Goal: Task Accomplishment & Management: Use online tool/utility

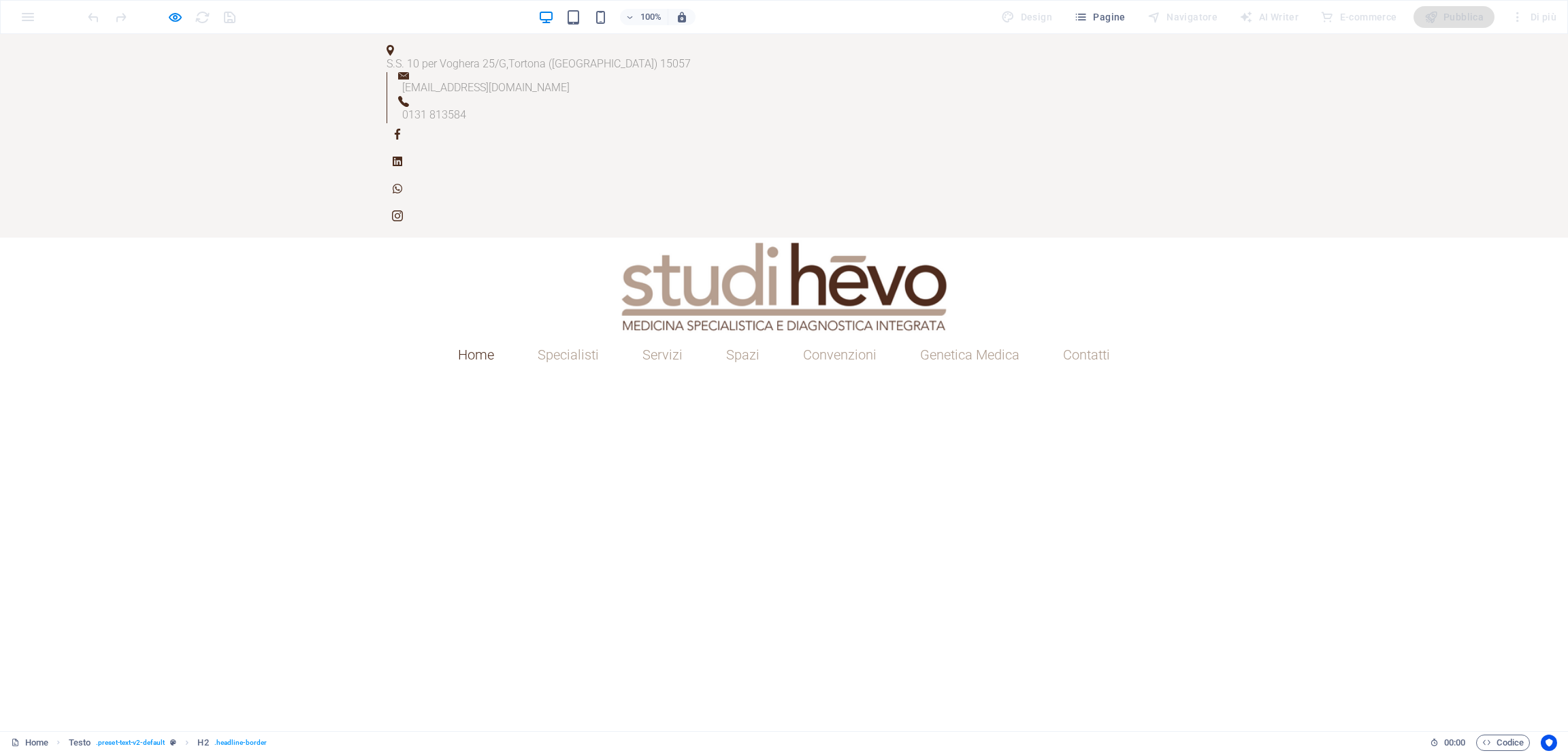
click at [208, 237] on div at bounding box center [784, 285] width 1568 height 97
drag, startPoint x: 444, startPoint y: 540, endPoint x: 447, endPoint y: 347, distance: 193.0
click at [447, 374] on div "Studi Hevo, un poliambulatorio specialistico nuovo, a Tortona" at bounding box center [784, 745] width 1568 height 742
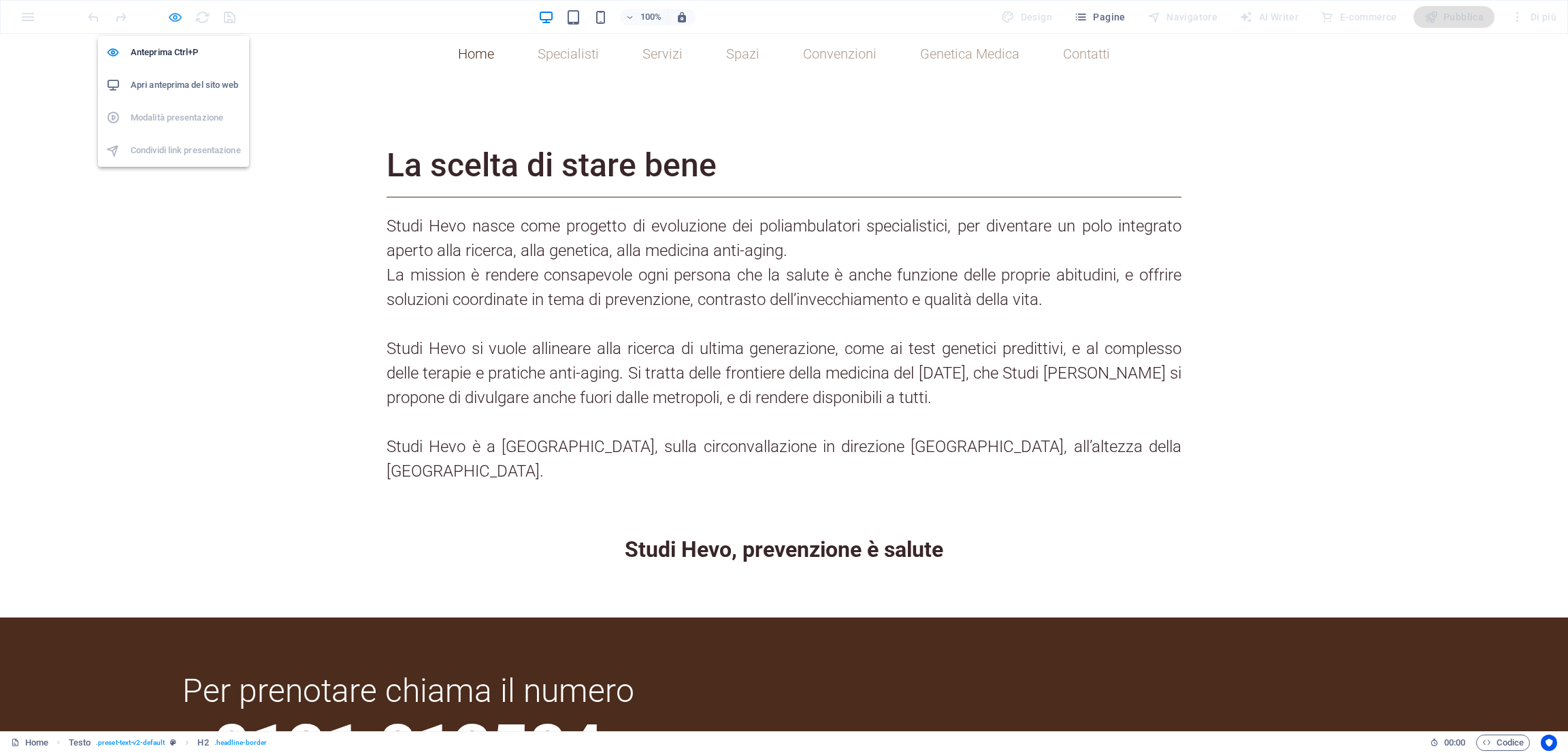
click at [177, 20] on icon "button" at bounding box center [175, 17] width 15 height 15
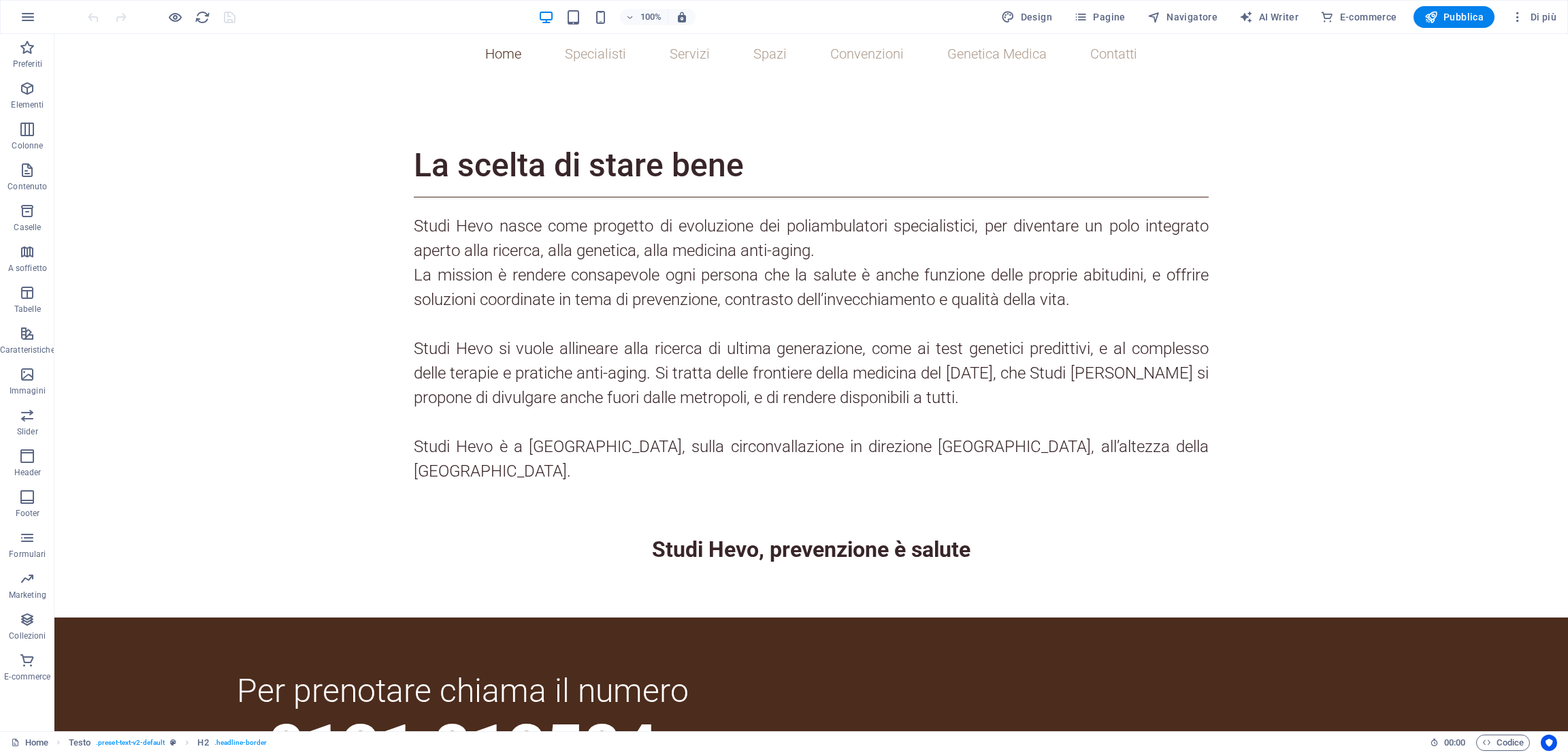
select select "rem"
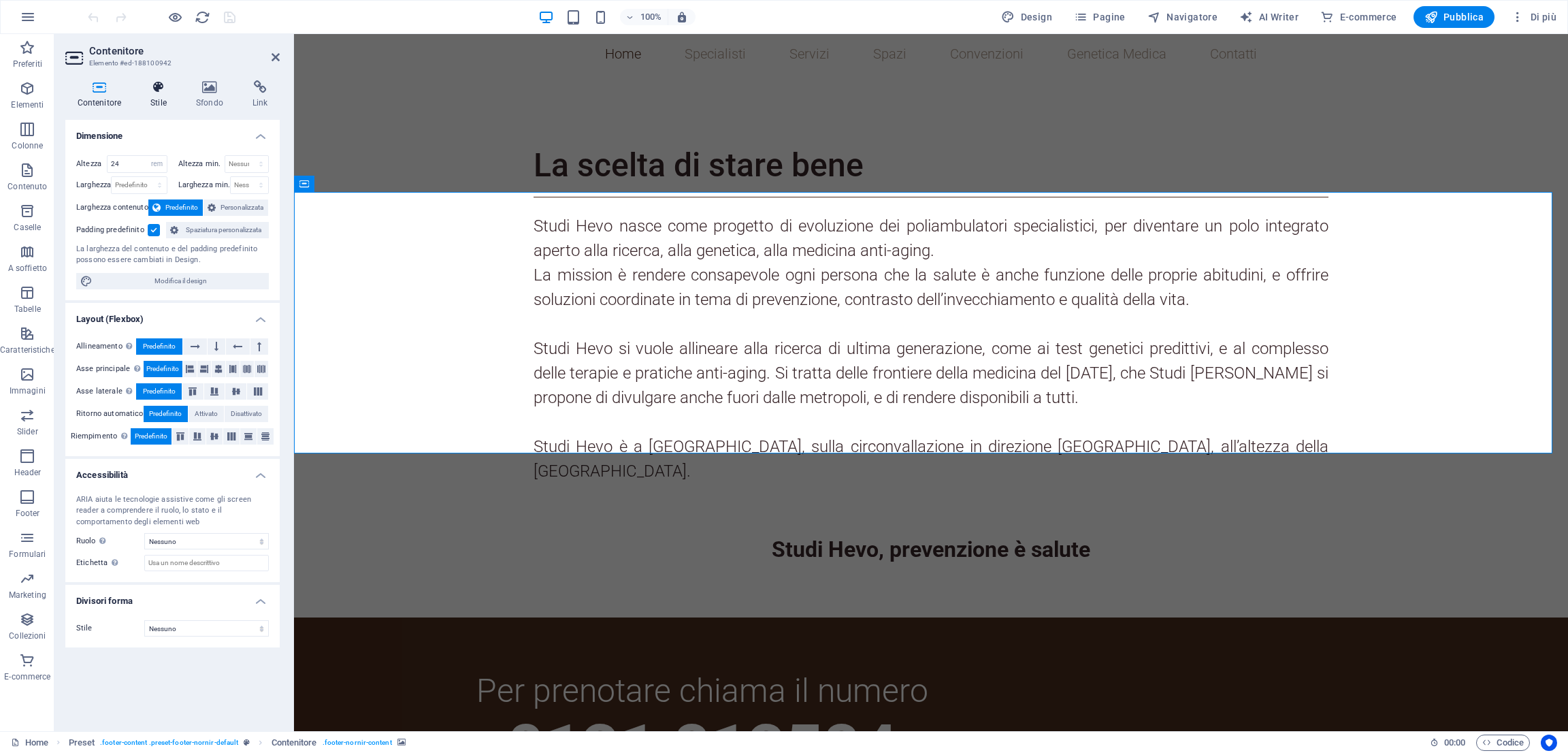
click at [160, 108] on h4 "Stile" at bounding box center [161, 95] width 45 height 29
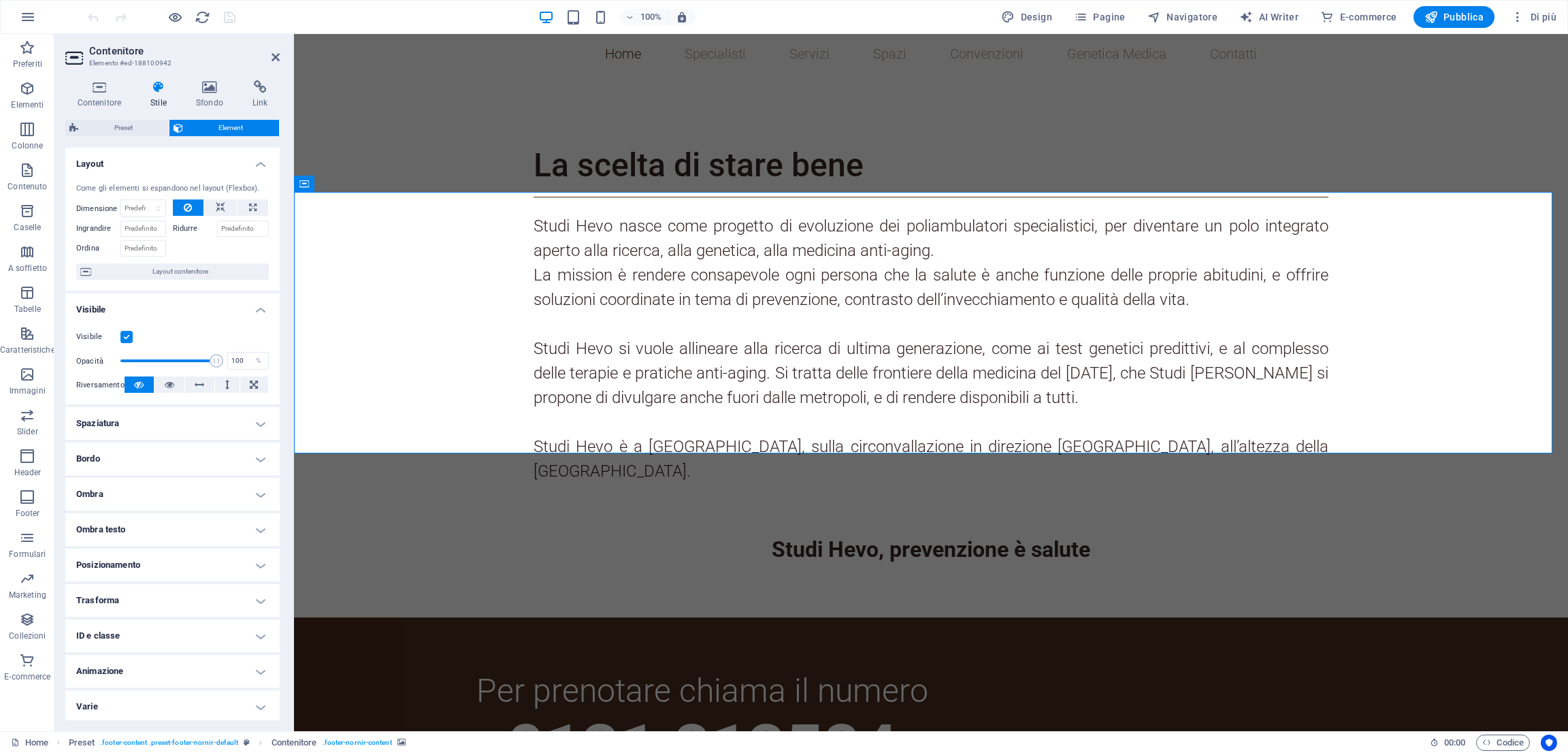
click at [223, 108] on div "Contenitore Stile Sfondo Link Dimensione Altezza 24 Predefinito px rem % vh vw …" at bounding box center [172, 401] width 215 height 640
click at [215, 100] on h4 "Sfondo" at bounding box center [212, 95] width 56 height 29
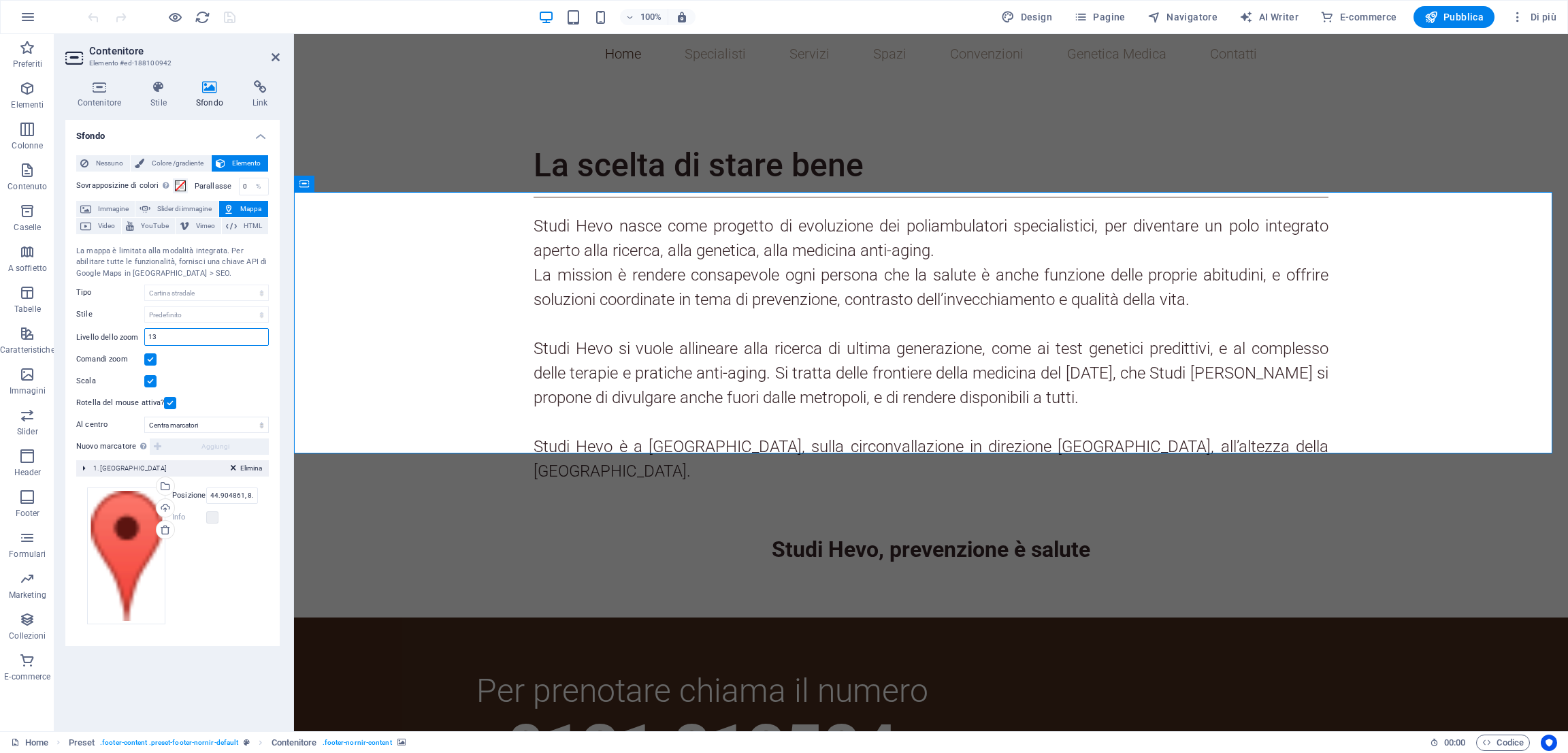
click at [239, 333] on input "13" at bounding box center [207, 337] width 123 height 16
click at [239, 362] on div "Comandi zoom" at bounding box center [172, 360] width 193 height 16
click at [275, 59] on icon at bounding box center [276, 57] width 8 height 11
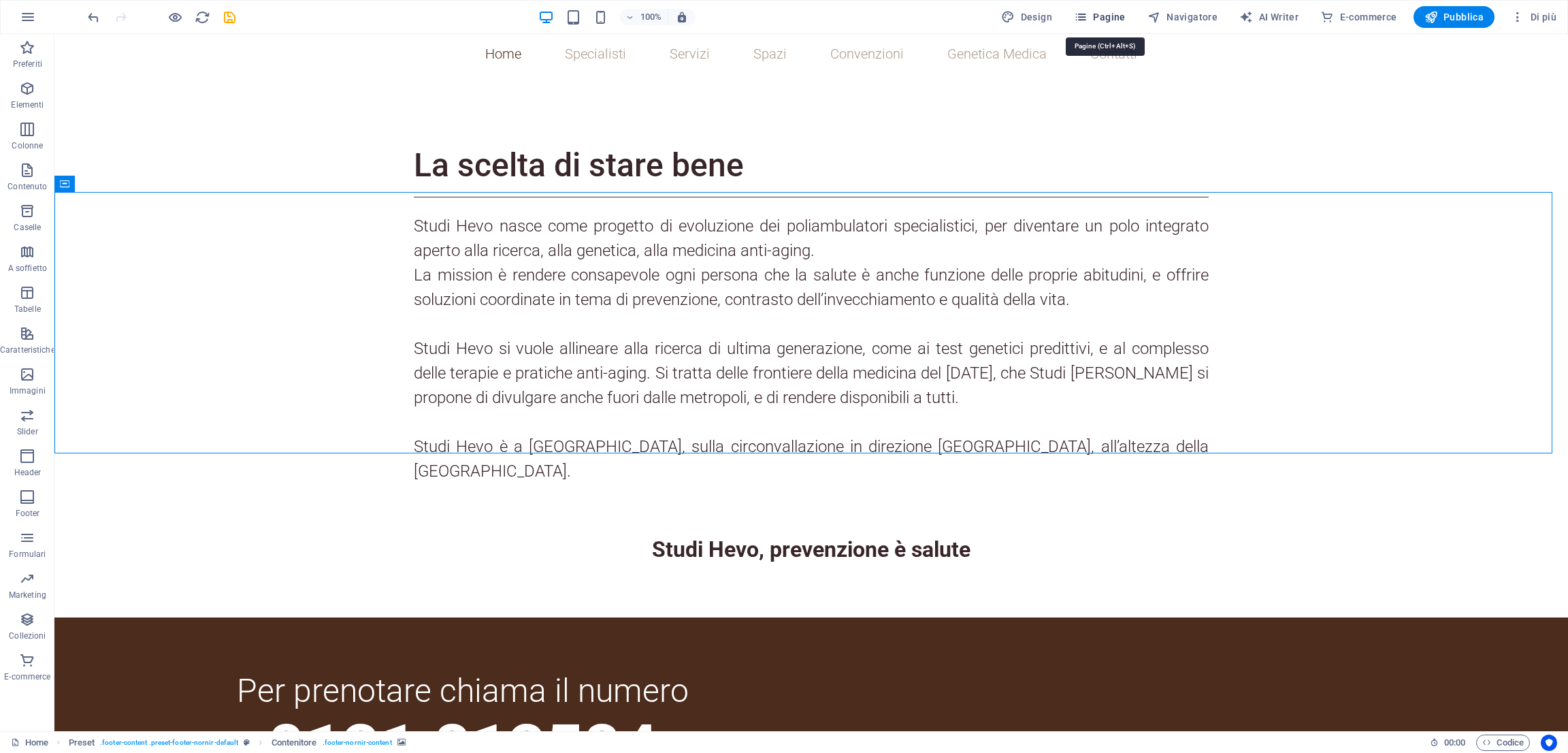
click at [1108, 24] on span "Pagine" at bounding box center [1099, 16] width 52 height 14
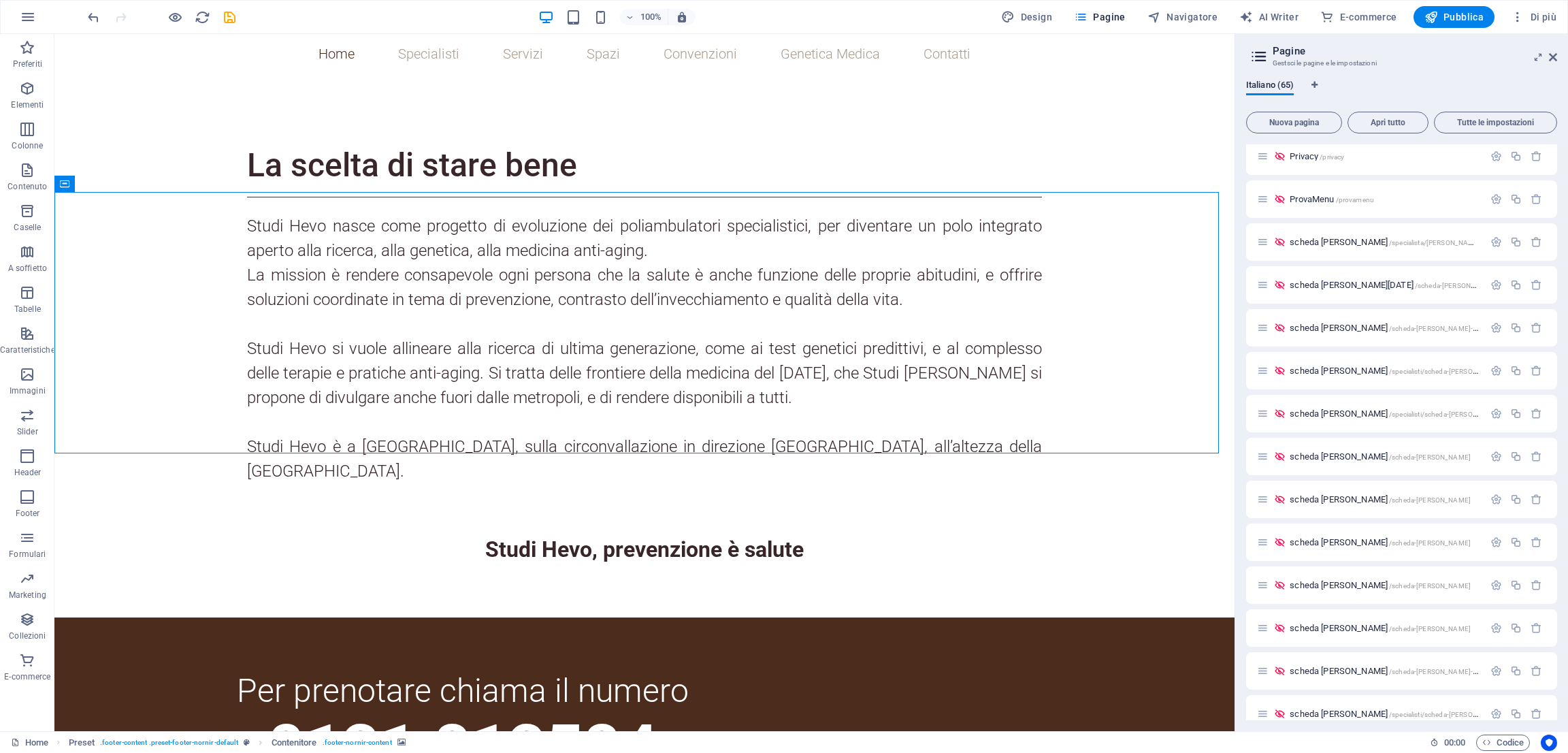
scroll to position [2208, 0]
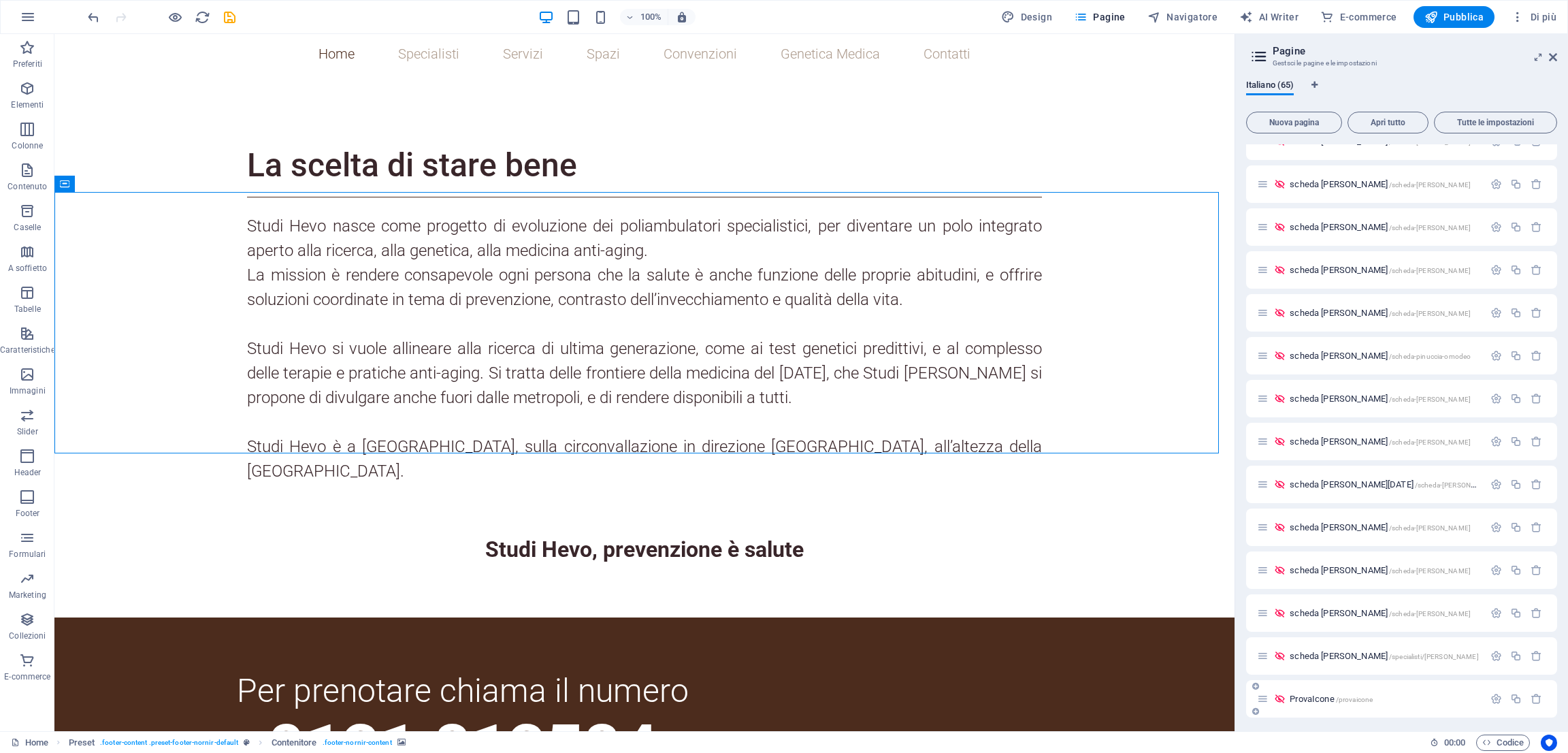
click at [1304, 696] on span "ProvaIcone /provaicone" at bounding box center [1331, 698] width 83 height 10
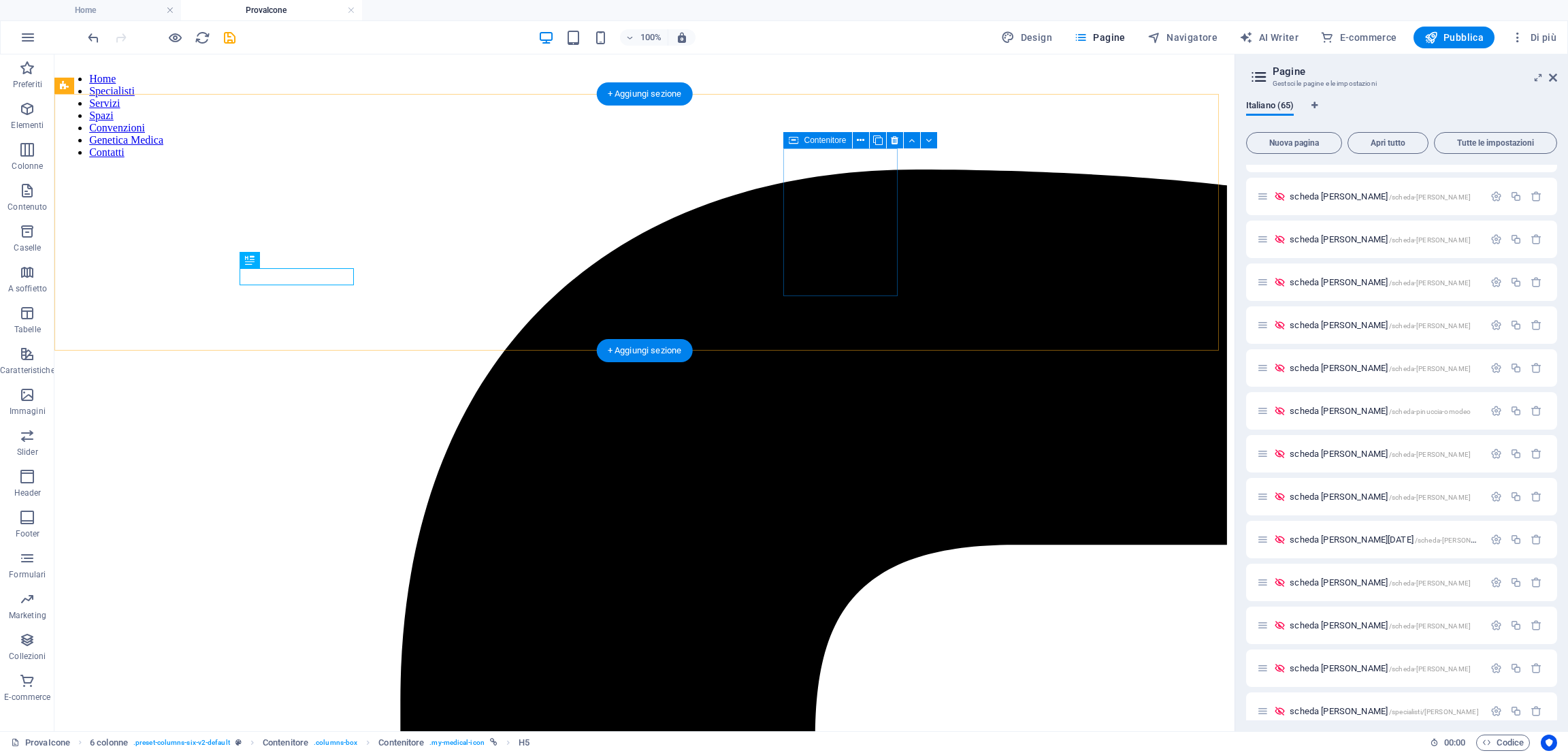
scroll to position [0, 0]
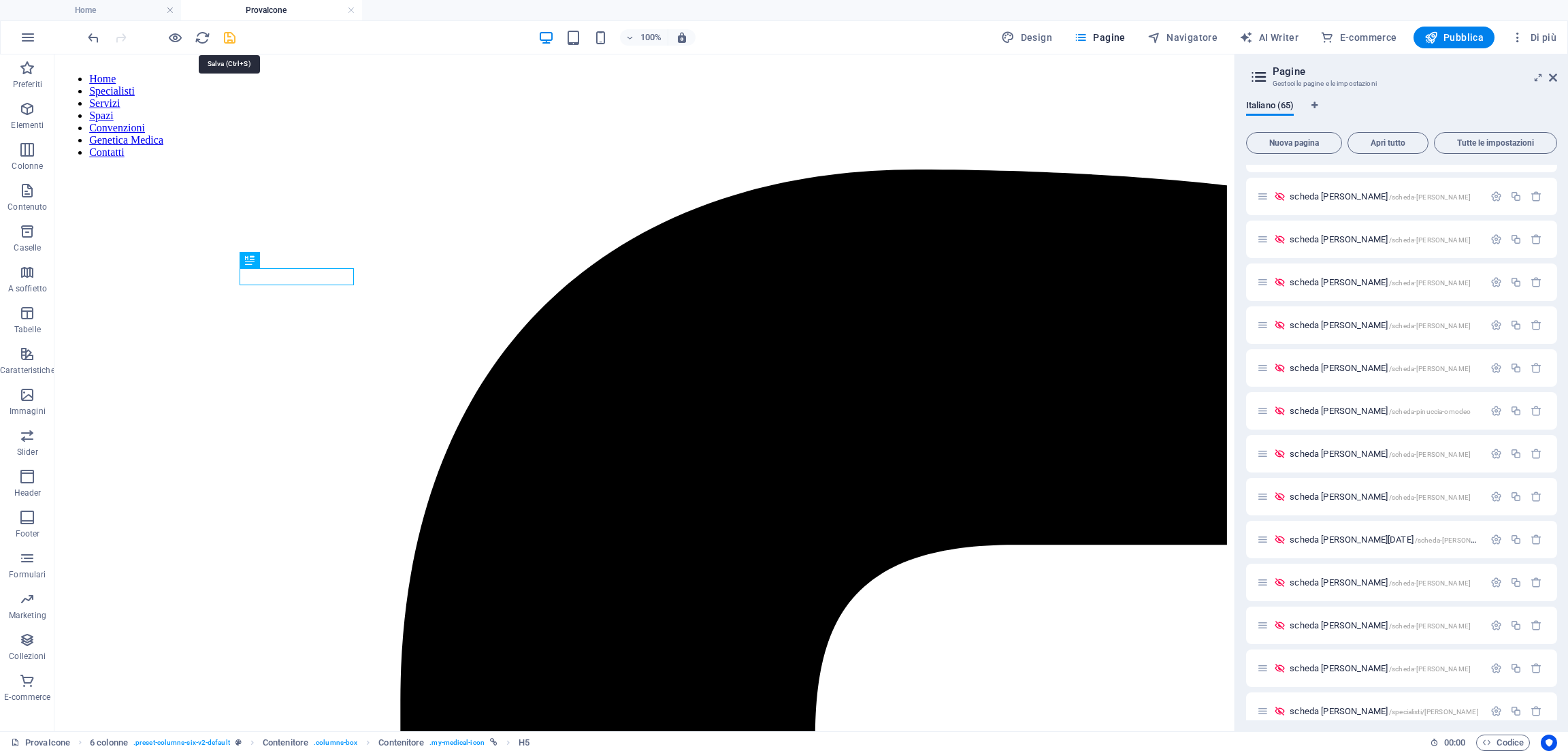
click at [228, 37] on icon "save" at bounding box center [229, 37] width 15 height 15
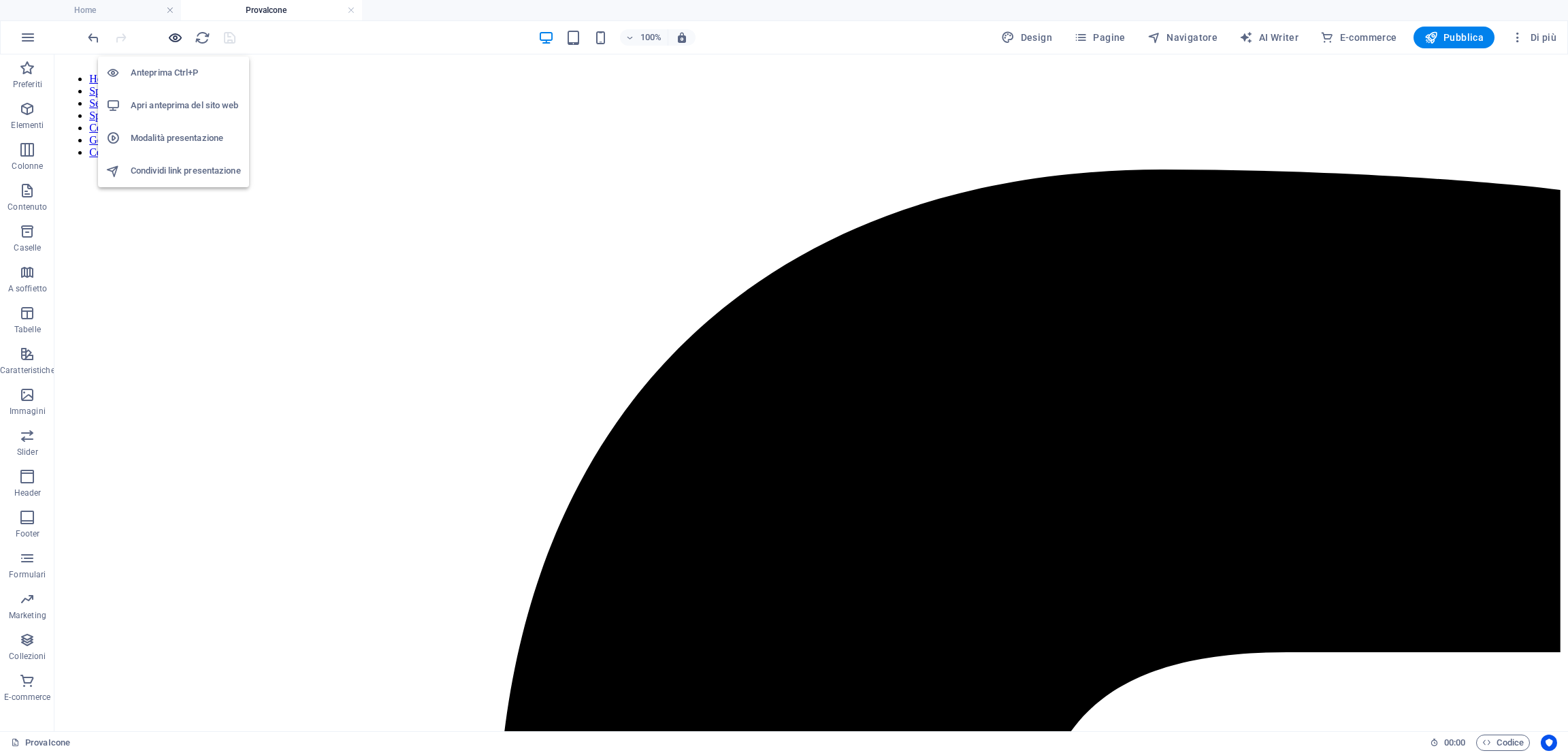
click at [169, 42] on icon "button" at bounding box center [175, 37] width 15 height 15
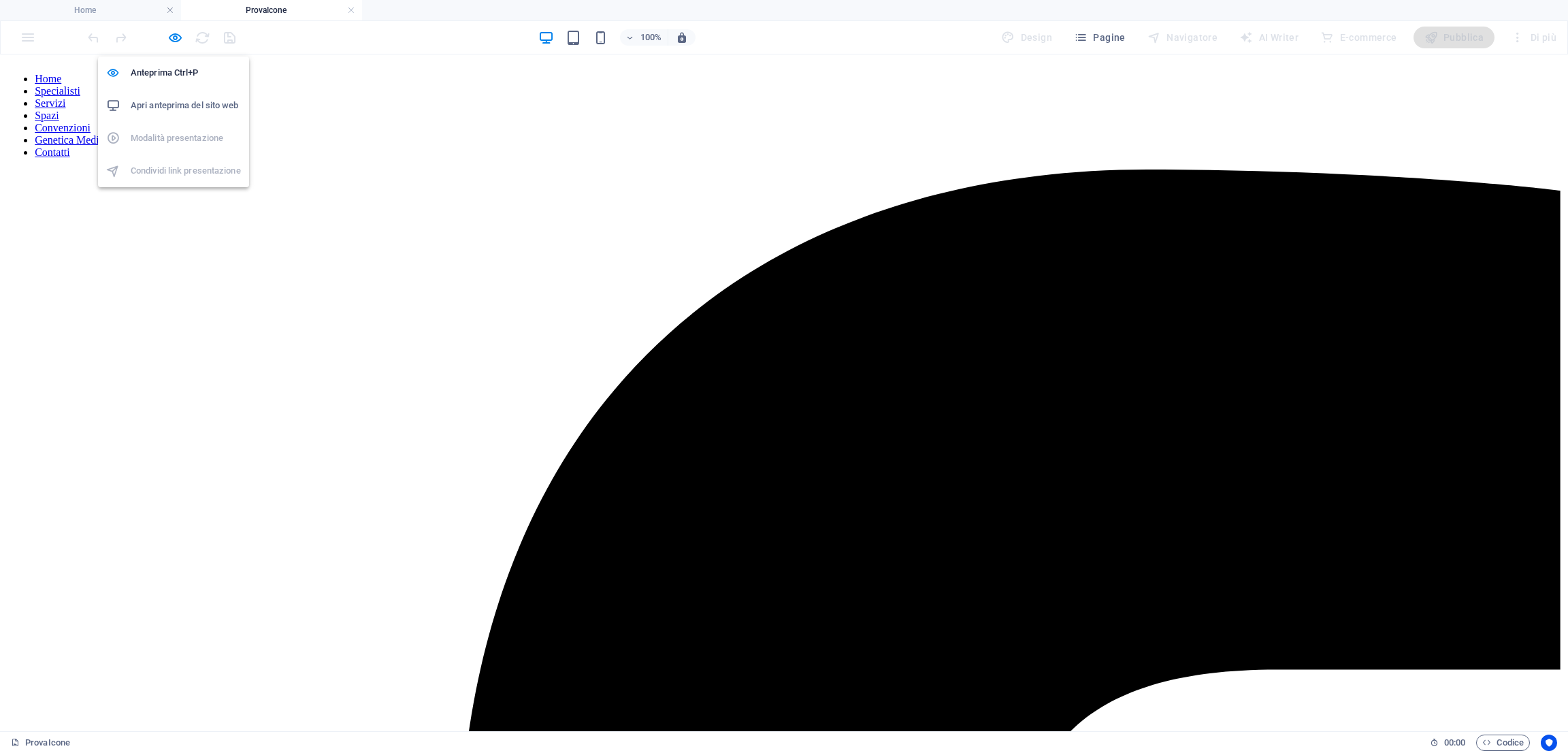
click at [165, 39] on div at bounding box center [161, 37] width 152 height 22
click at [174, 40] on icon "button" at bounding box center [175, 37] width 15 height 15
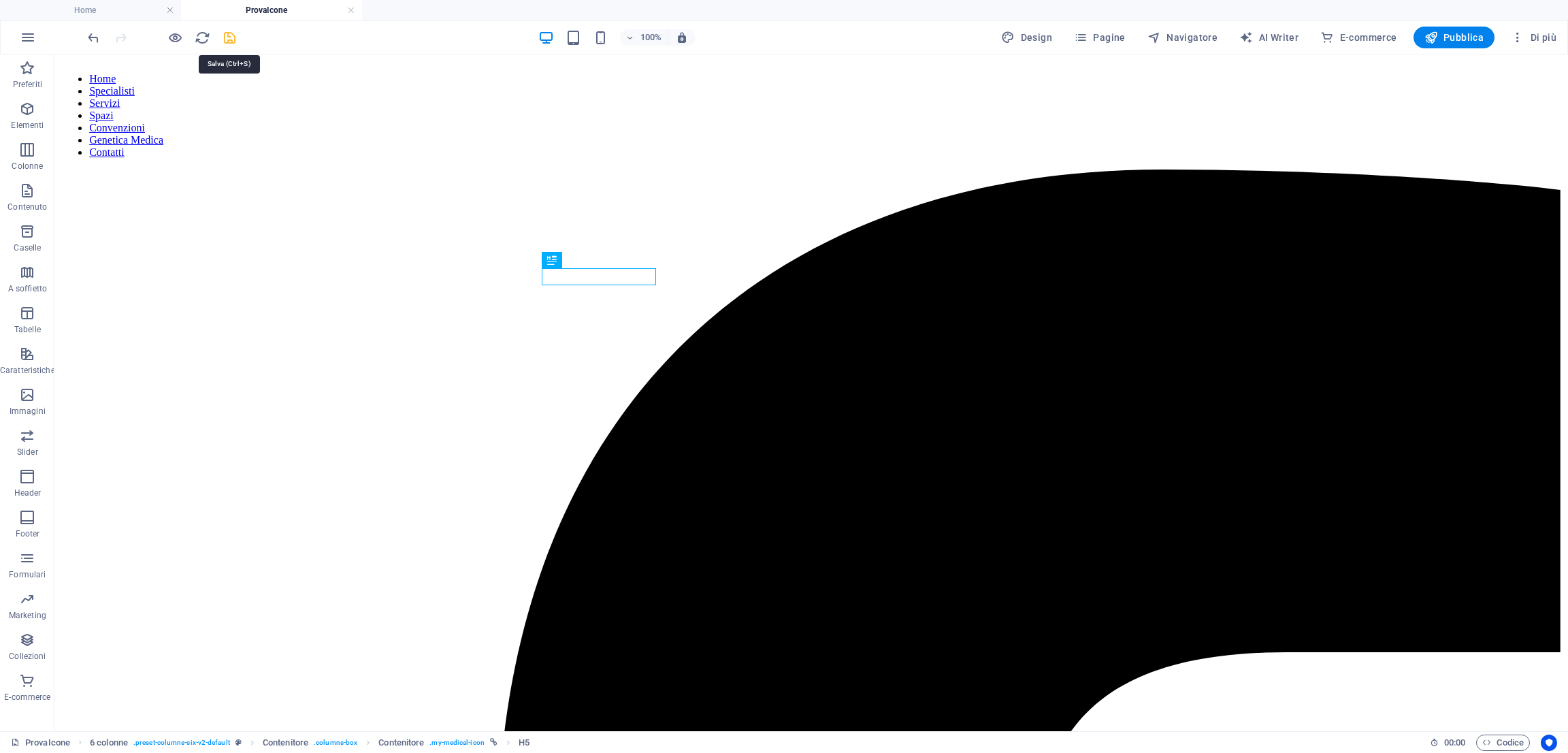
click at [231, 34] on icon "save" at bounding box center [229, 37] width 15 height 15
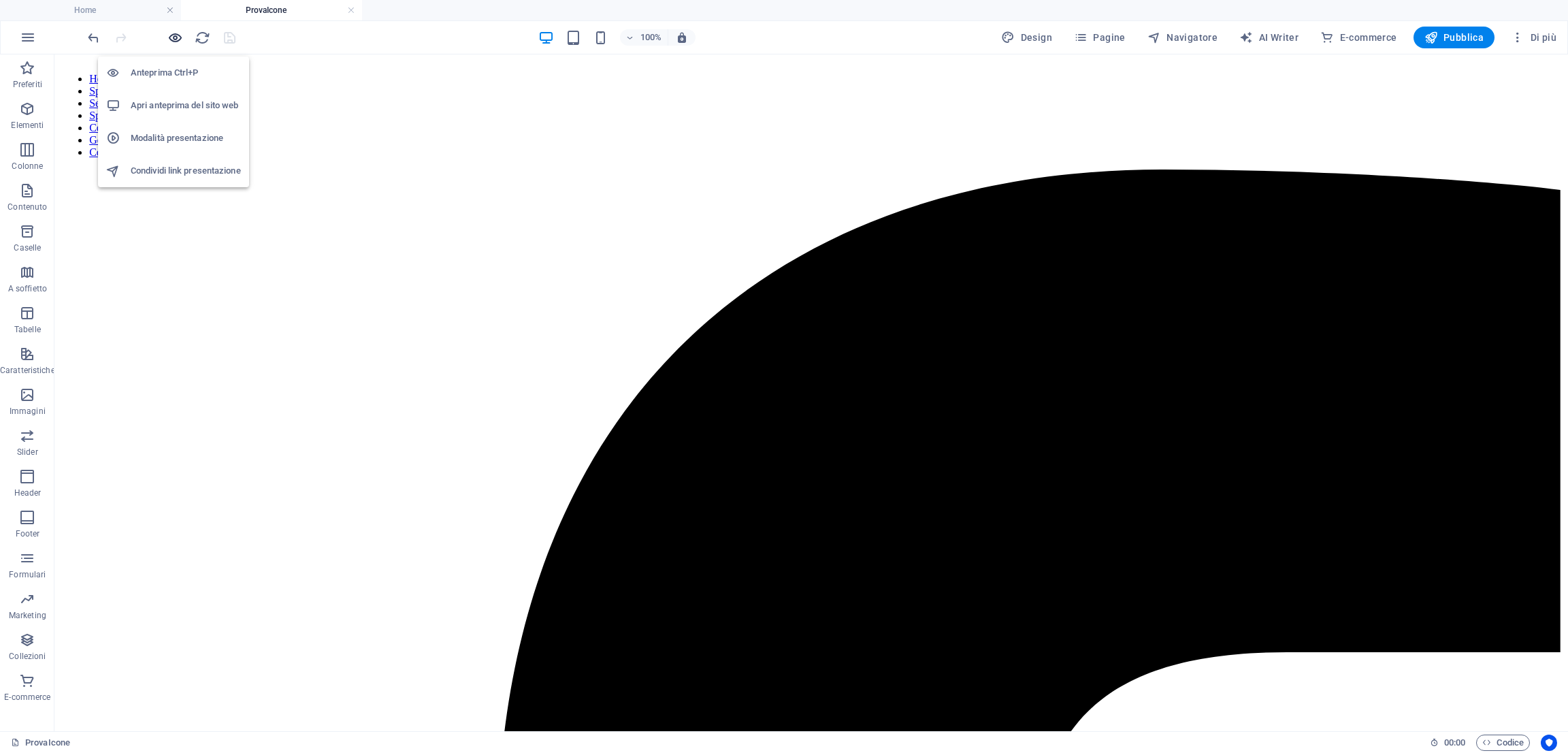
click at [174, 34] on icon "button" at bounding box center [175, 37] width 15 height 15
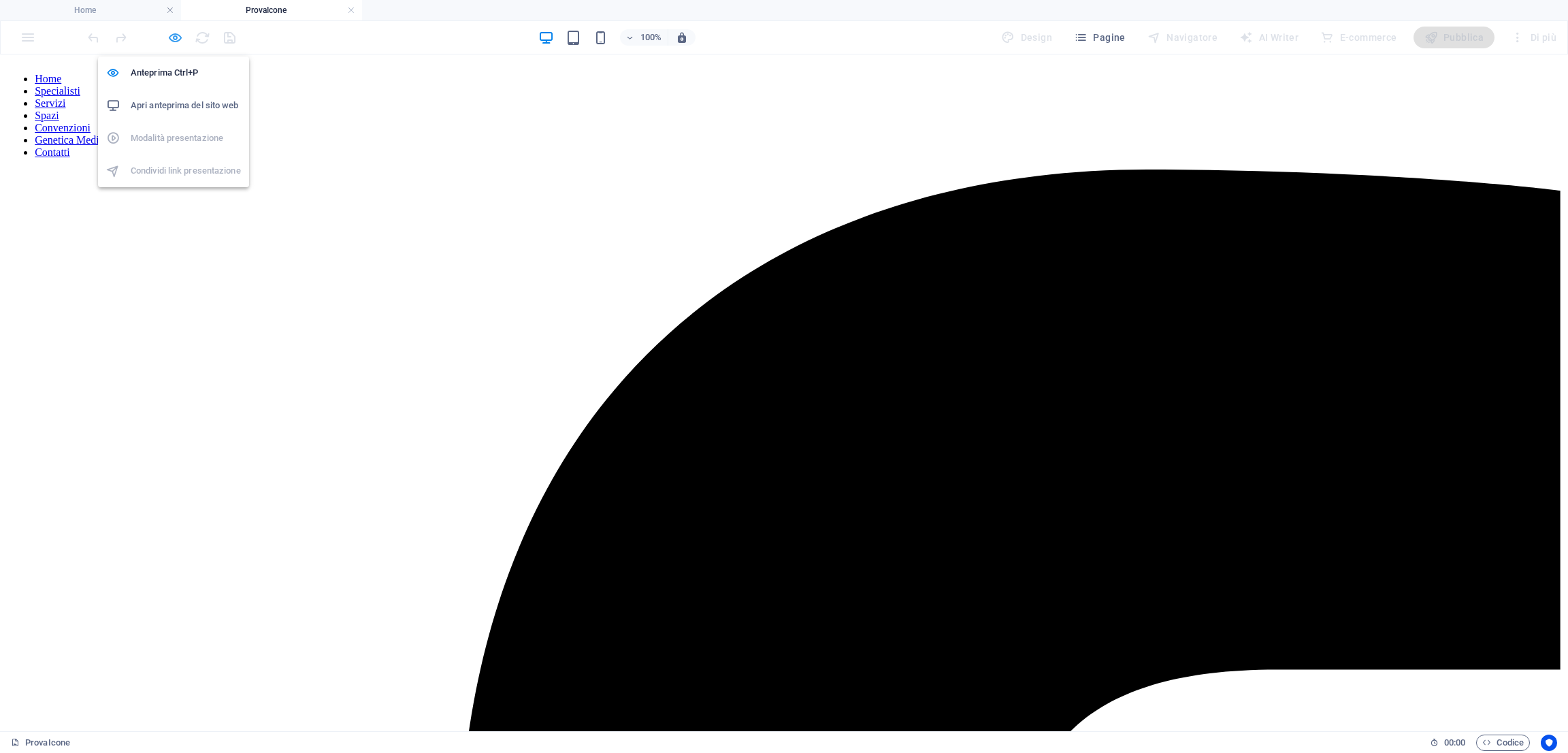
click at [170, 37] on icon "button" at bounding box center [175, 37] width 15 height 15
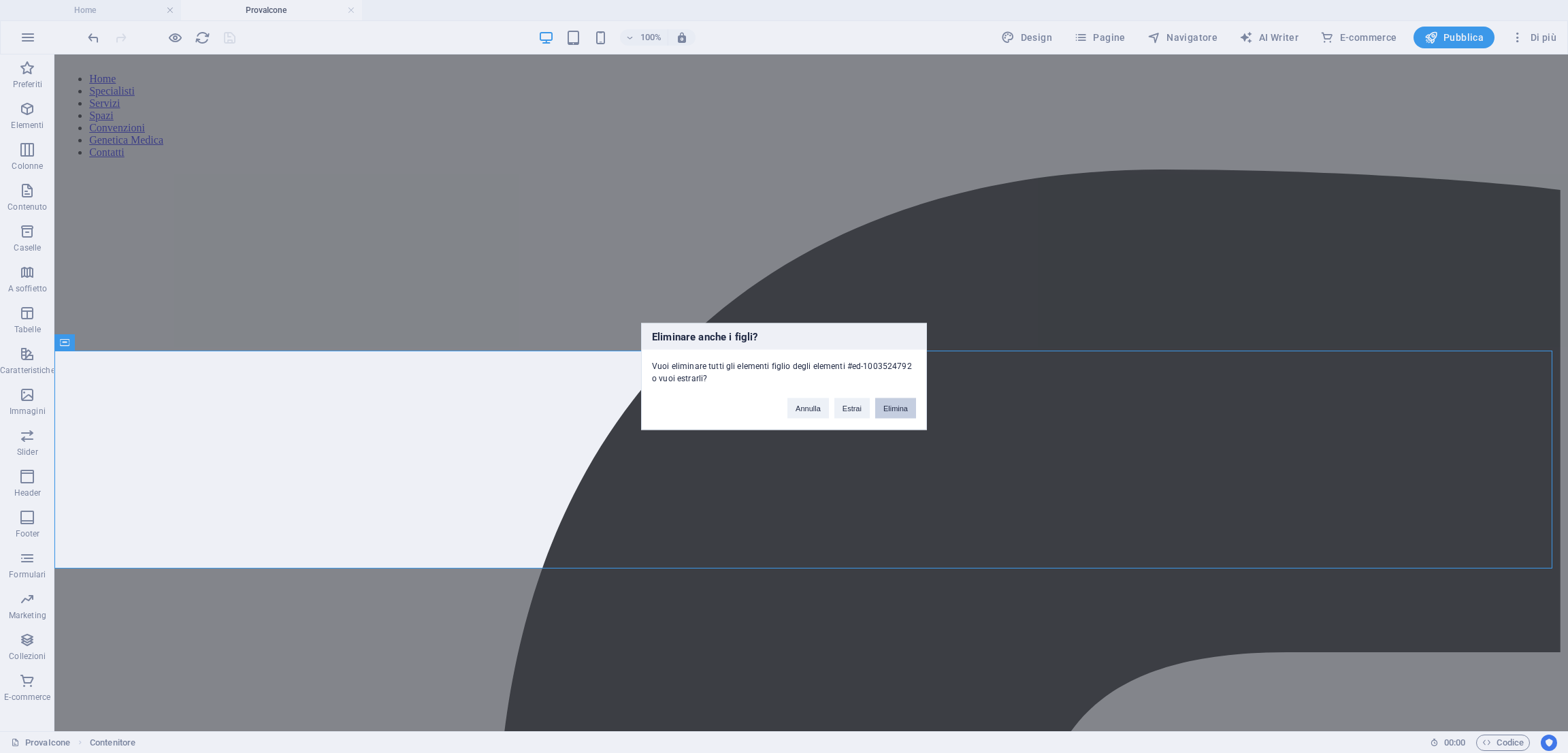
click at [893, 409] on button "Elimina" at bounding box center [895, 408] width 41 height 21
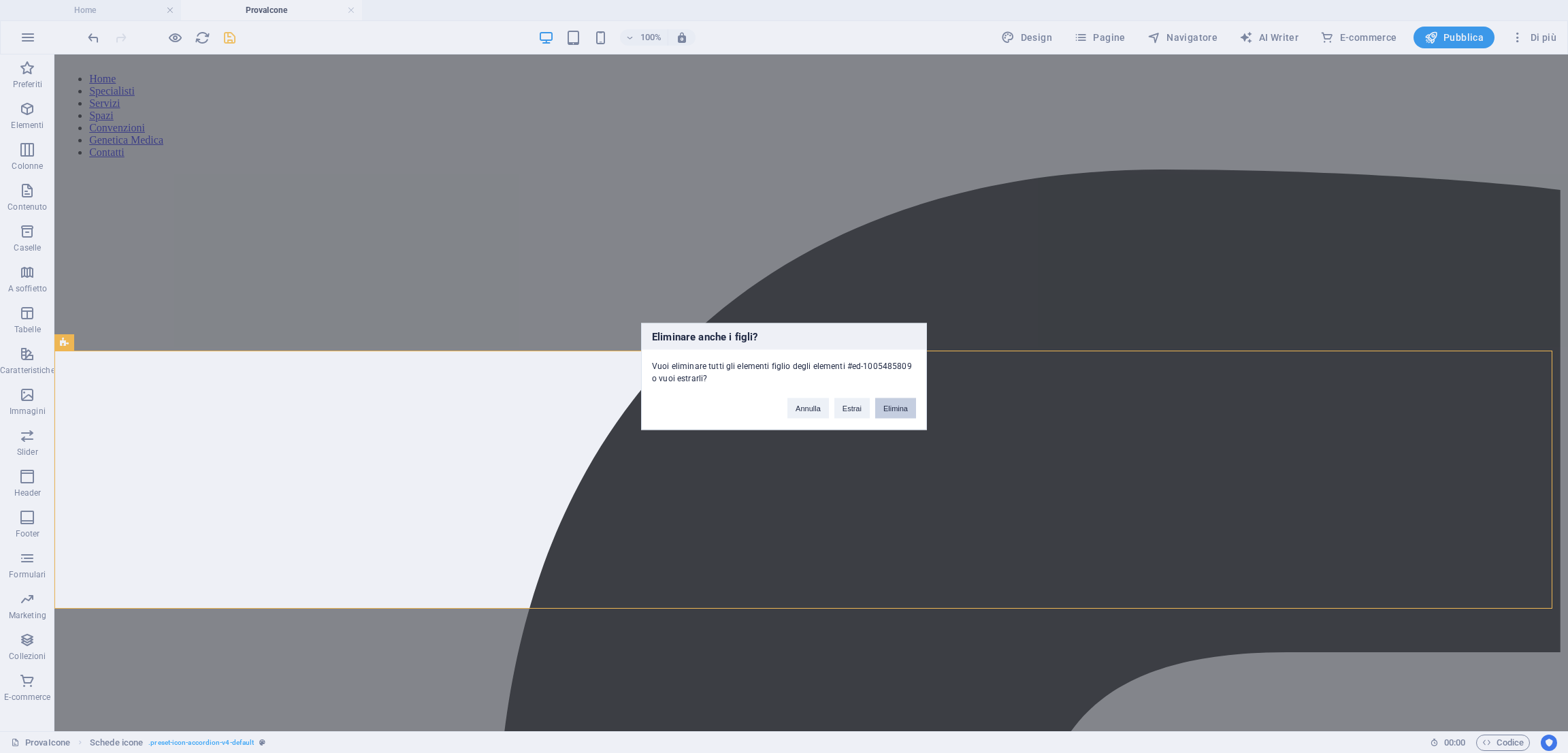
click at [896, 410] on button "Elimina" at bounding box center [895, 408] width 41 height 21
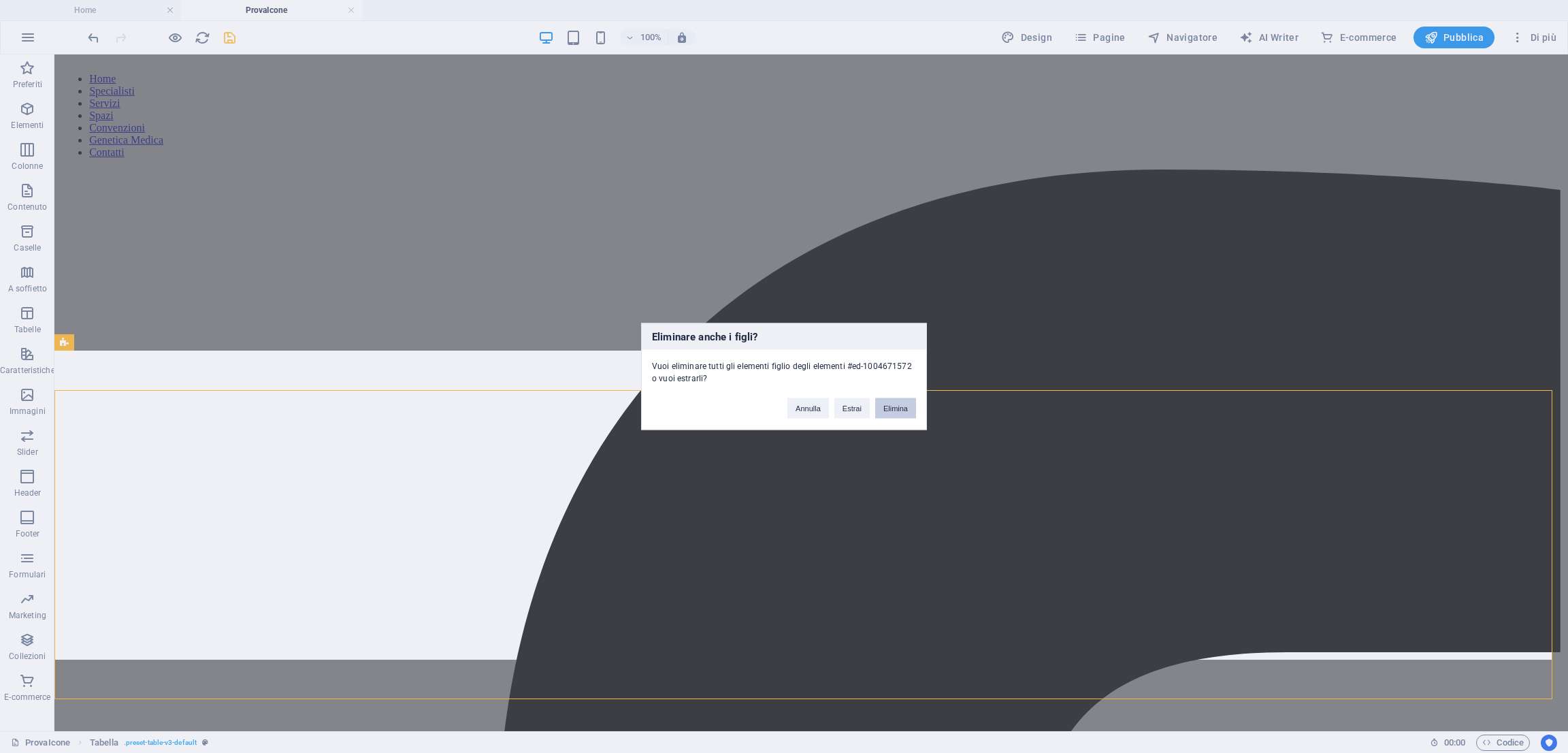
click at [896, 401] on button "Elimina" at bounding box center [895, 408] width 41 height 21
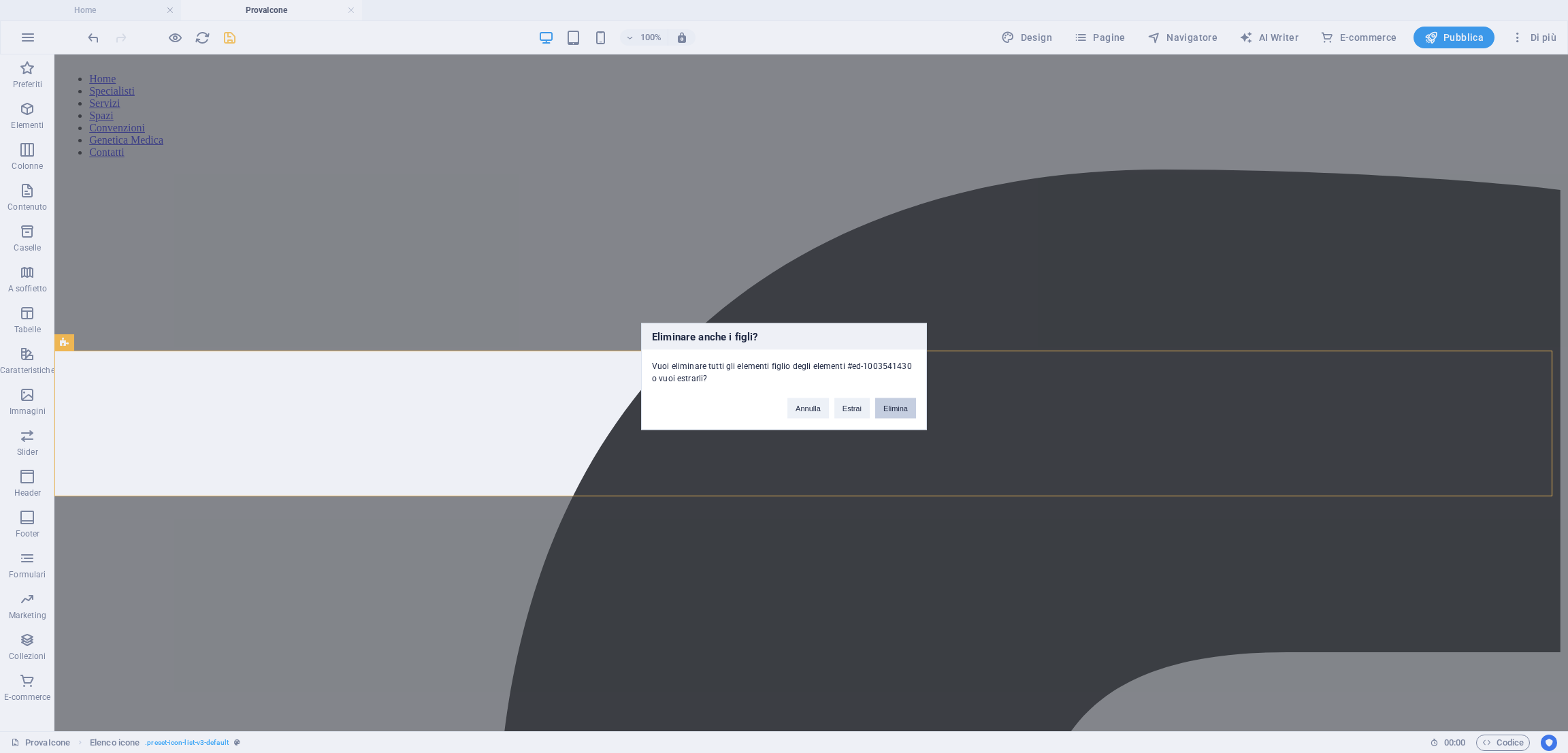
click at [887, 404] on button "Elimina" at bounding box center [895, 408] width 41 height 21
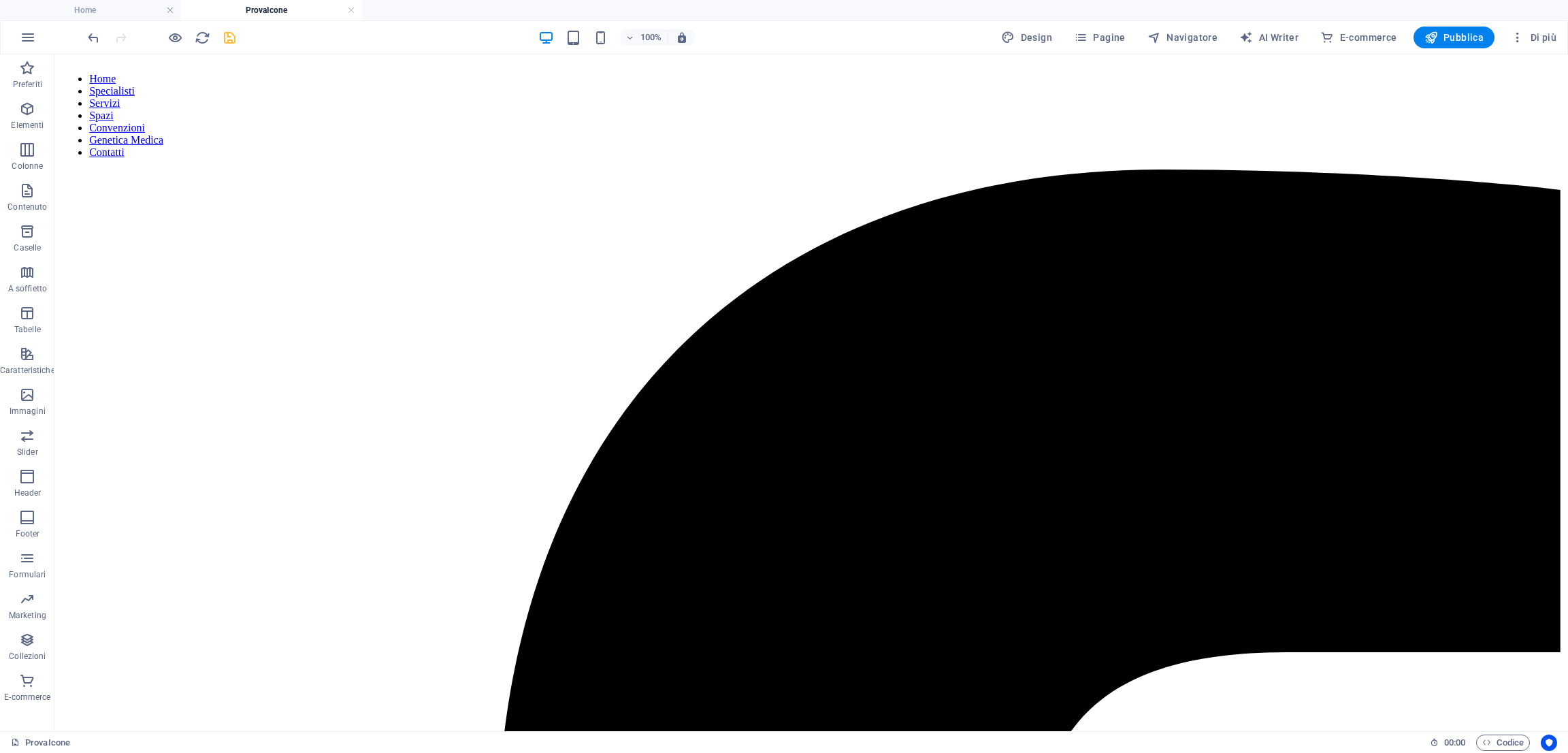
click at [235, 38] on icon "save" at bounding box center [229, 37] width 15 height 15
click at [557, 143] on icon at bounding box center [552, 140] width 10 height 16
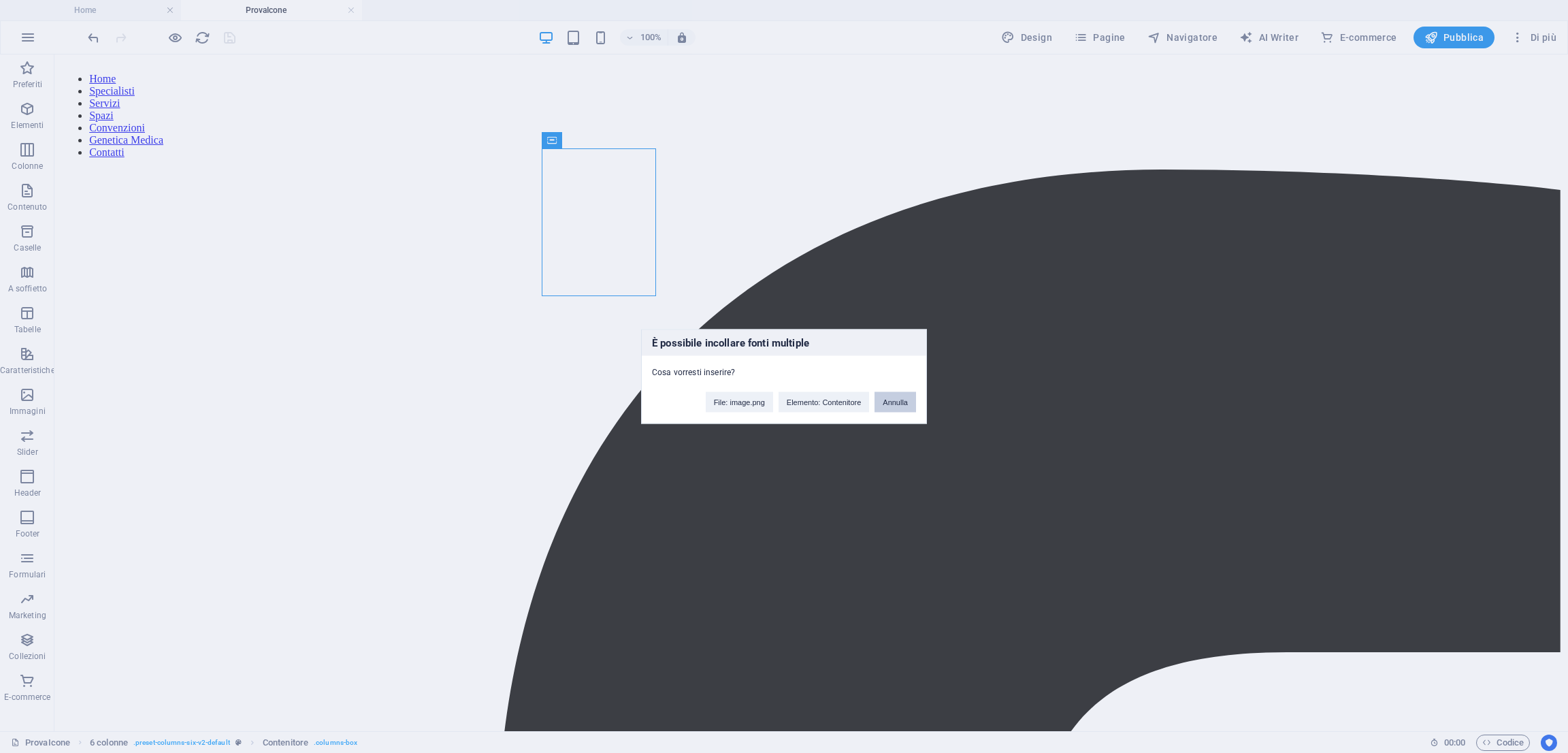
click at [877, 409] on button "Annulla" at bounding box center [895, 402] width 42 height 21
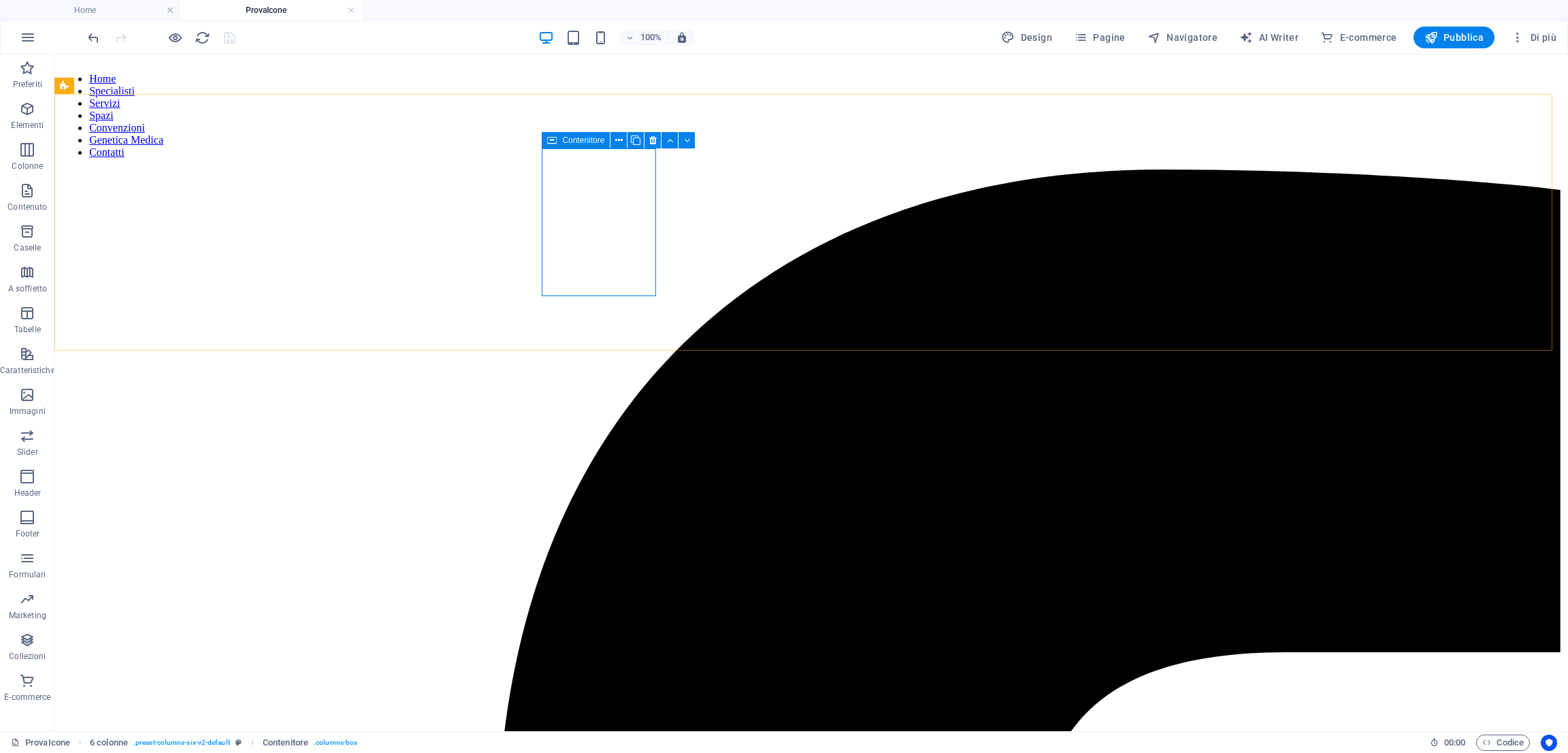
click at [549, 140] on icon at bounding box center [552, 140] width 10 height 16
click at [577, 140] on icon at bounding box center [576, 140] width 10 height 16
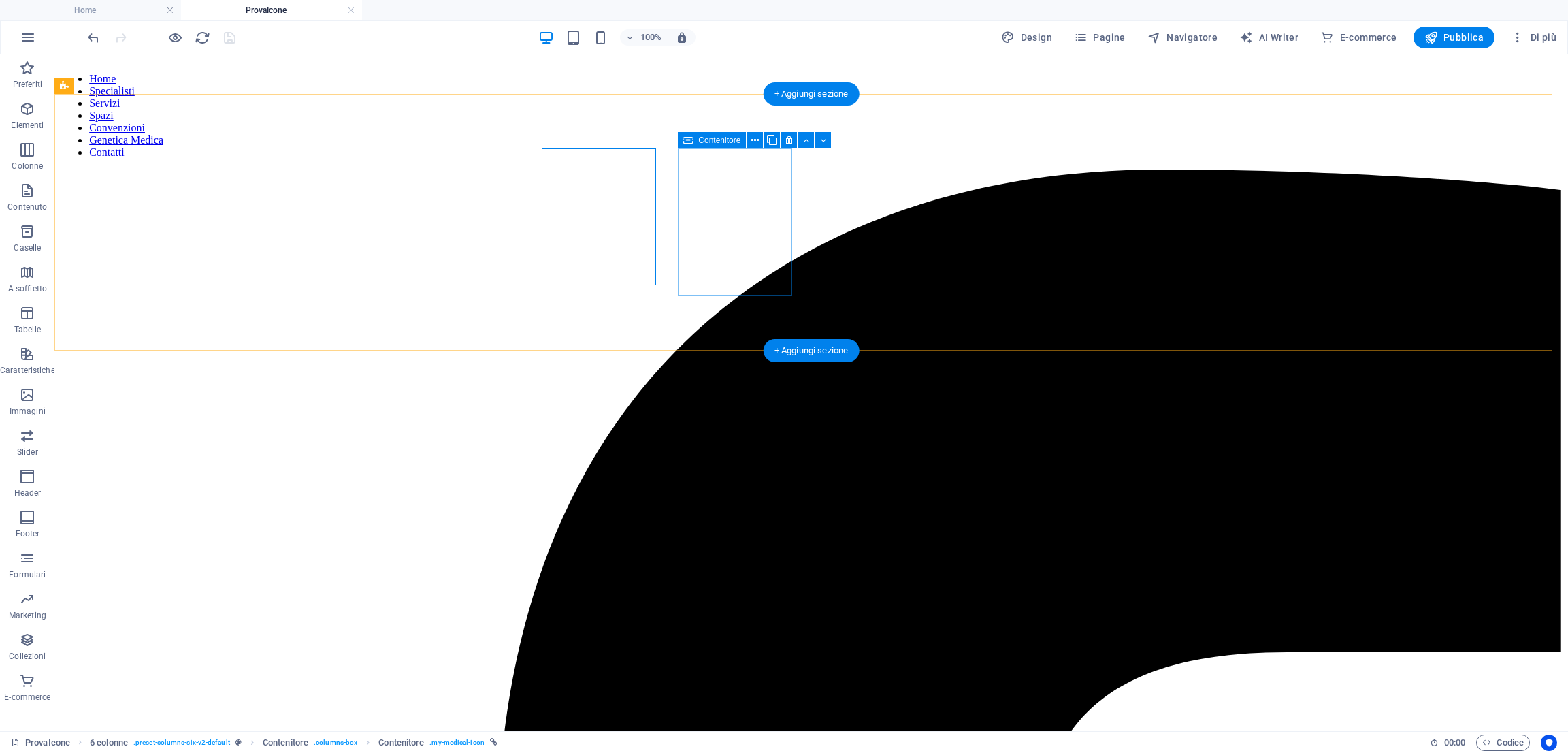
click at [745, 143] on div "HTML" at bounding box center [750, 140] width 48 height 16
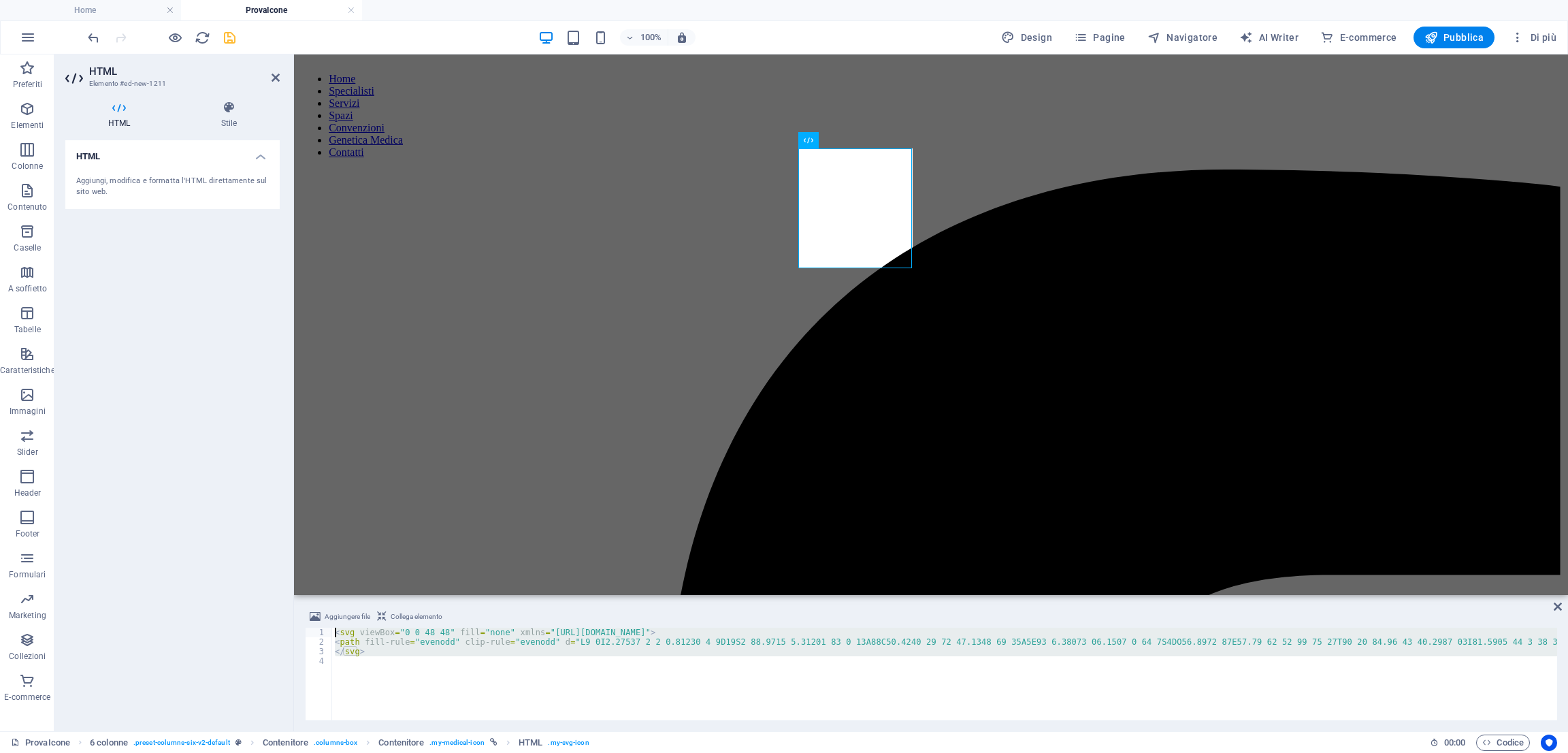
drag, startPoint x: 475, startPoint y: 688, endPoint x: 270, endPoint y: 594, distance: 225.5
click at [270, 594] on div "HTML Elemento #ed-new-1211 HTML Stile HTML Aggiungi, modifica e formatta l'HTML…" at bounding box center [811, 392] width 1514 height 677
paste textarea
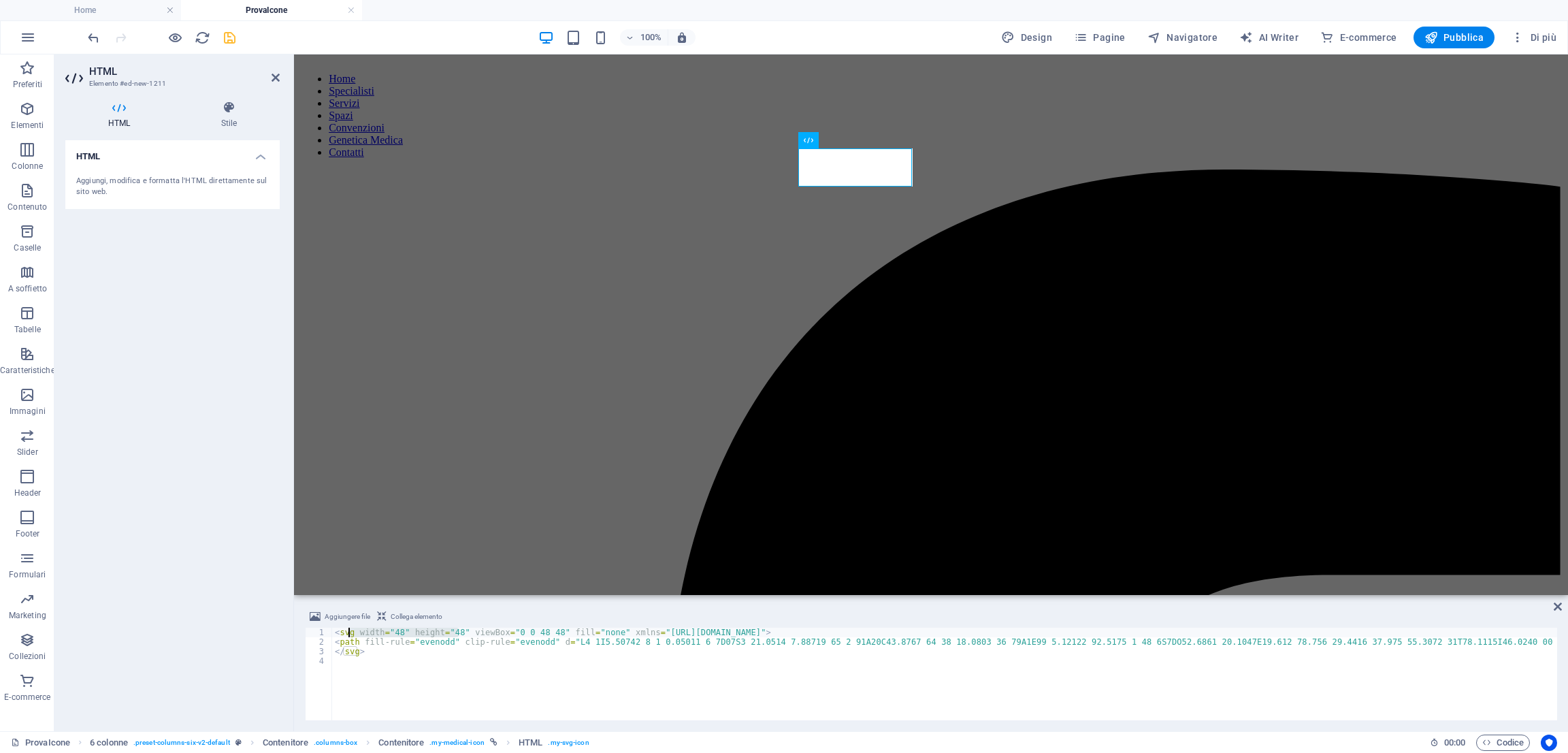
drag, startPoint x: 459, startPoint y: 631, endPoint x: 351, endPoint y: 629, distance: 108.0
type textarea "<svg viewBox="0 0 48 48" fill="none" xmlns="[URL][DOMAIN_NAME]">"
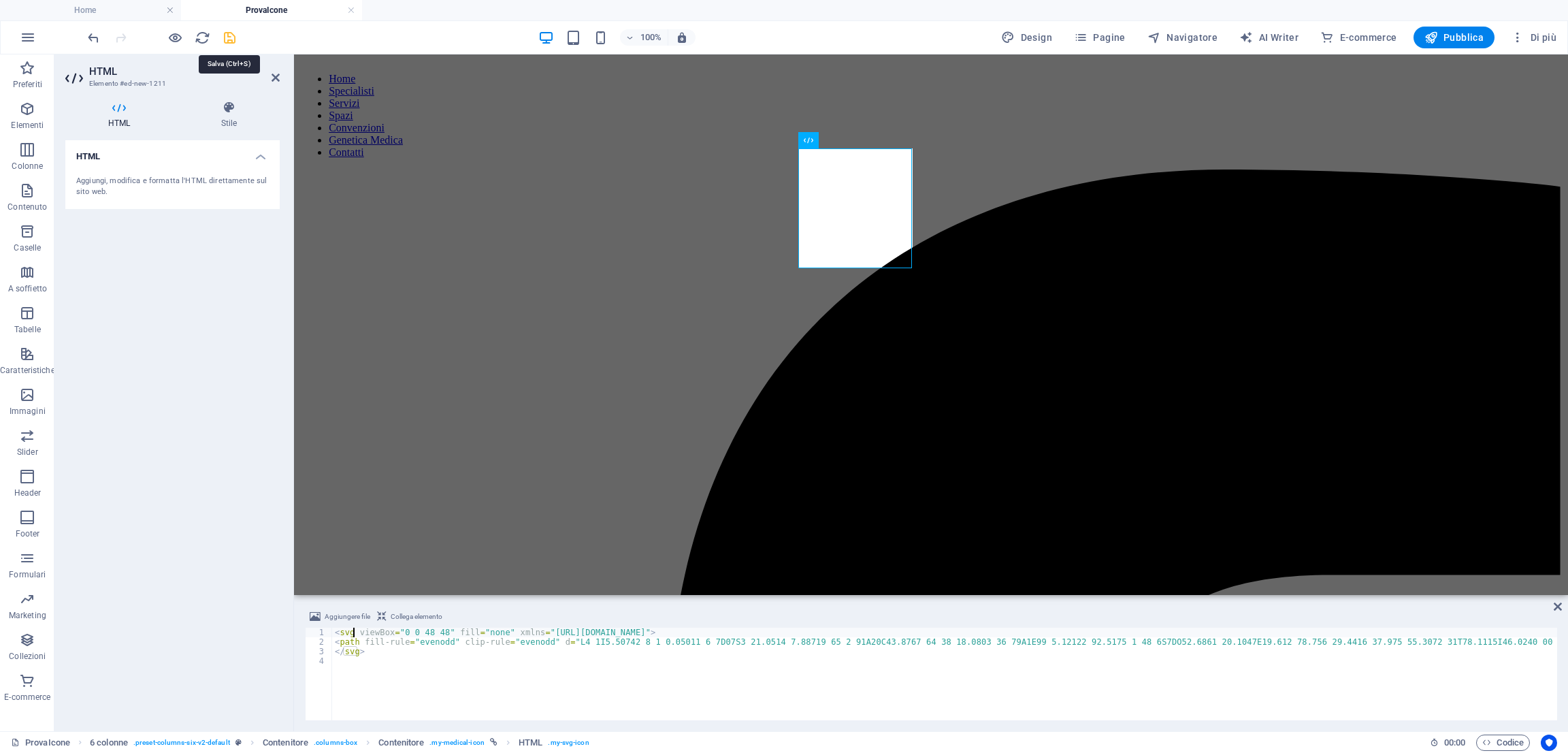
click at [229, 43] on icon "save" at bounding box center [229, 37] width 15 height 15
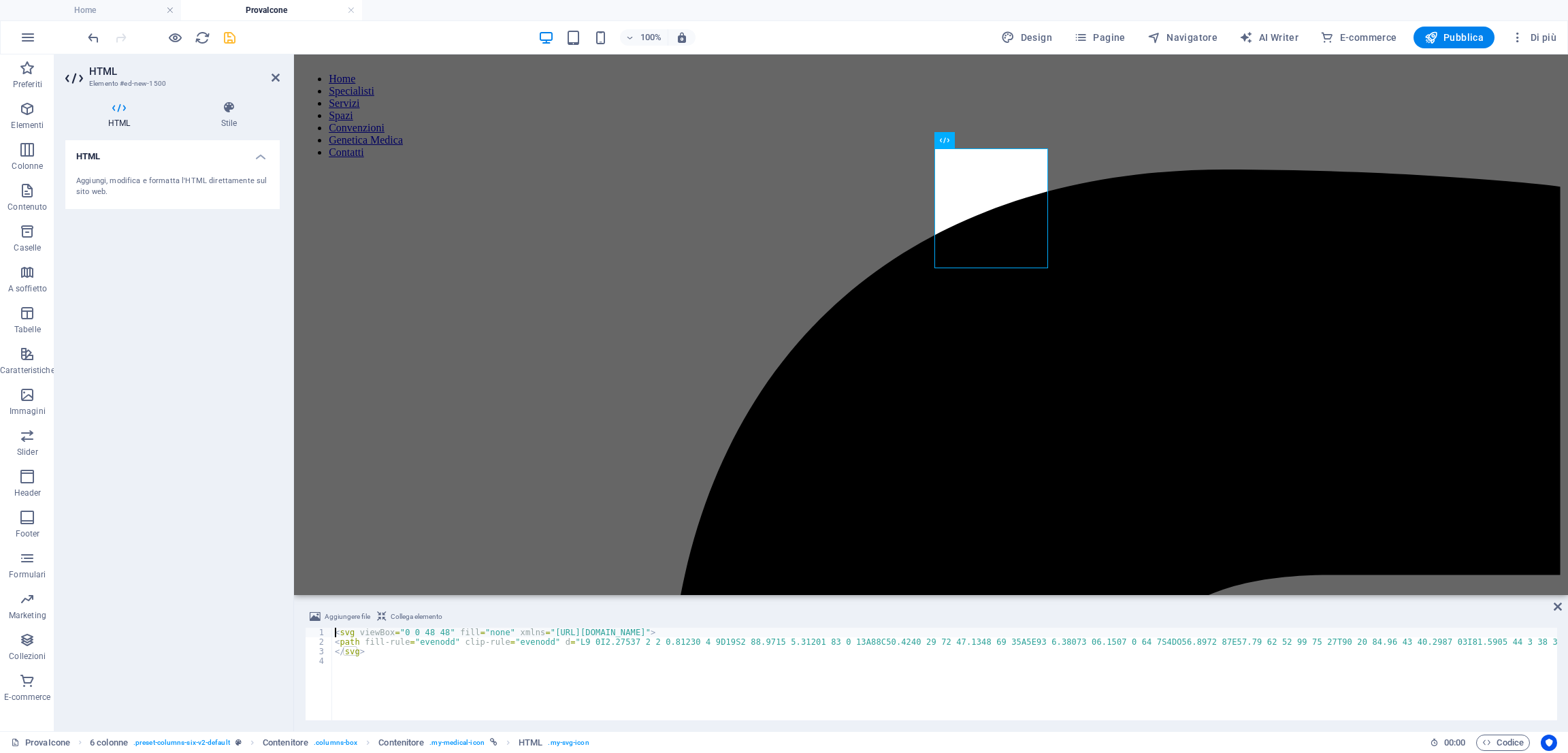
type textarea "</svg>"
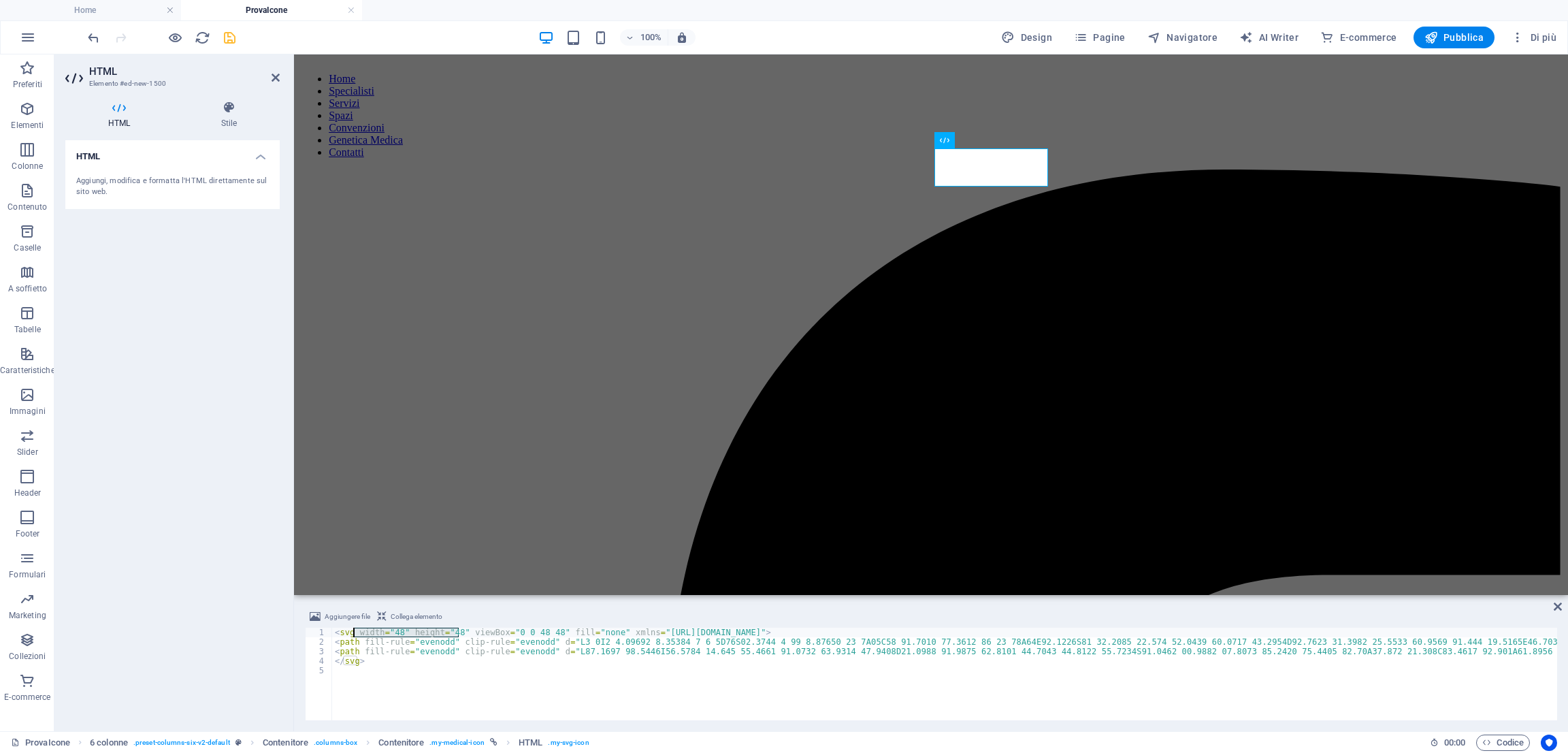
drag, startPoint x: 460, startPoint y: 632, endPoint x: 354, endPoint y: 632, distance: 106.0
type textarea "<svg viewBox="0 0 48 48" fill="none" xmlns="[URL][DOMAIN_NAME]">"
click at [235, 37] on icon "save" at bounding box center [229, 37] width 15 height 15
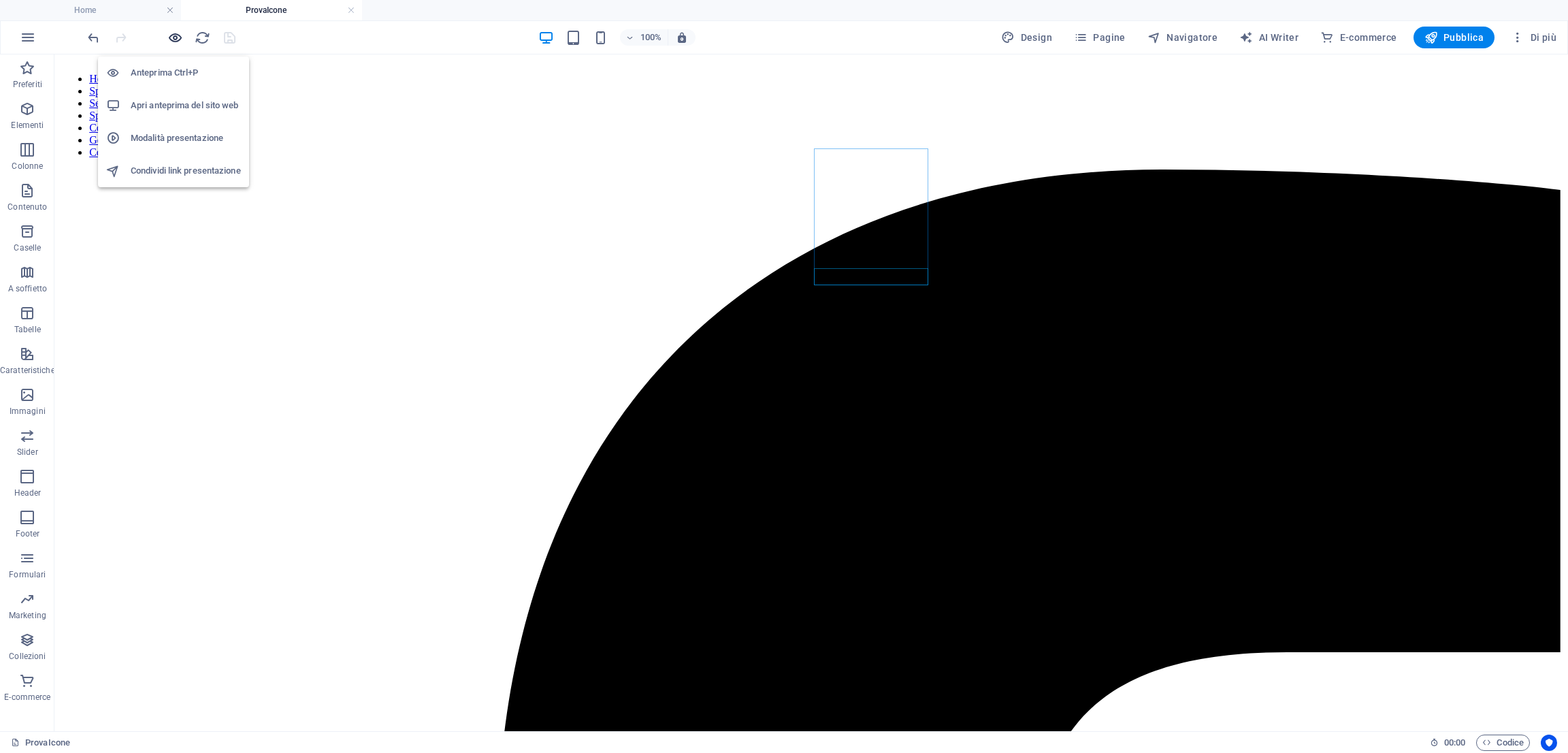
click at [173, 43] on icon "button" at bounding box center [175, 37] width 15 height 15
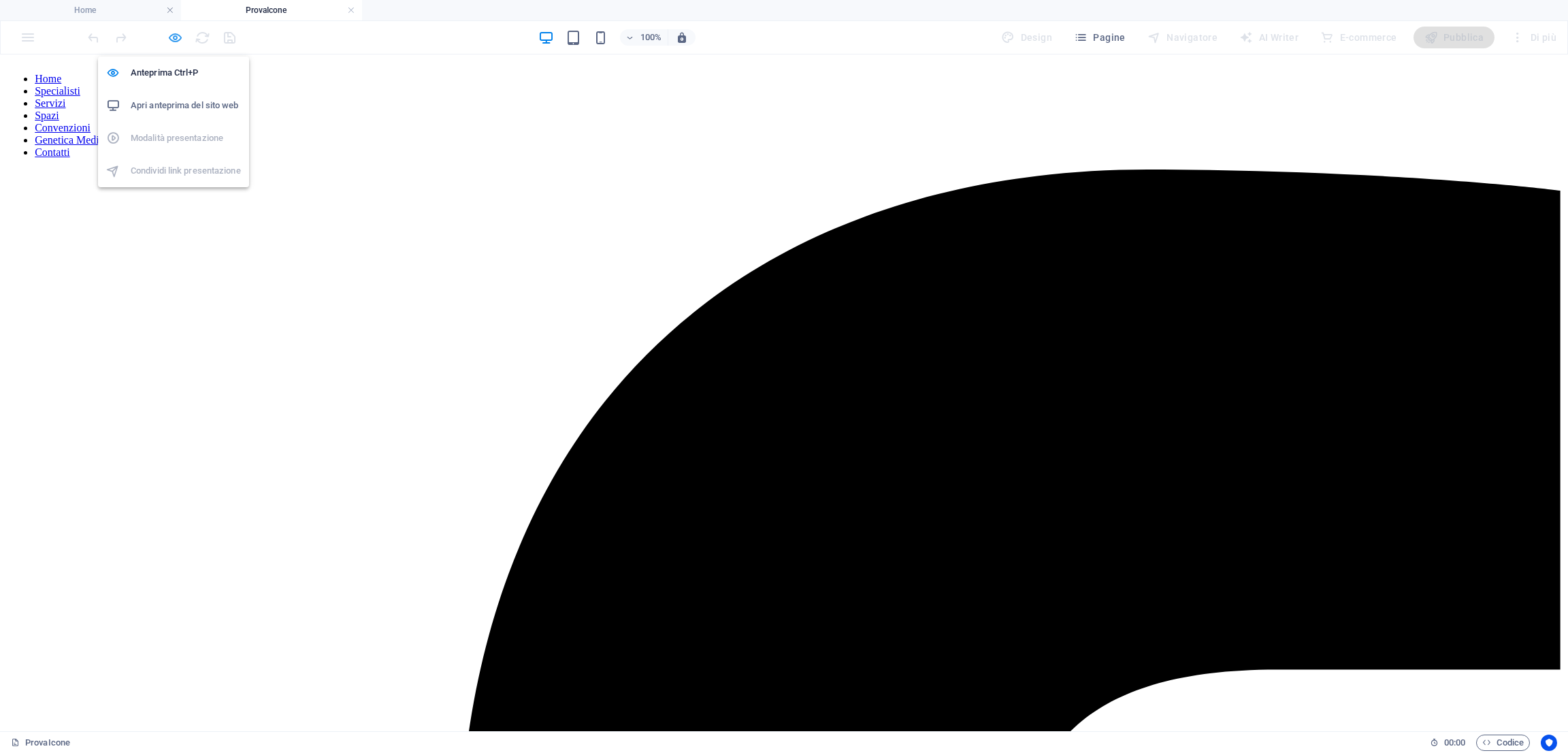
click at [169, 37] on icon "button" at bounding box center [175, 37] width 15 height 15
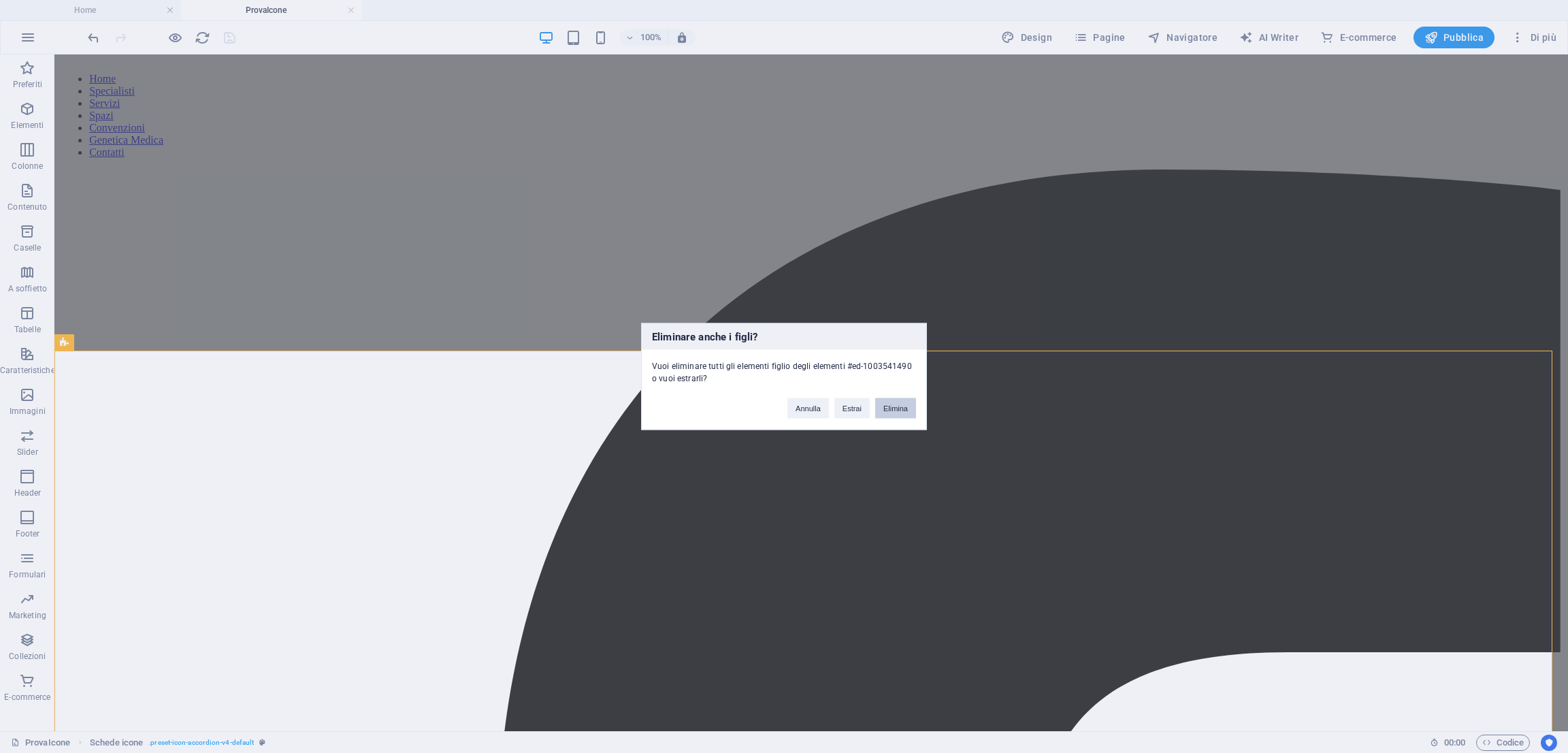
click at [898, 409] on button "Elimina" at bounding box center [895, 408] width 41 height 21
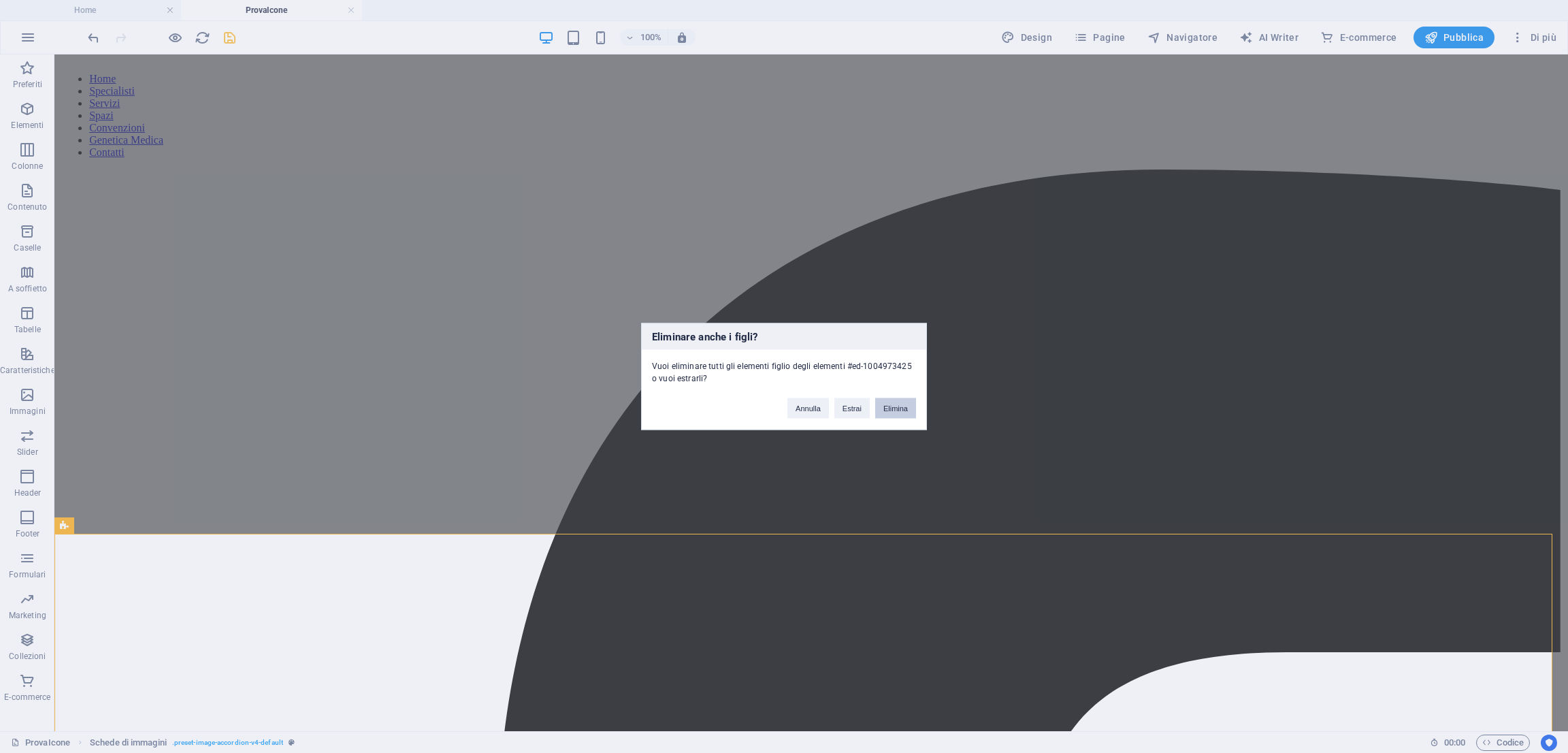
click at [887, 406] on button "Elimina" at bounding box center [895, 408] width 41 height 21
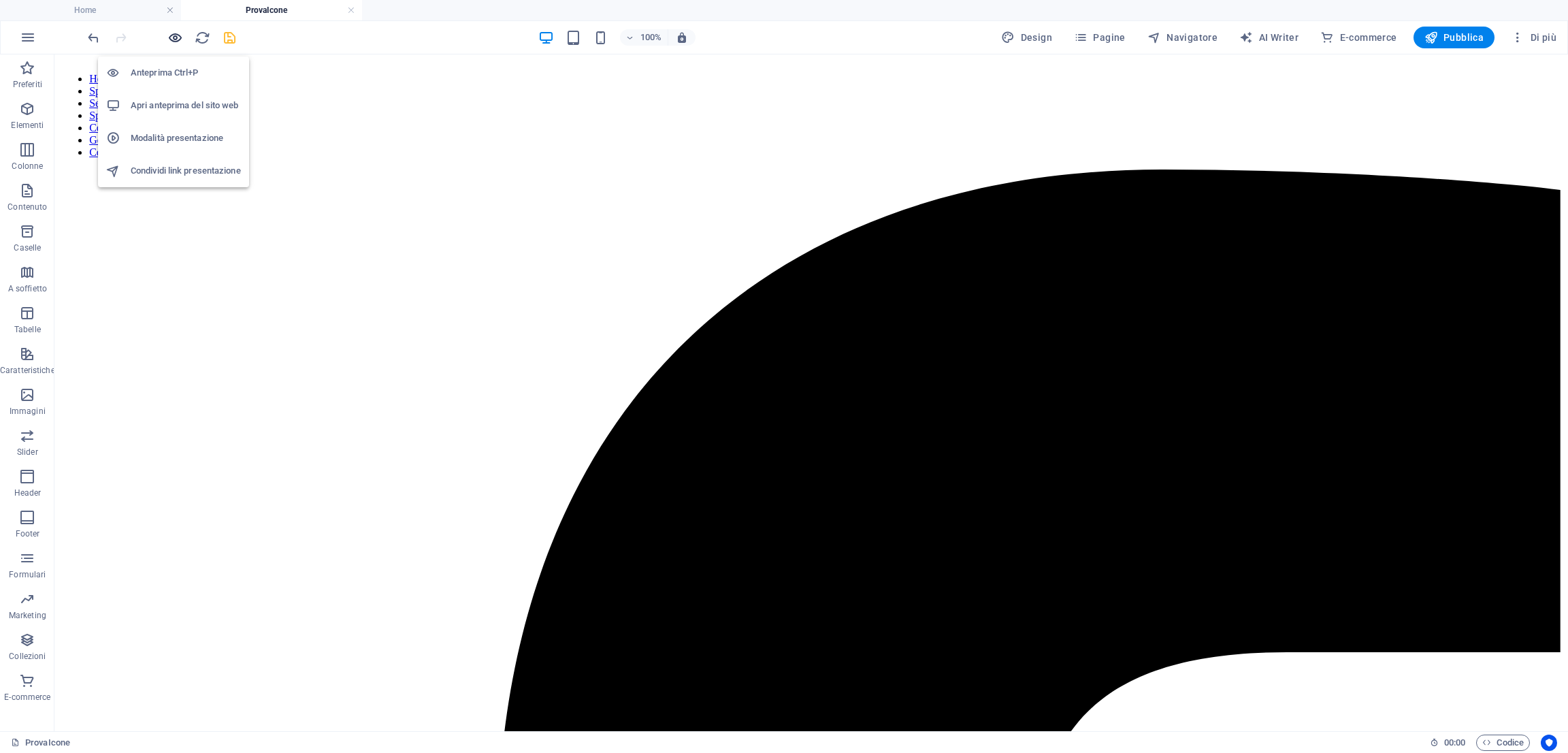
click at [173, 39] on icon "button" at bounding box center [175, 37] width 15 height 15
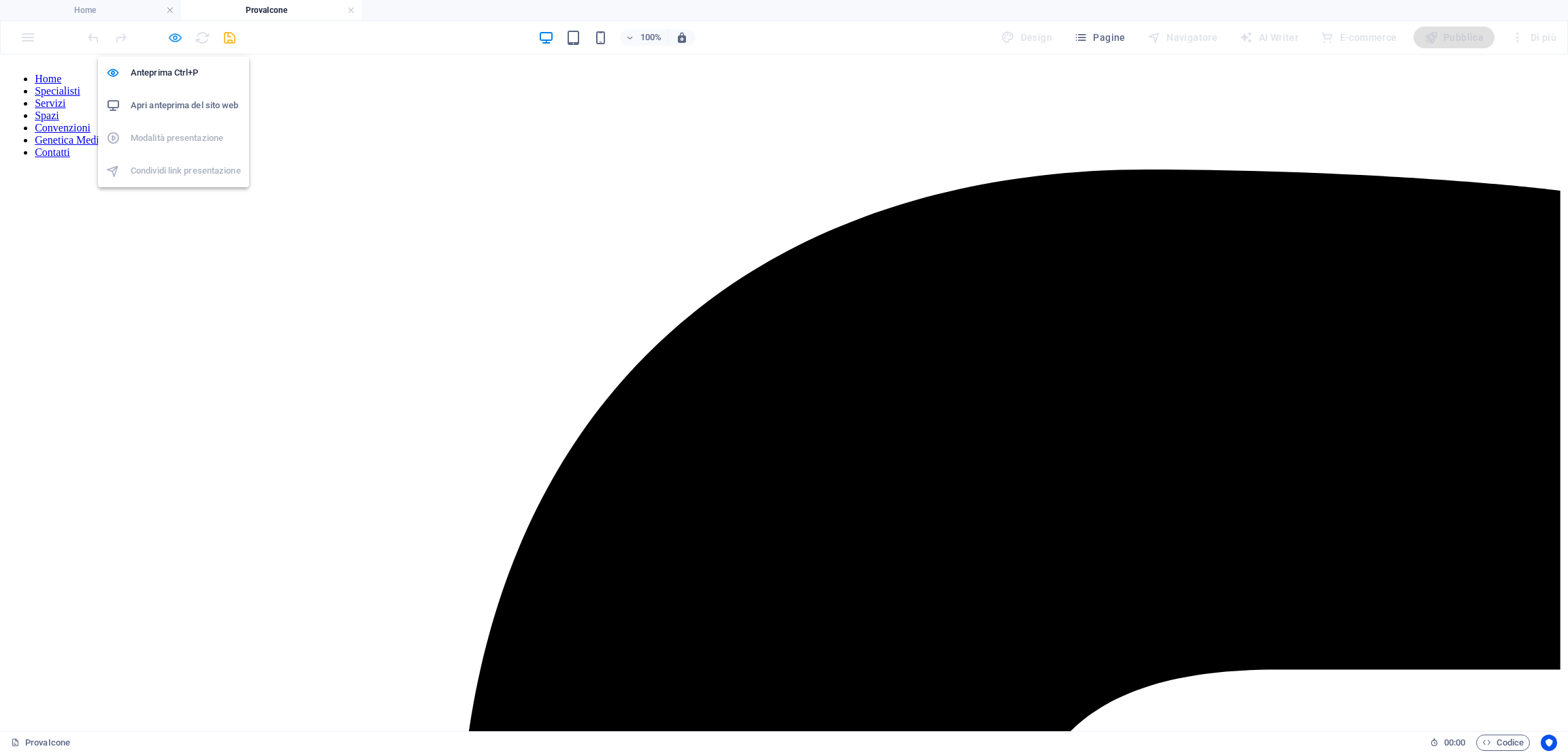
click at [177, 36] on icon "button" at bounding box center [175, 37] width 15 height 15
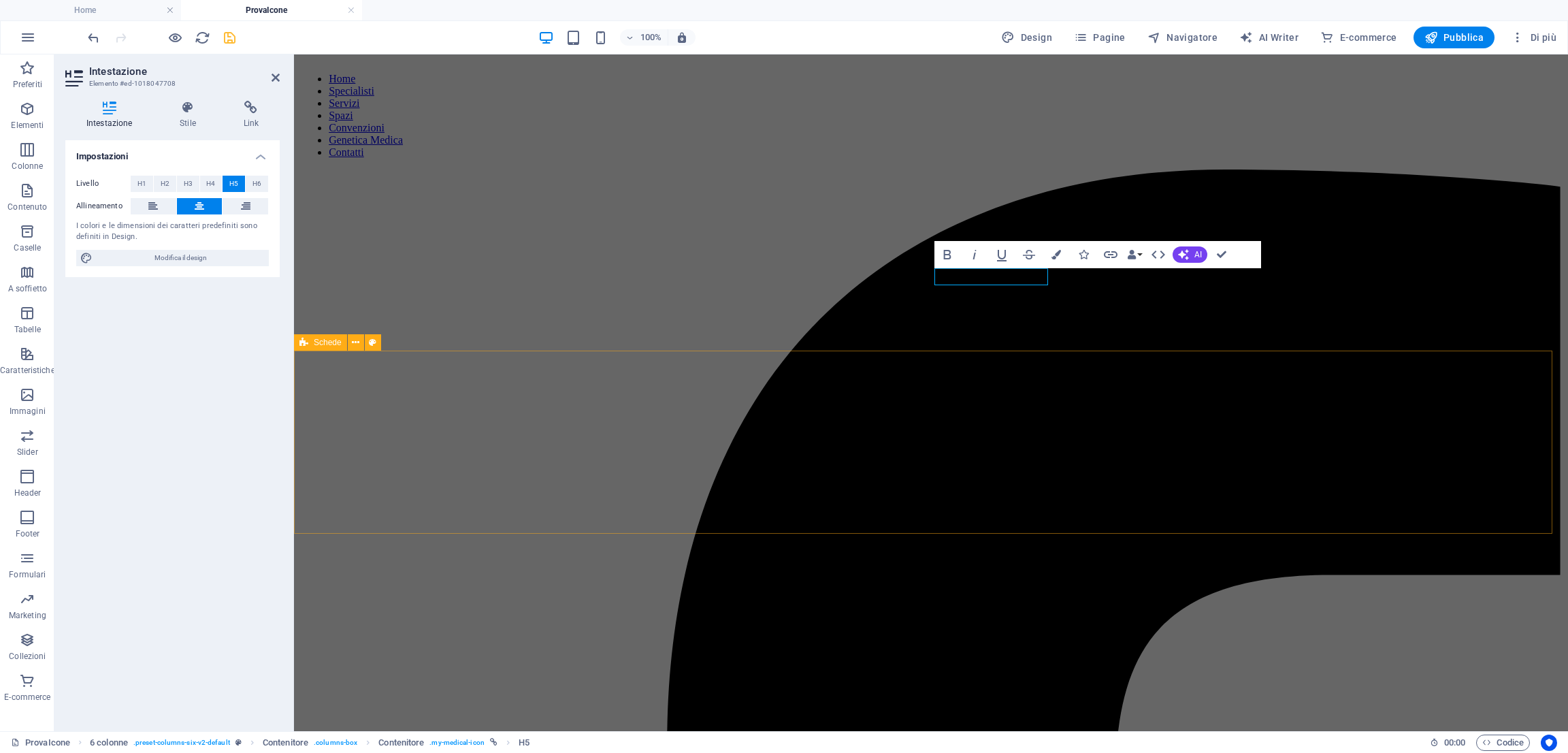
scroll to position [0, 2]
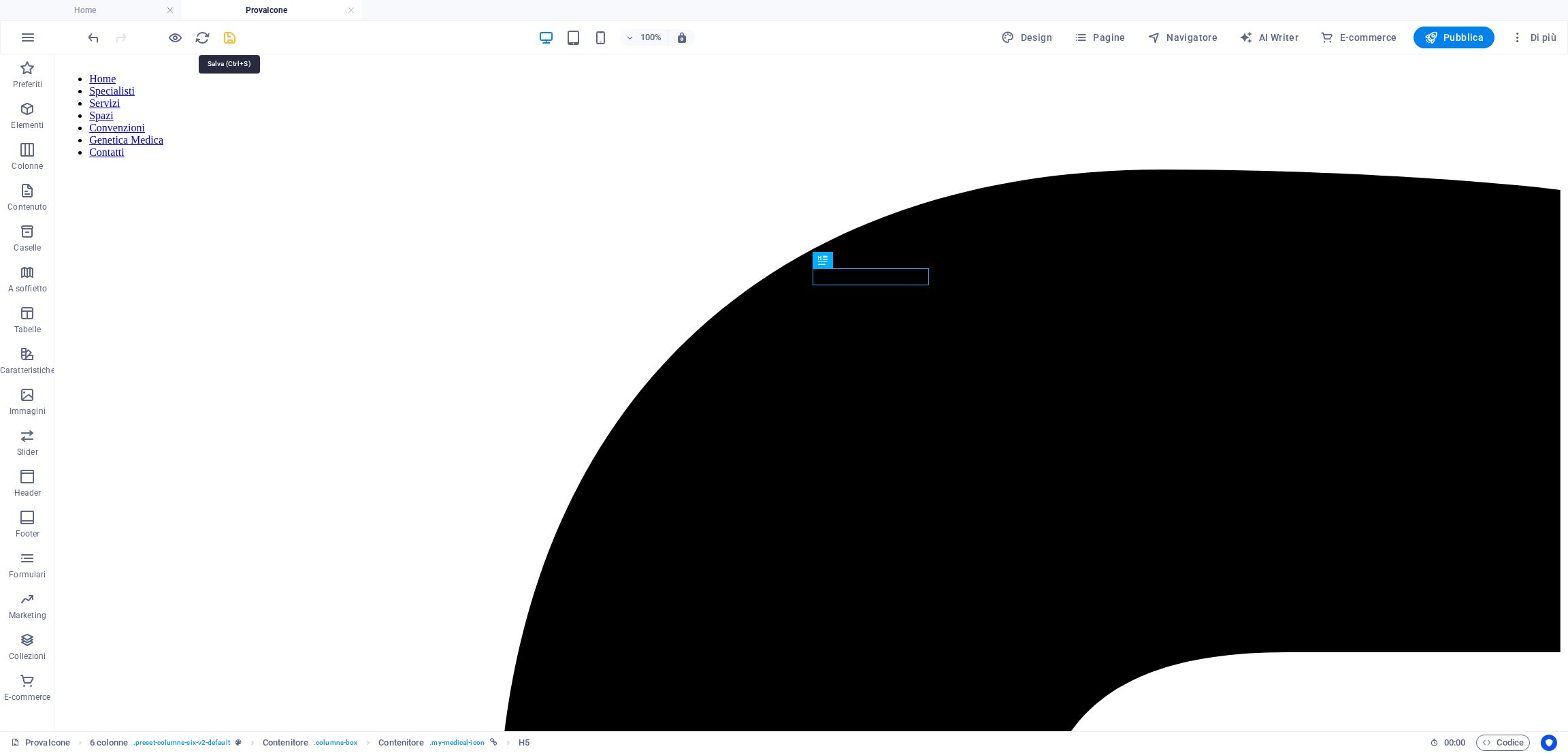
click at [231, 38] on icon "save" at bounding box center [229, 37] width 15 height 15
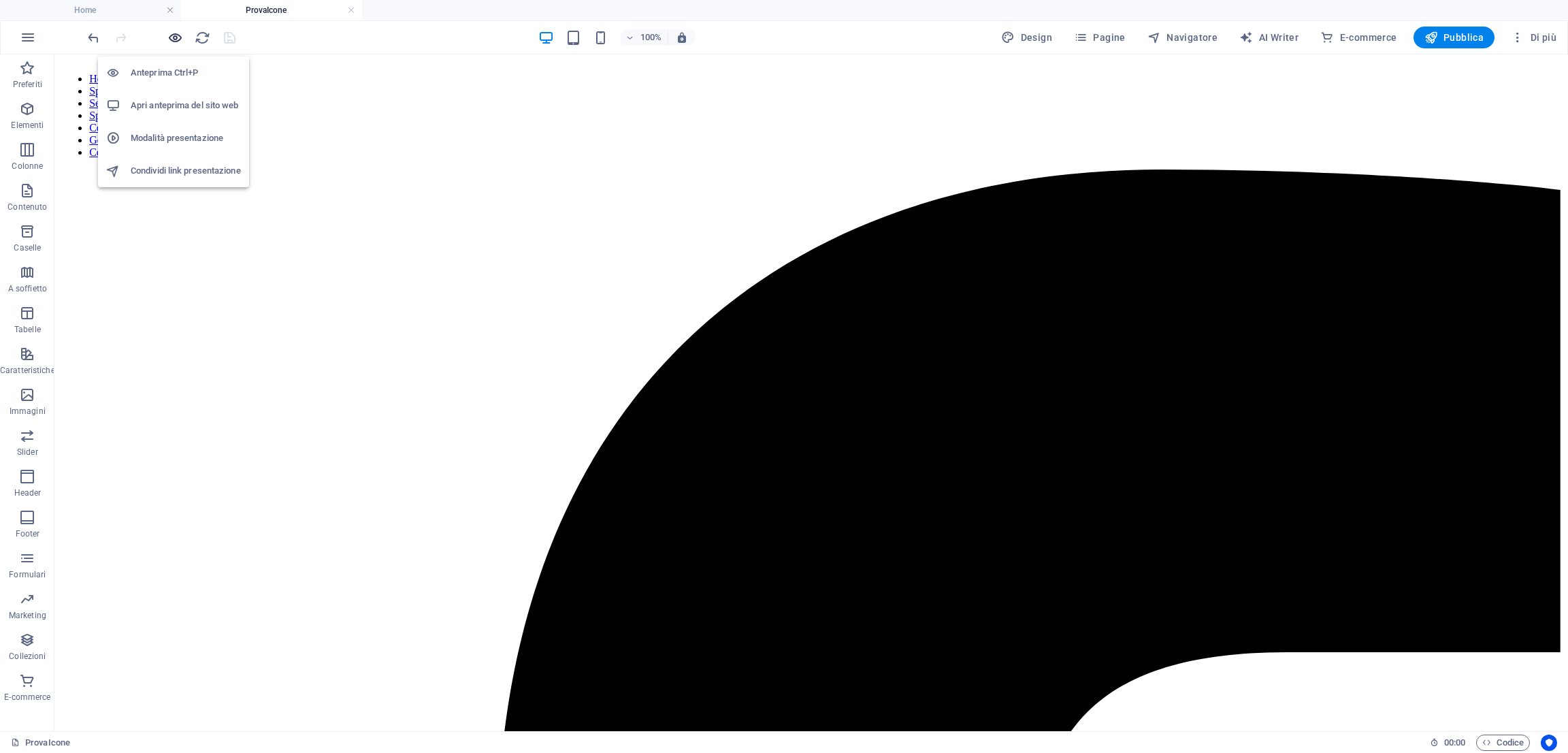
click at [174, 40] on icon "button" at bounding box center [175, 37] width 15 height 15
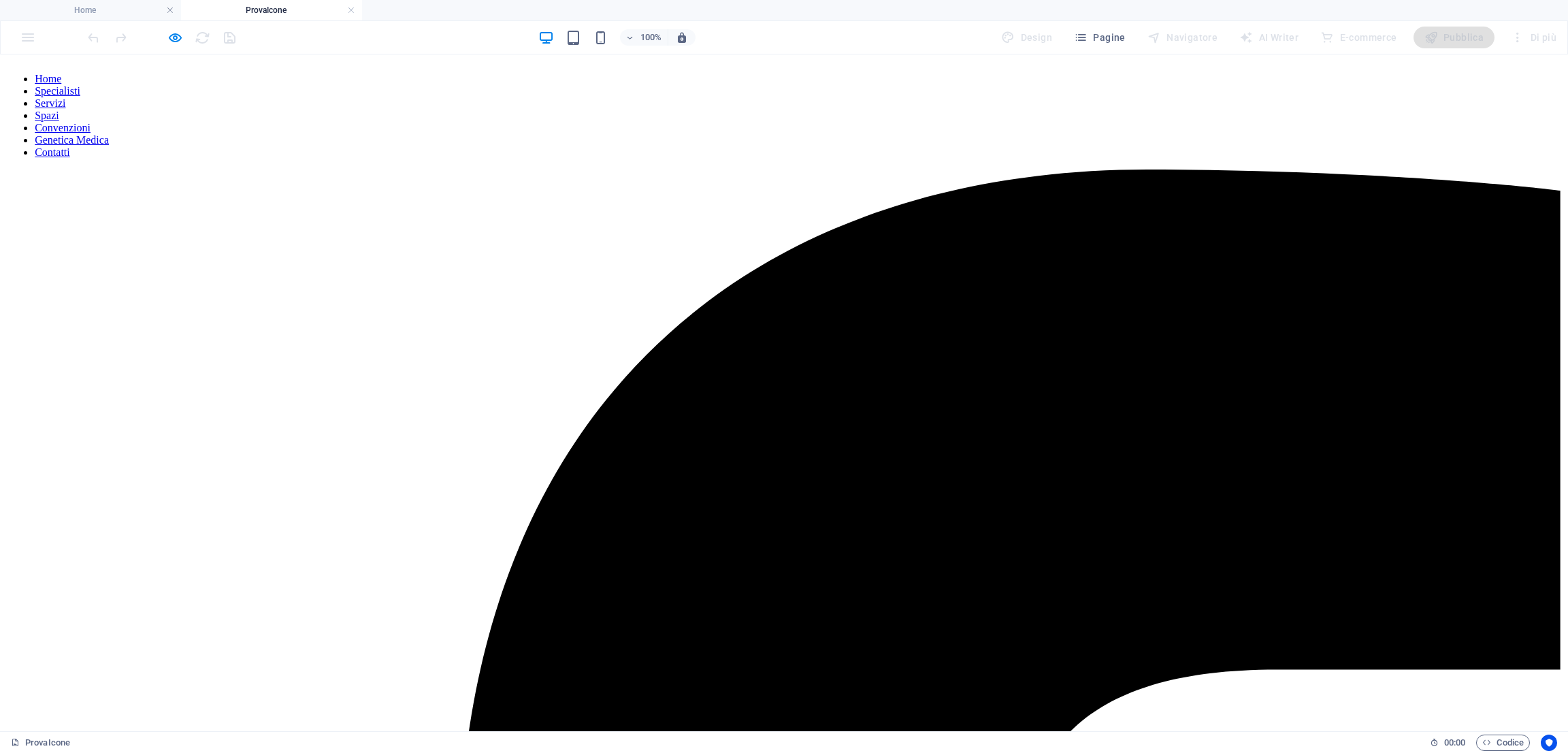
click at [65, 97] on link "Servizi" at bounding box center [50, 102] width 31 height 12
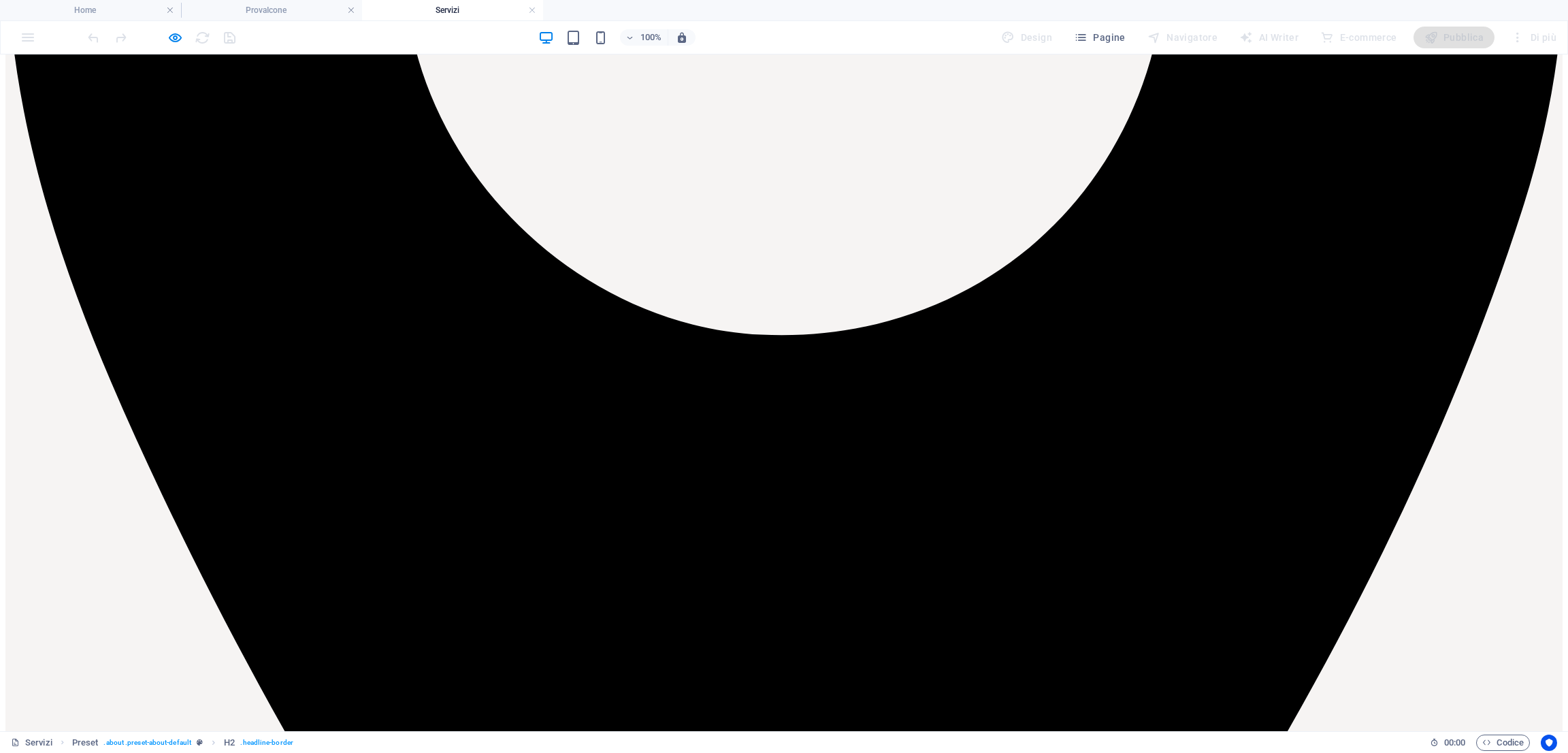
scroll to position [910, 0]
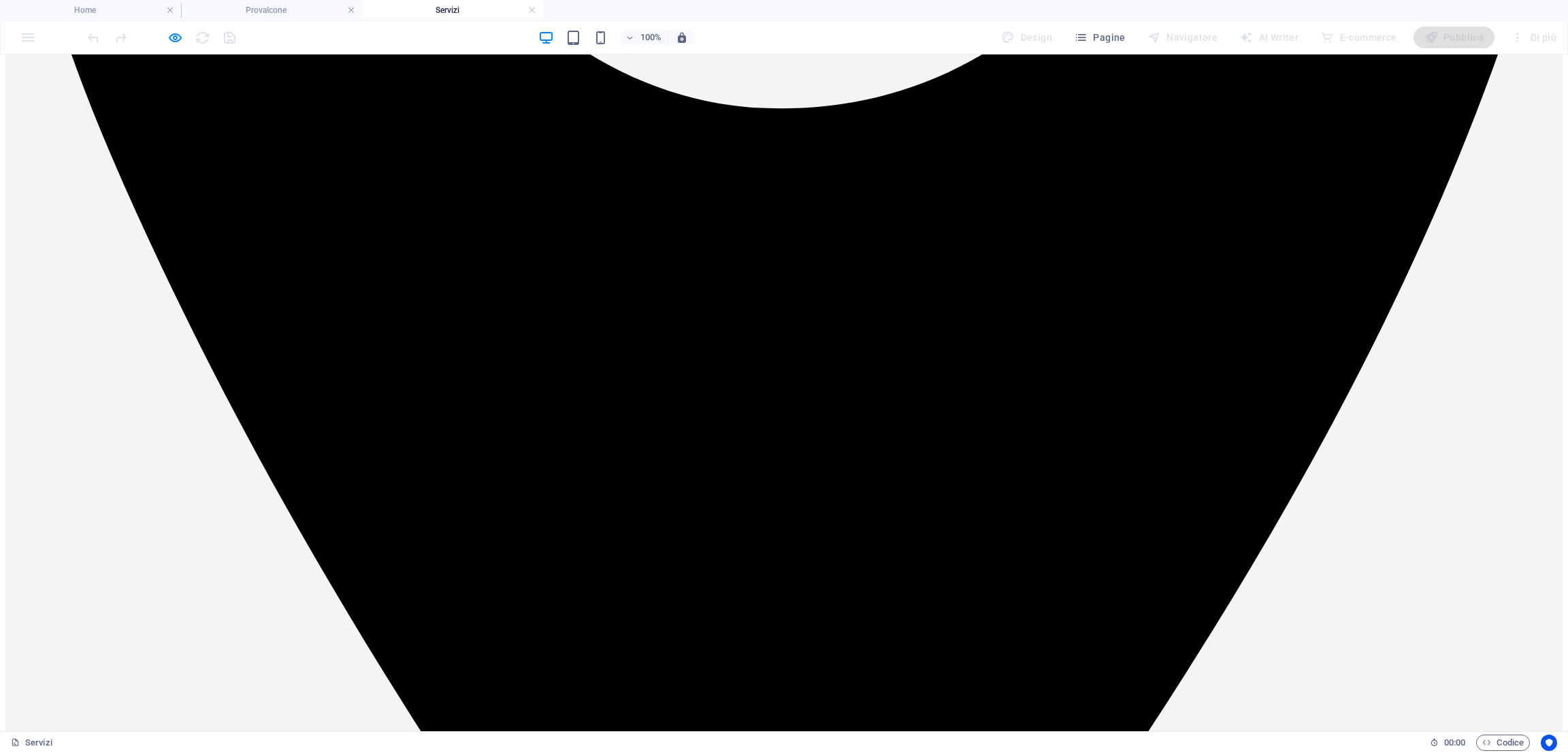
scroll to position [1136, 0]
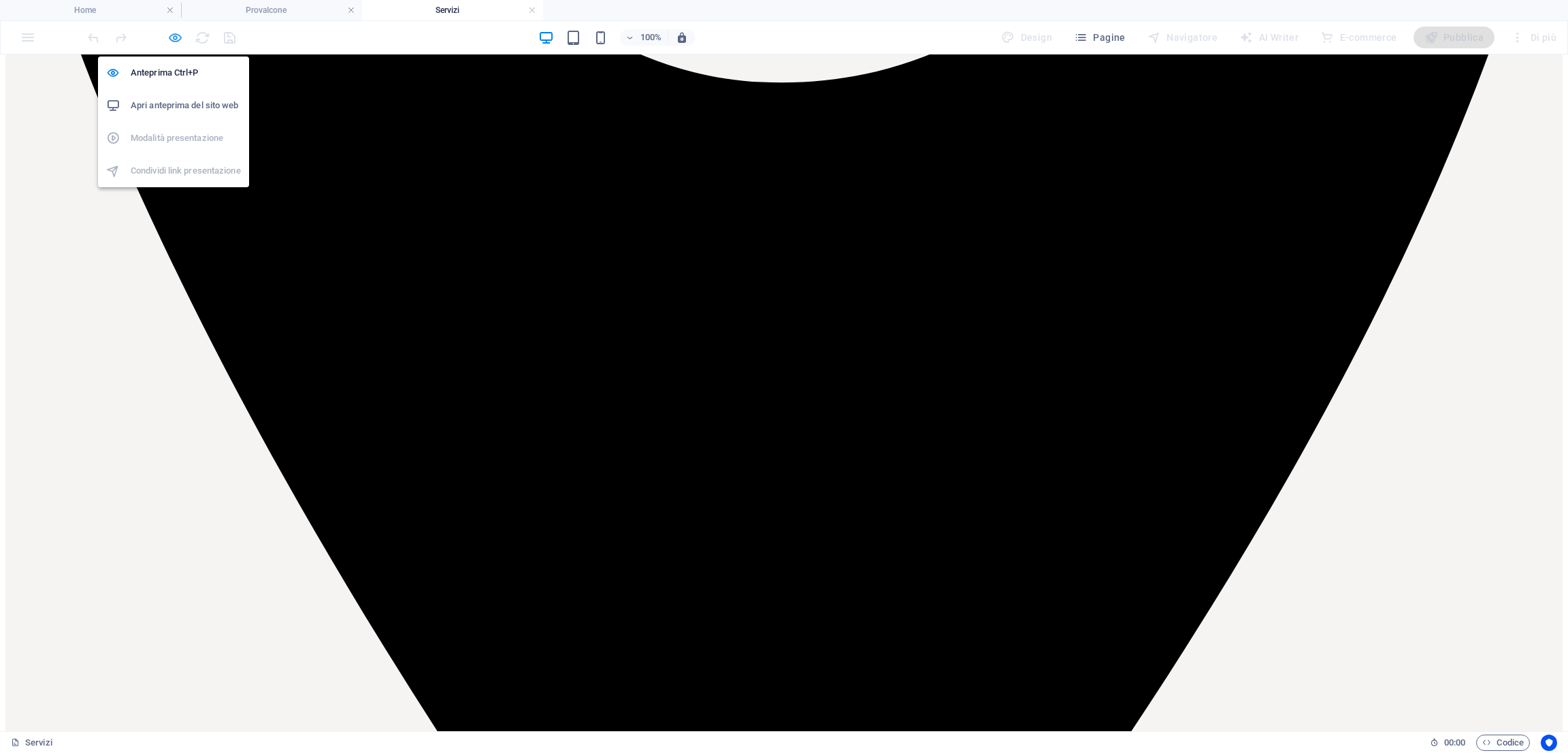
click at [179, 38] on icon "button" at bounding box center [175, 37] width 15 height 15
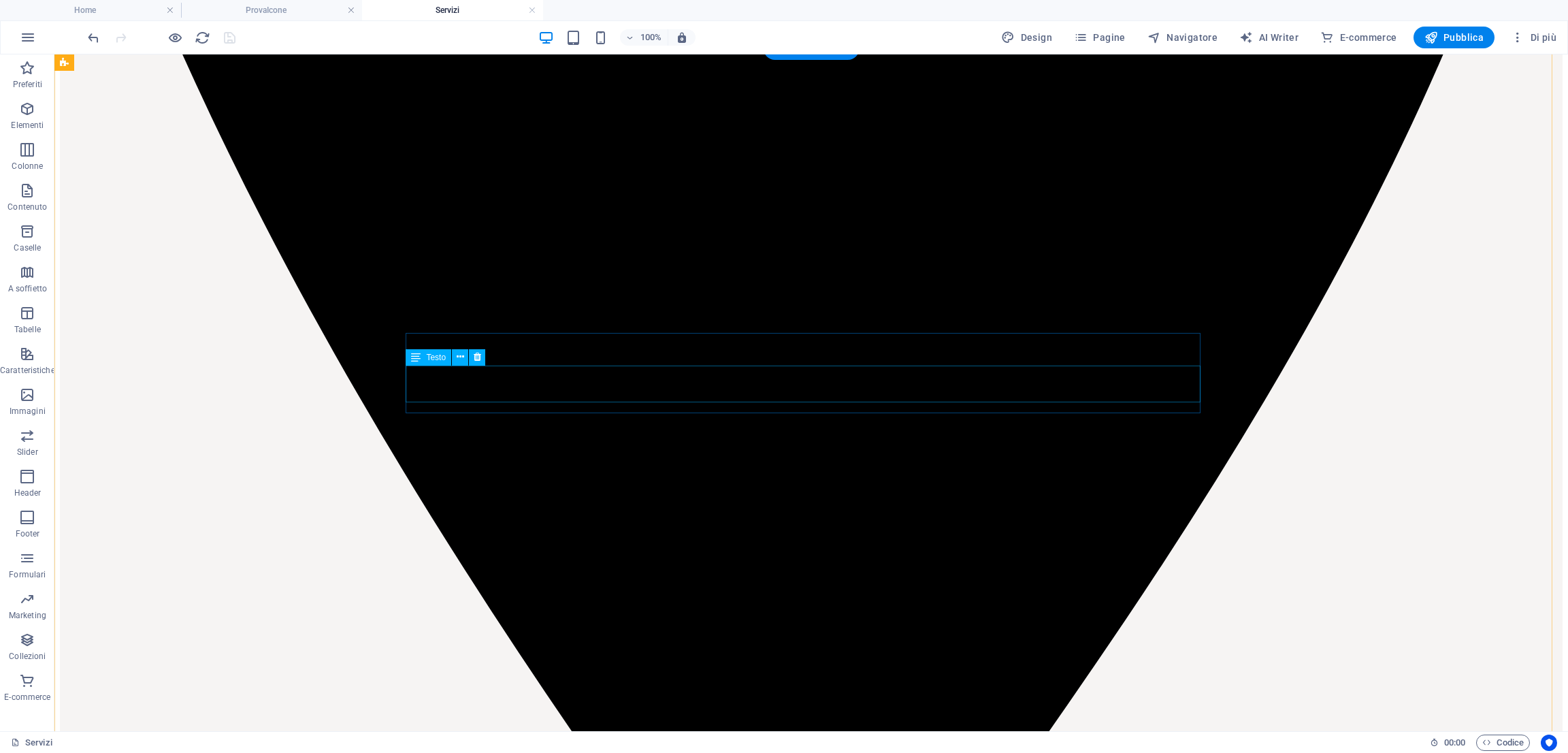
scroll to position [1235, 0]
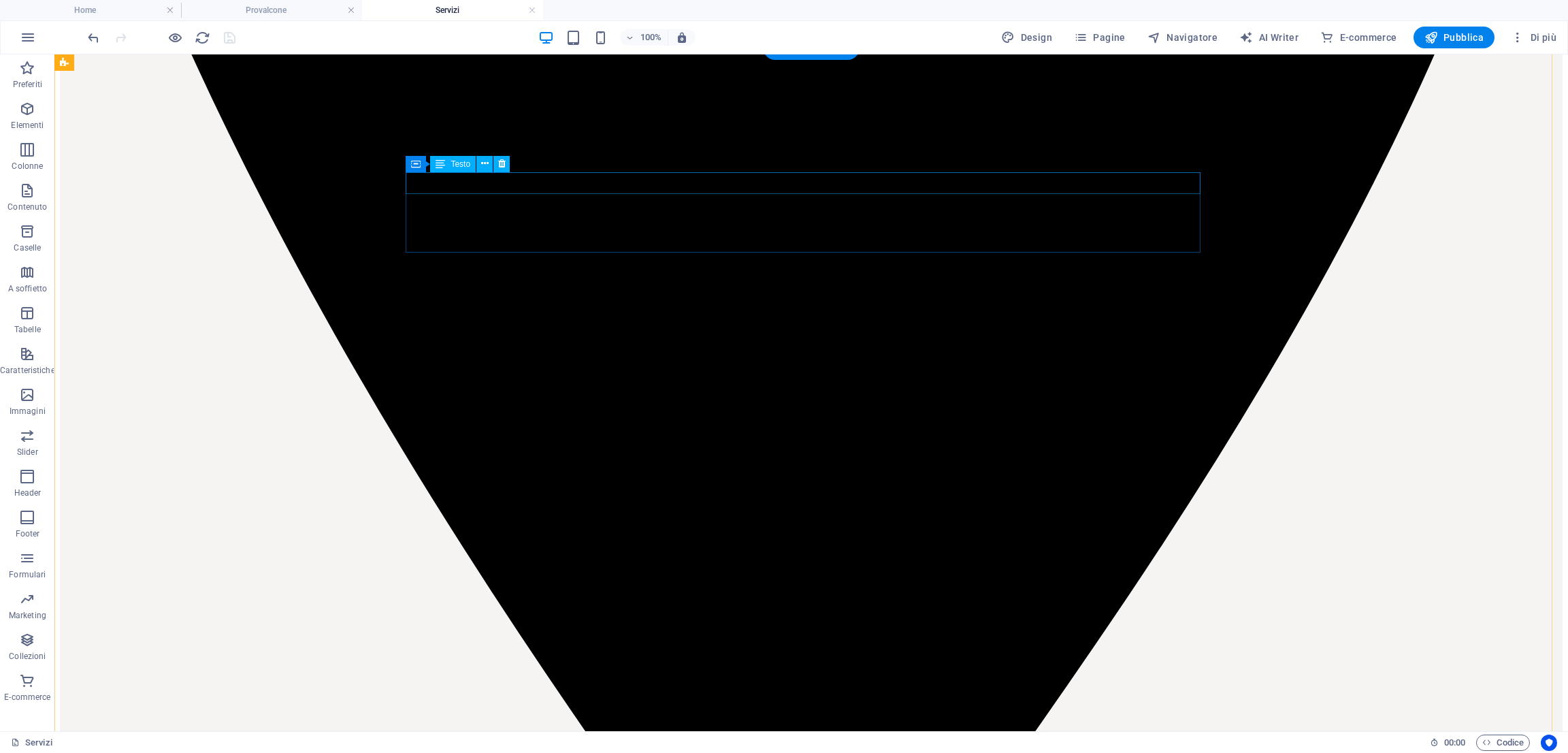
click at [170, 28] on div at bounding box center [161, 37] width 152 height 22
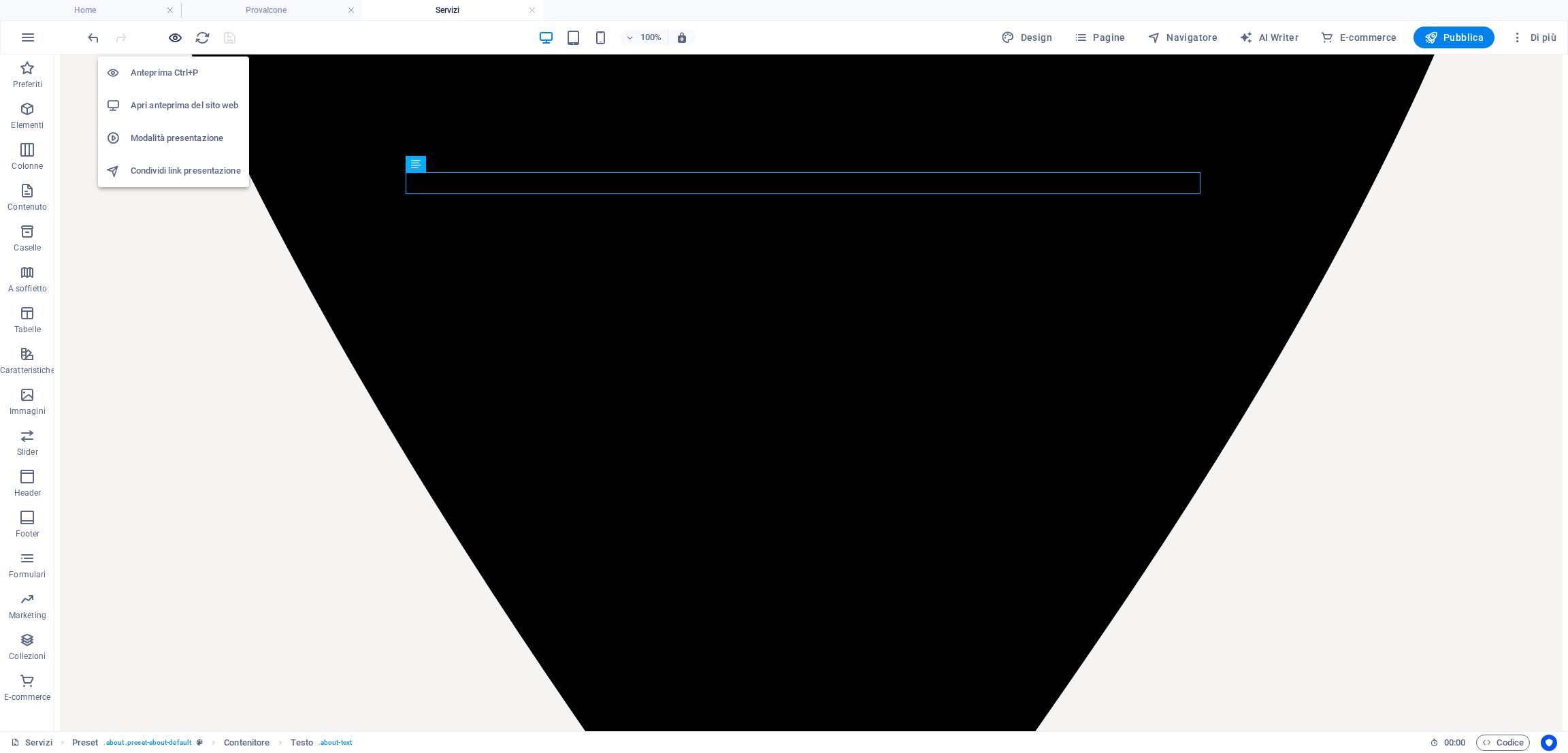
click at [174, 34] on icon "button" at bounding box center [175, 37] width 15 height 15
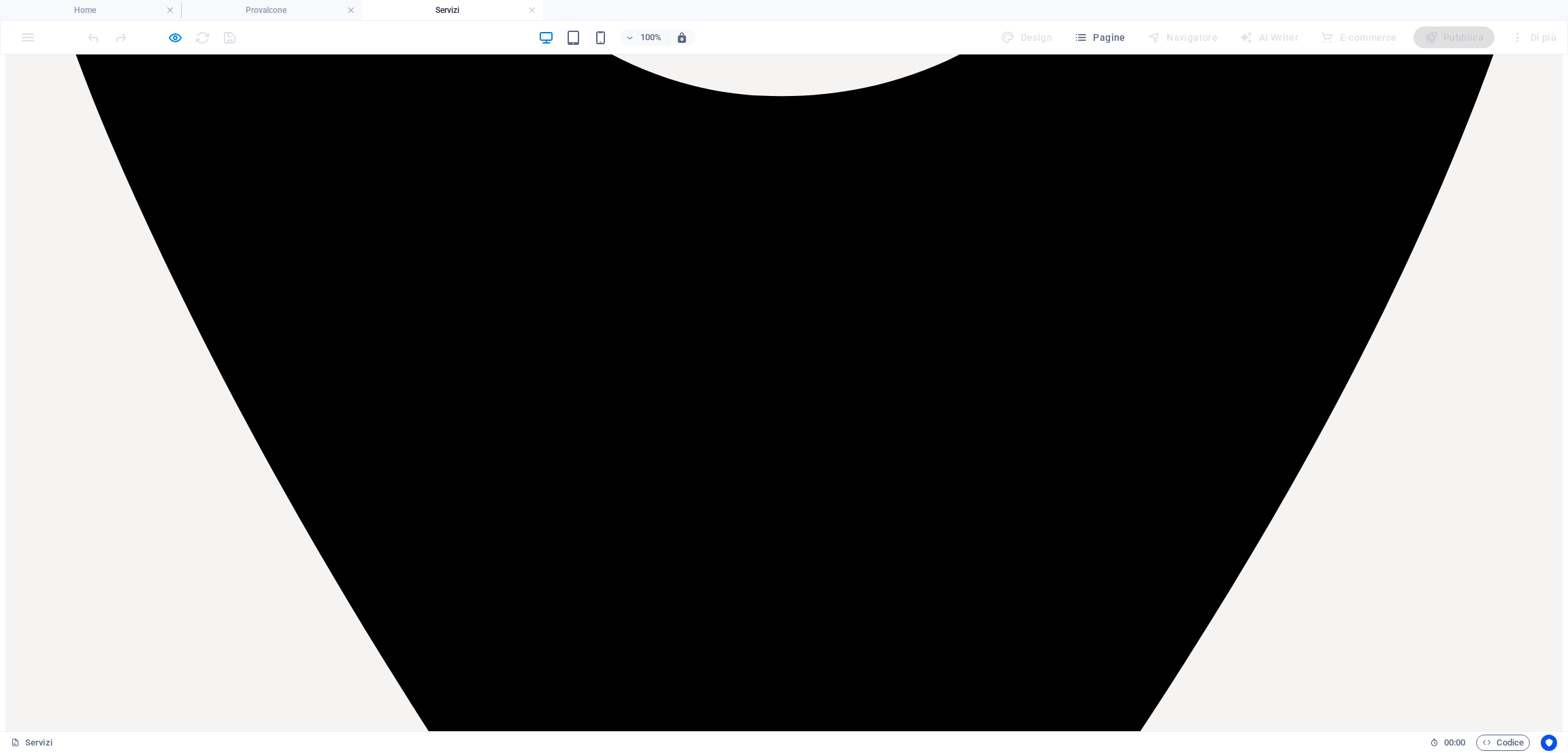
scroll to position [1114, 0]
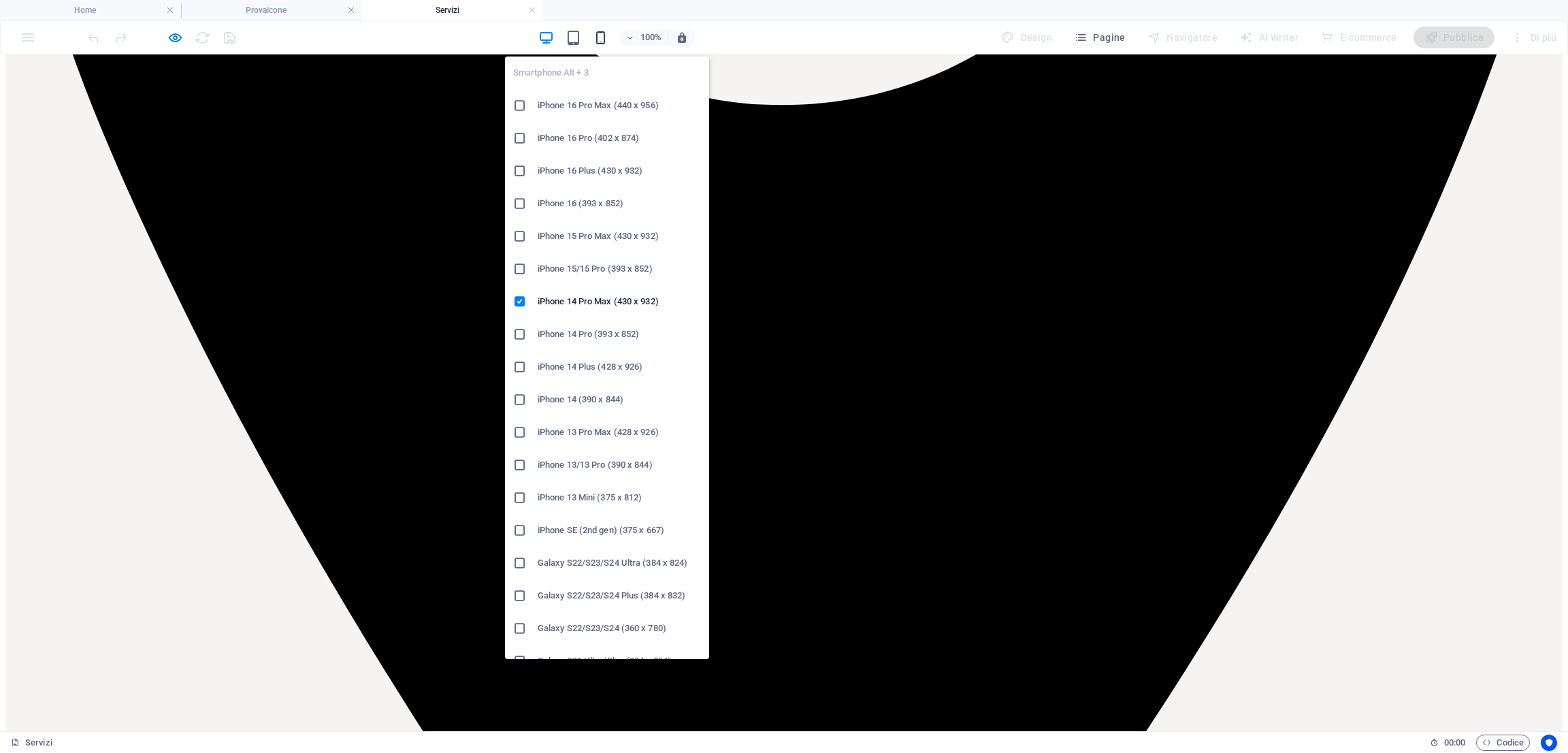
click at [603, 33] on icon "button" at bounding box center [600, 37] width 15 height 15
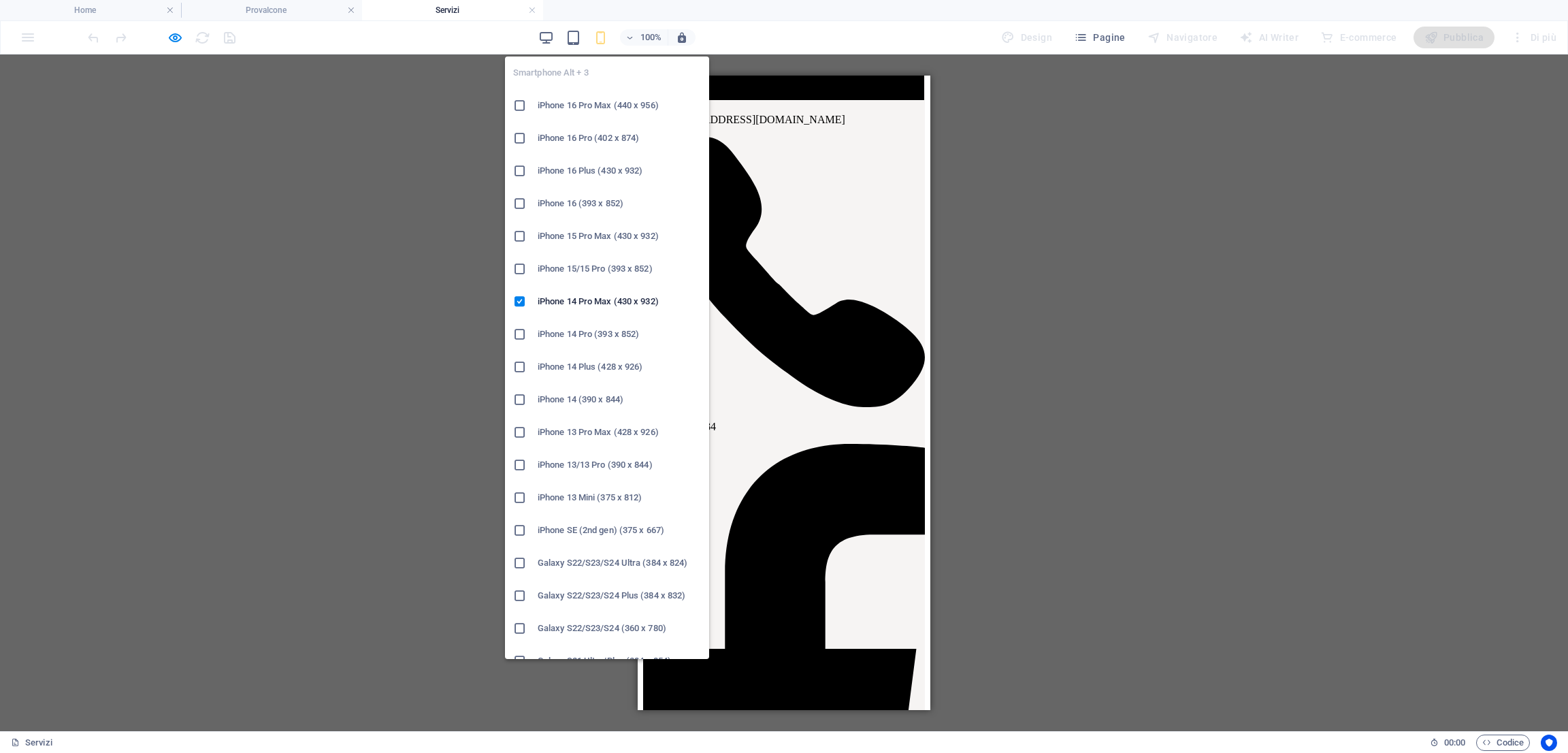
scroll to position [623, 0]
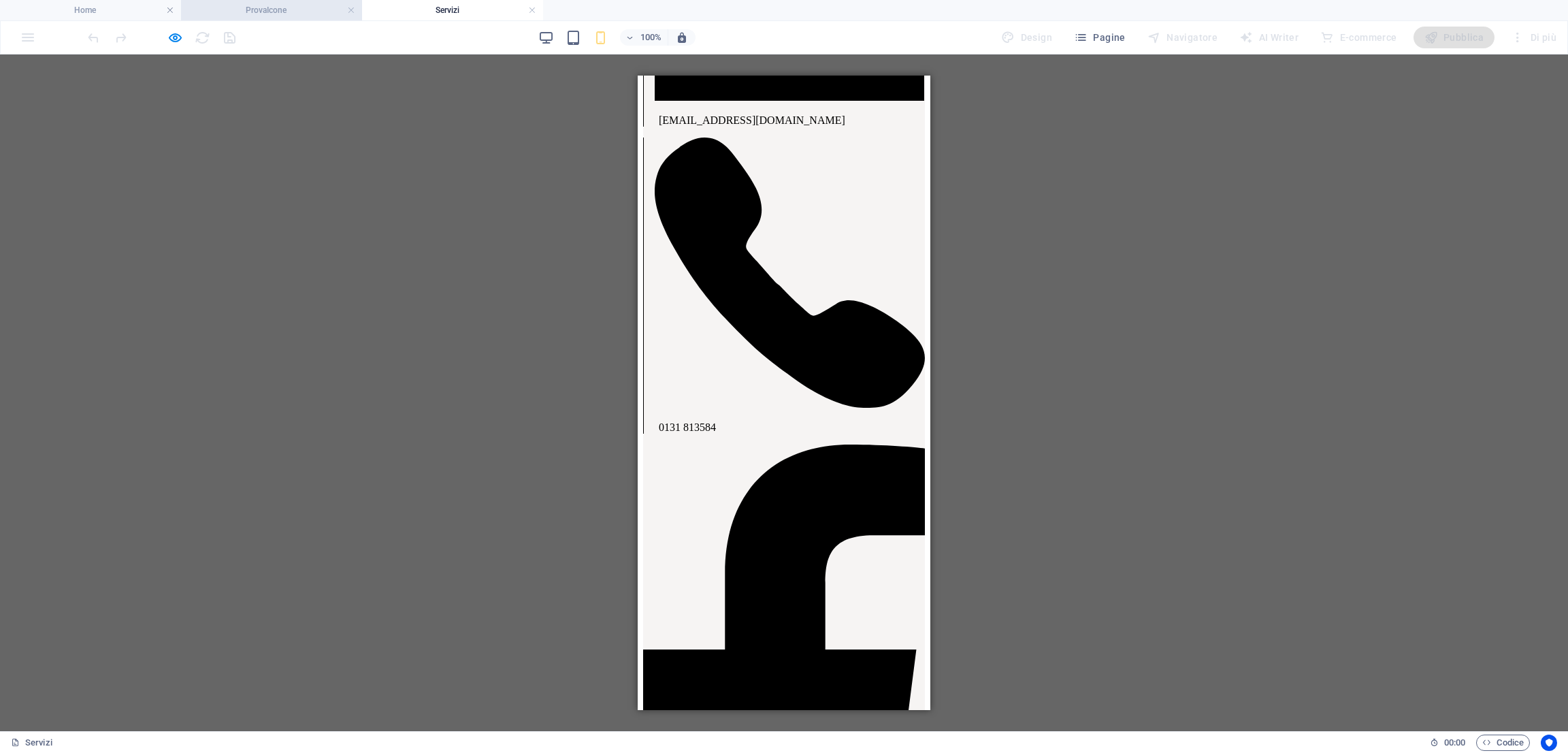
click at [263, 7] on h4 "ProvaIcone" at bounding box center [272, 10] width 181 height 15
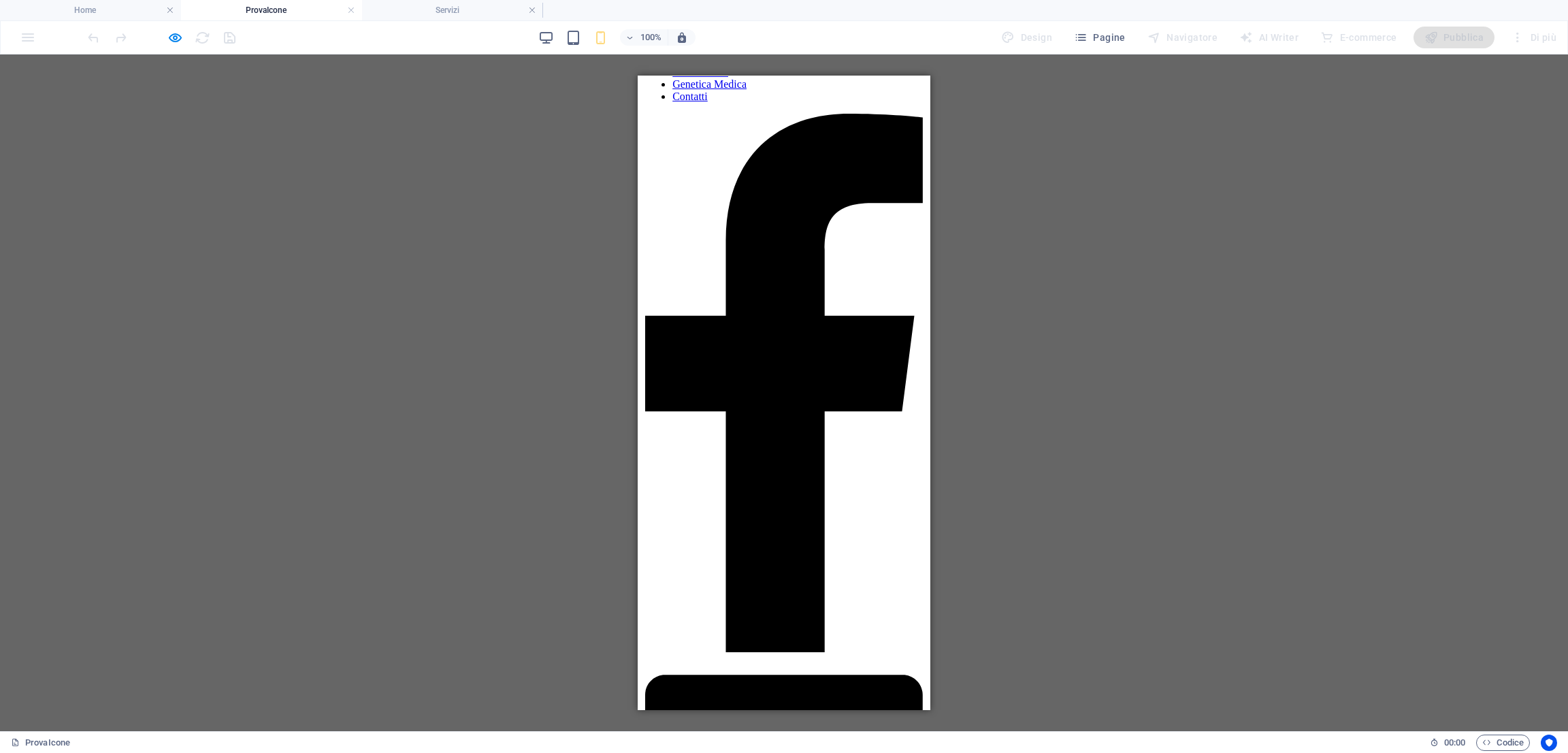
scroll to position [0, 0]
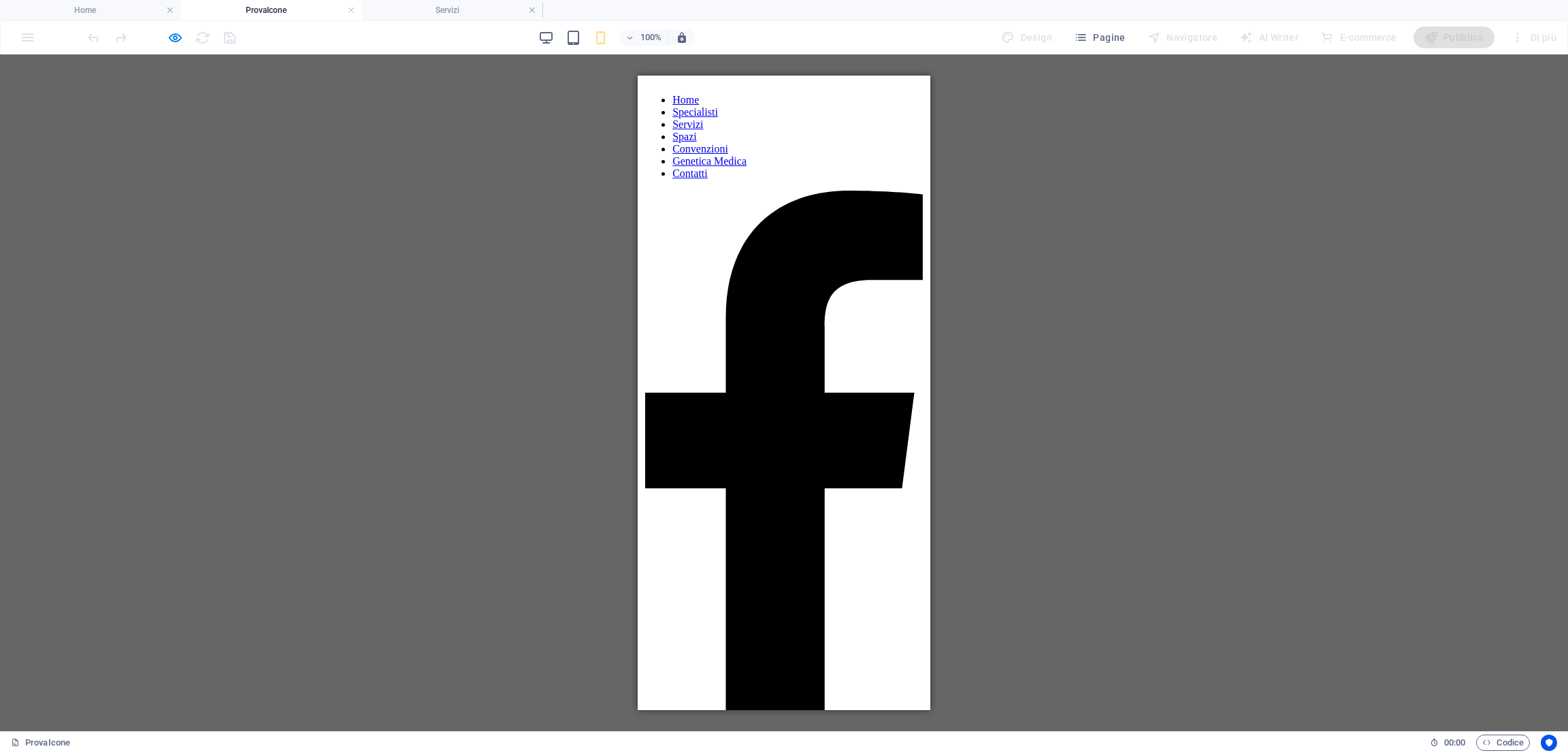
click at [460, 24] on div "100% Design Pagine Navigatore AI Writer E-commerce Pubblica Di più" at bounding box center [784, 37] width 1567 height 33
click at [427, 12] on h4 "Servizi" at bounding box center [453, 10] width 181 height 15
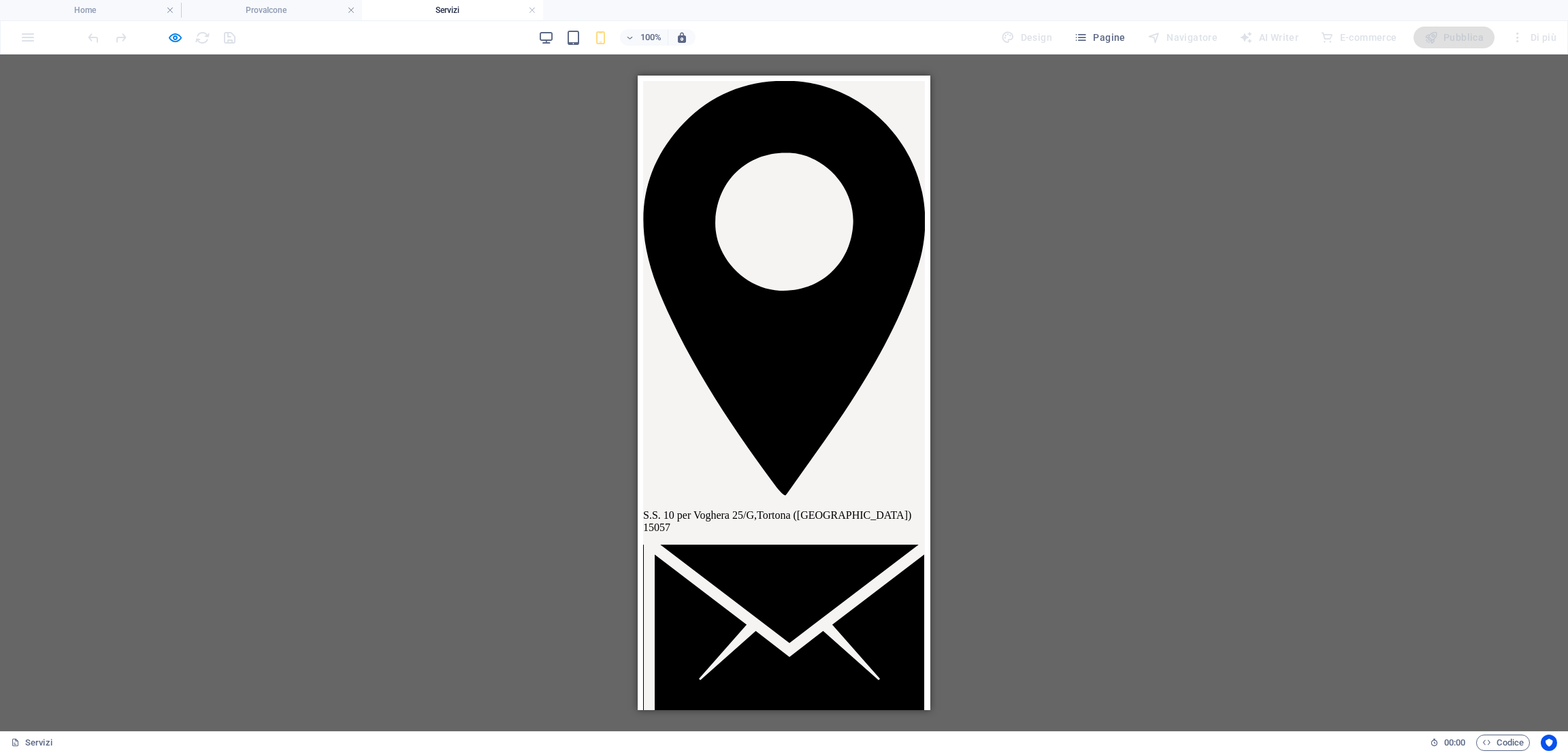
scroll to position [655, 0]
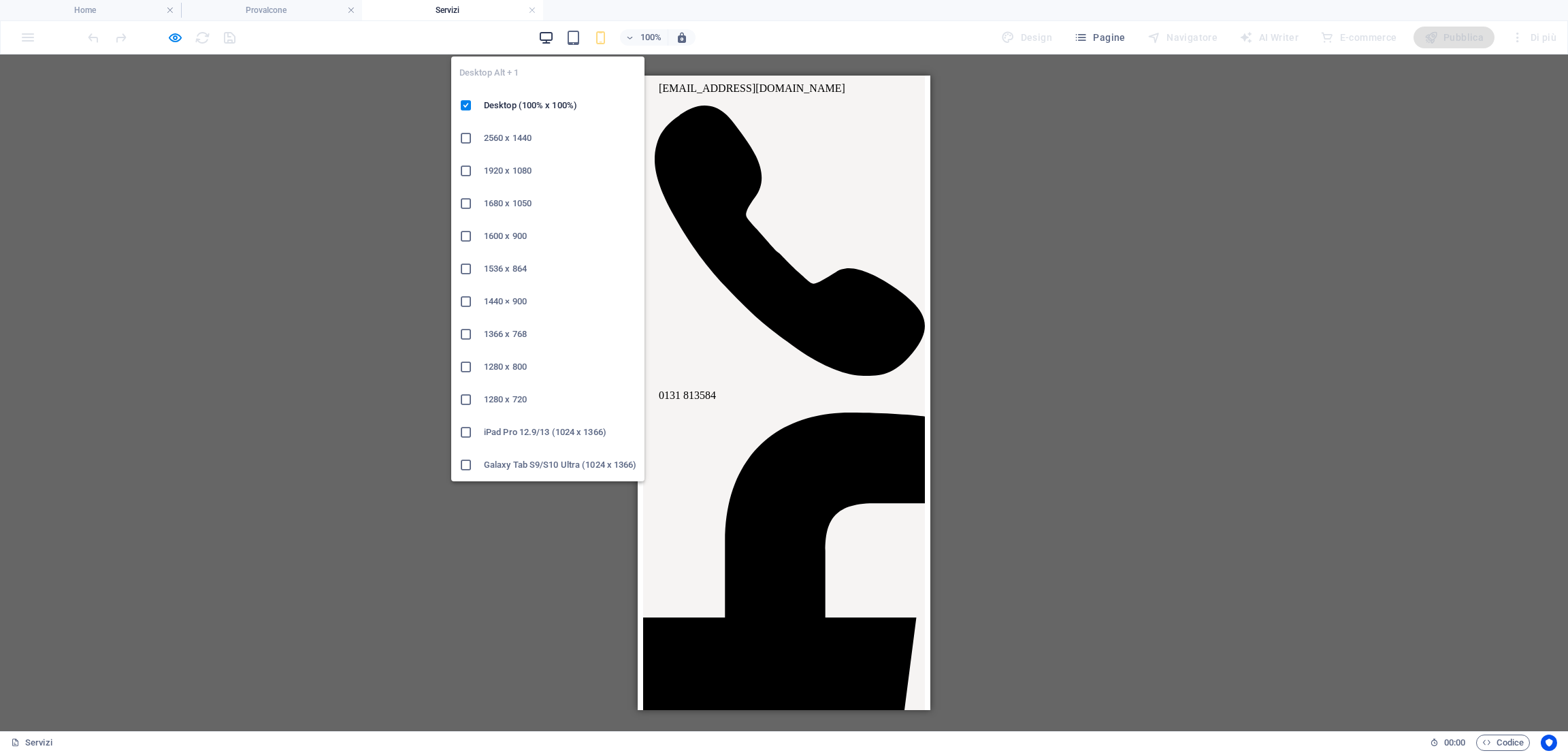
click at [549, 38] on icon "button" at bounding box center [546, 37] width 15 height 15
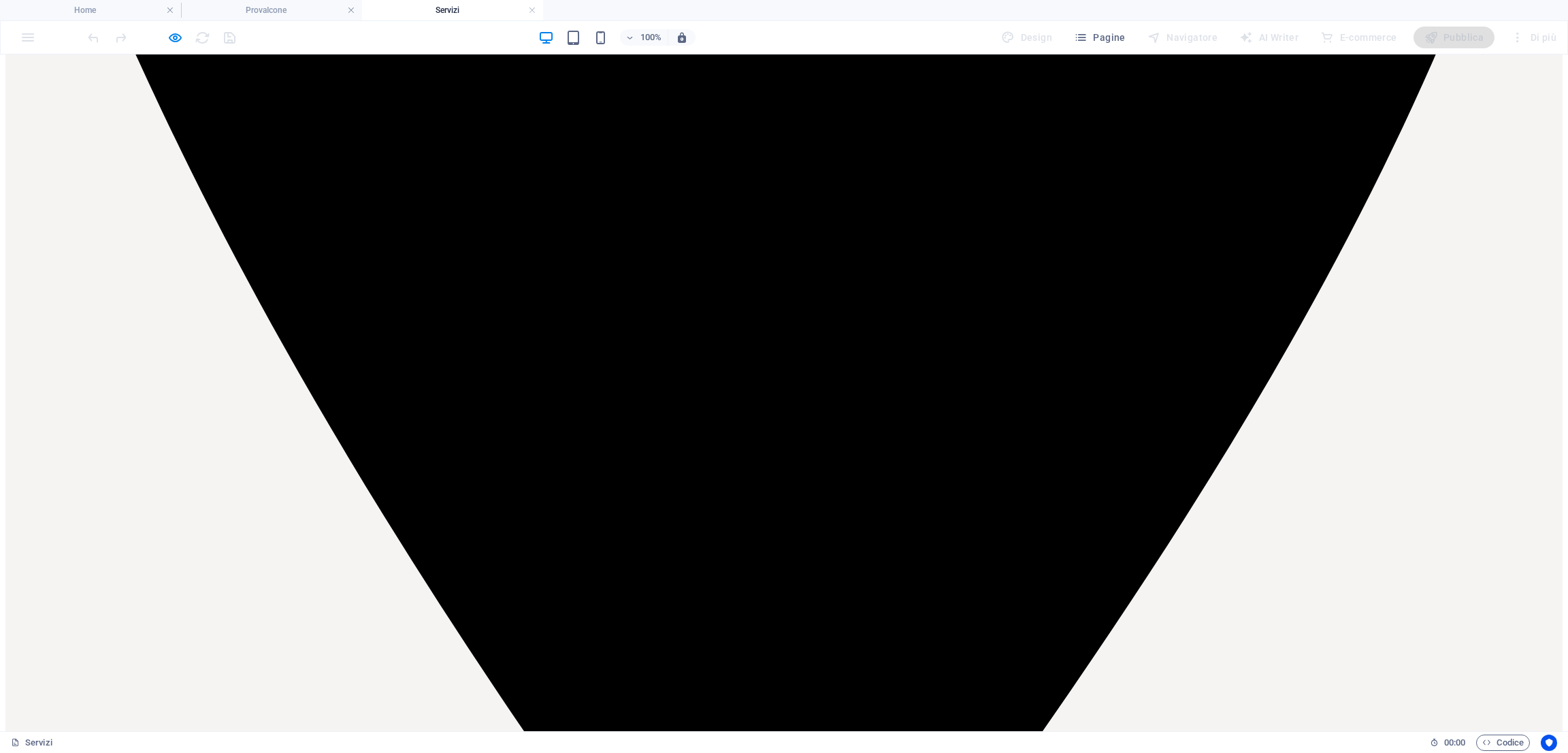
scroll to position [1277, 0]
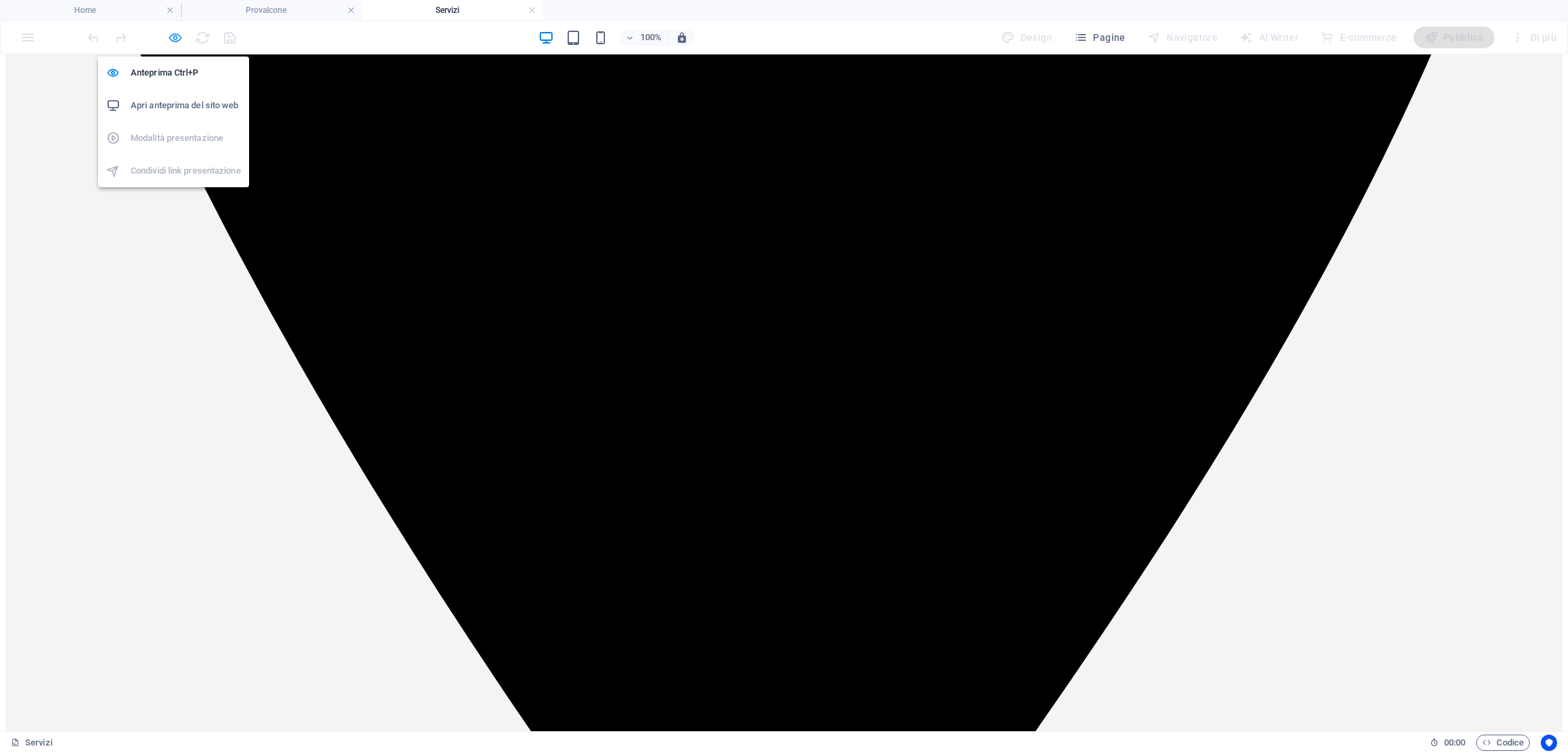
click at [177, 37] on icon "button" at bounding box center [175, 37] width 15 height 15
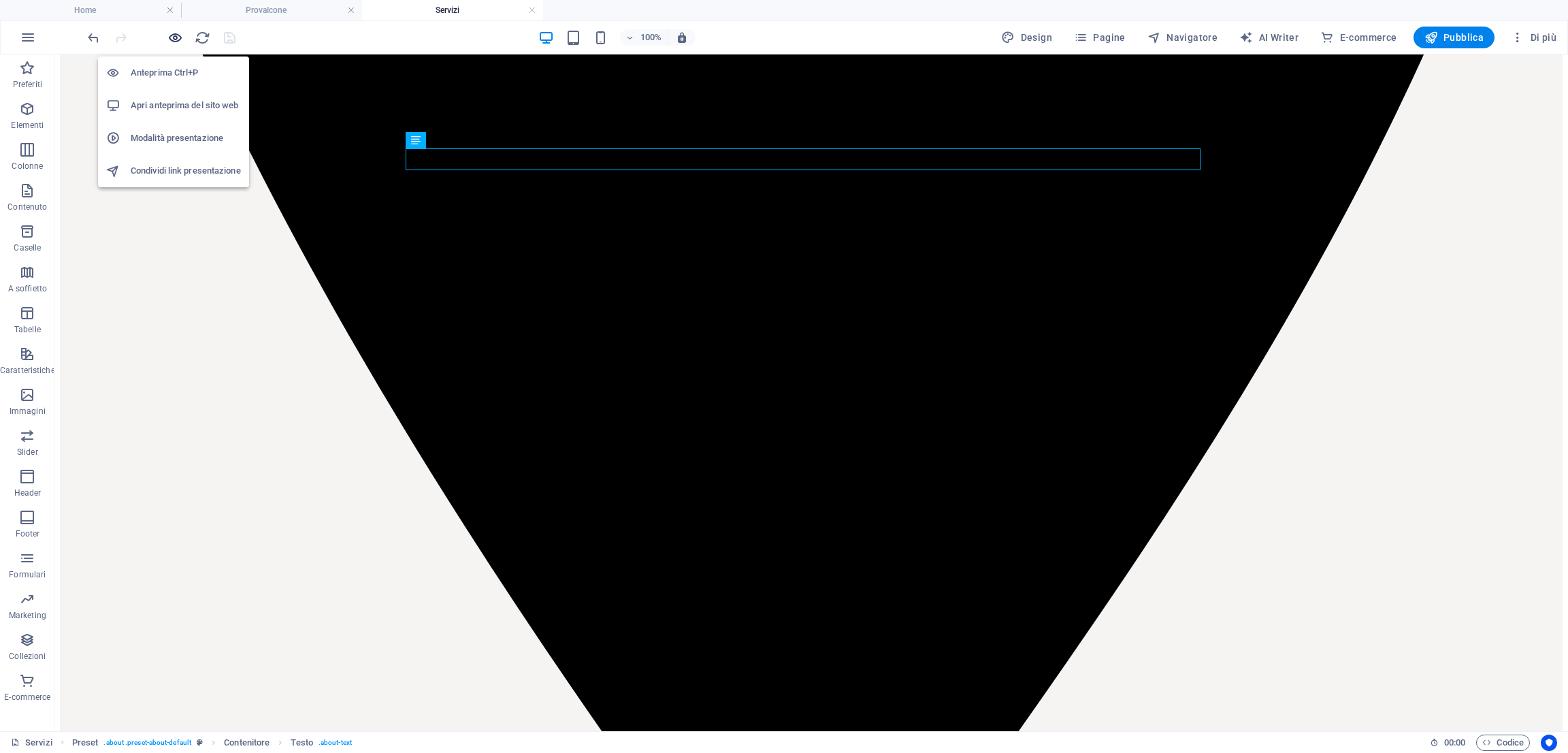
click at [178, 34] on icon "button" at bounding box center [175, 37] width 15 height 15
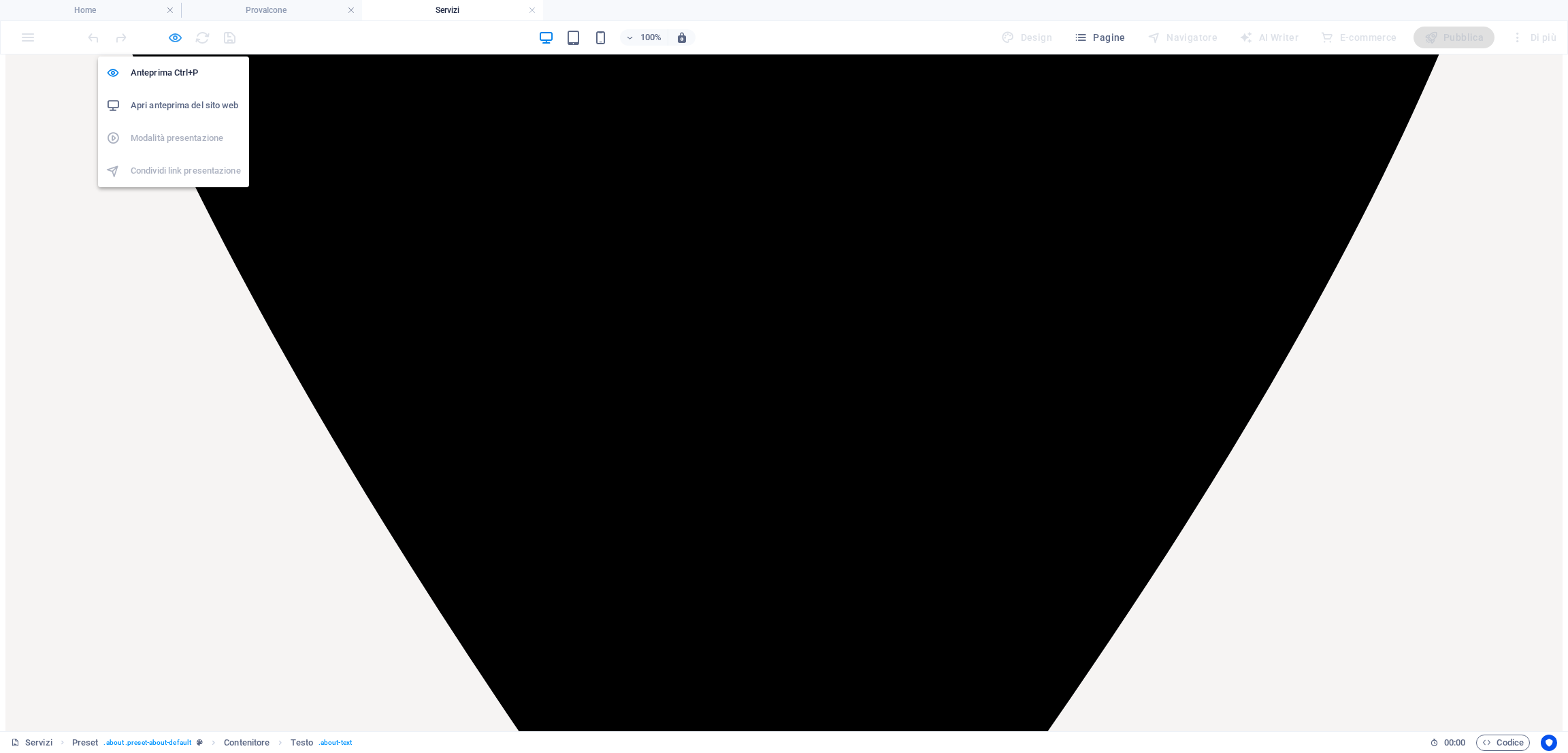
scroll to position [1277, 0]
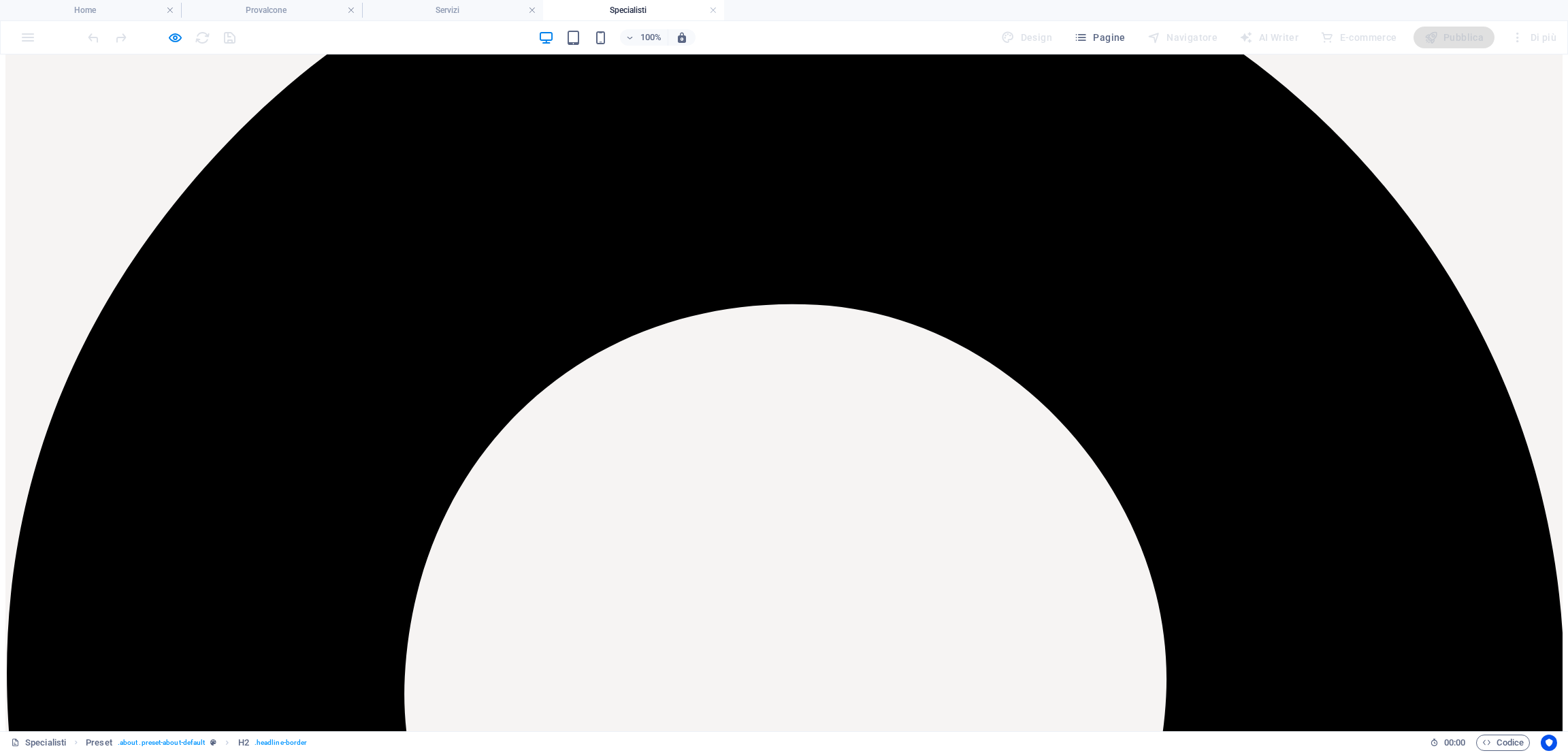
scroll to position [182, 0]
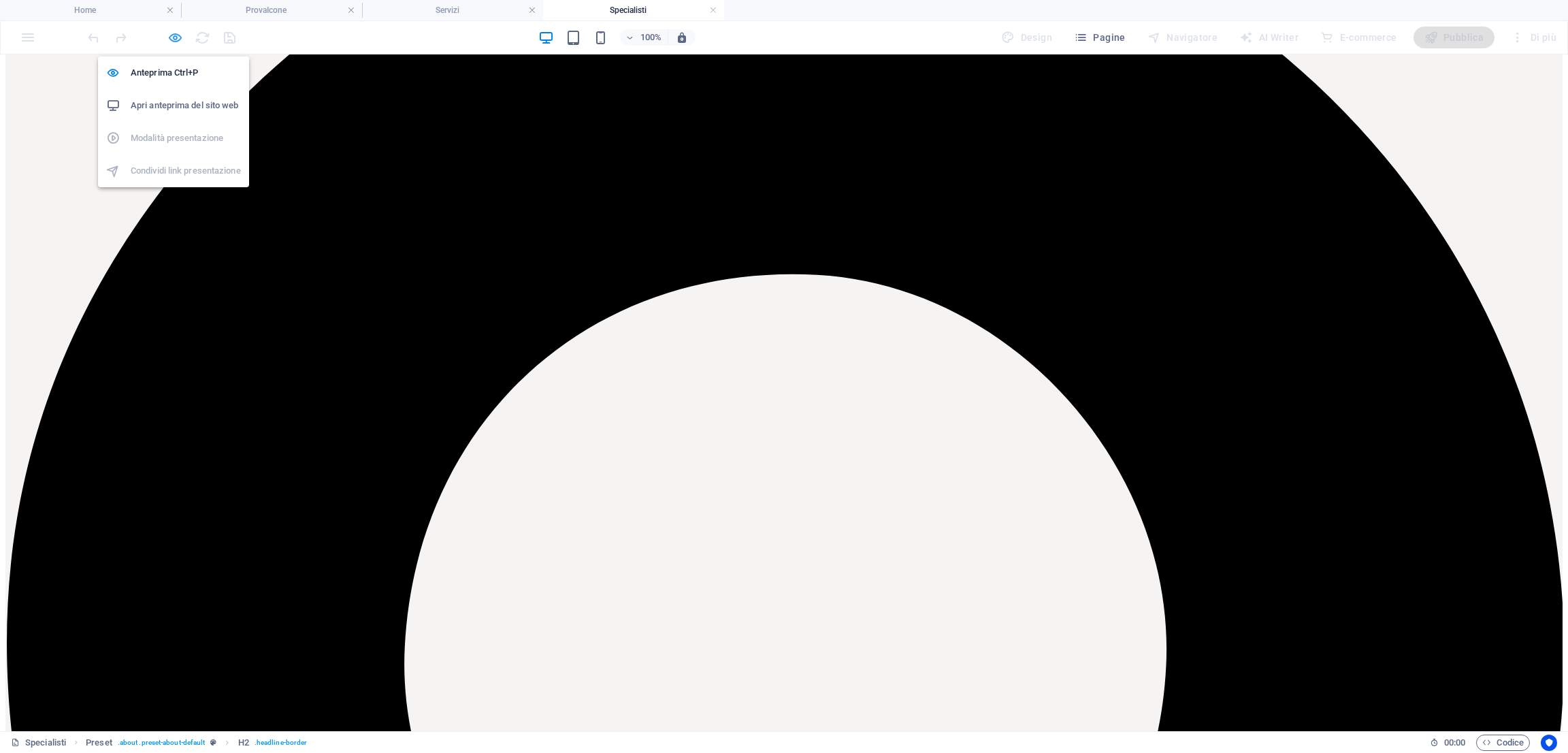
click at [174, 40] on icon "button" at bounding box center [175, 37] width 15 height 15
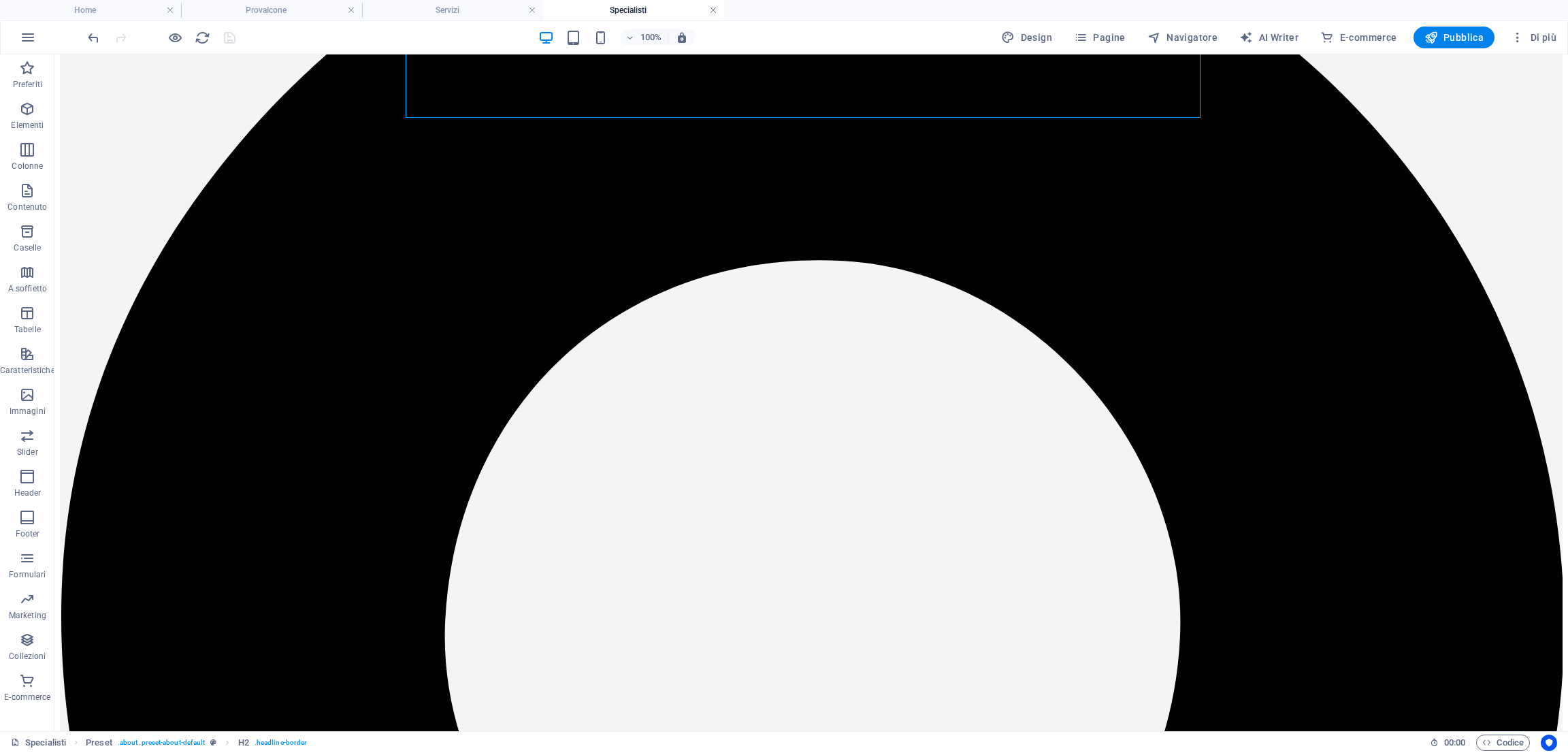
click at [711, 13] on link at bounding box center [713, 11] width 8 height 13
click at [120, 10] on h4 "Home" at bounding box center [91, 10] width 181 height 15
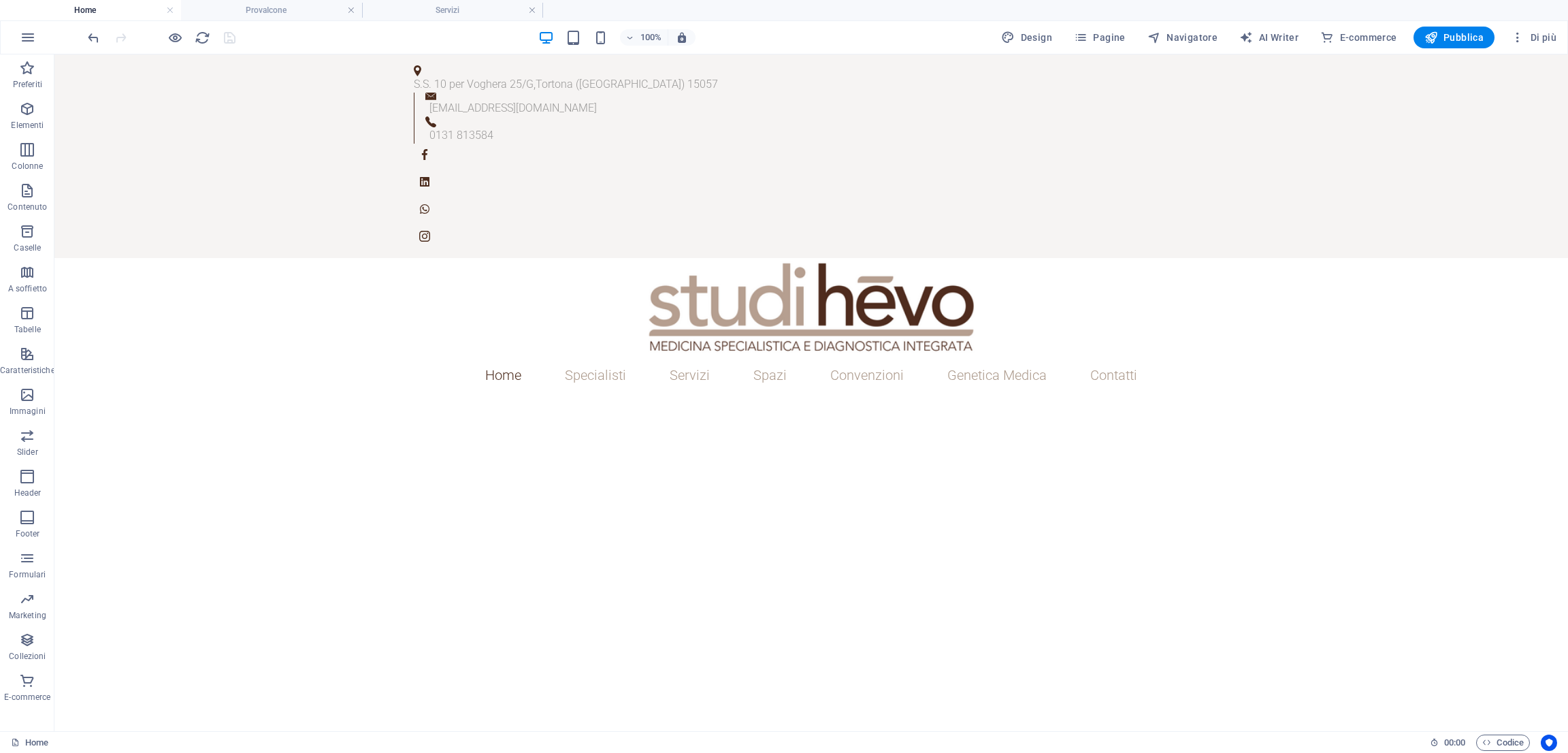
scroll to position [1071, 0]
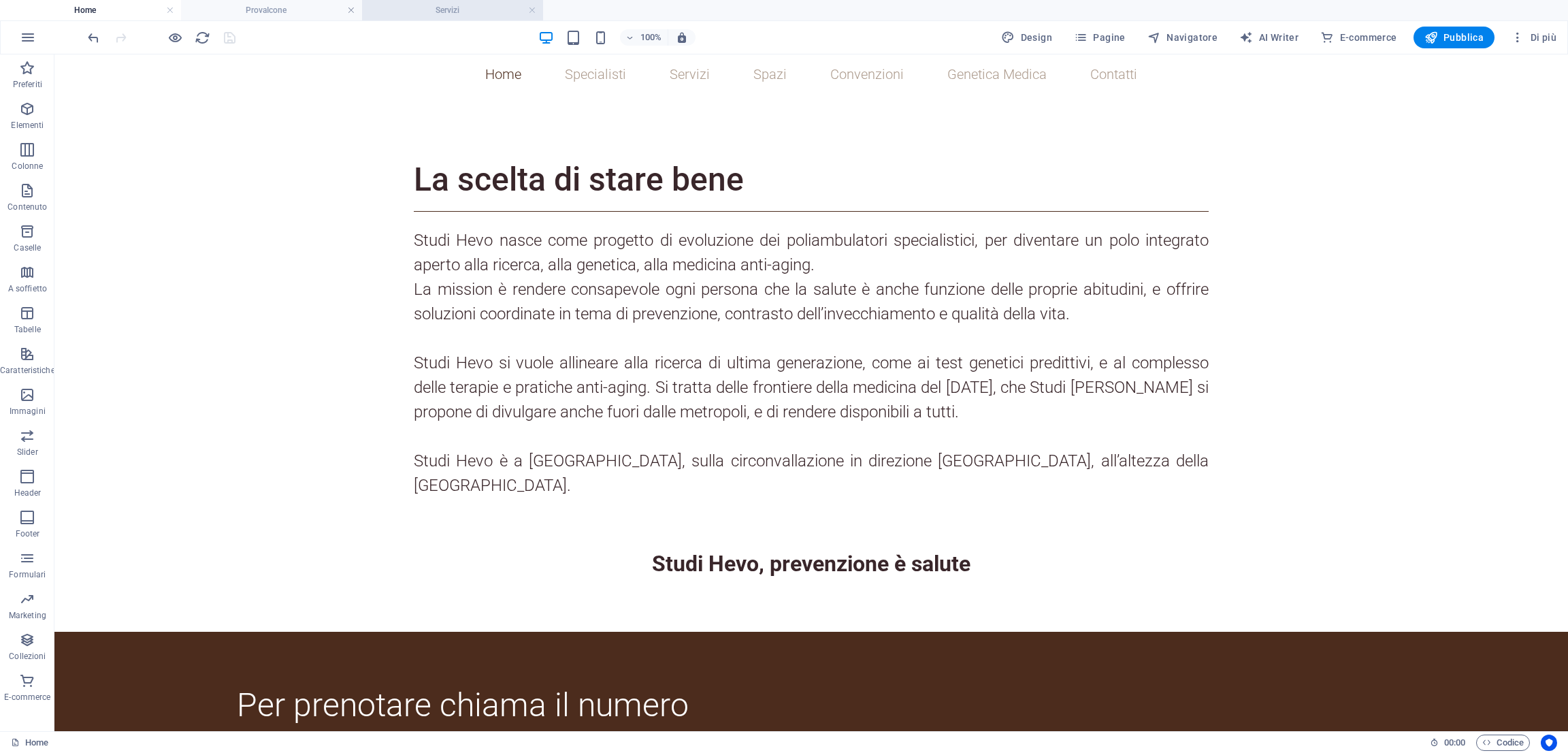
click at [400, 5] on h4 "Servizi" at bounding box center [453, 10] width 181 height 15
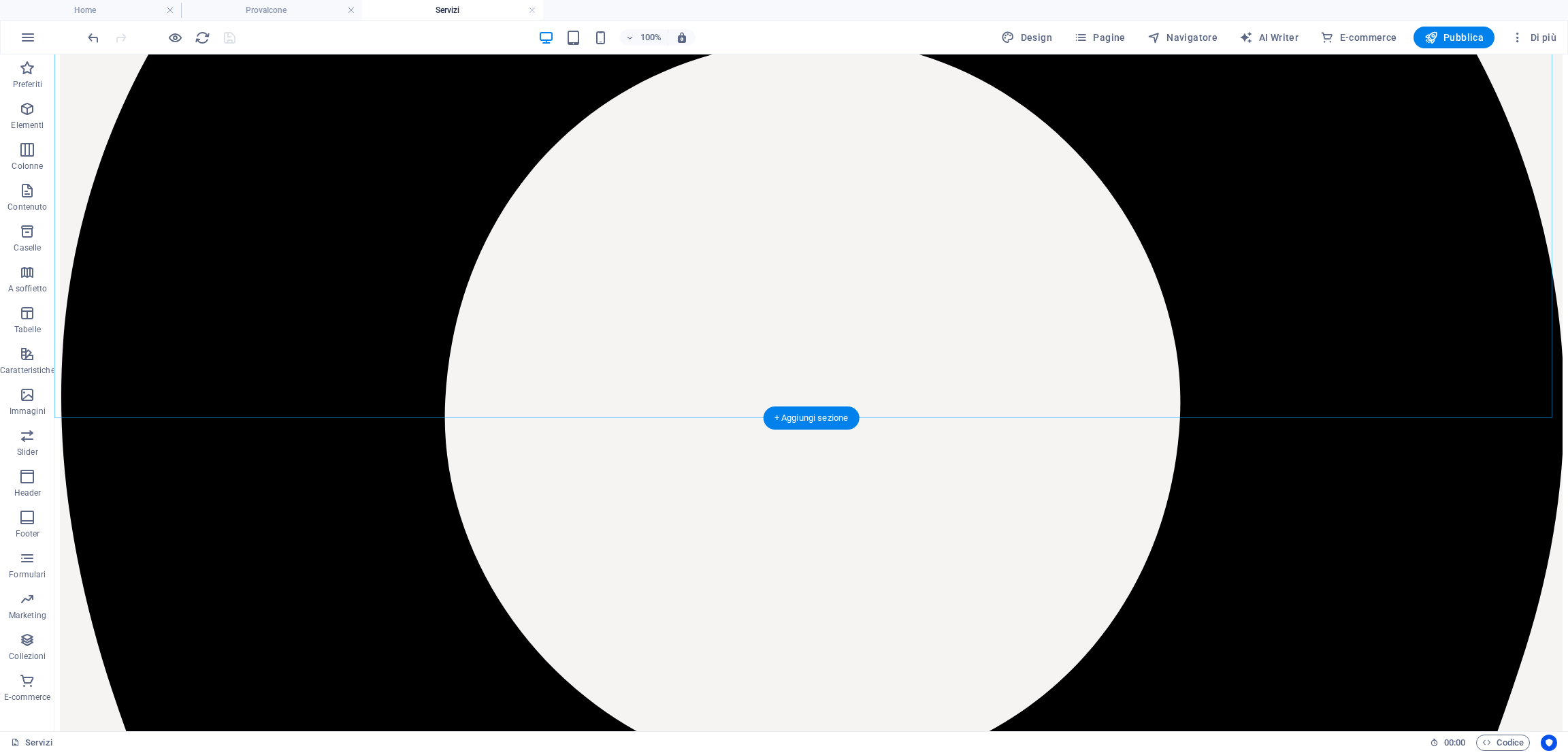
scroll to position [599, 0]
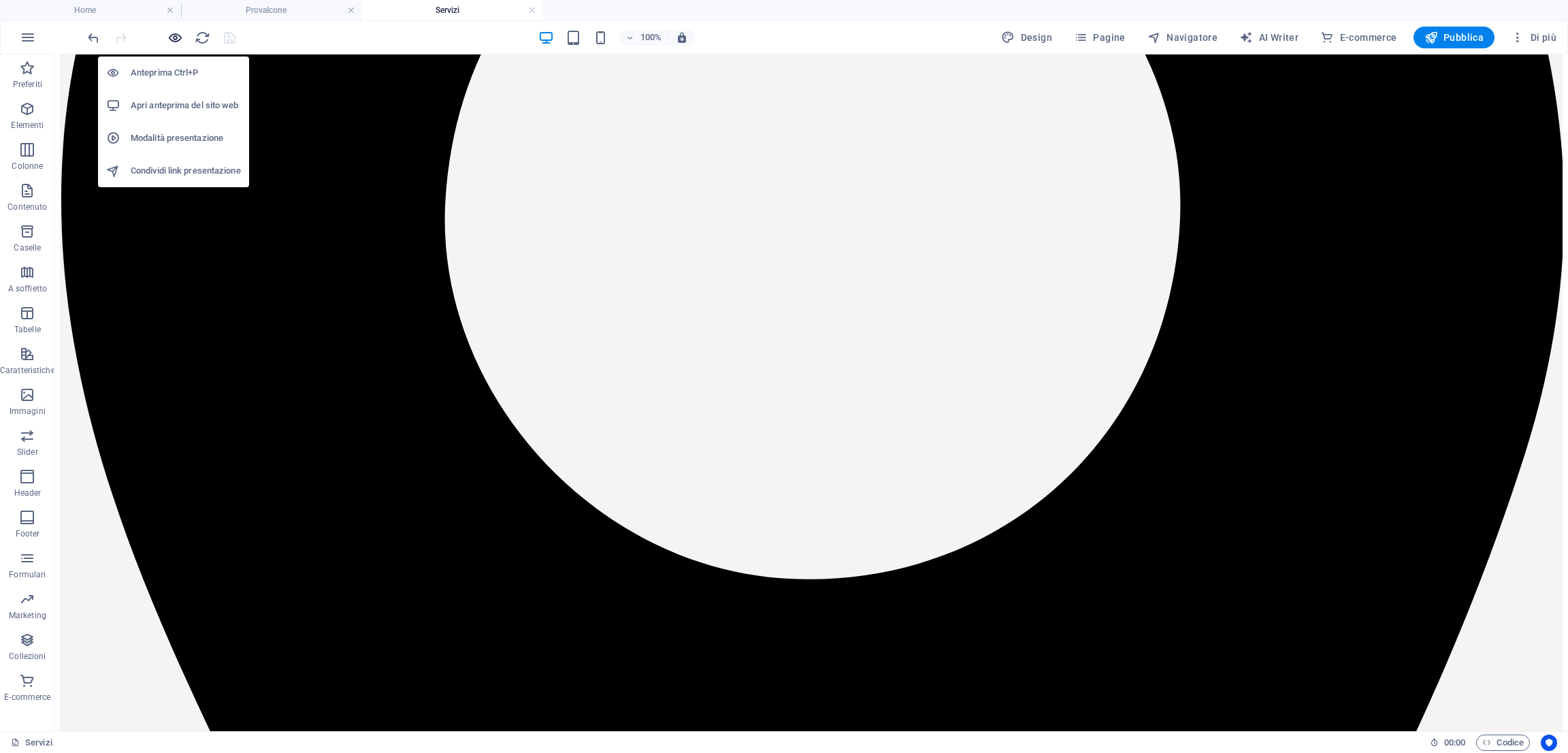
click at [180, 34] on icon "button" at bounding box center [175, 37] width 15 height 15
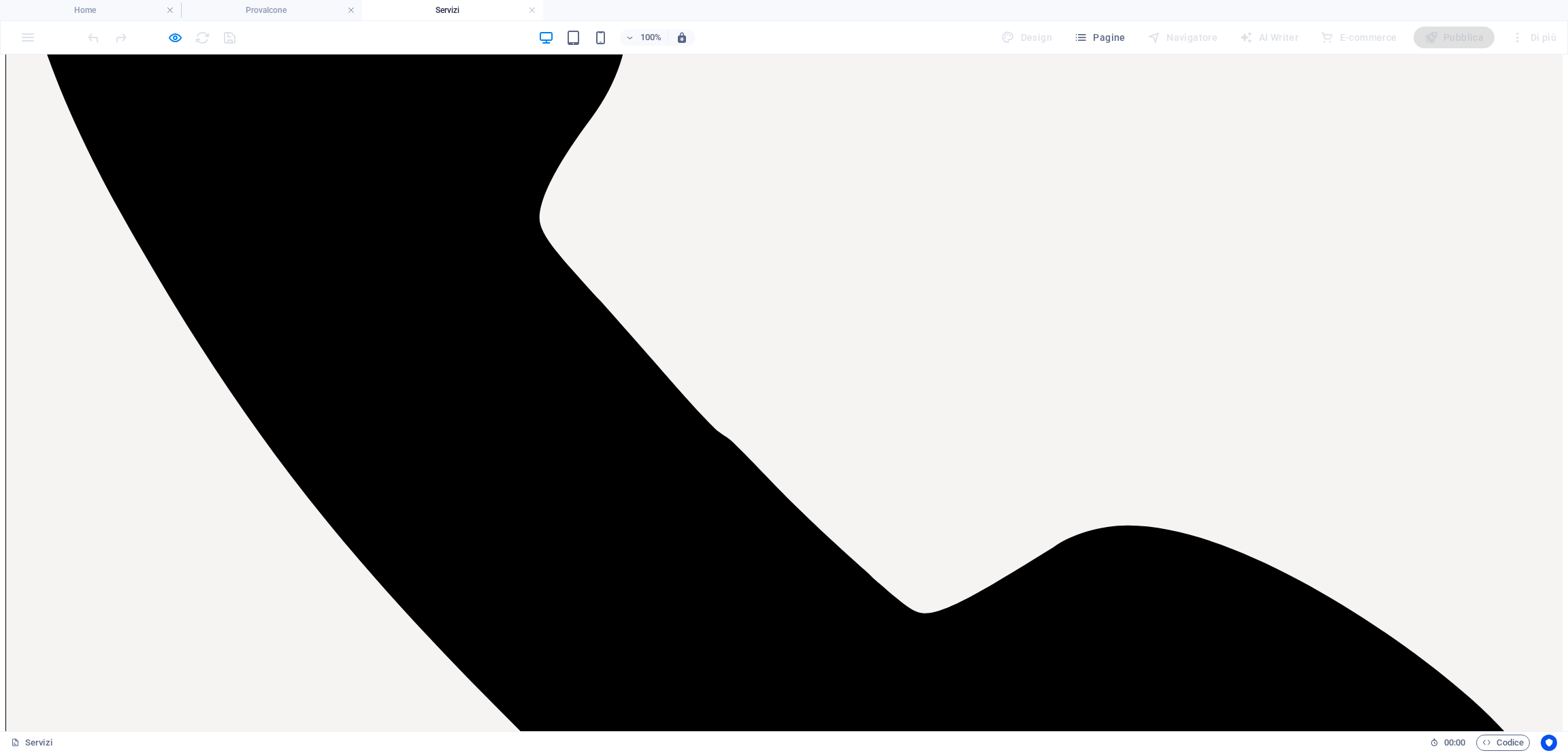
scroll to position [4000, 0]
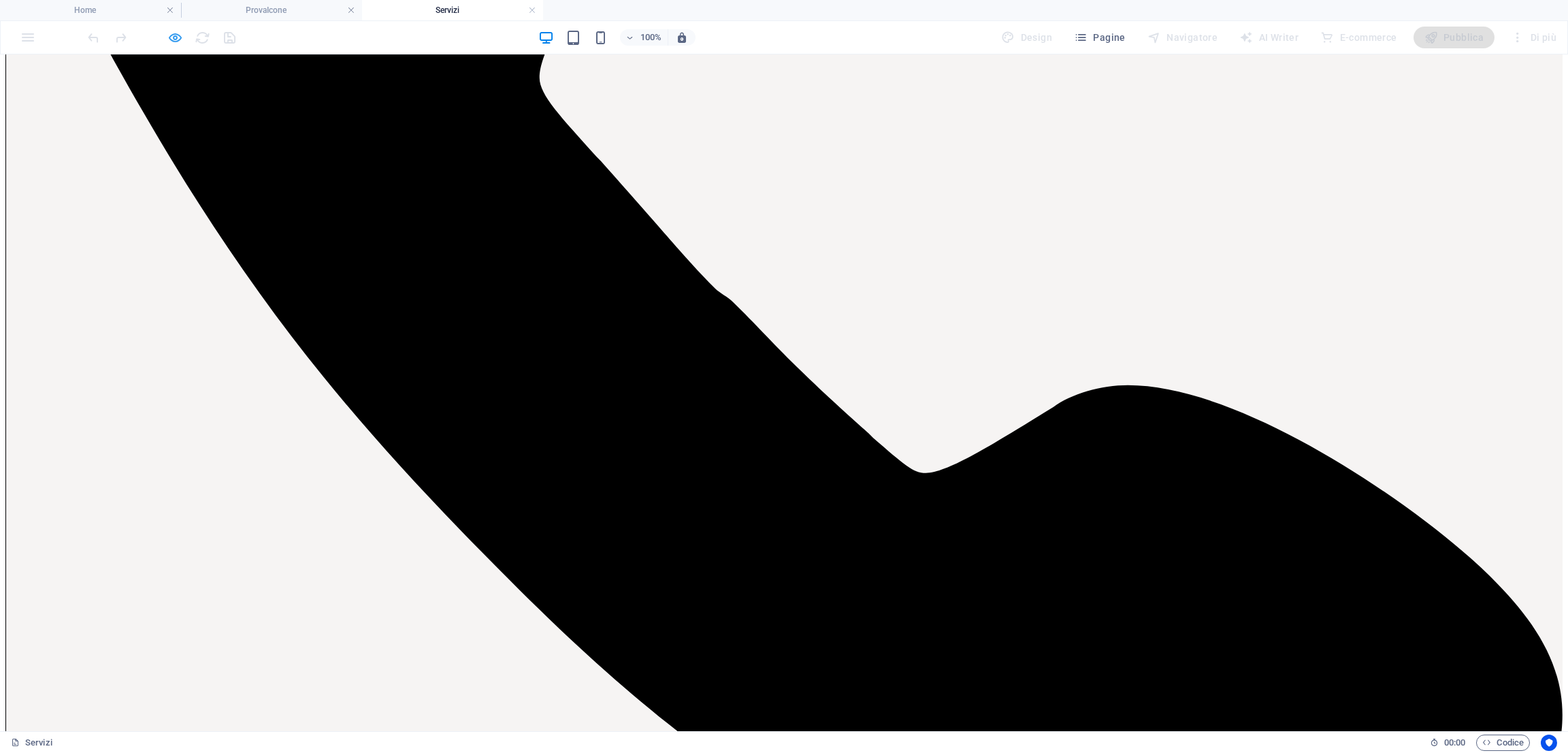
click at [179, 33] on icon "button" at bounding box center [175, 37] width 15 height 15
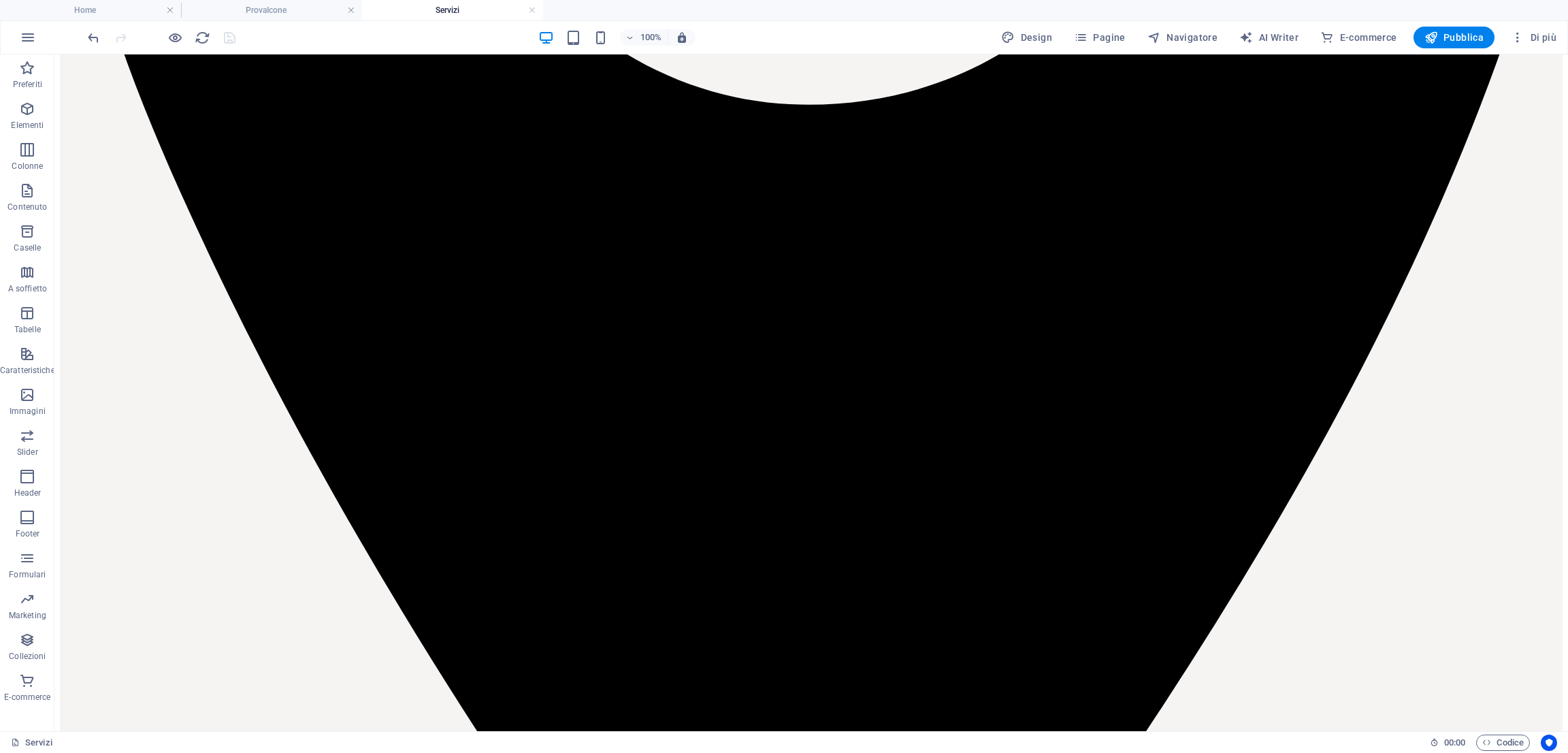
scroll to position [1056, 0]
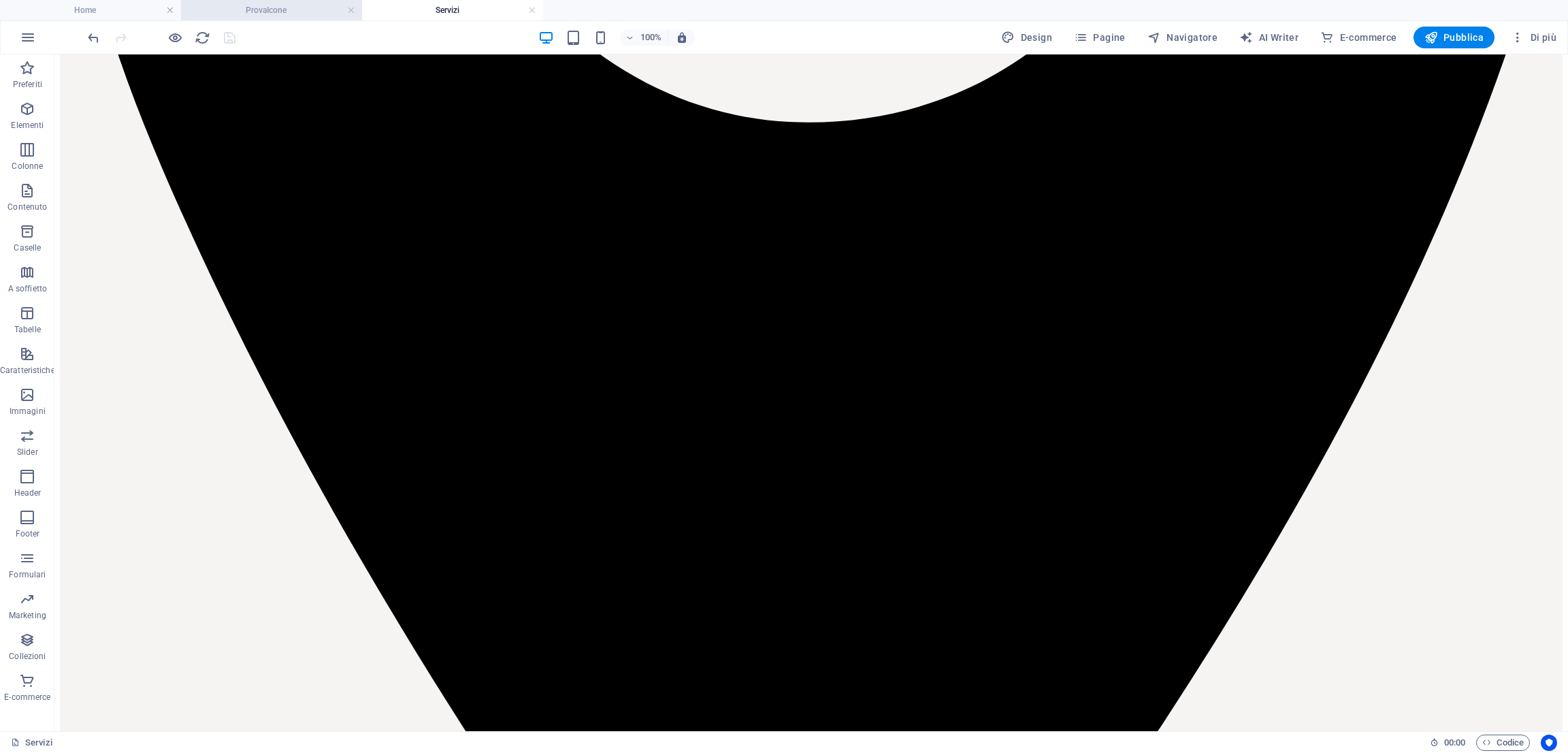
click at [237, 5] on h4 "ProvaIcone" at bounding box center [272, 10] width 181 height 15
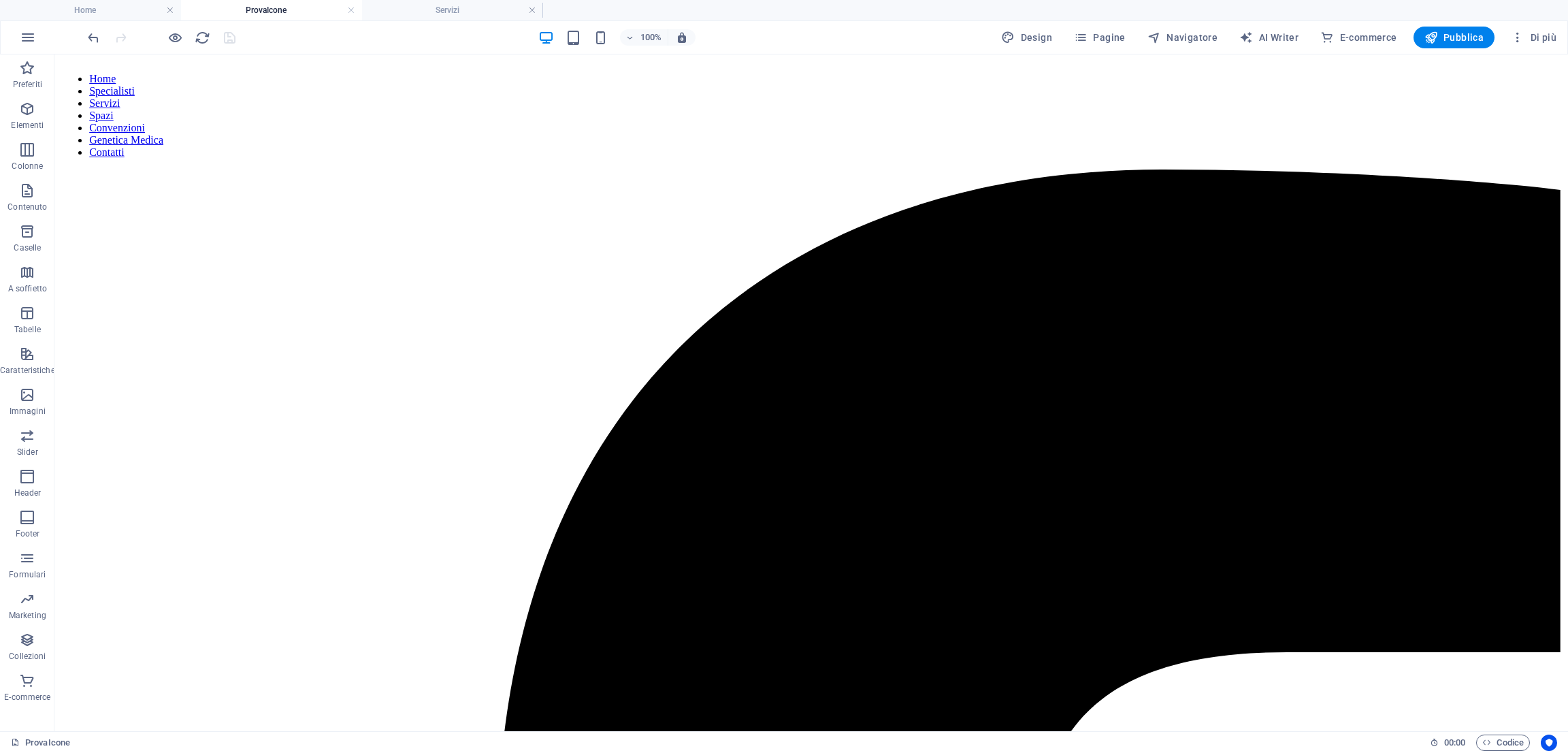
scroll to position [0, 0]
click at [1096, 31] on span "Pagine" at bounding box center [1099, 37] width 52 height 14
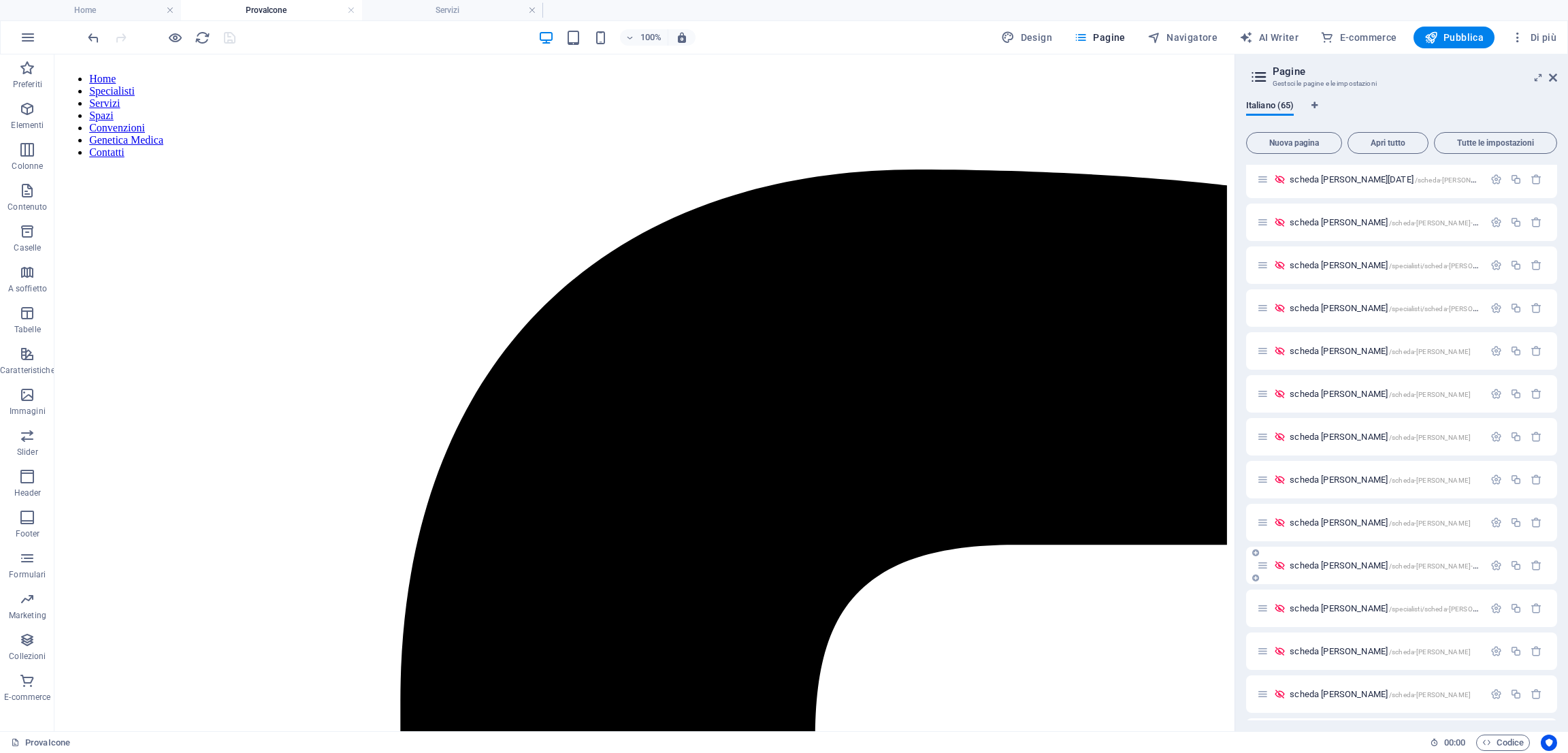
scroll to position [2229, 0]
click at [1331, 567] on span "scheda [PERSON_NAME] /scheda-[PERSON_NAME]" at bounding box center [1380, 569] width 181 height 10
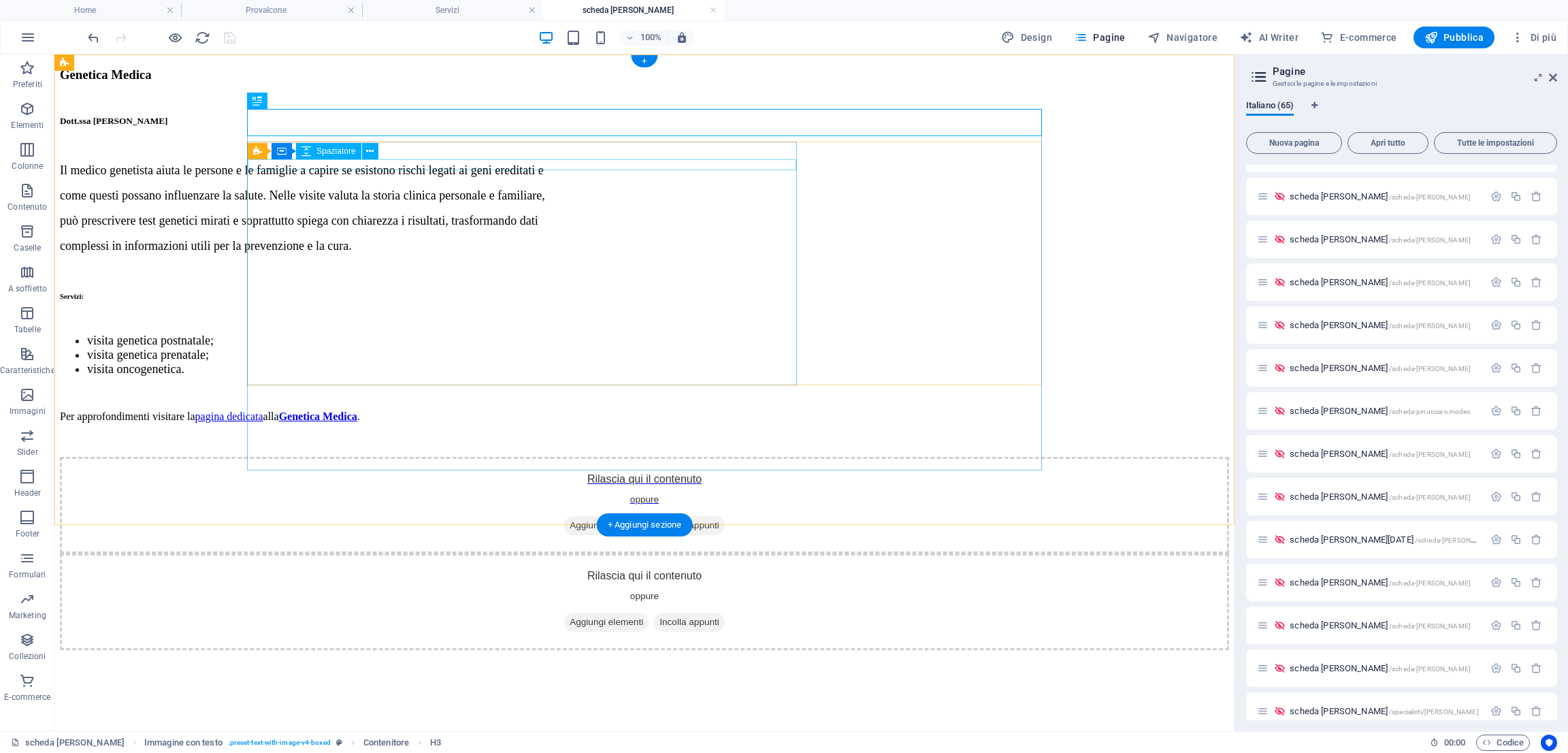
scroll to position [0, 0]
click at [772, 178] on div "Il medico genetista aiuta le persone e le famiglie a capire se esistono rischi …" at bounding box center [644, 208] width 1169 height 90
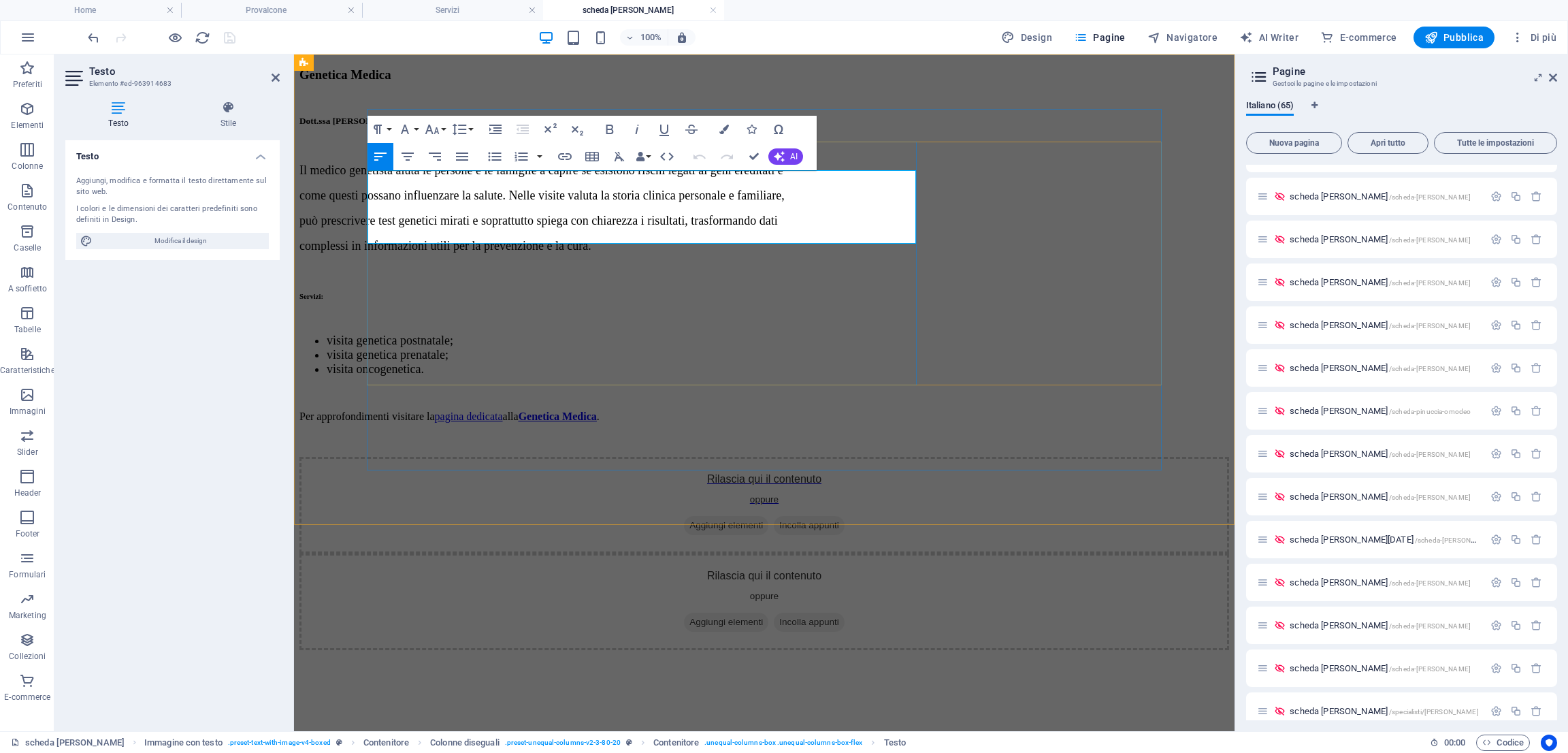
click at [904, 178] on p "Il medico genetista aiuta le persone e le famiglie a capire se esistono rischi …" at bounding box center [764, 170] width 930 height 14
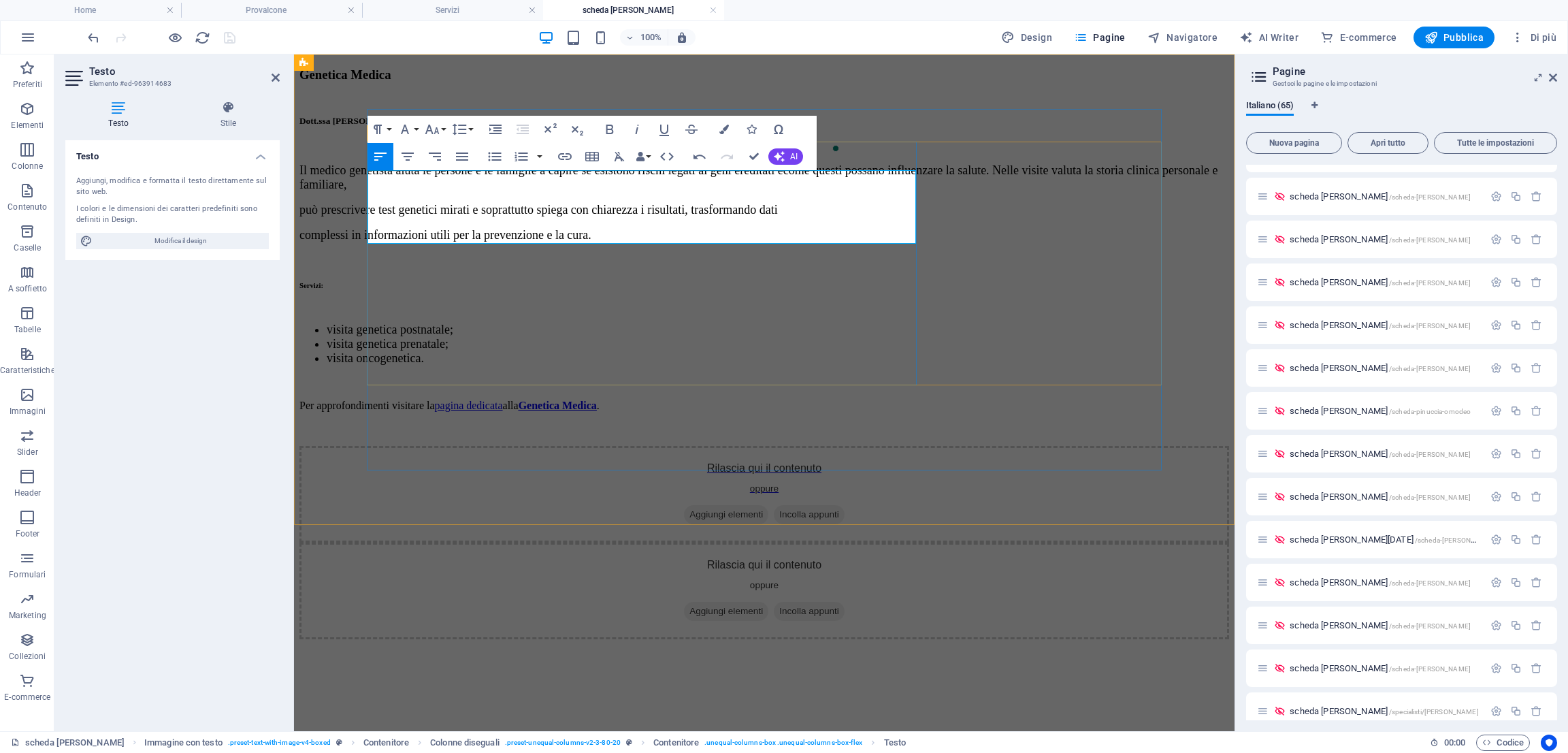
click at [905, 192] on p "Il medico genetista aiuta le persone e le famiglie a capire se esistono rischi …" at bounding box center [764, 178] width 930 height 29
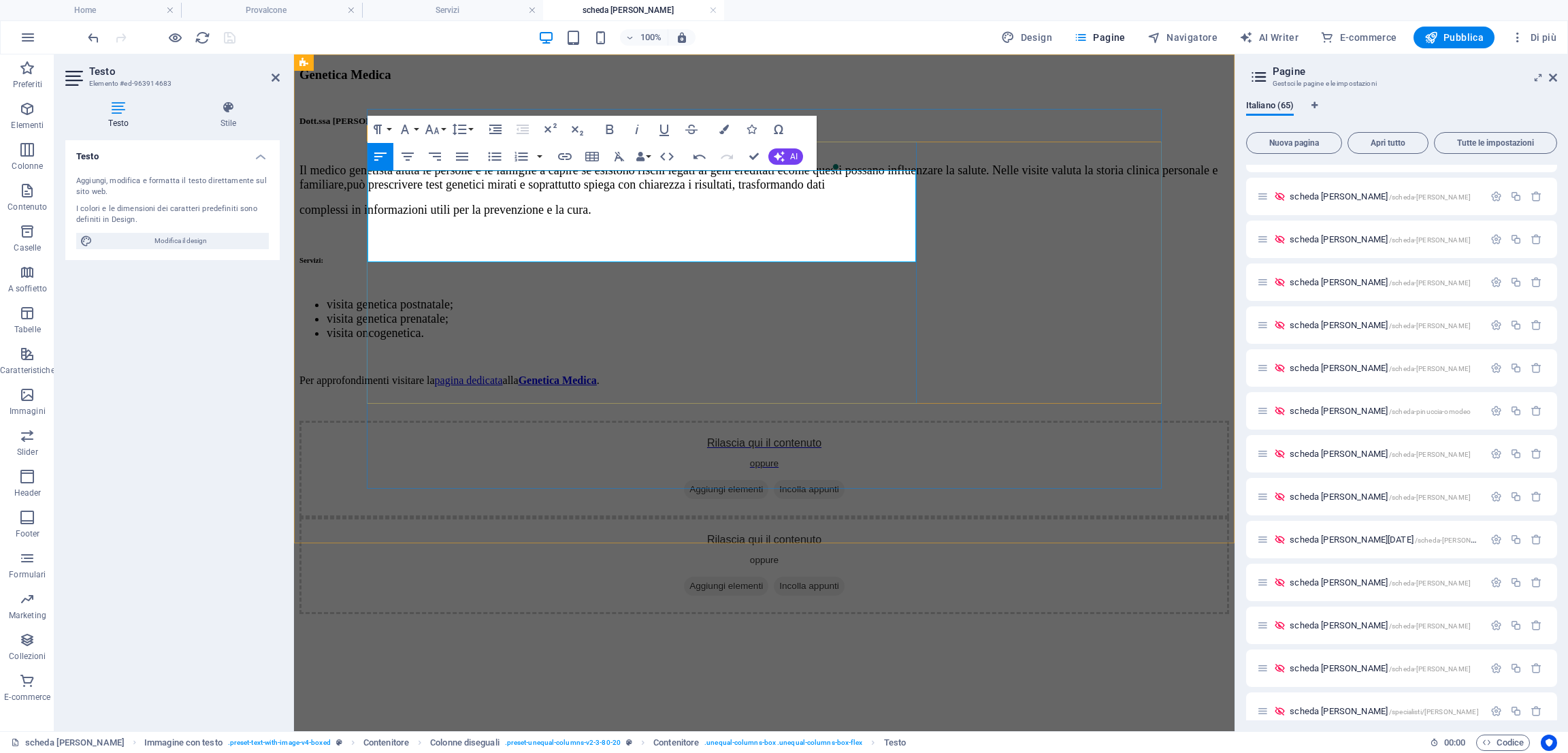
click at [855, 192] on p "Il medico genetista aiuta le persone e le famiglie a capire se esistono rischi …" at bounding box center [764, 178] width 930 height 29
click at [701, 192] on p "Il medico genetista aiuta le persone e le famiglie a capire se esistono rischi …" at bounding box center [764, 178] width 930 height 29
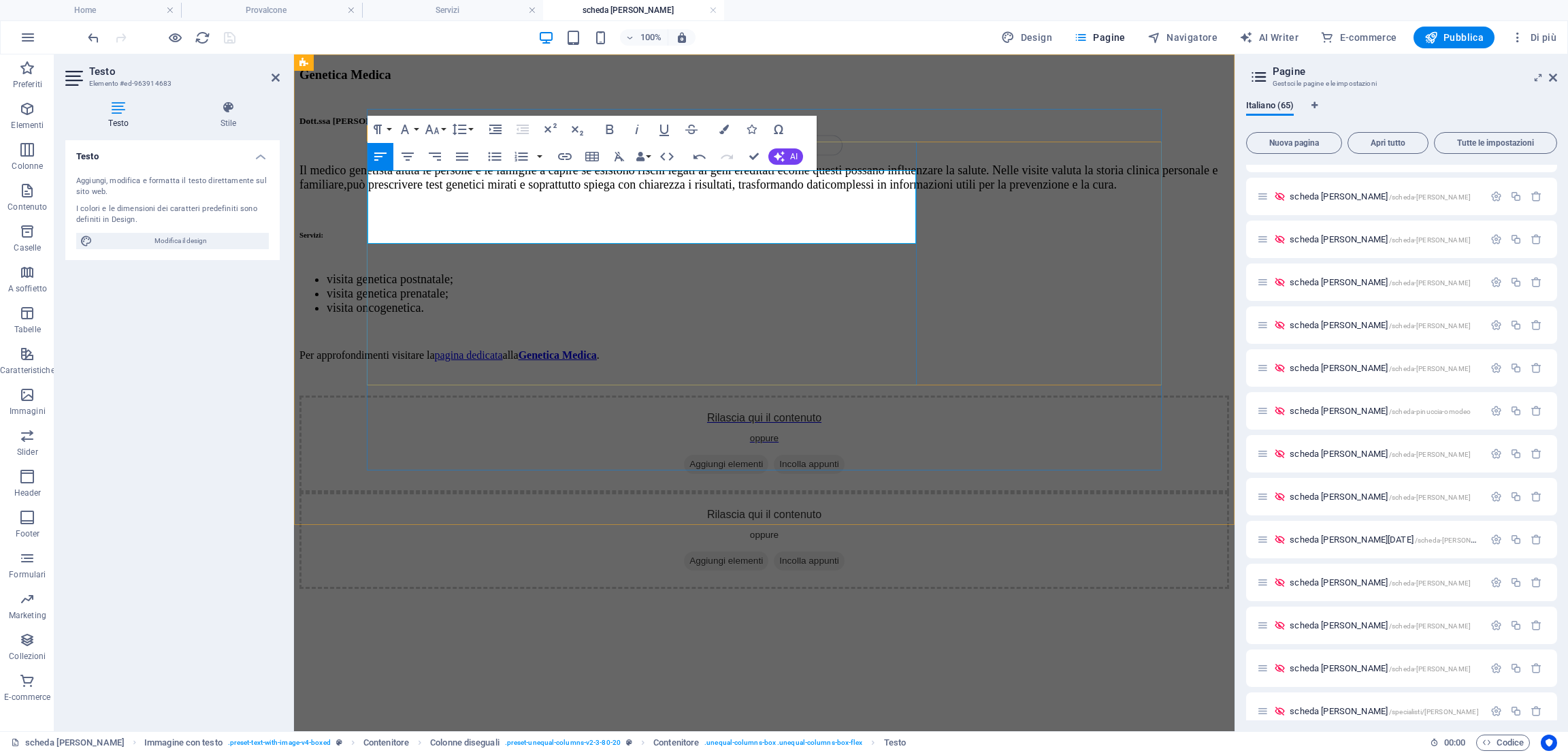
click at [801, 192] on p "Il medico genetista aiuta le persone e le famiglie a capire se esistono rischi …" at bounding box center [764, 178] width 930 height 29
click at [611, 191] on span "come questi possano influenzare la salute. Nelle visite valuta la storia clinic…" at bounding box center [758, 177] width 918 height 28
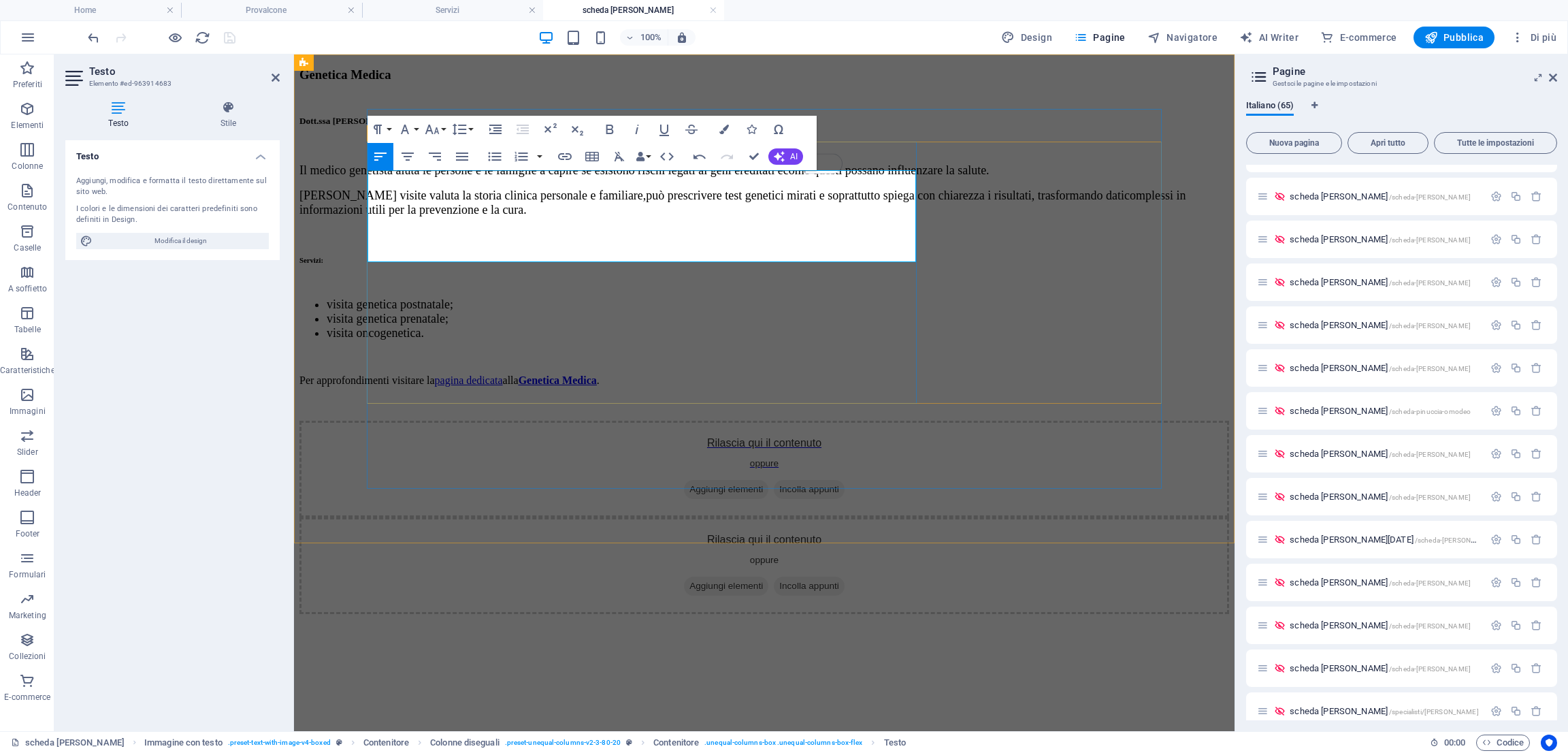
click at [611, 178] on p "Il medico genetista aiuta le persone e le famiglie a capire se esistono rischi …" at bounding box center [764, 170] width 930 height 14
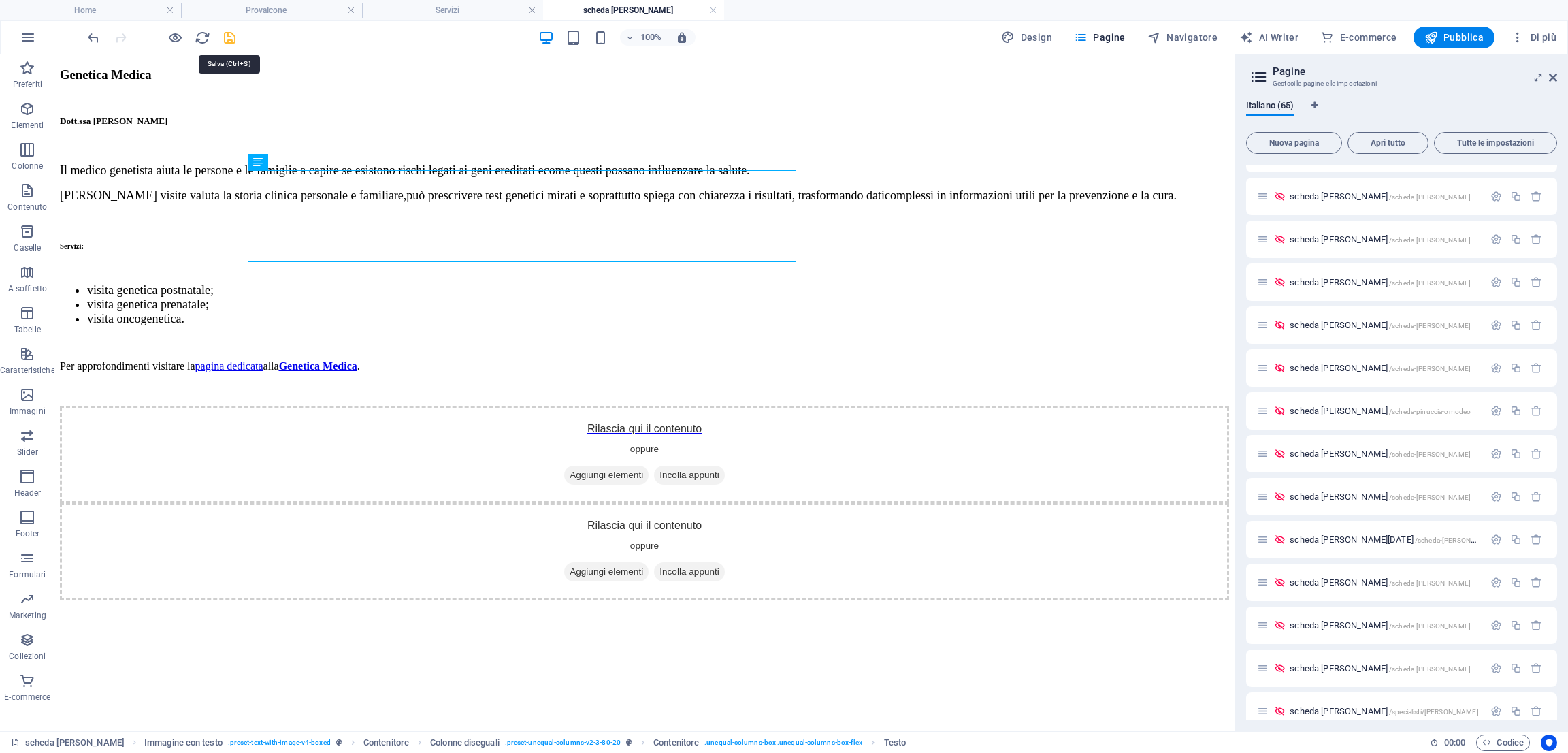
click at [227, 39] on icon "save" at bounding box center [229, 37] width 15 height 15
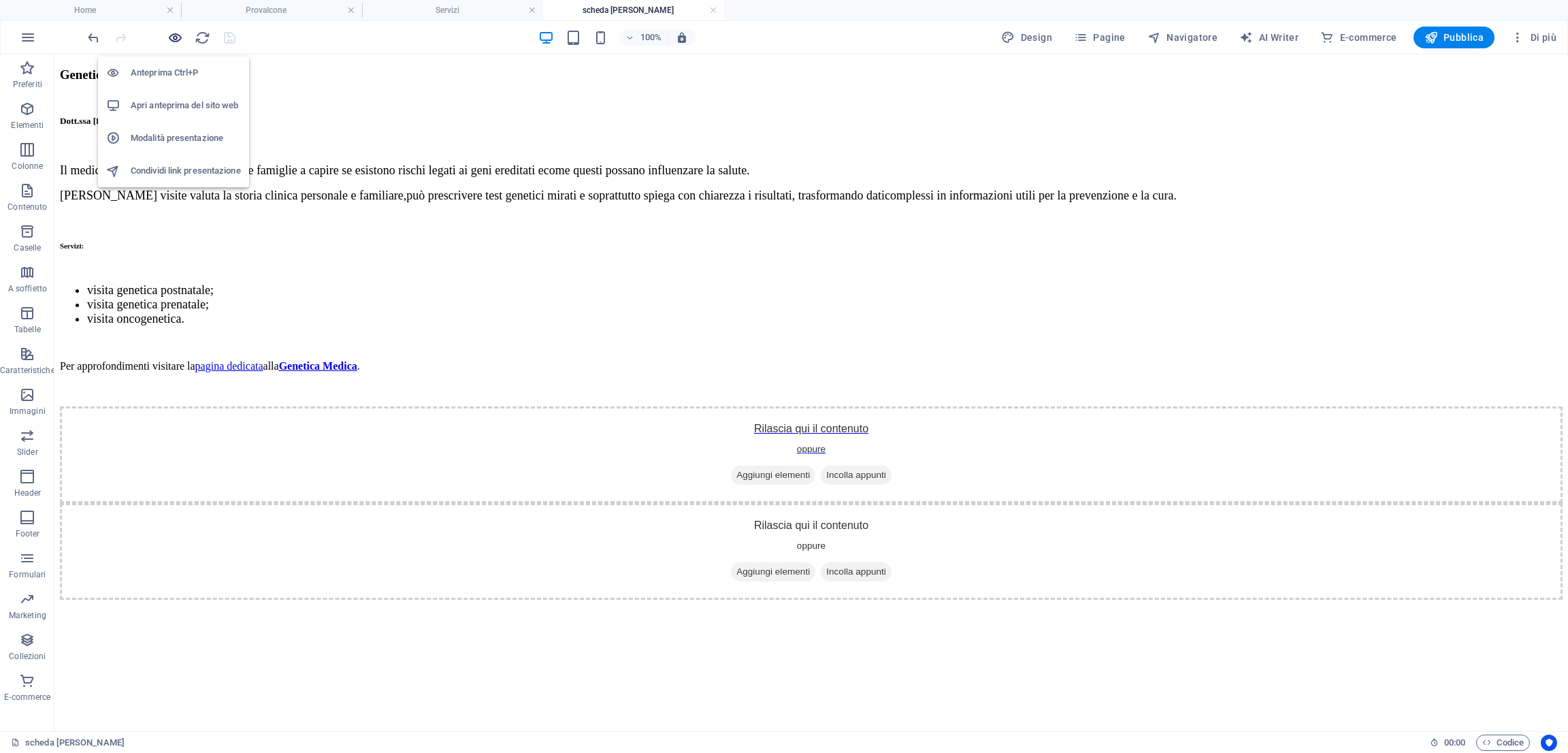
click at [168, 41] on icon "button" at bounding box center [175, 37] width 15 height 15
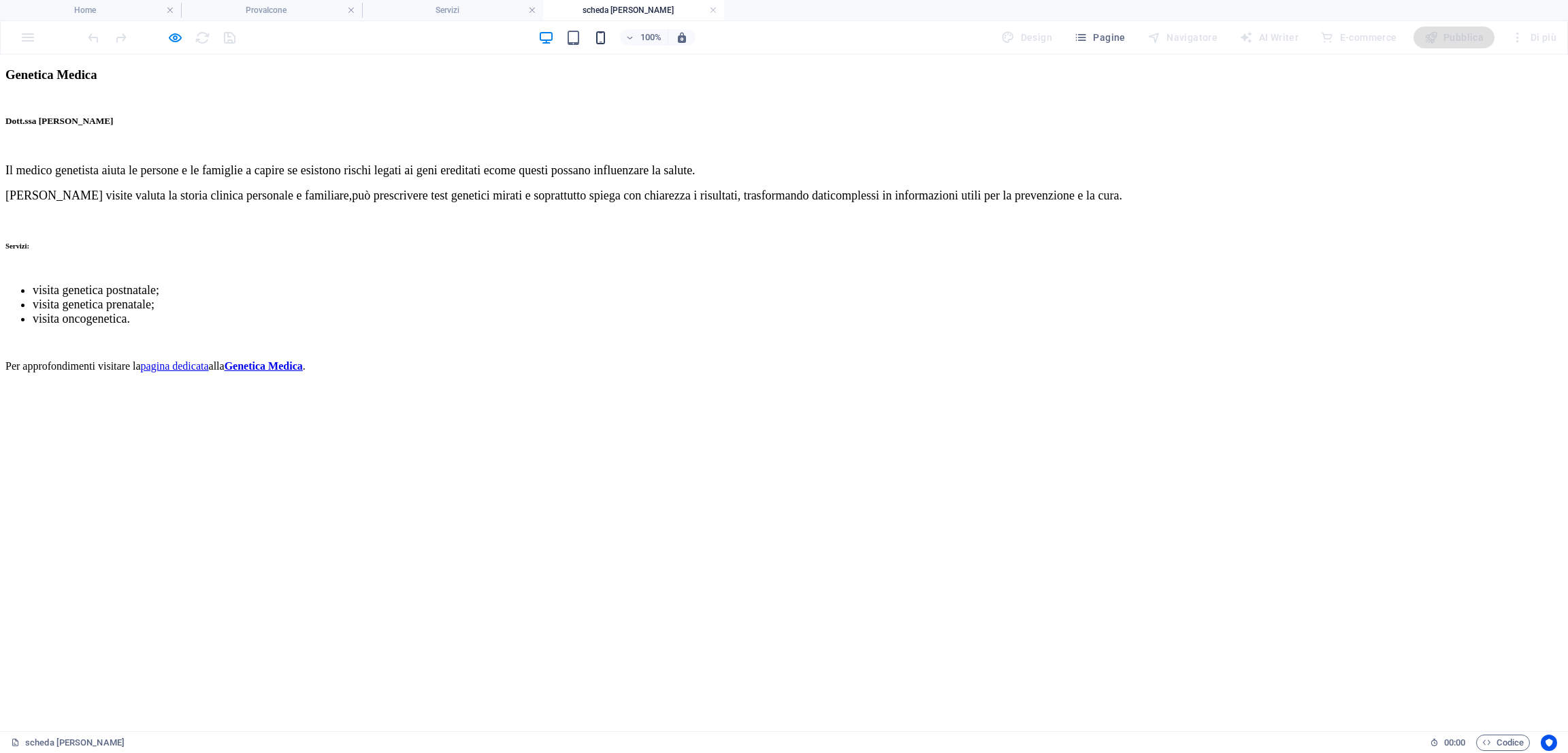
click at [605, 38] on icon "button" at bounding box center [600, 37] width 15 height 15
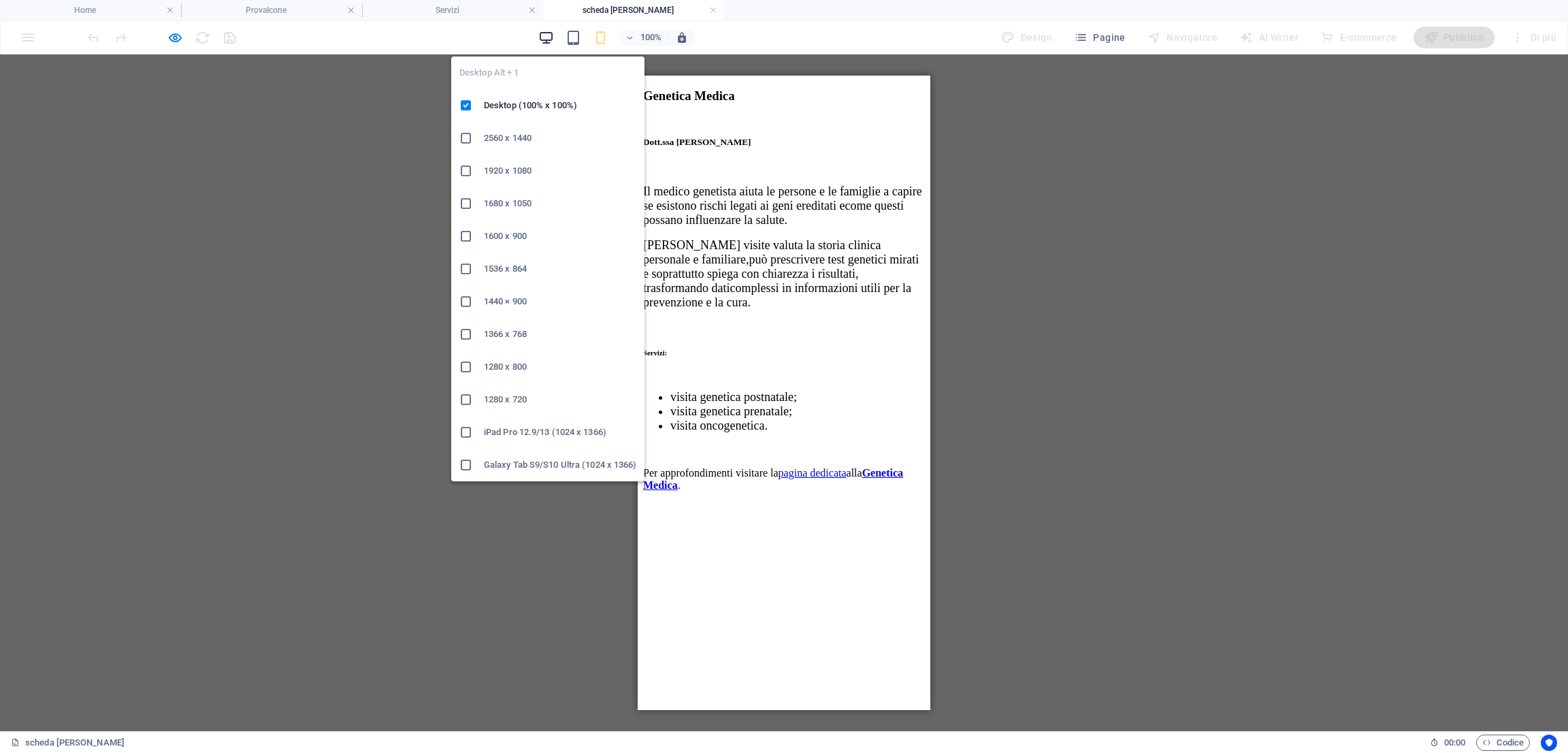
click at [542, 37] on icon "button" at bounding box center [546, 37] width 15 height 15
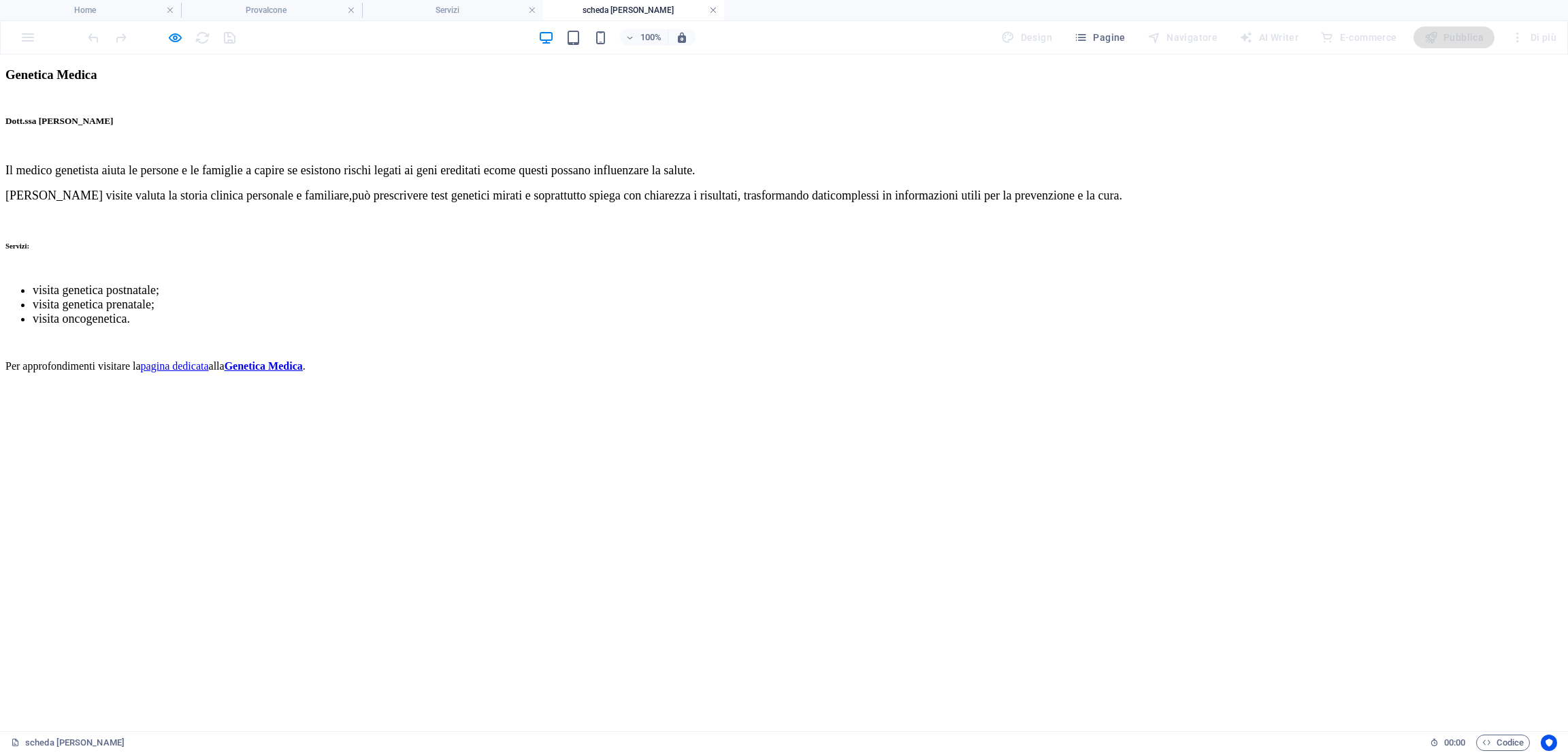
click at [714, 10] on link at bounding box center [713, 11] width 8 height 13
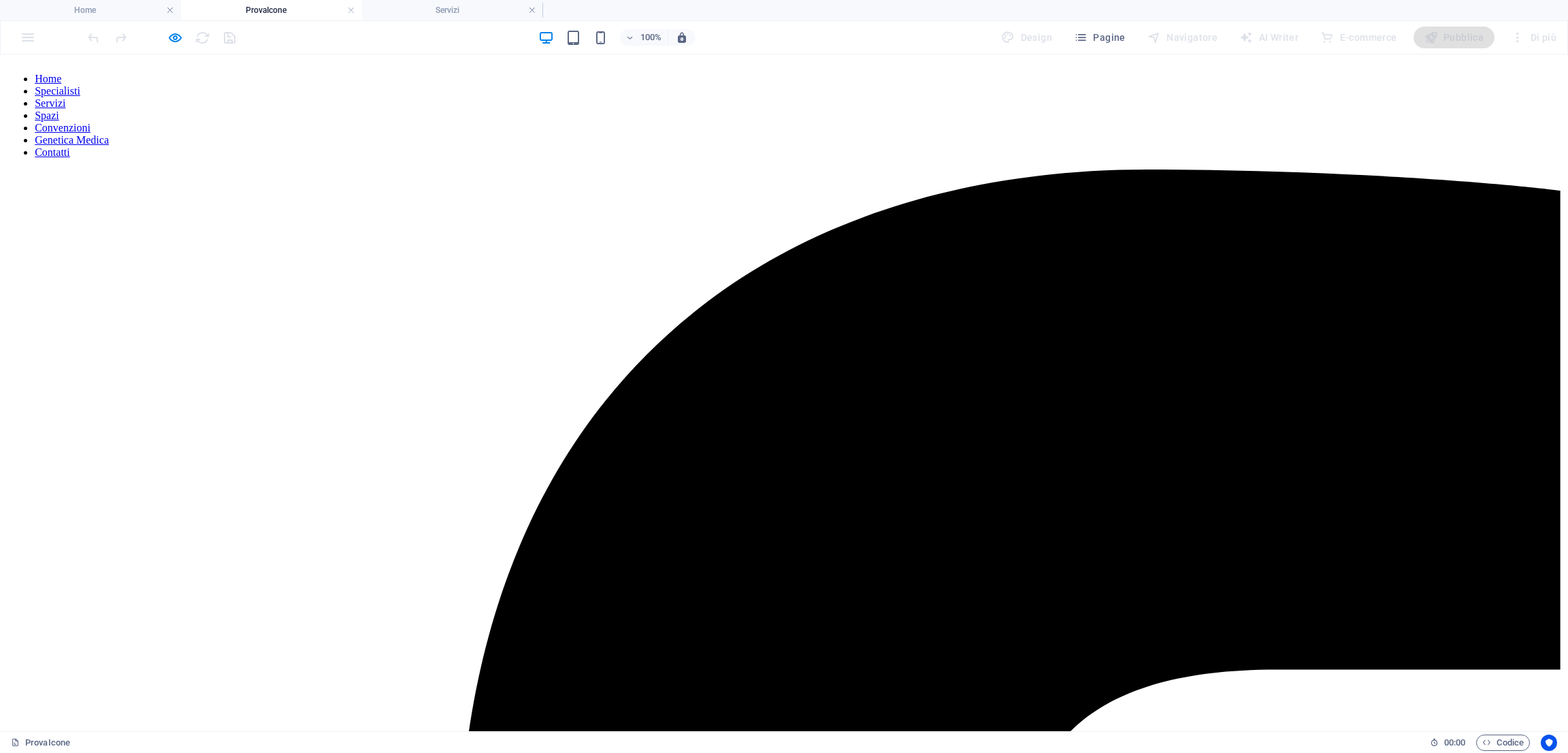
click at [65, 97] on link "Servizi" at bounding box center [50, 102] width 31 height 12
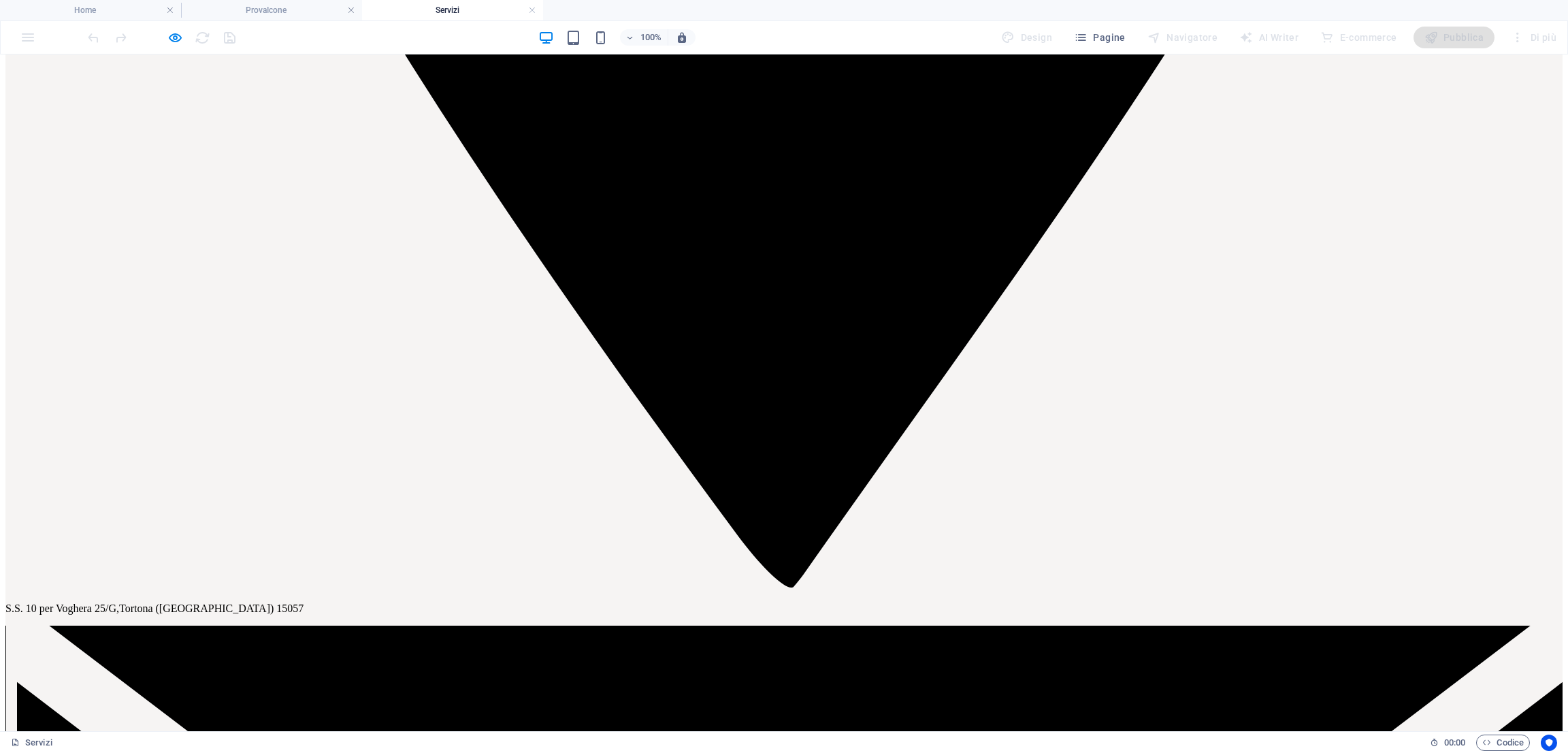
scroll to position [1762, 0]
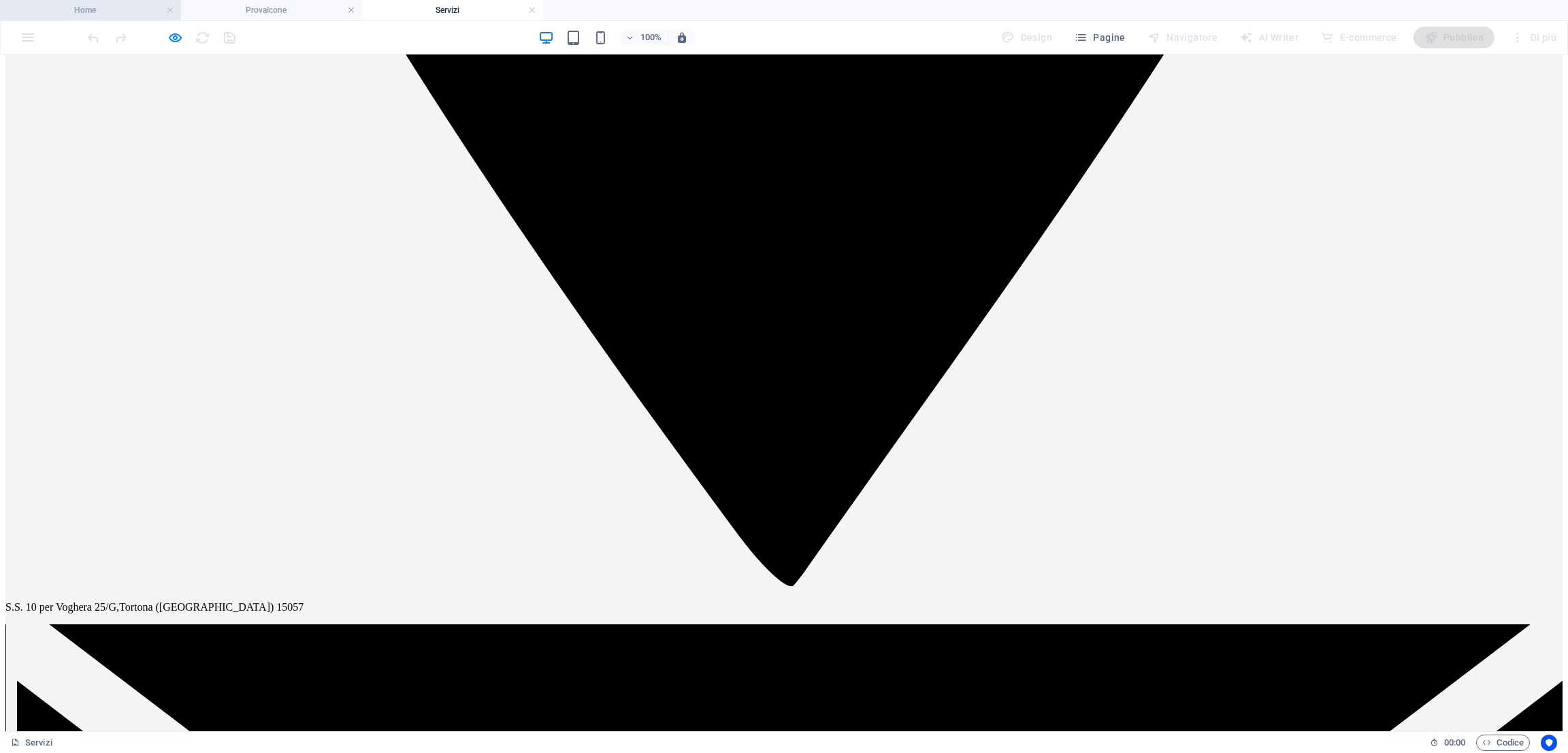
click at [100, 6] on h4 "Home" at bounding box center [91, 10] width 181 height 15
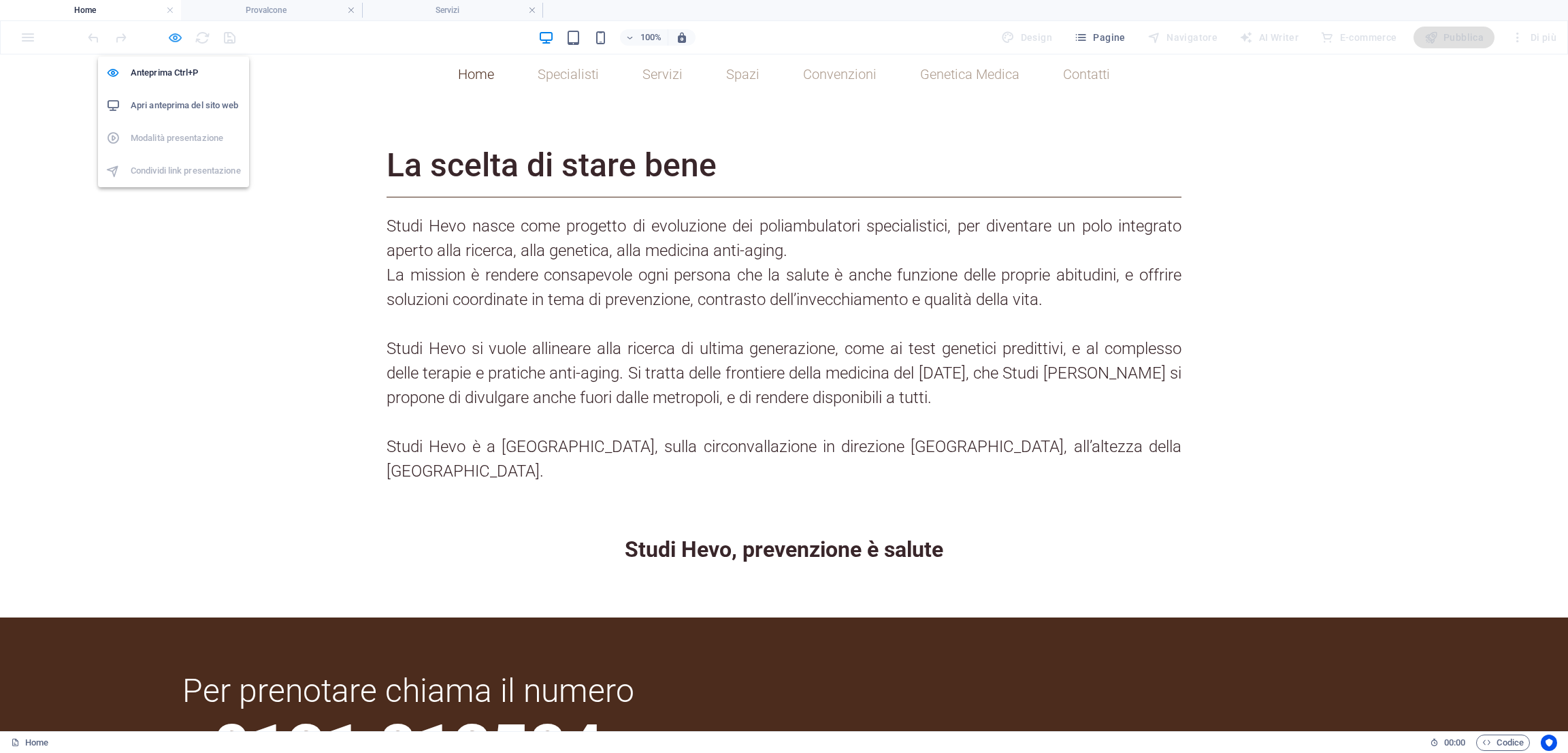
click at [177, 39] on icon "button" at bounding box center [175, 37] width 15 height 15
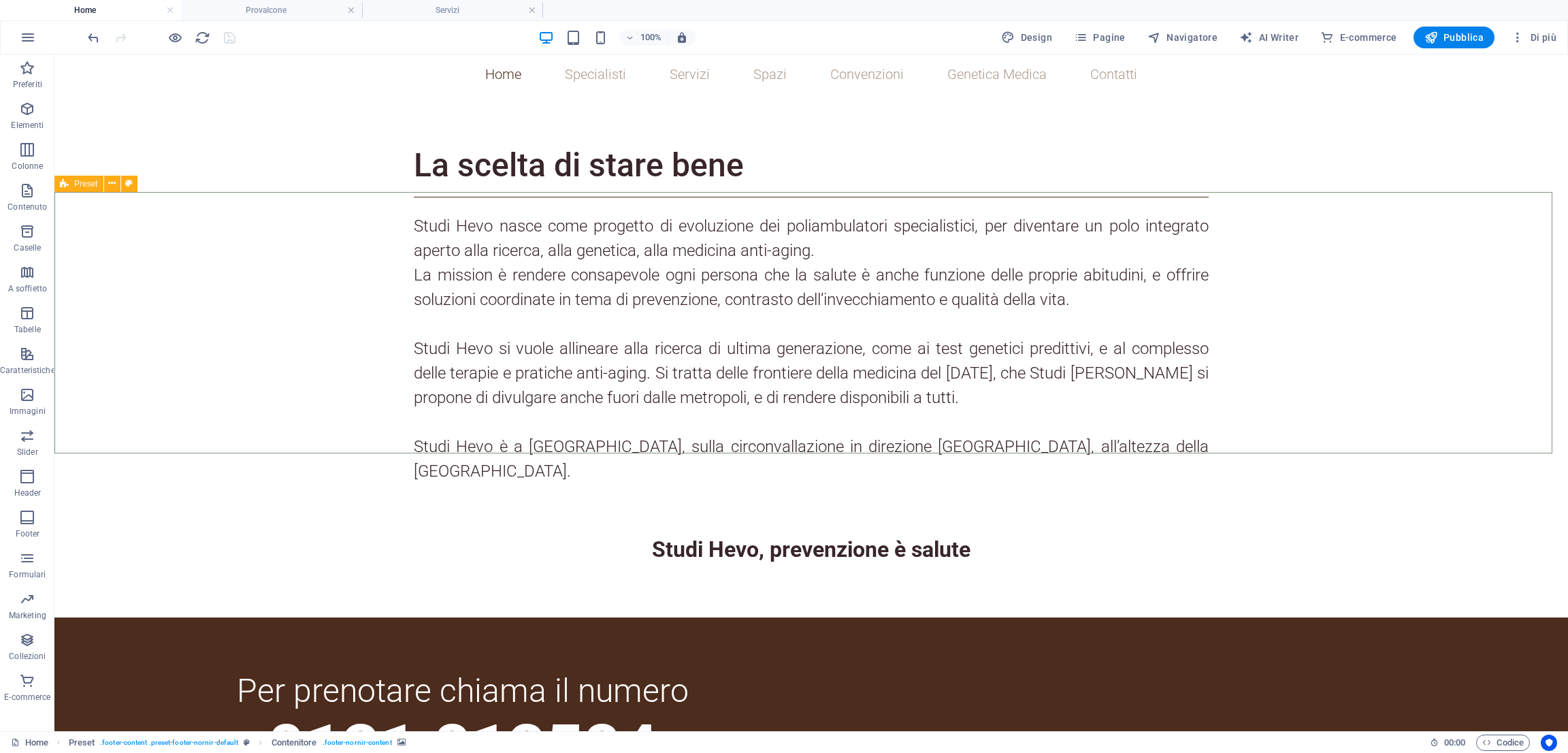
click at [64, 188] on icon at bounding box center [64, 184] width 9 height 16
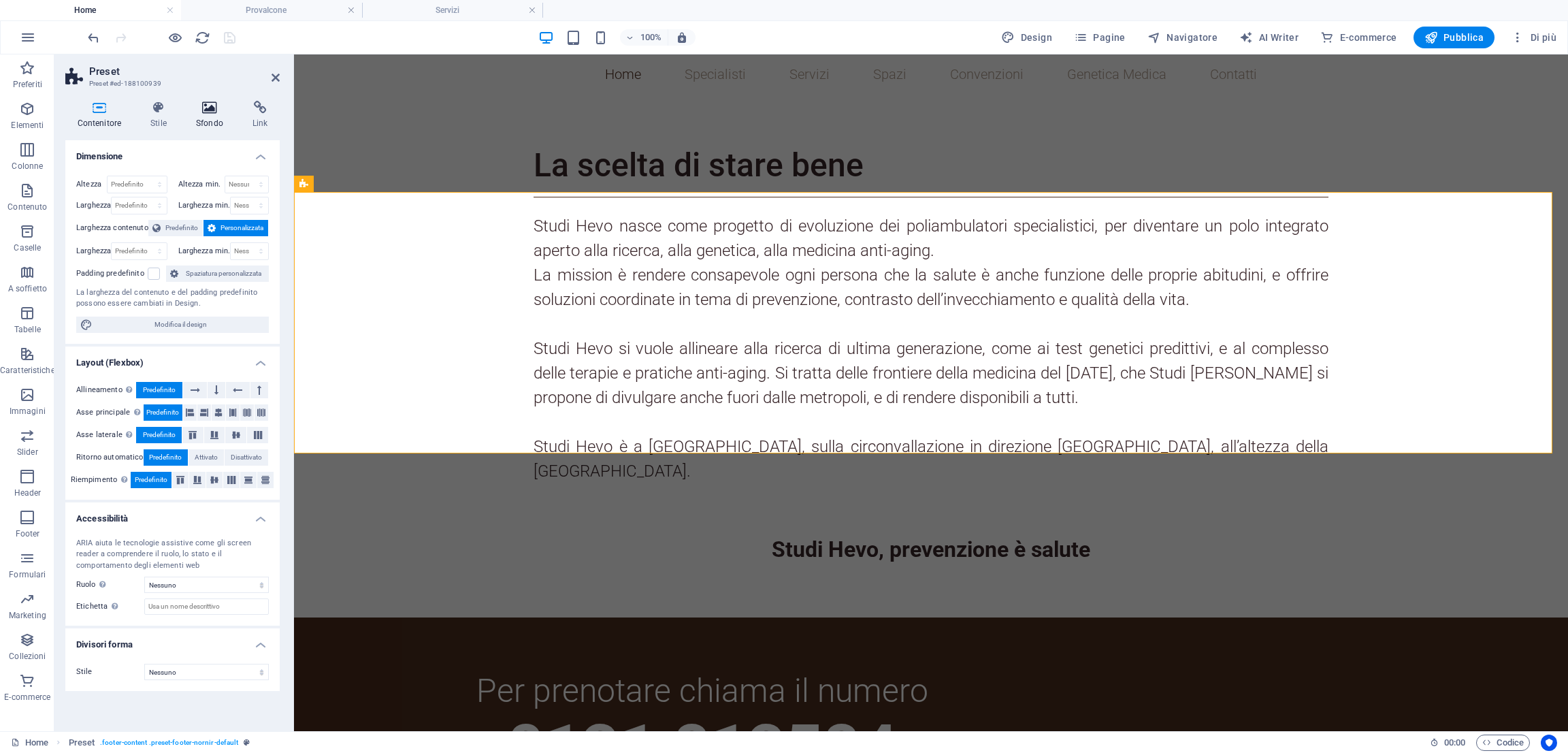
click at [205, 124] on h4 "Sfondo" at bounding box center [212, 115] width 56 height 29
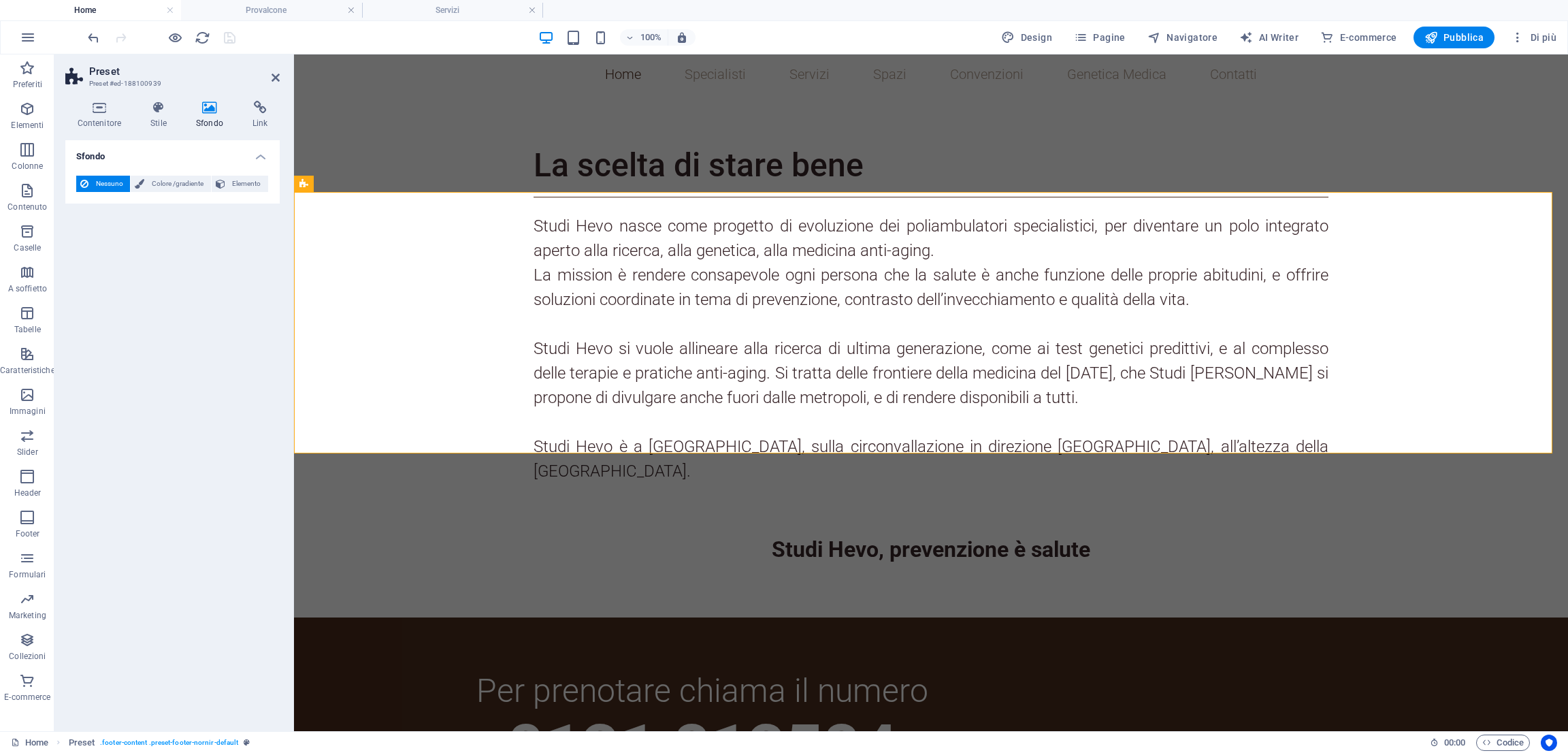
click at [251, 130] on div "Contenitore Stile Sfondo Link Dimensione Altezza Predefinito px rem % vh vw Alt…" at bounding box center [172, 410] width 215 height 619
click at [110, 111] on icon at bounding box center [99, 107] width 68 height 14
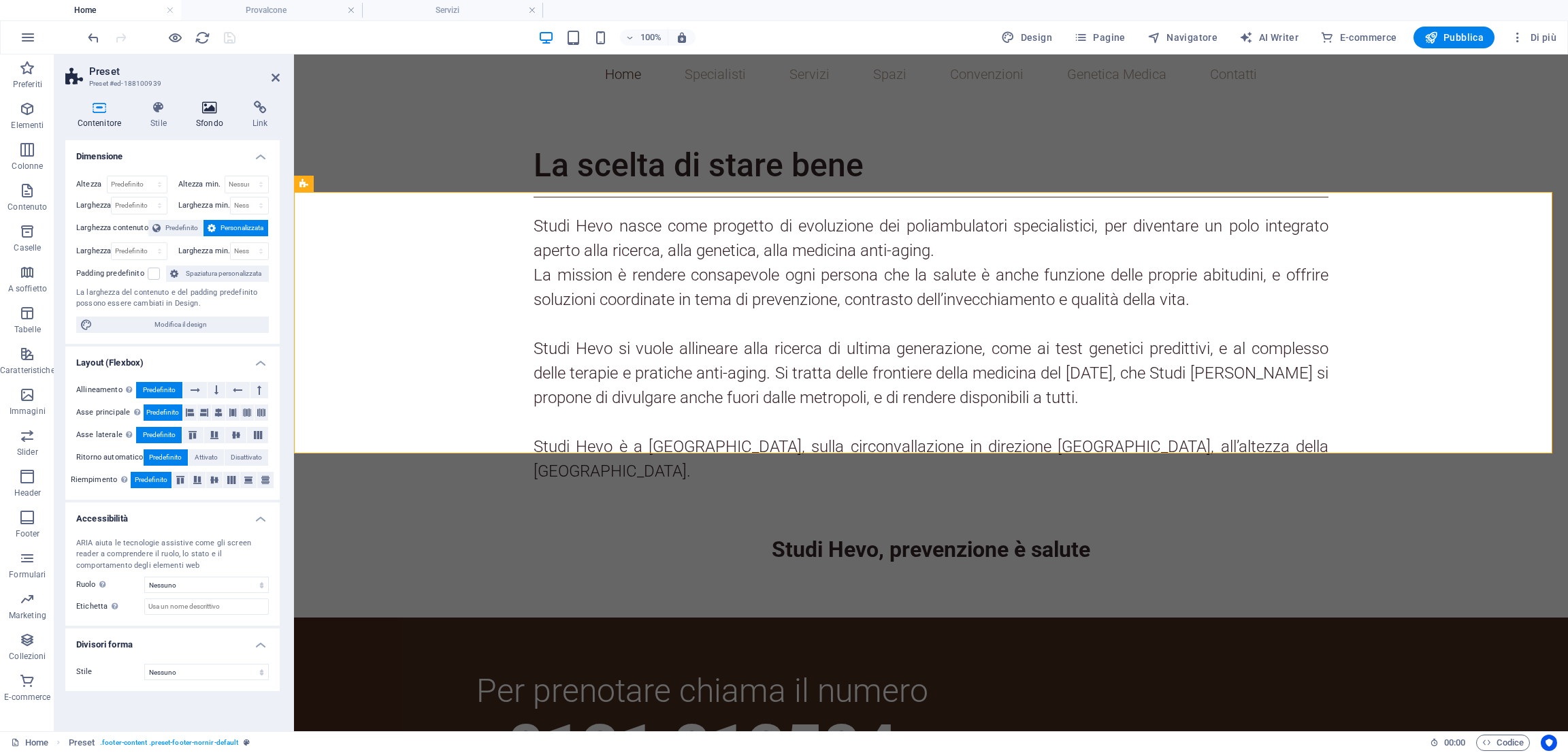
click at [209, 111] on icon at bounding box center [209, 107] width 51 height 14
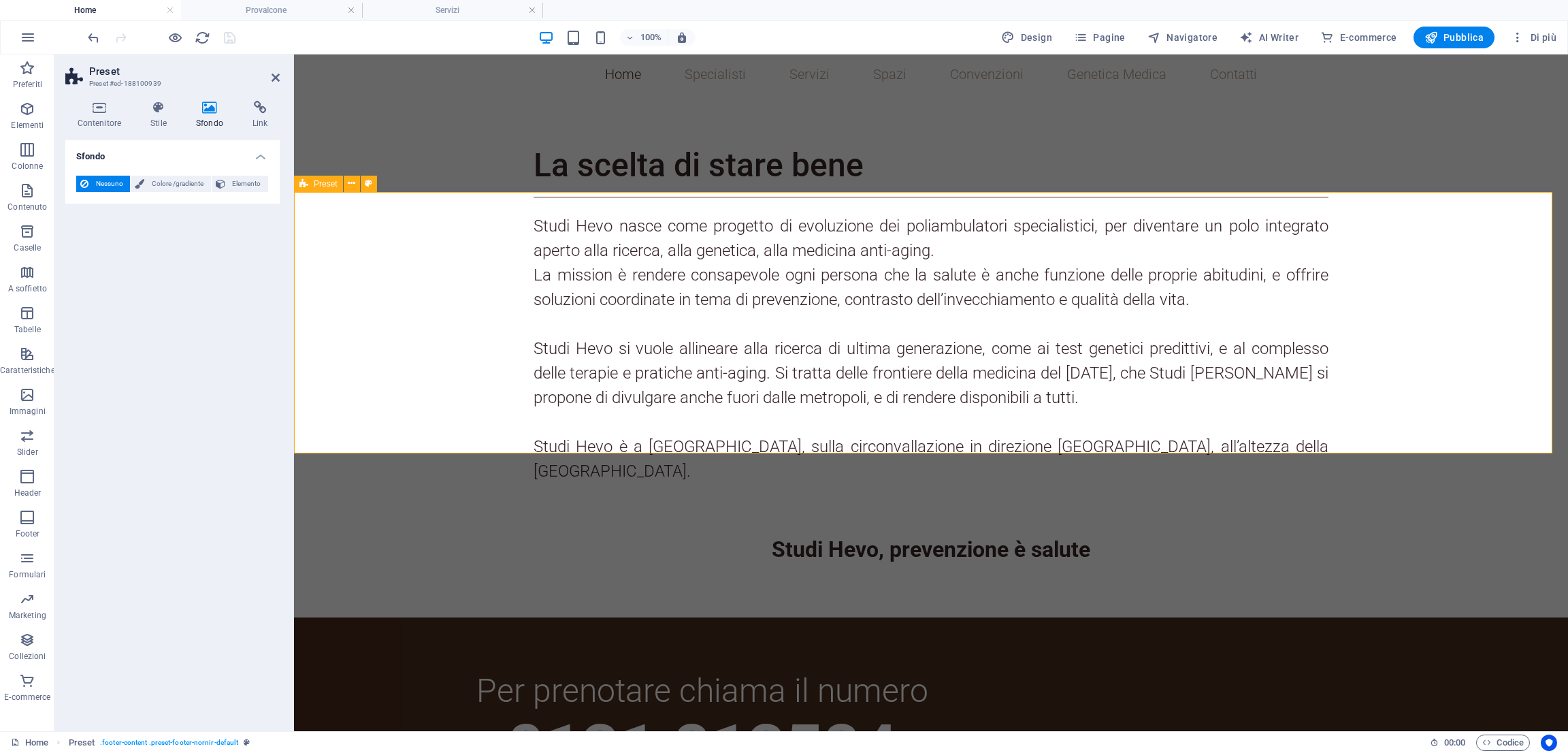
click at [305, 184] on icon at bounding box center [304, 184] width 9 height 16
select select "1"
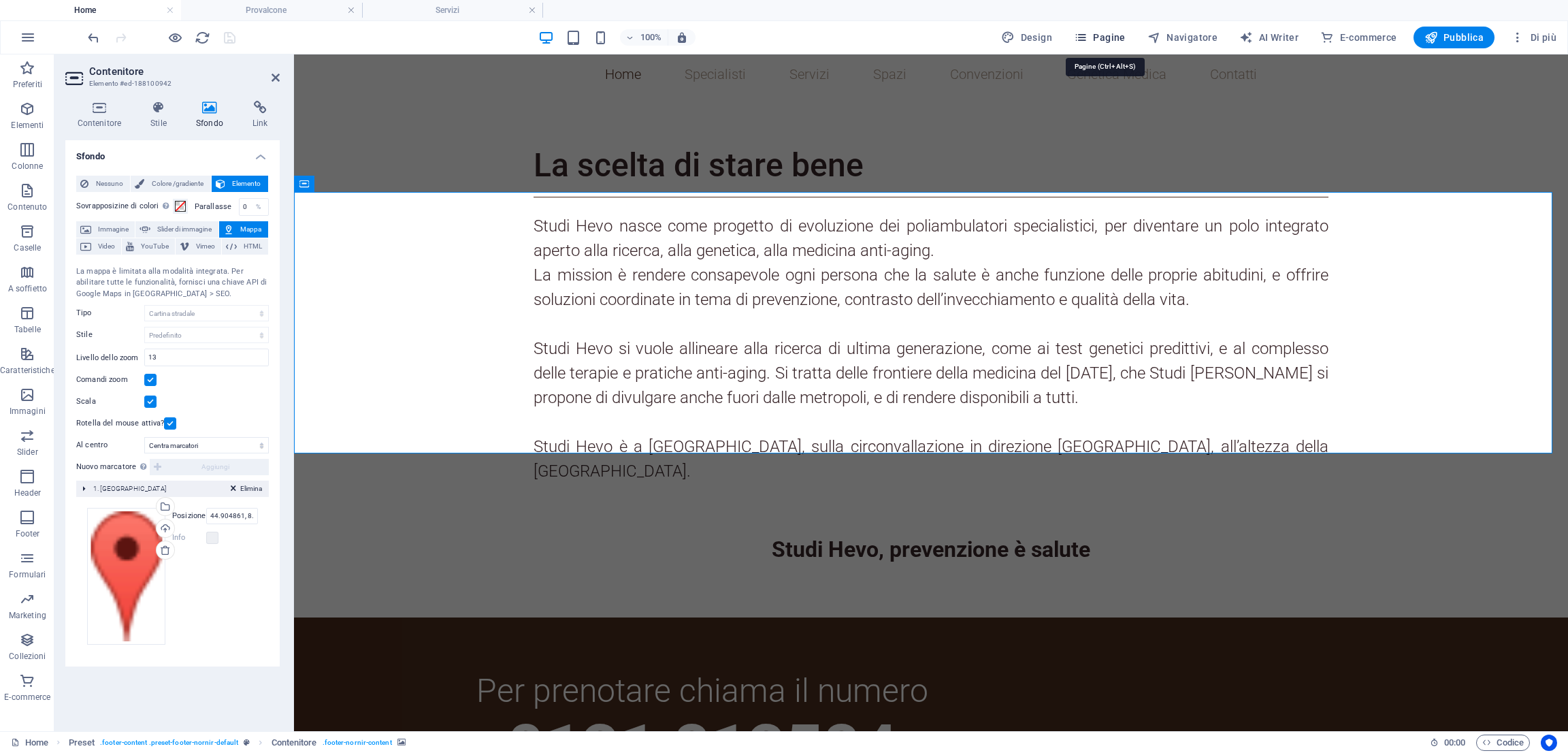
click at [1106, 43] on span "Pagine" at bounding box center [1099, 37] width 52 height 14
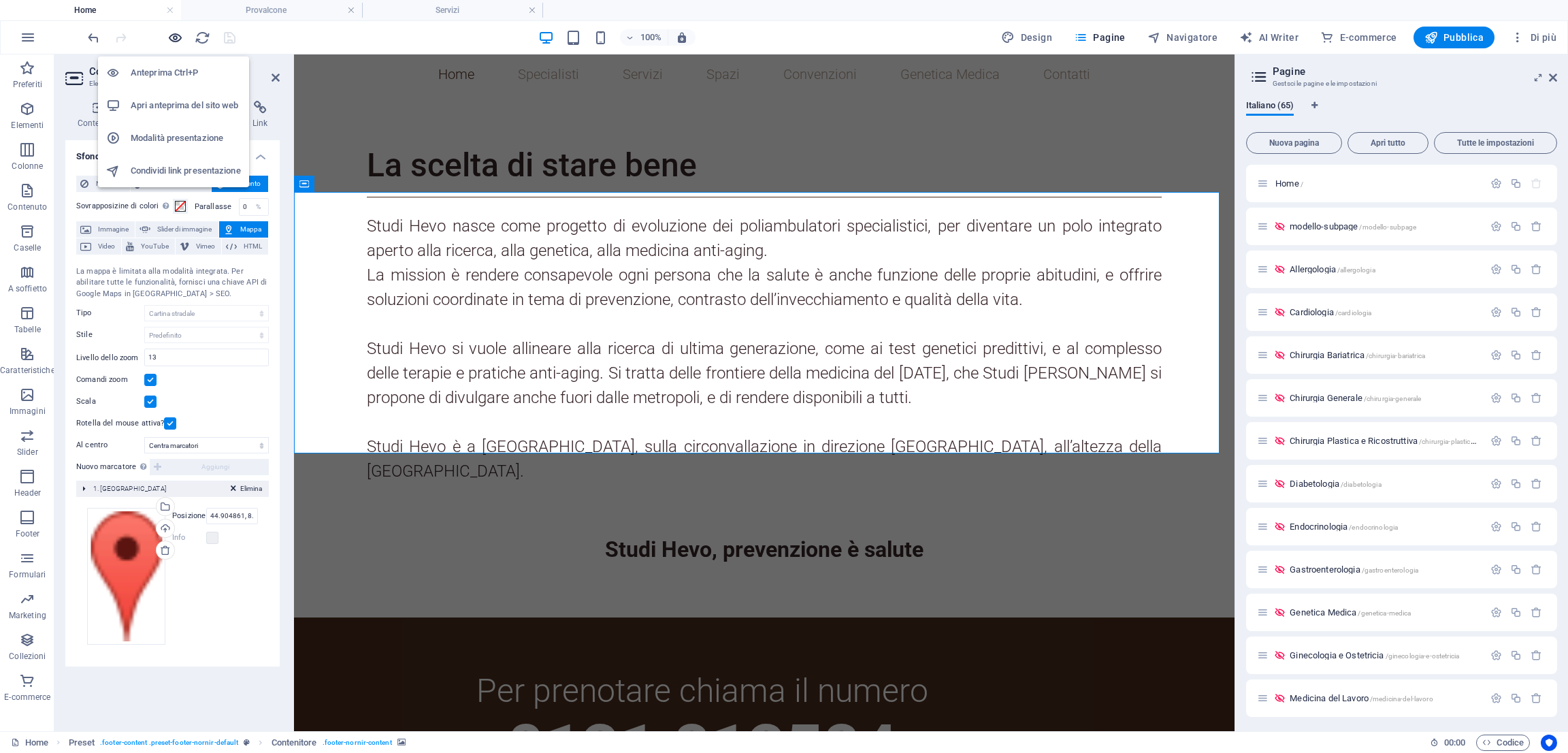
click at [169, 39] on icon "button" at bounding box center [175, 37] width 15 height 15
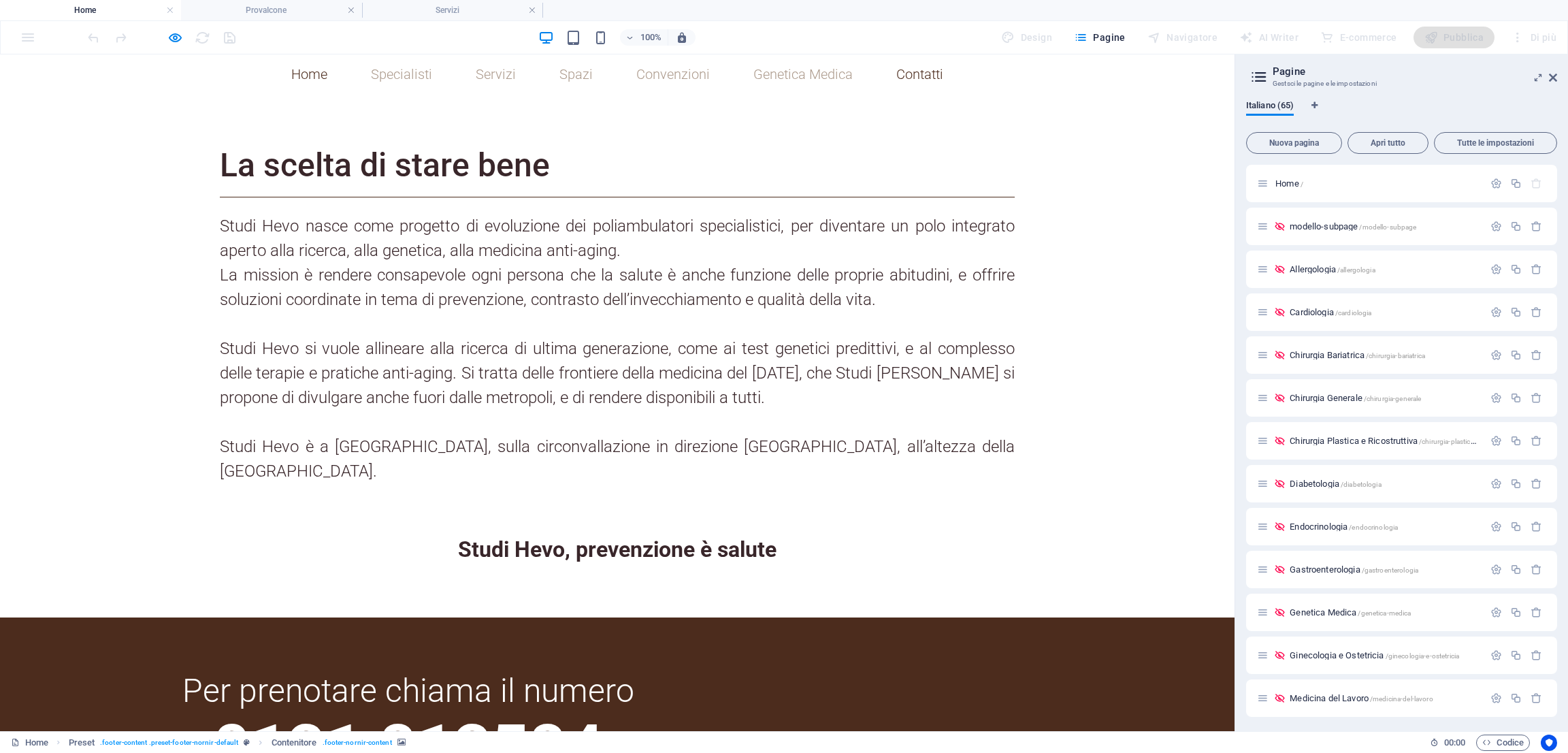
click at [909, 67] on link "Contatti" at bounding box center [920, 73] width 69 height 35
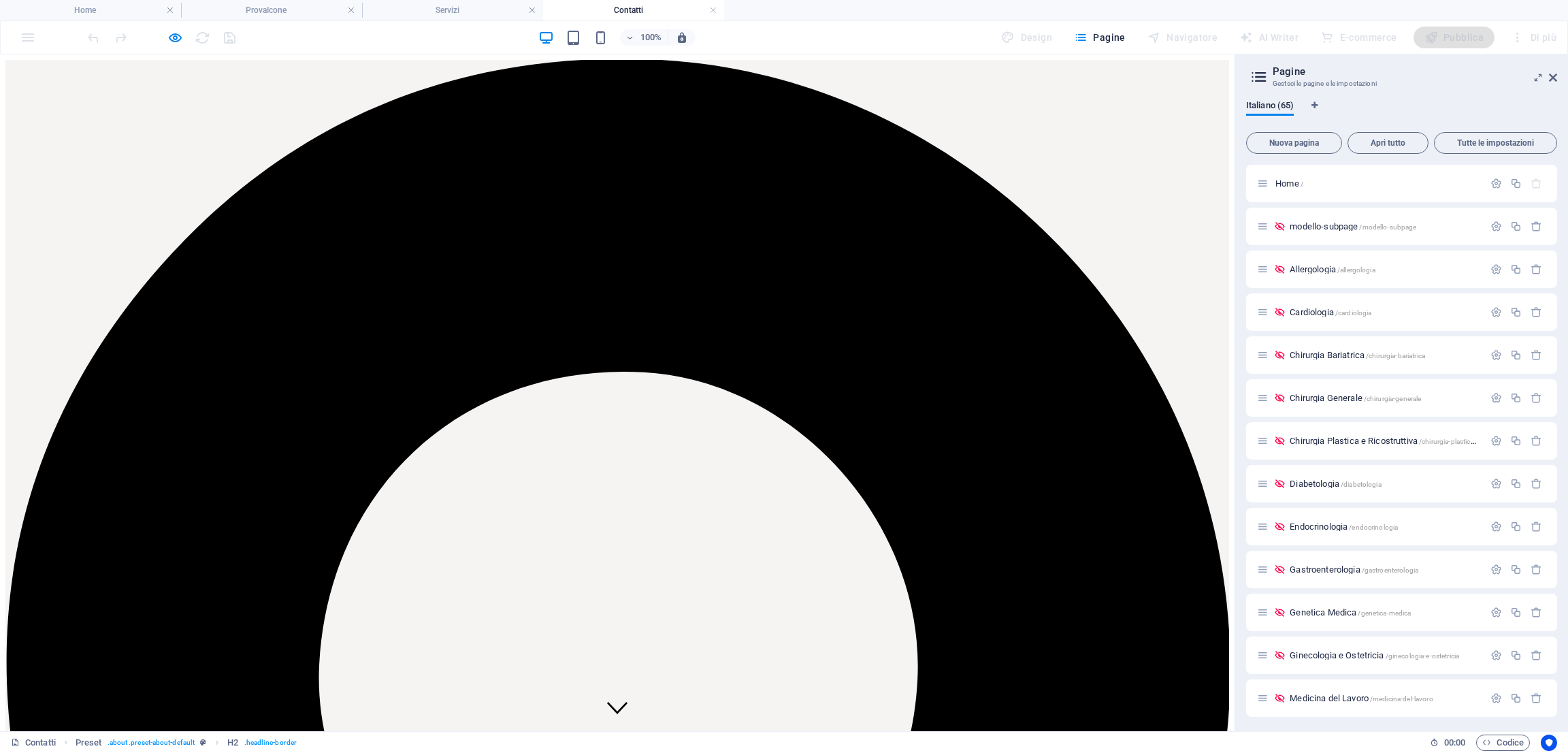
scroll to position [784, 0]
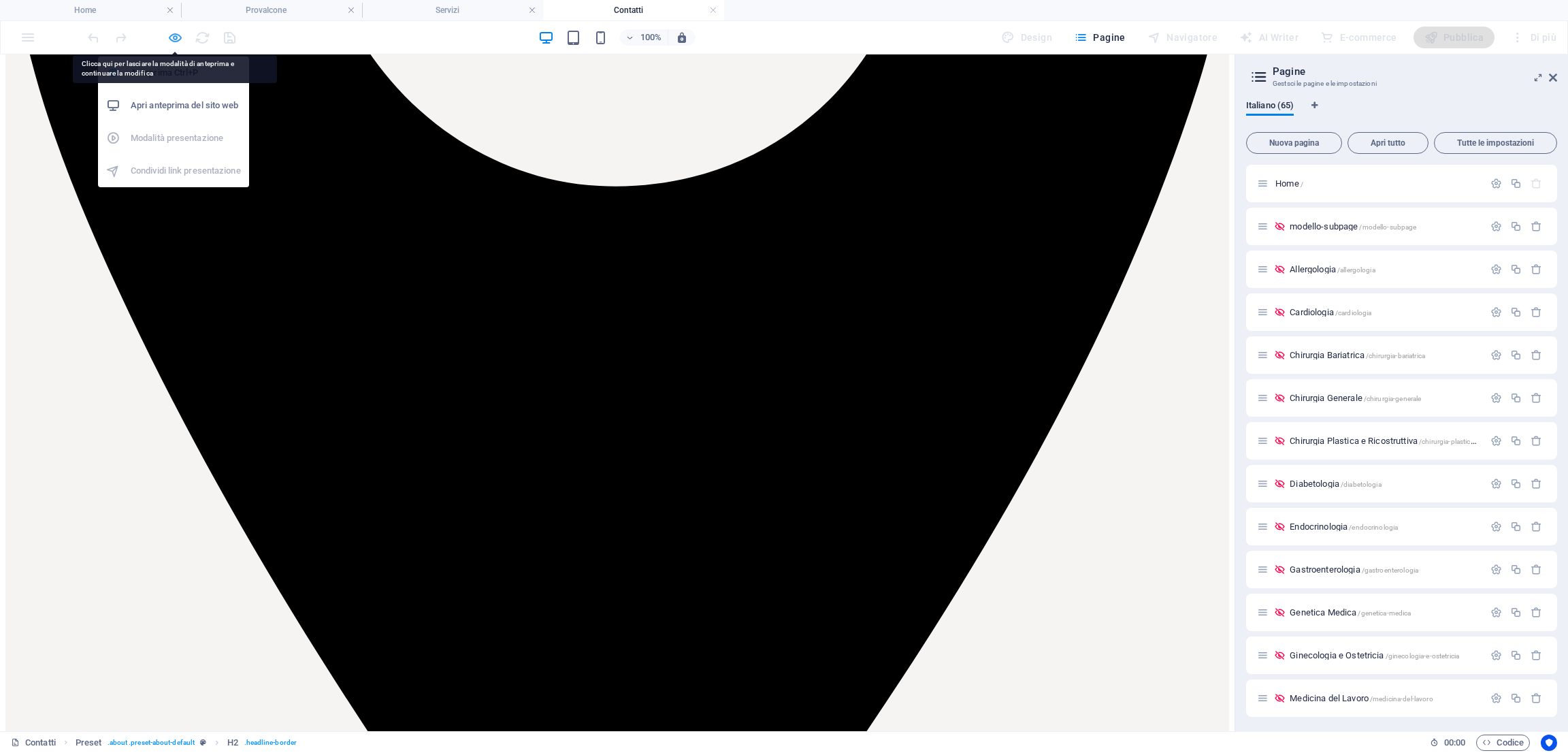
click at [177, 36] on icon "button" at bounding box center [175, 37] width 15 height 15
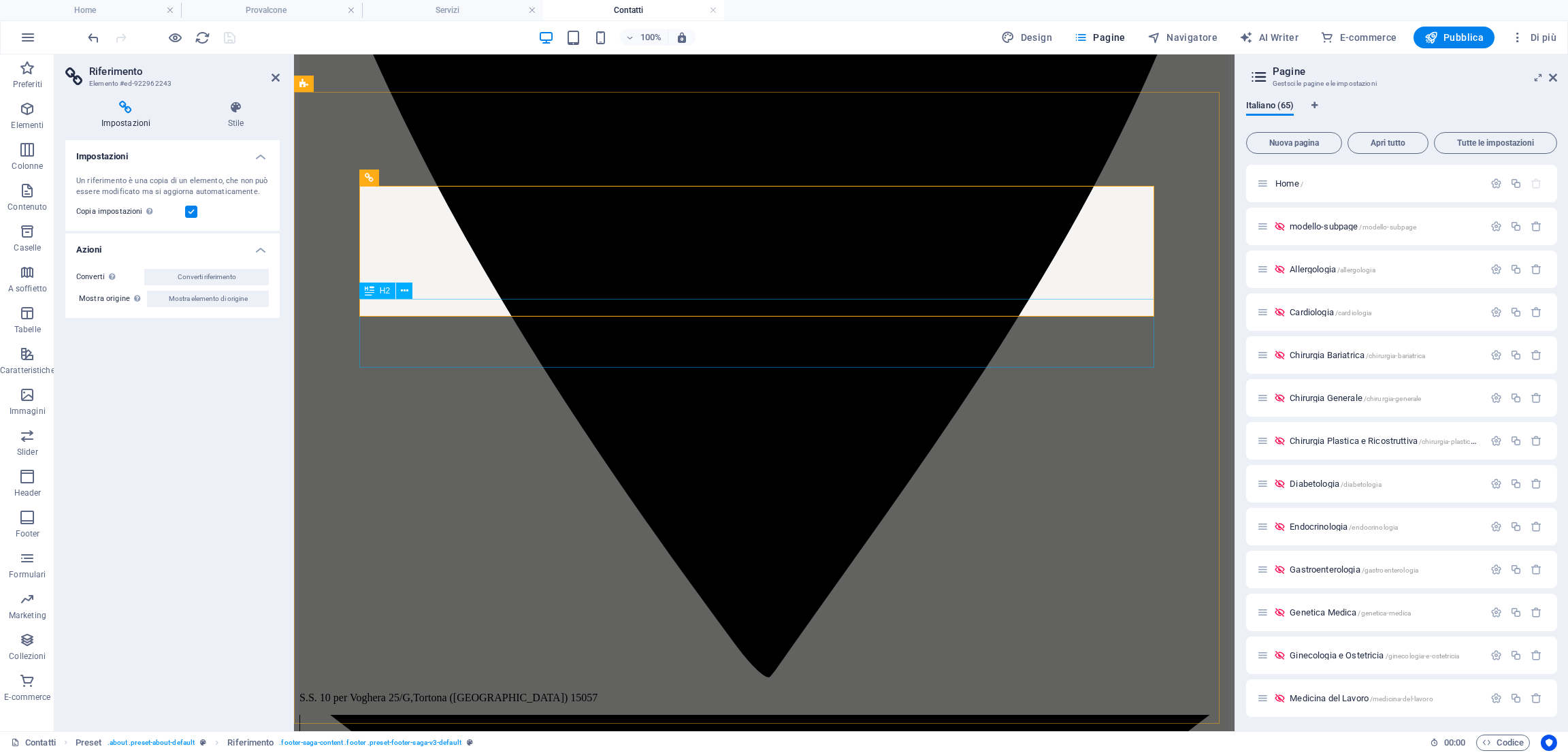
scroll to position [541, 0]
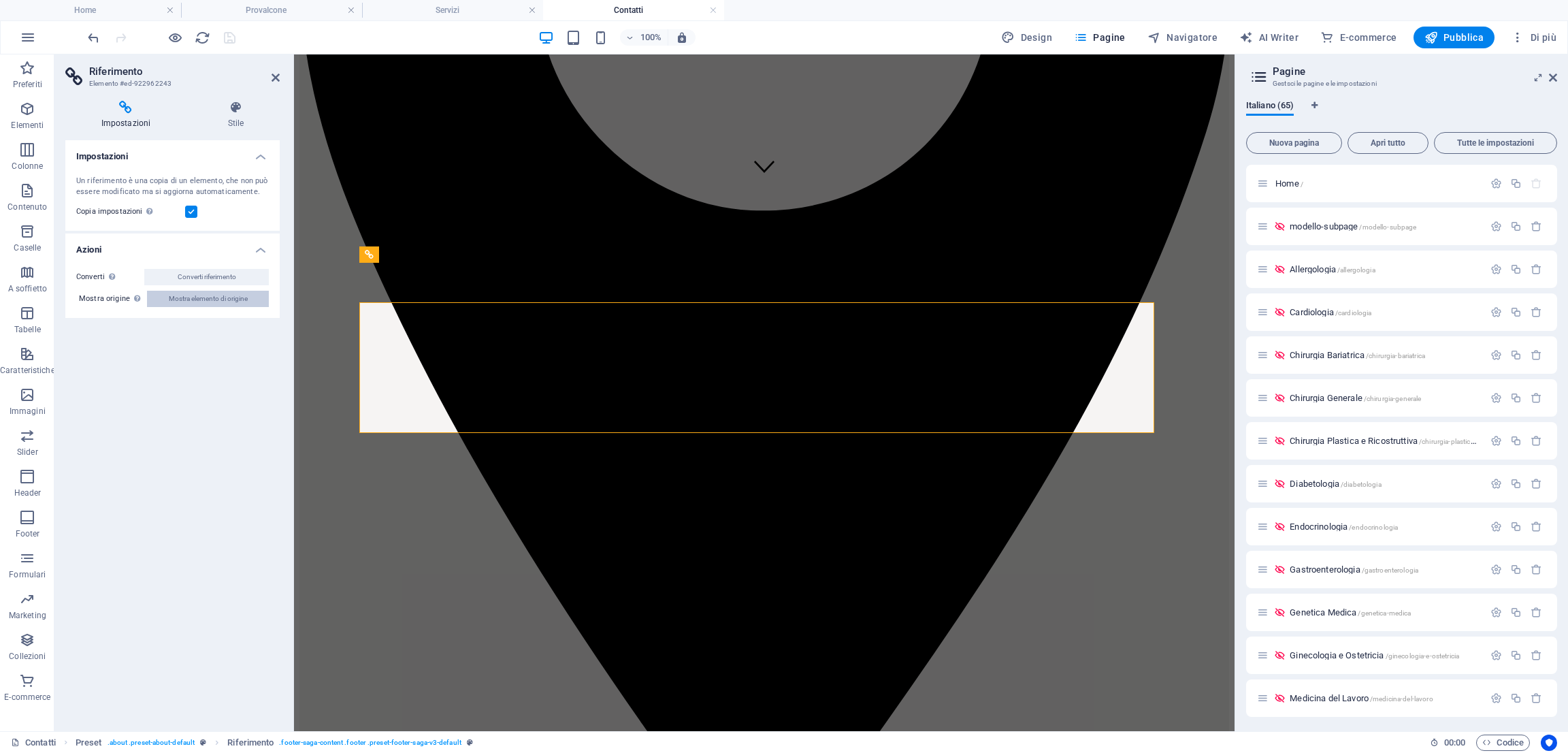
click at [224, 292] on span "Mostra elemento di origine" at bounding box center [208, 299] width 79 height 16
select select "rem"
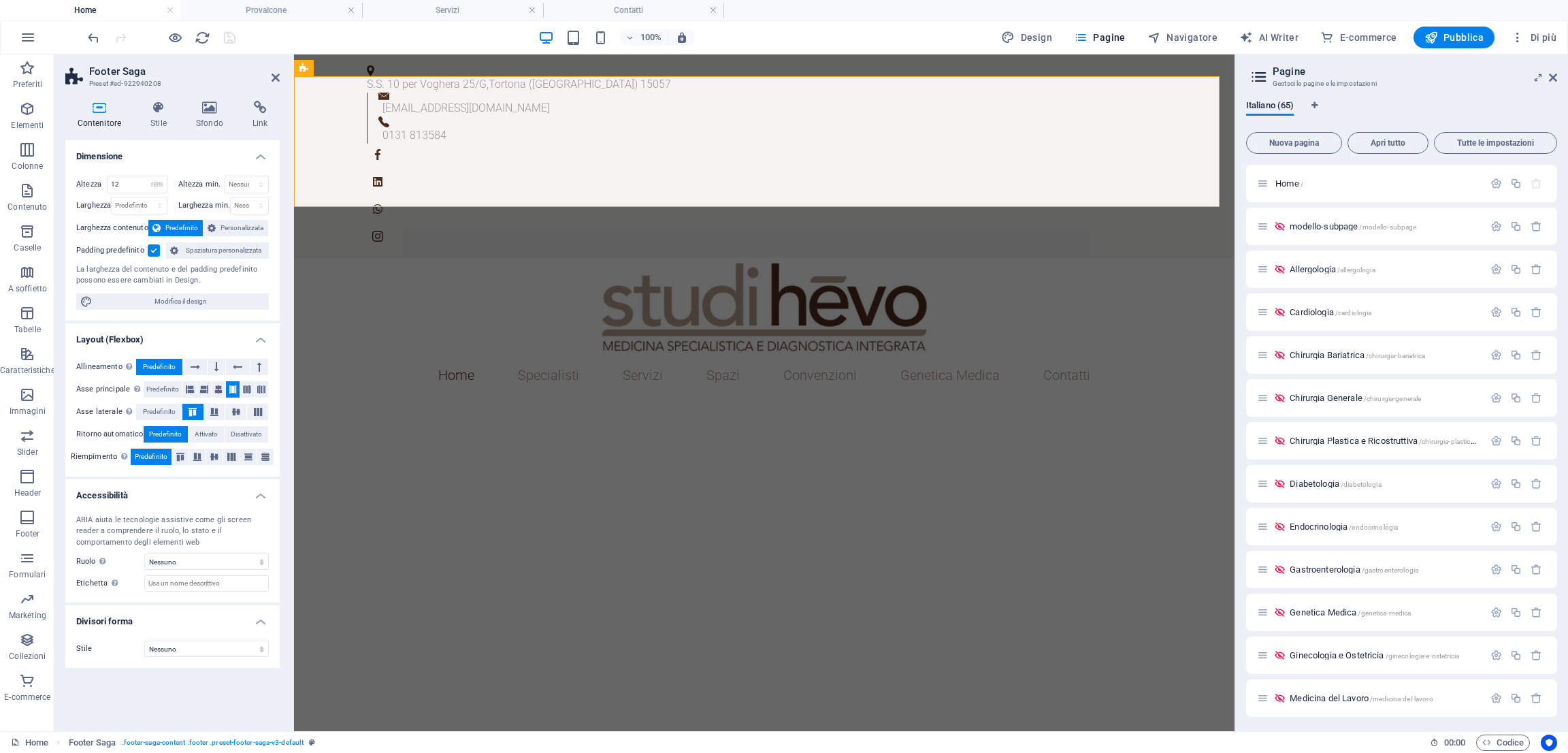
scroll to position [1071, 0]
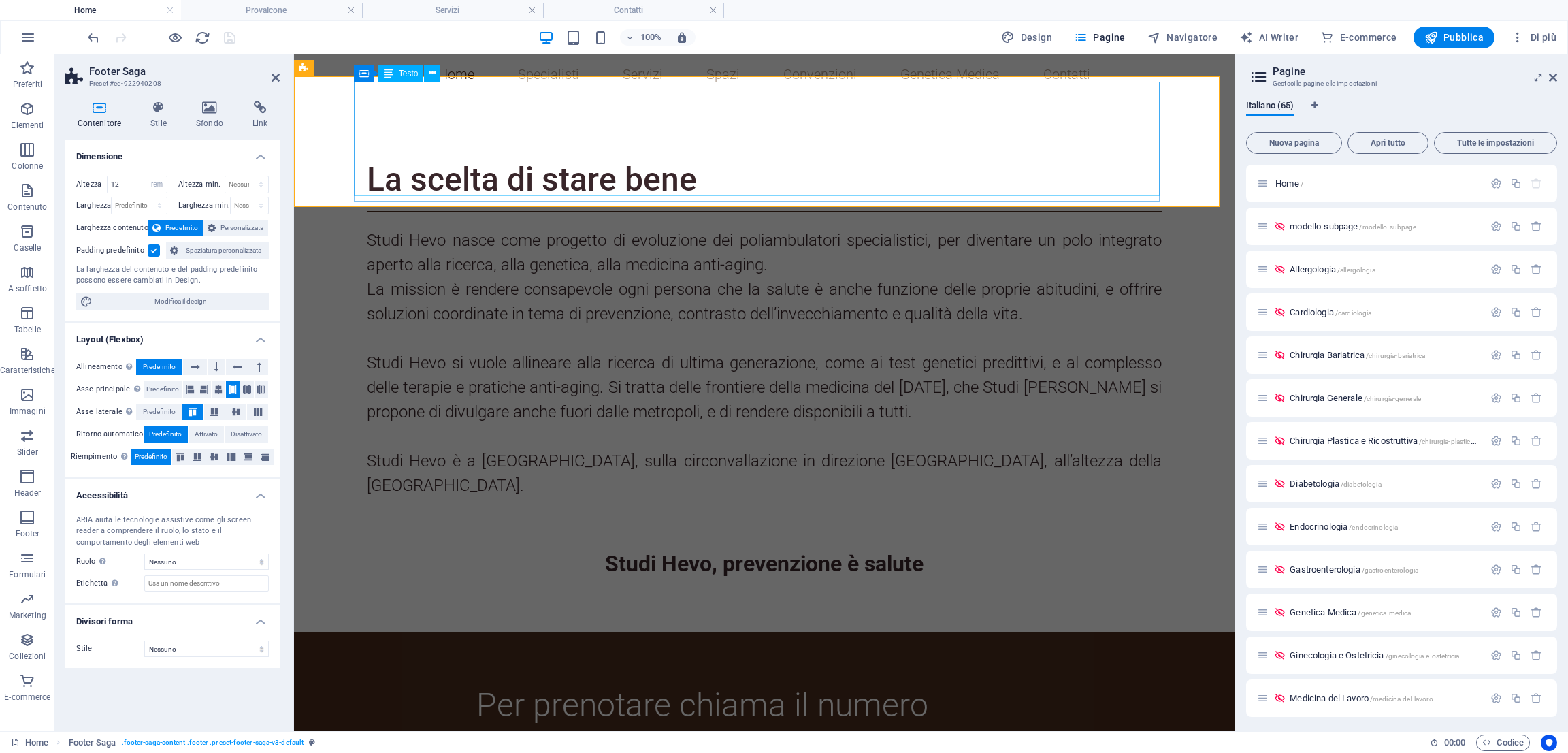
click at [435, 681] on div "Per prenotare chiama il numero 0131 813584" at bounding box center [702, 738] width 806 height 114
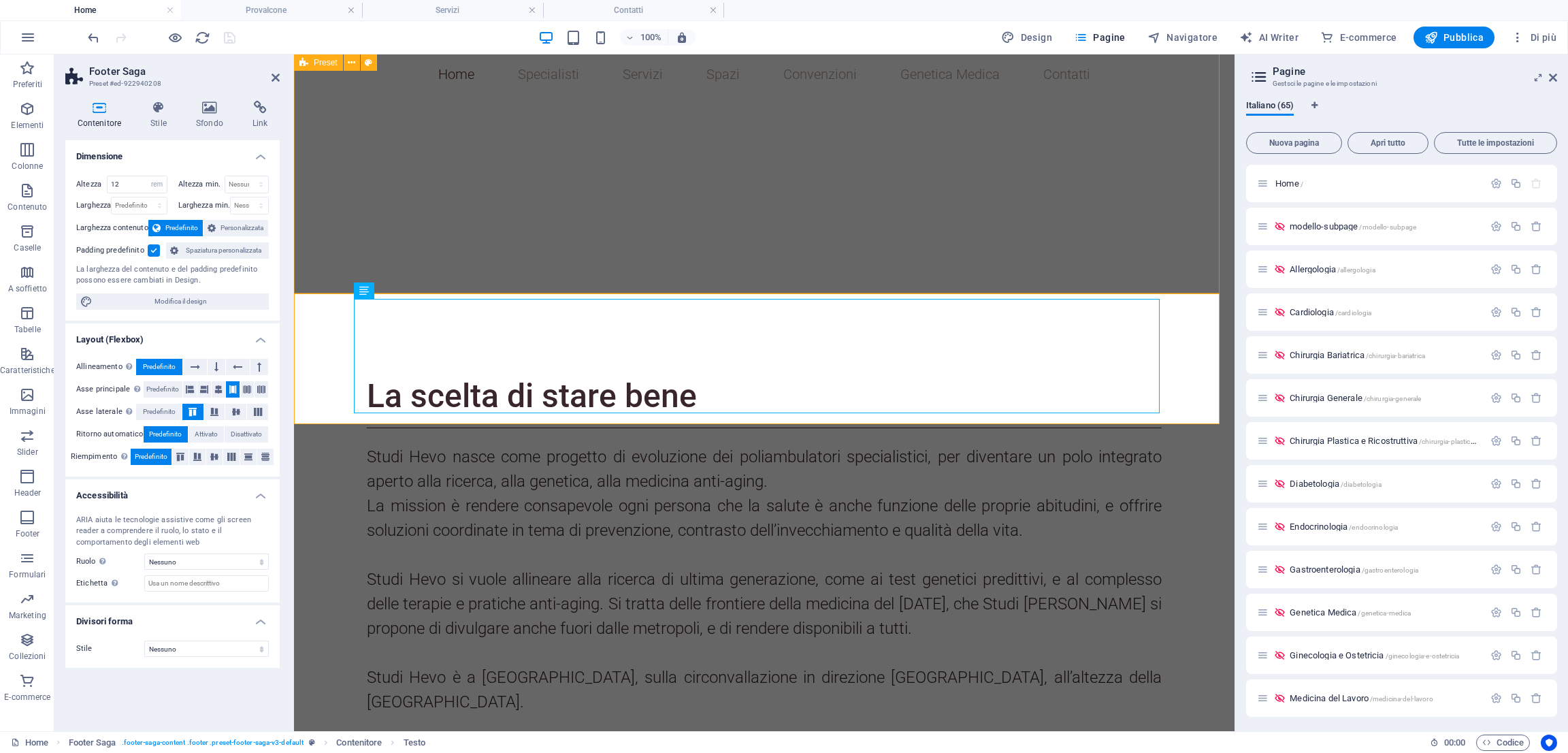
scroll to position [854, 0]
click at [177, 34] on icon "button" at bounding box center [175, 37] width 15 height 15
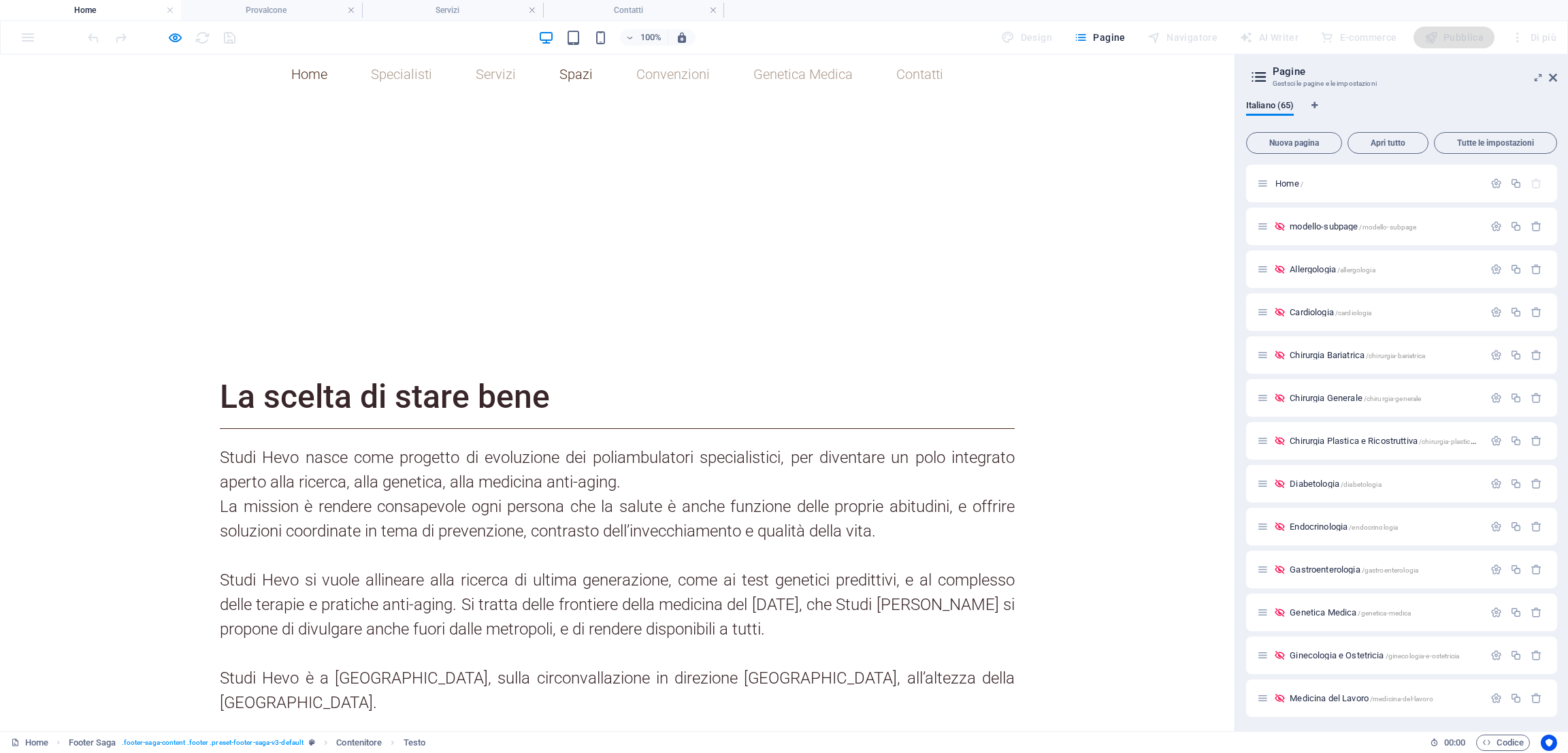
click at [573, 72] on link "Spazi" at bounding box center [576, 73] width 55 height 35
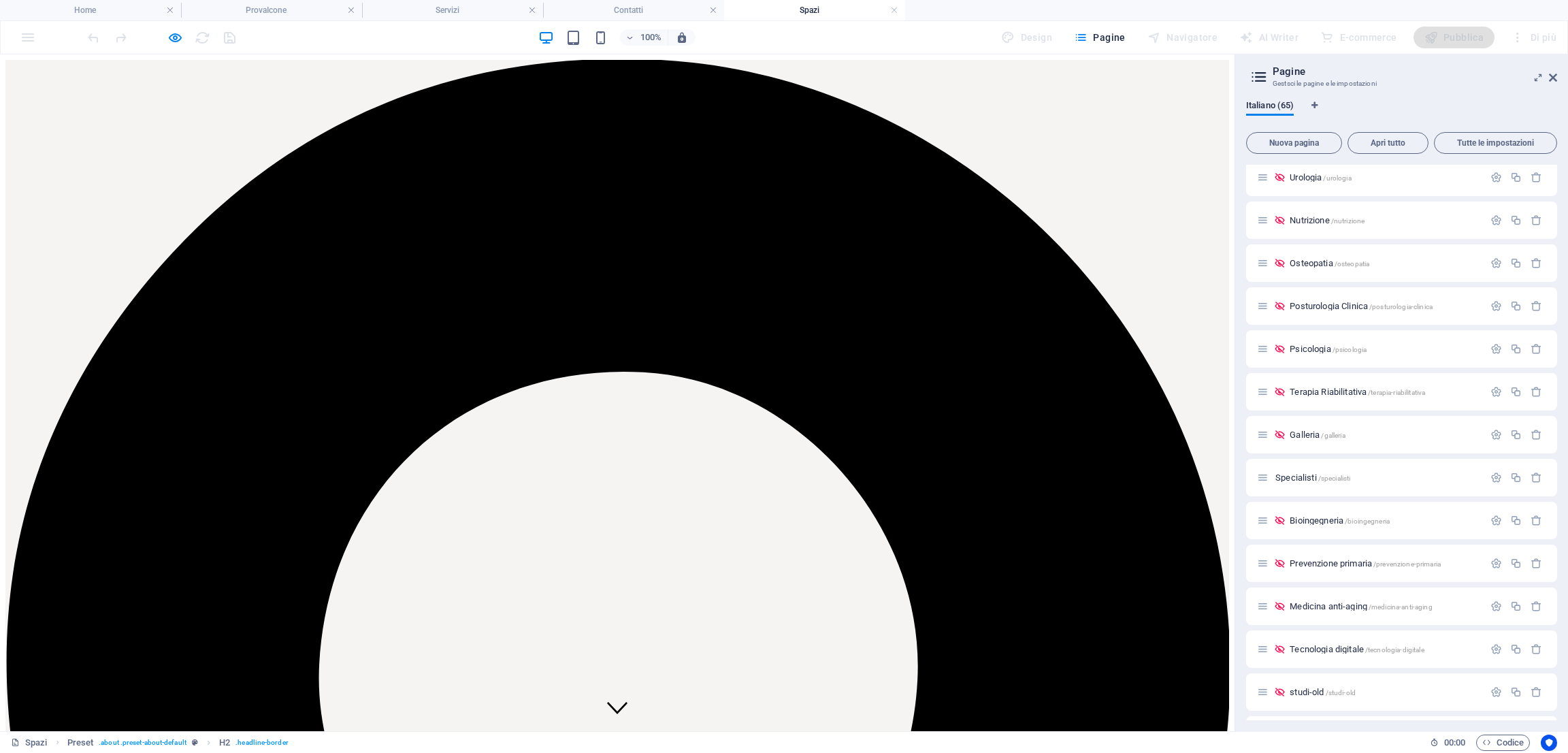
scroll to position [859, 0]
click at [1308, 311] on span "Galleria /galleria" at bounding box center [1317, 310] width 55 height 10
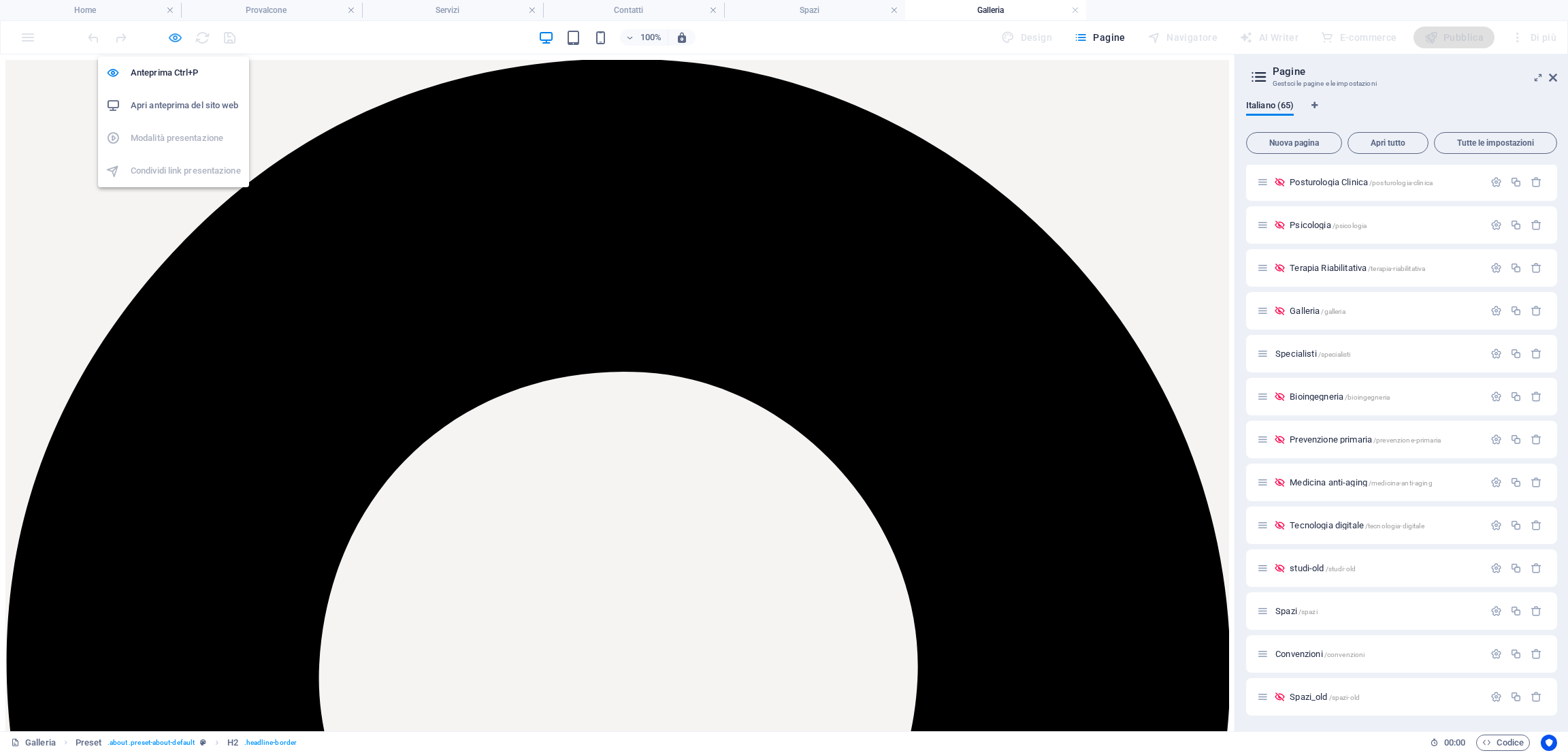
click at [171, 34] on icon "button" at bounding box center [175, 37] width 15 height 15
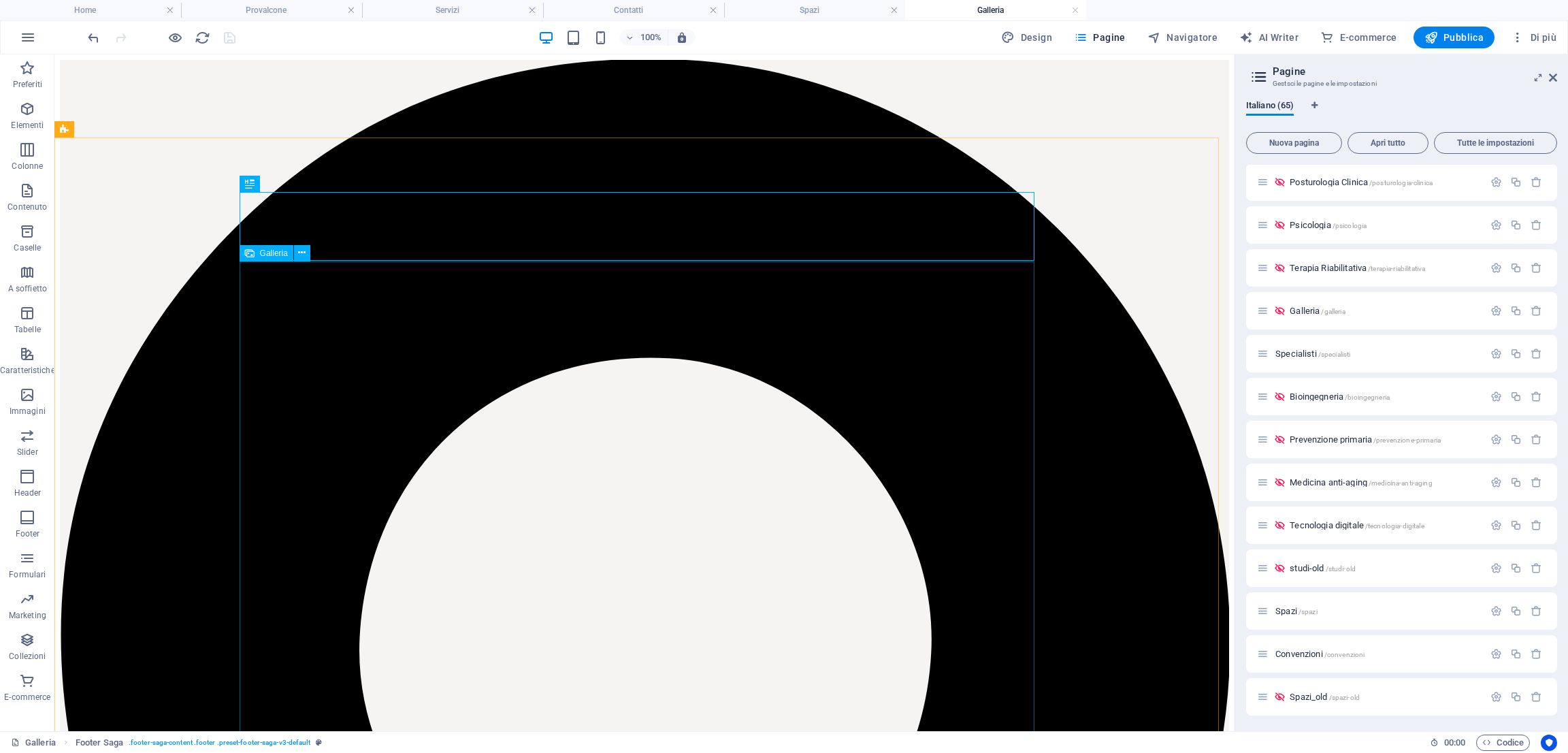
click at [258, 250] on div "Galleria" at bounding box center [266, 253] width 53 height 16
click at [630, 10] on h4 "Contatti" at bounding box center [634, 10] width 181 height 15
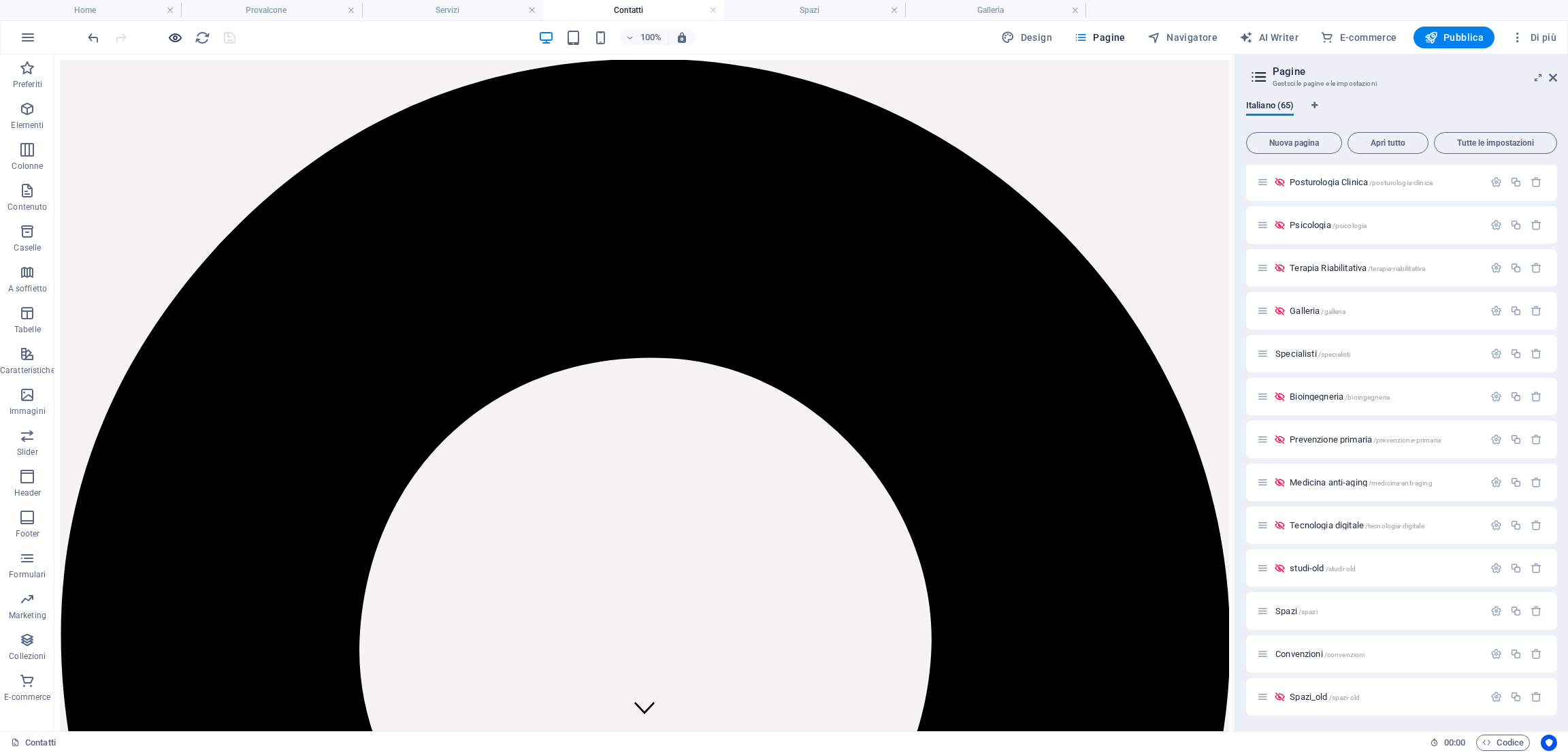
click at [169, 37] on icon "button" at bounding box center [175, 37] width 15 height 15
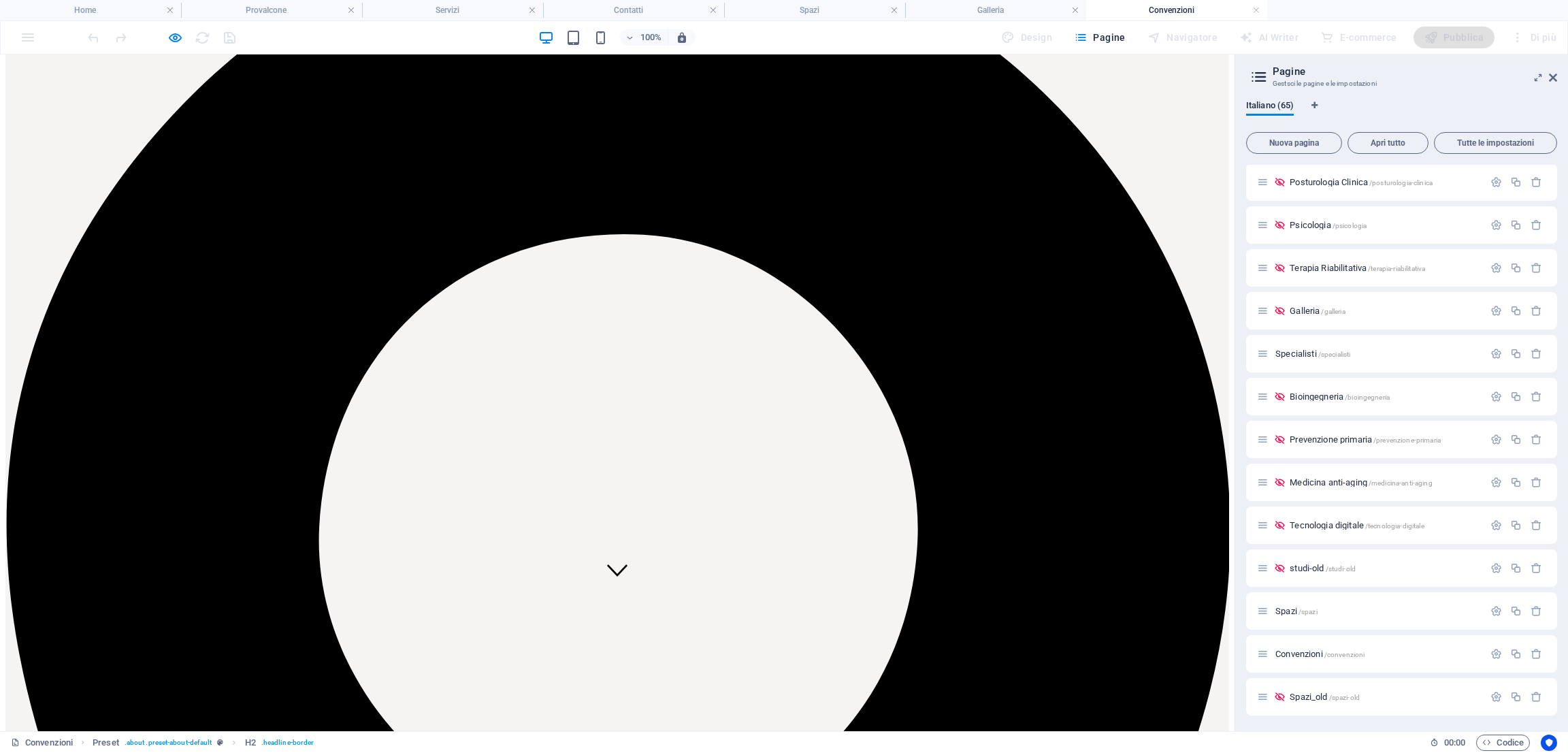
scroll to position [94, 0]
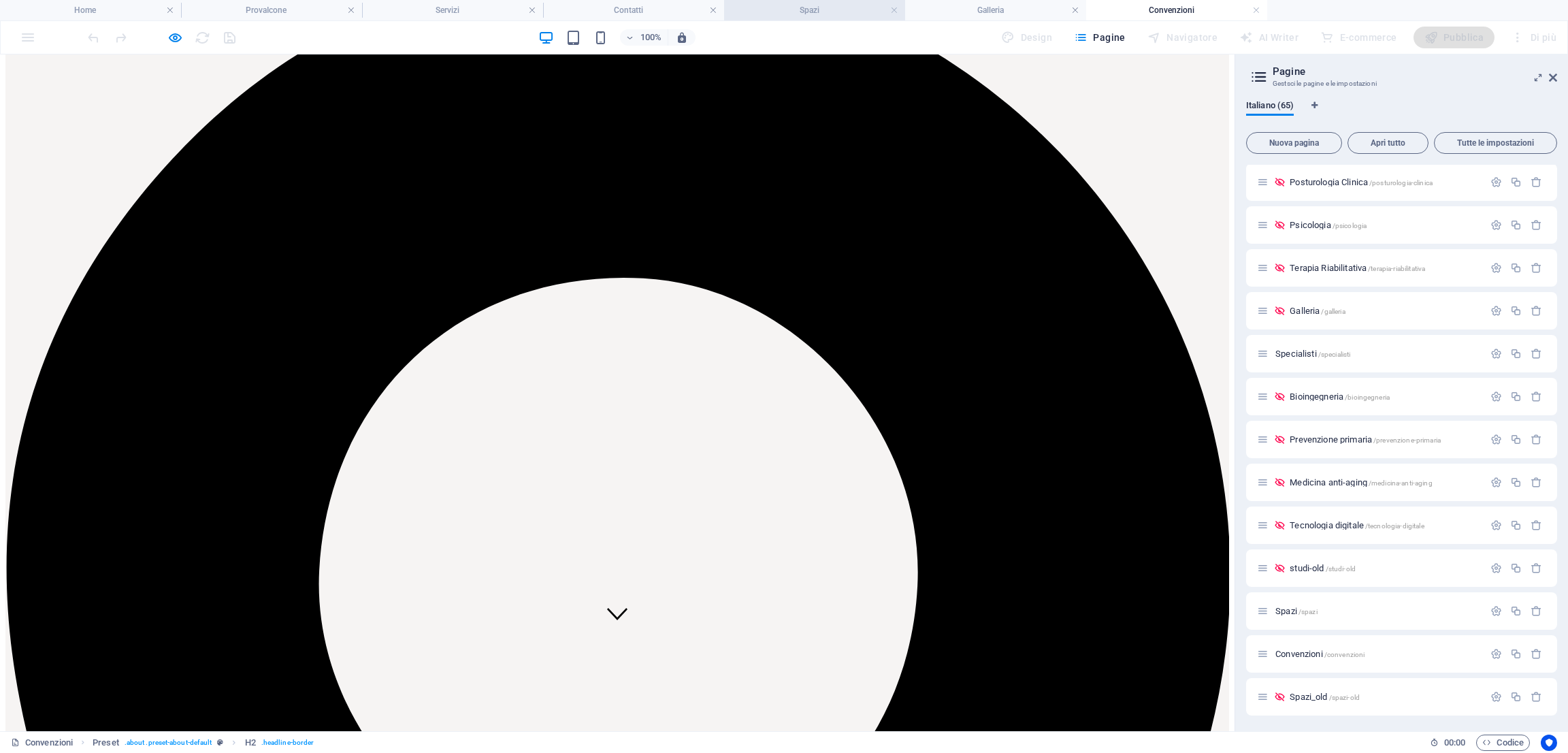
click at [775, 14] on h4 "Spazi" at bounding box center [815, 10] width 181 height 15
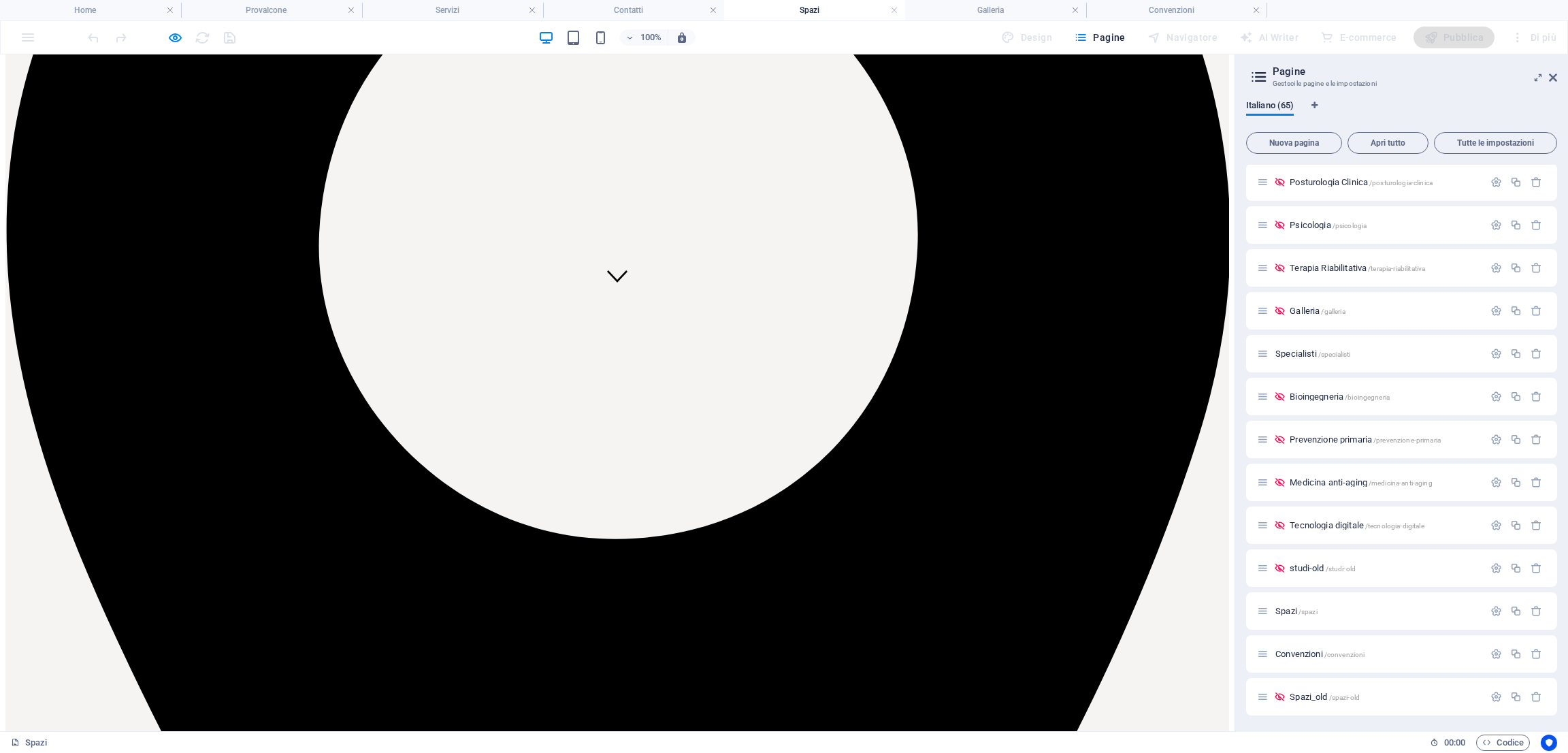
scroll to position [548, 0]
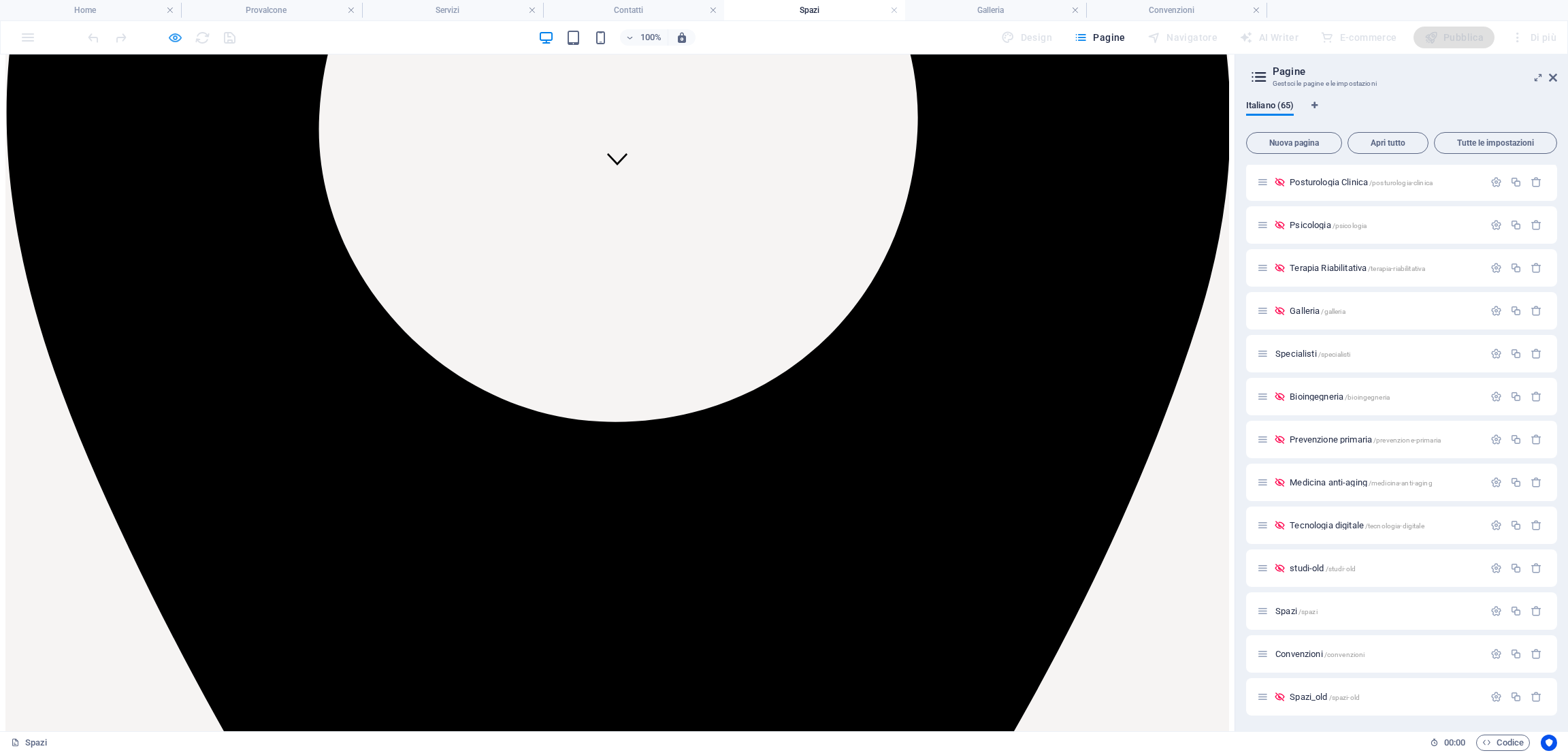
click at [175, 31] on icon "button" at bounding box center [175, 37] width 15 height 15
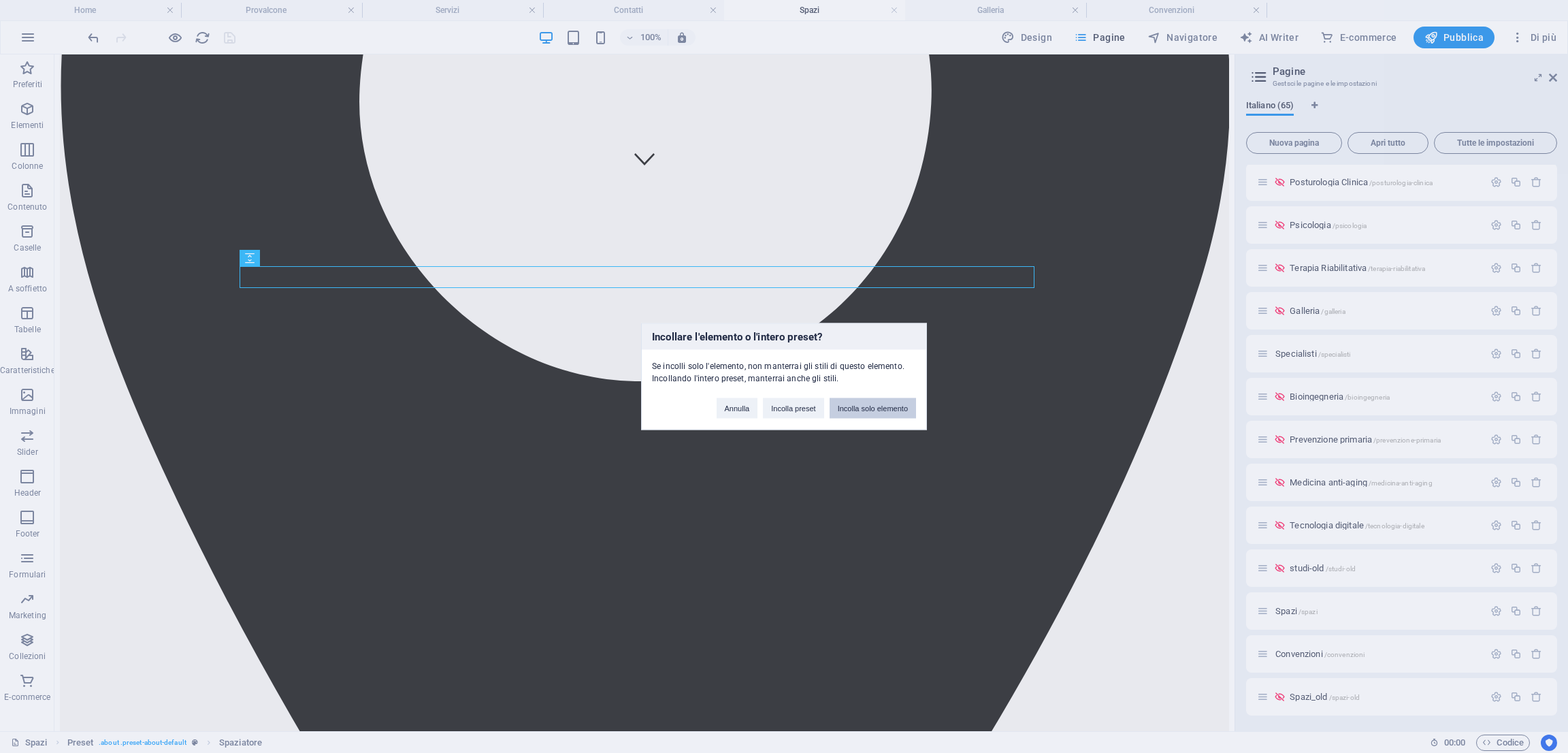
click at [863, 401] on button "Incolla solo elemento" at bounding box center [873, 408] width 86 height 21
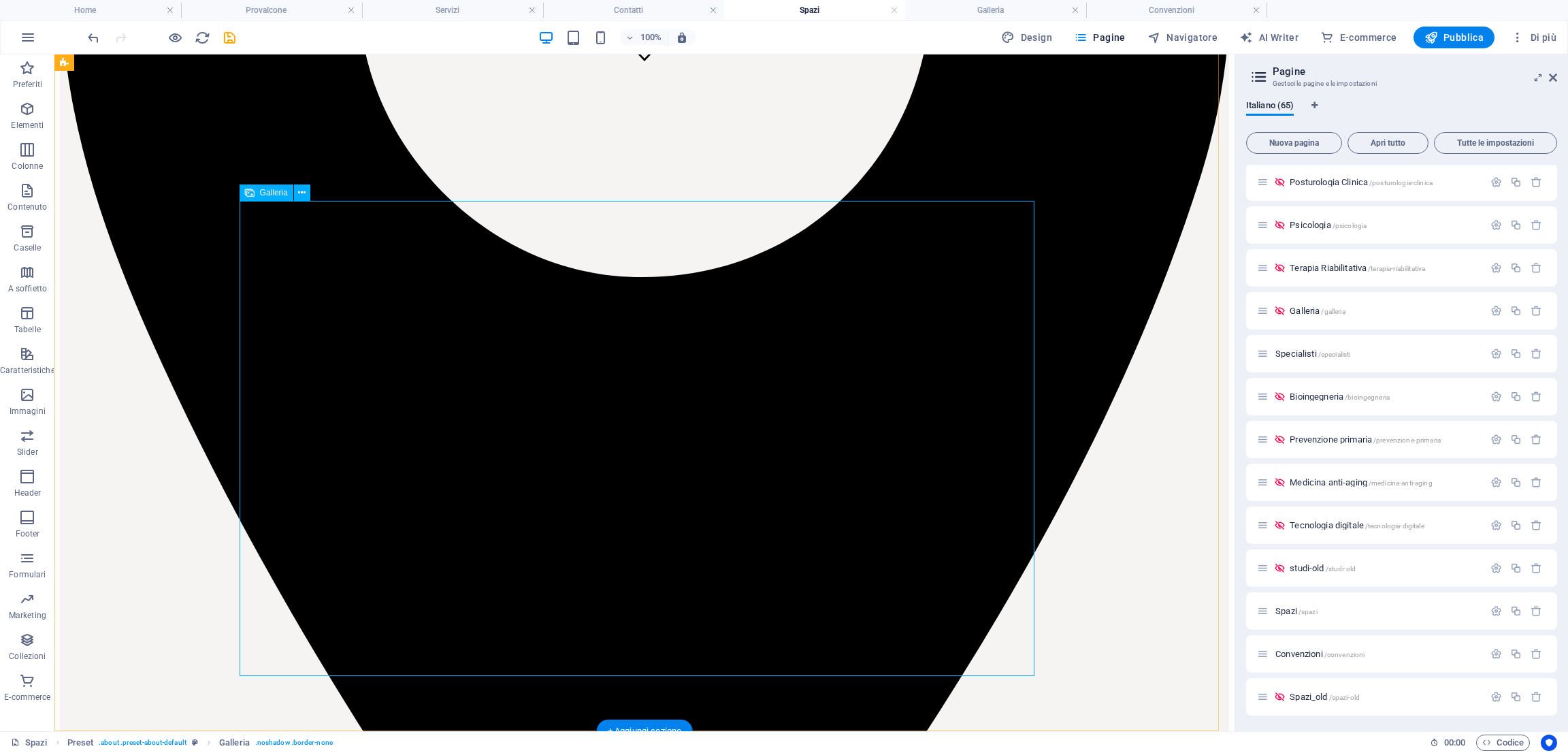
scroll to position [634, 0]
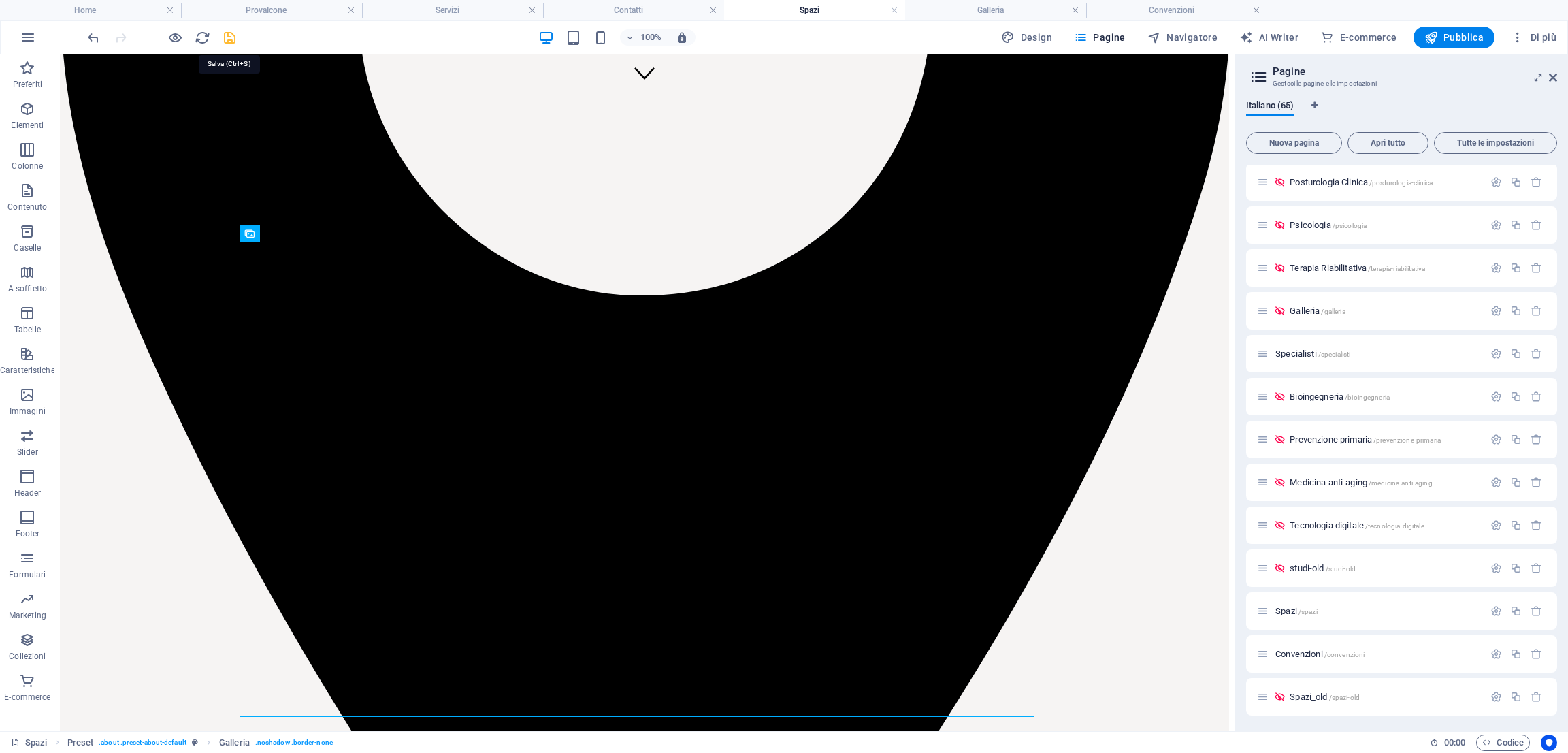
click at [227, 39] on icon "save" at bounding box center [229, 37] width 15 height 15
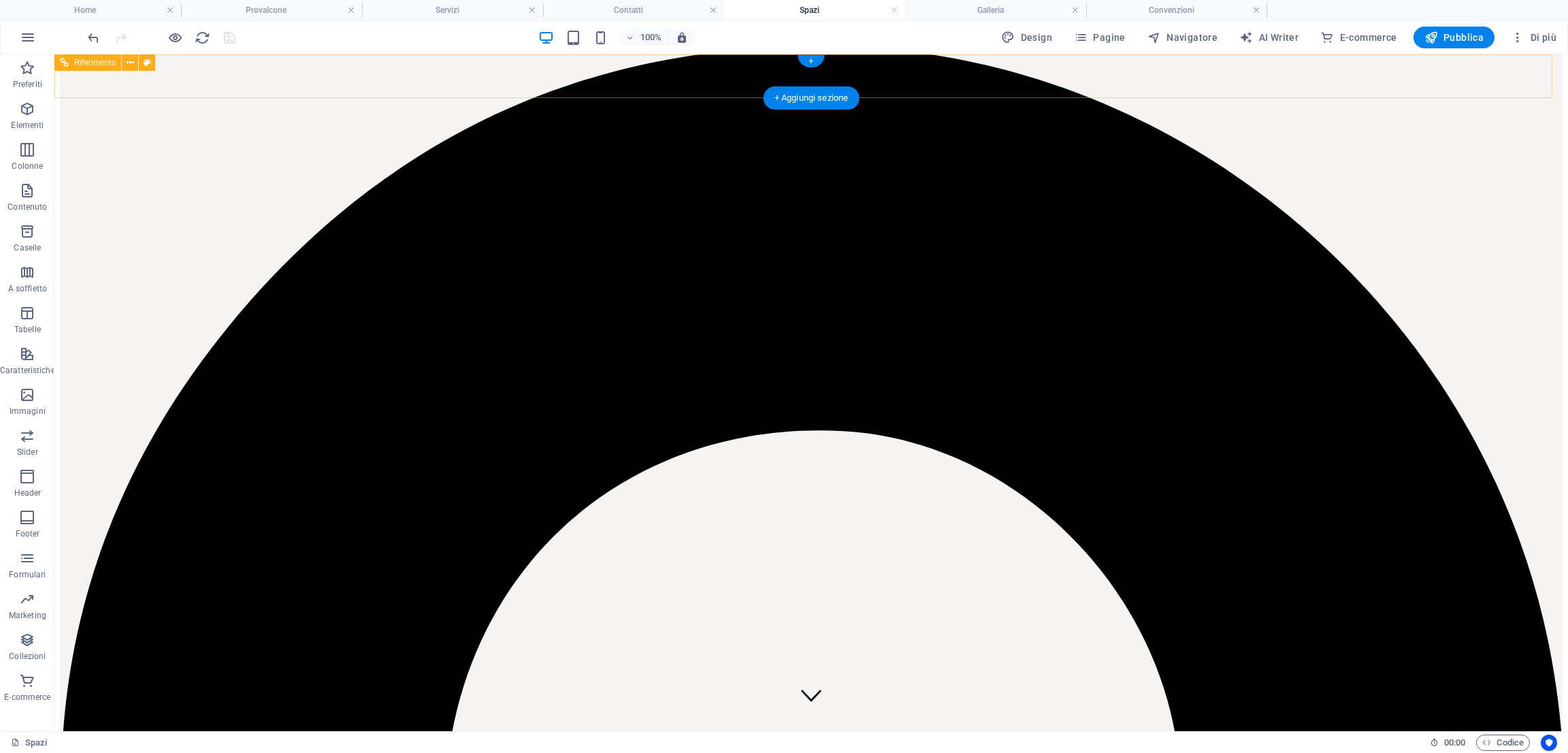
scroll to position [0, 0]
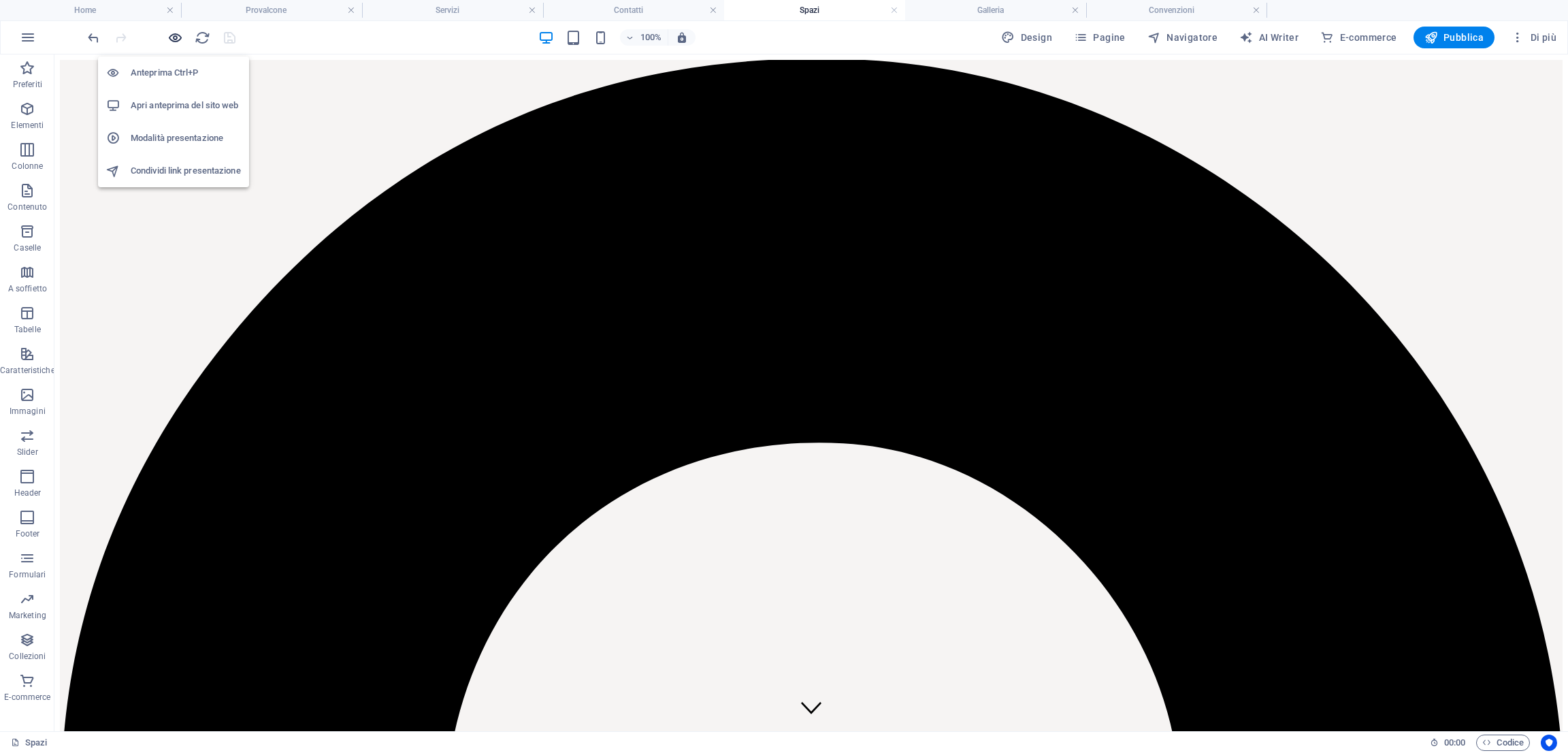
click at [179, 40] on icon "button" at bounding box center [175, 37] width 15 height 15
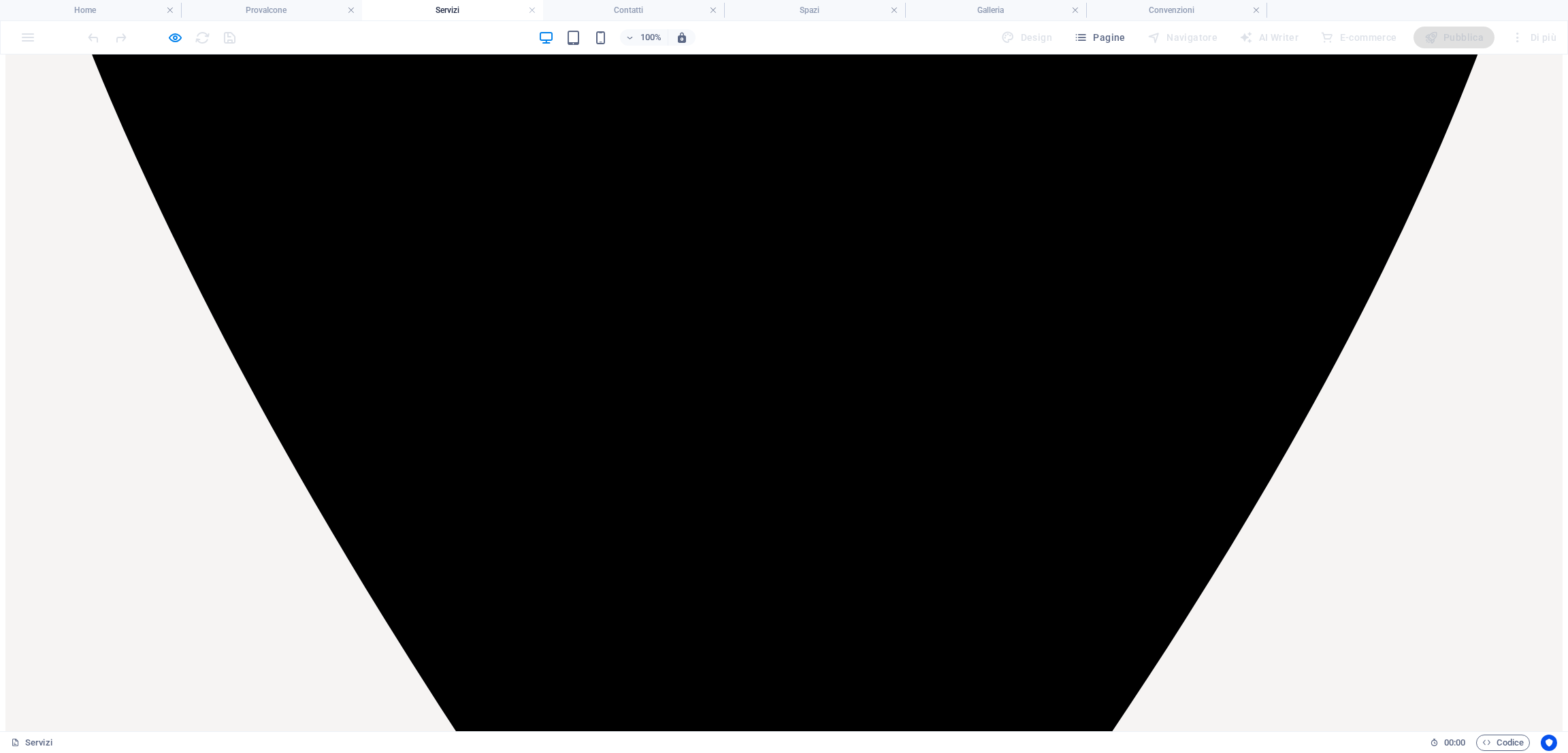
scroll to position [1076, 0]
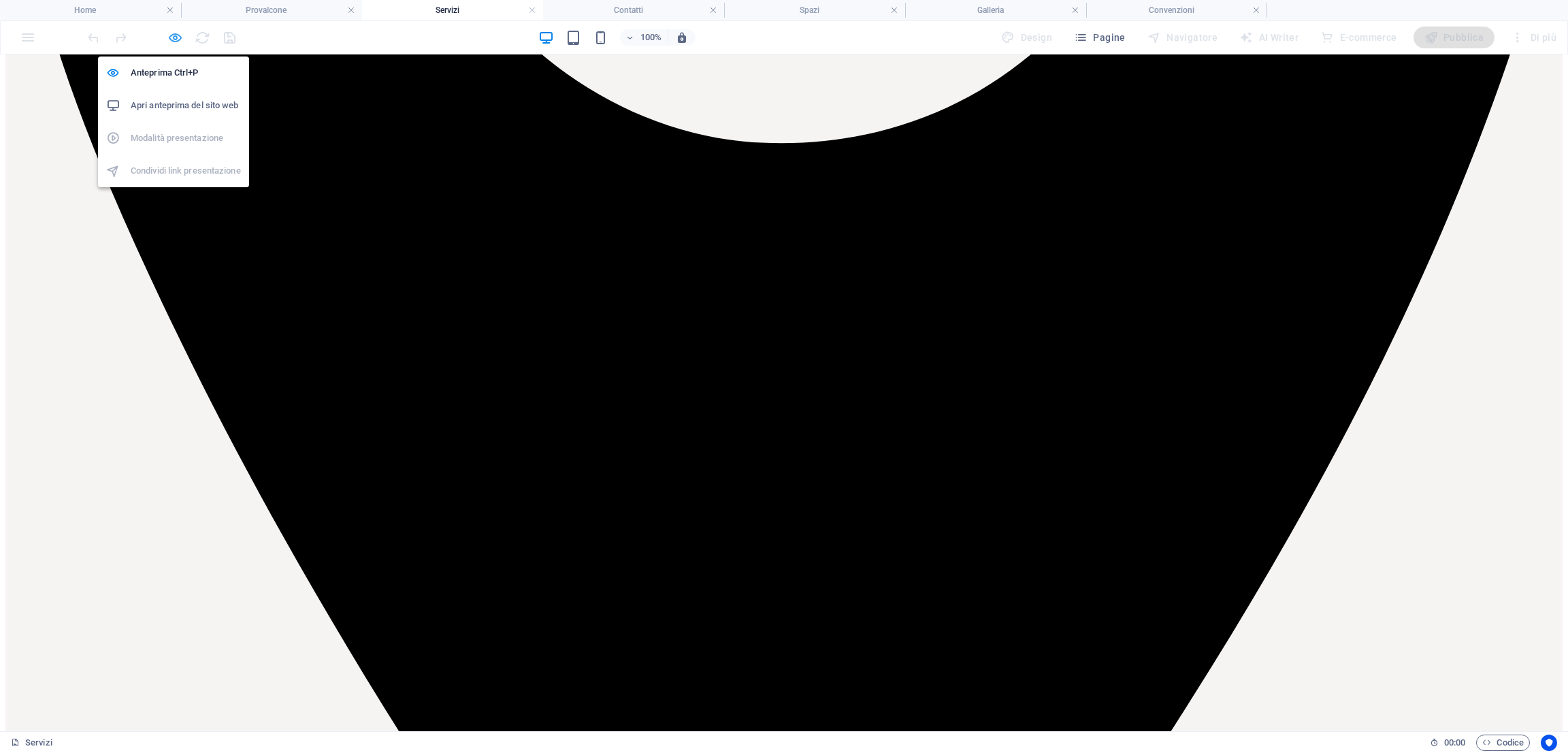
click at [175, 32] on icon "button" at bounding box center [175, 37] width 15 height 15
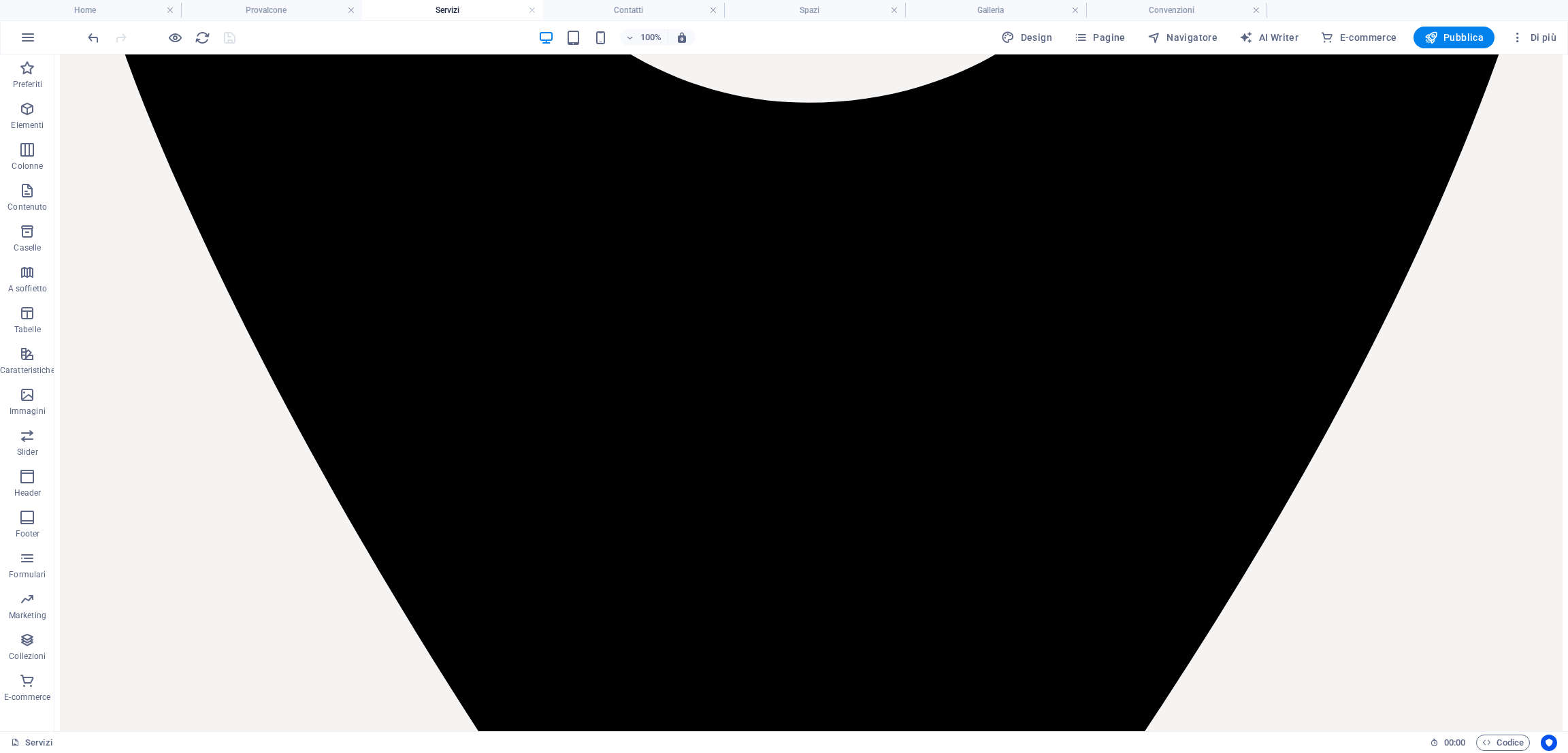
scroll to position [1057, 0]
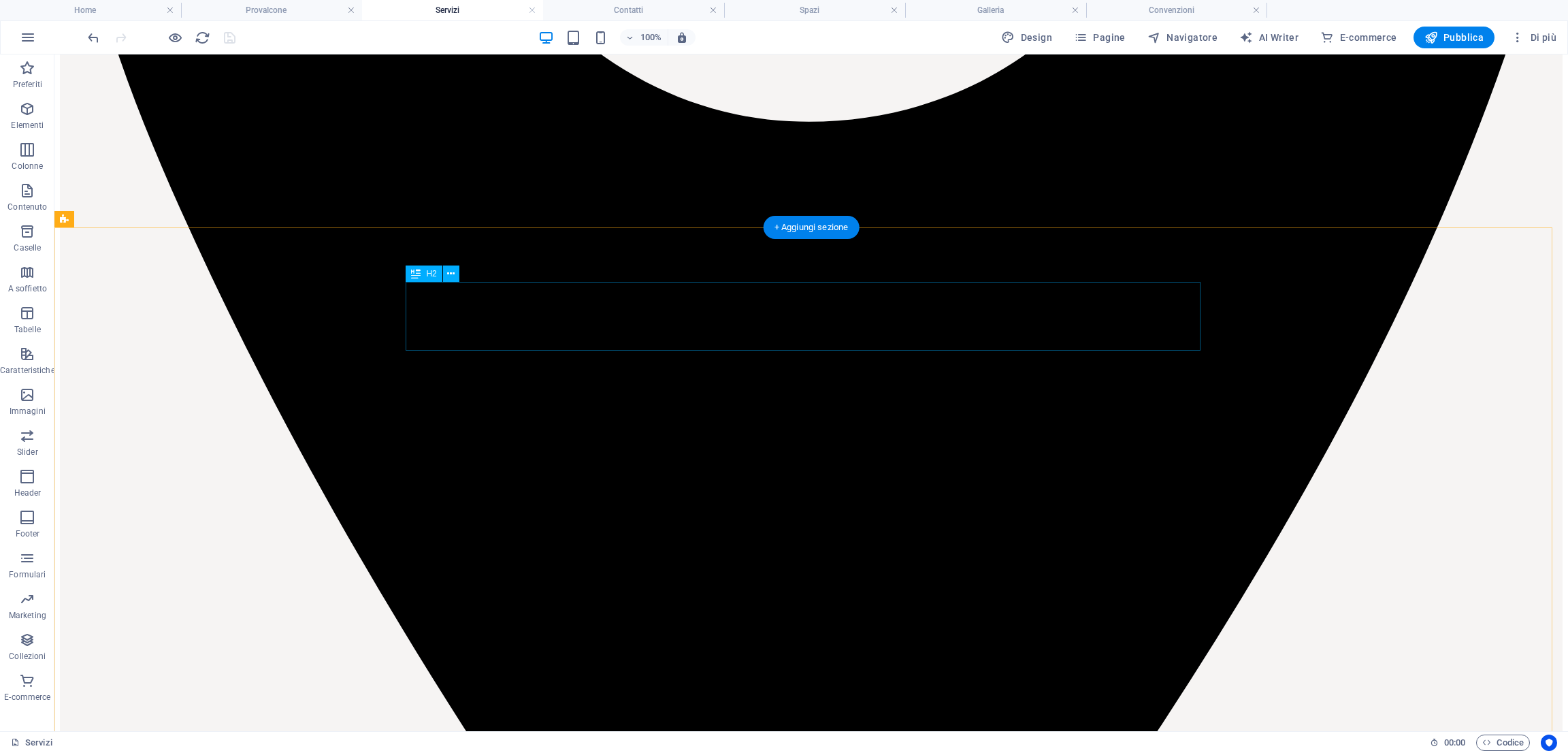
click at [411, 343] on icon at bounding box center [416, 343] width 10 height 16
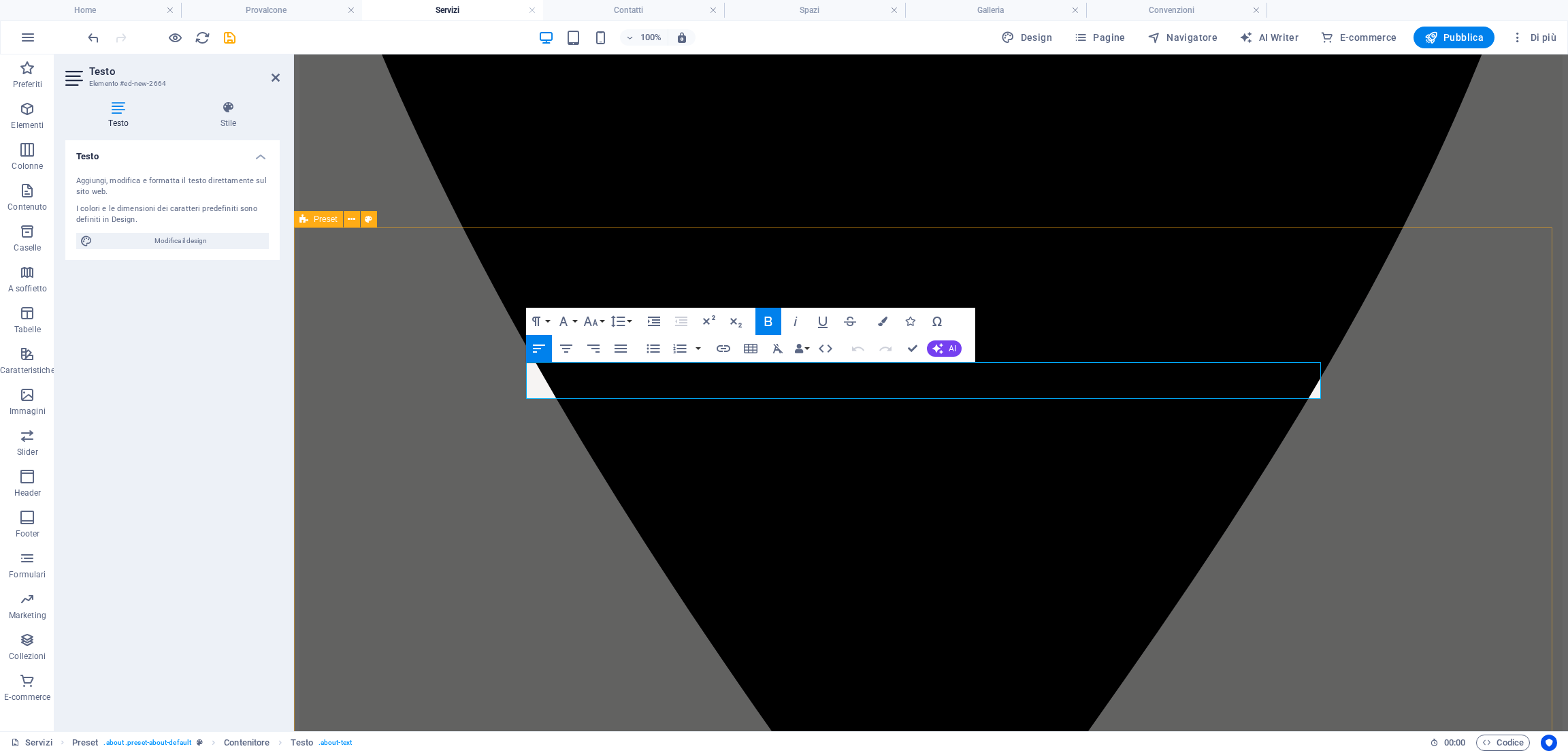
drag, startPoint x: 872, startPoint y: 390, endPoint x: 480, endPoint y: 372, distance: 392.4
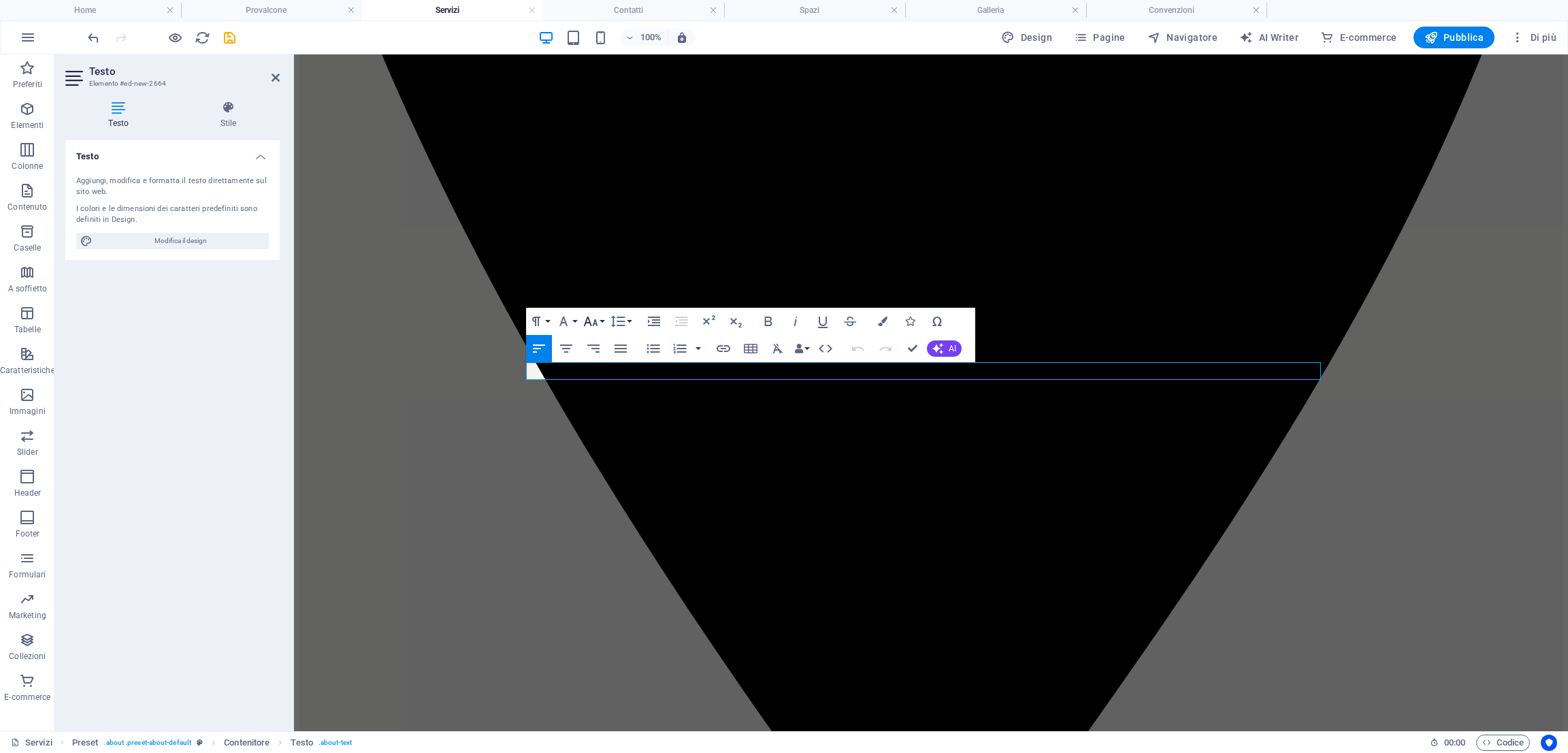
click at [595, 321] on icon "button" at bounding box center [591, 321] width 16 height 16
click at [609, 468] on link "18" at bounding box center [605, 470] width 49 height 21
click at [595, 310] on button "Font Size" at bounding box center [594, 321] width 26 height 27
click at [600, 381] on link "24" at bounding box center [605, 381] width 49 height 21
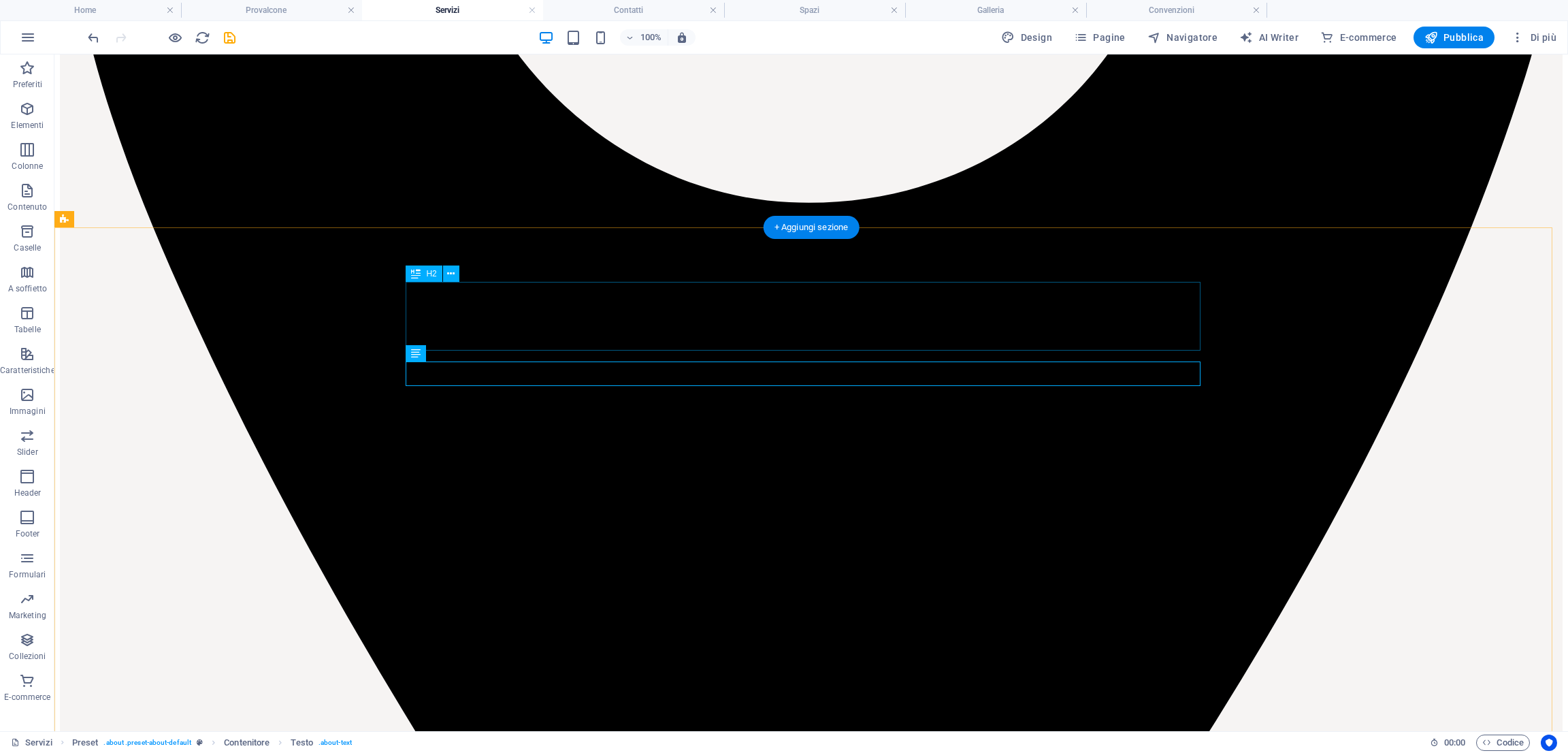
scroll to position [1057, 0]
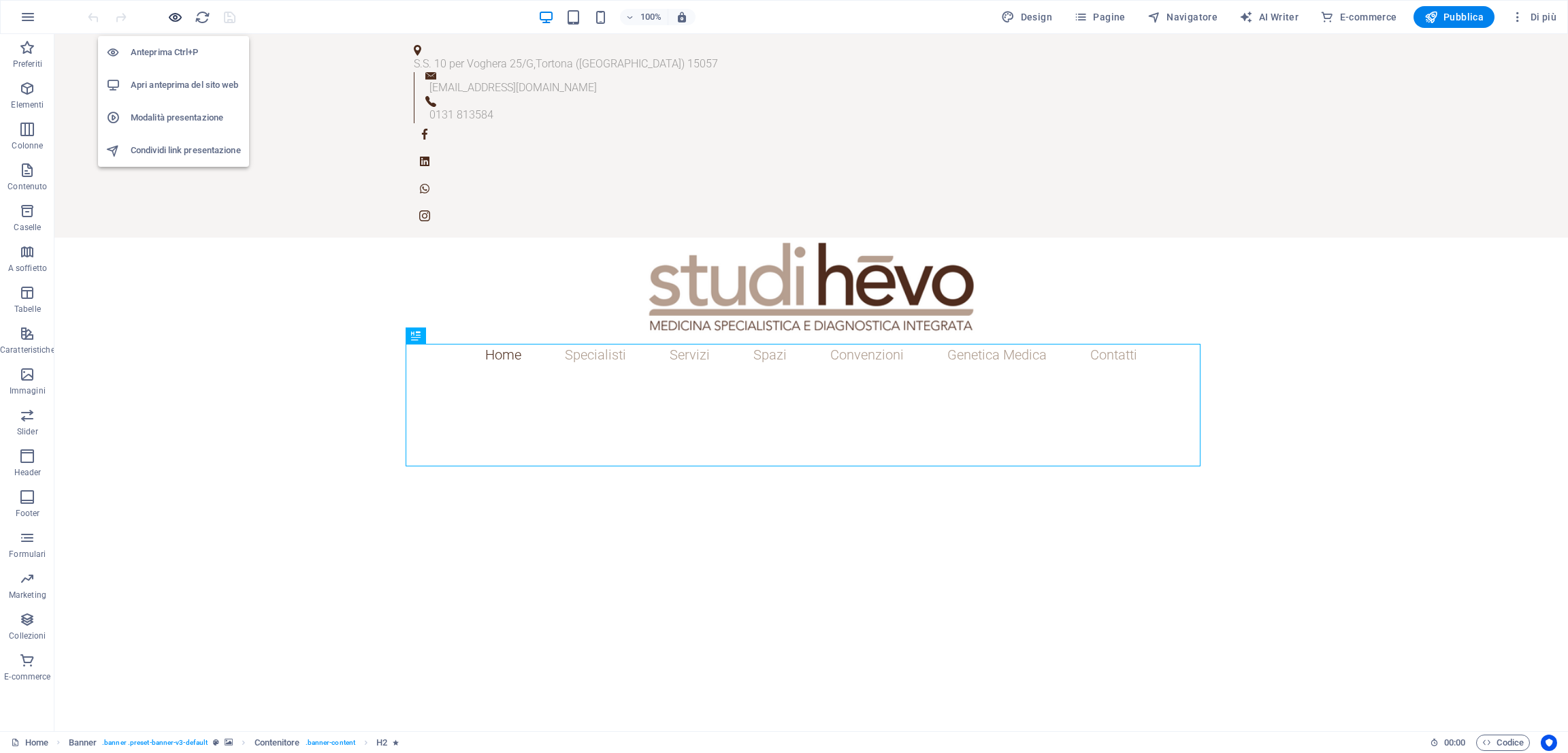
click at [175, 18] on icon "button" at bounding box center [175, 17] width 15 height 15
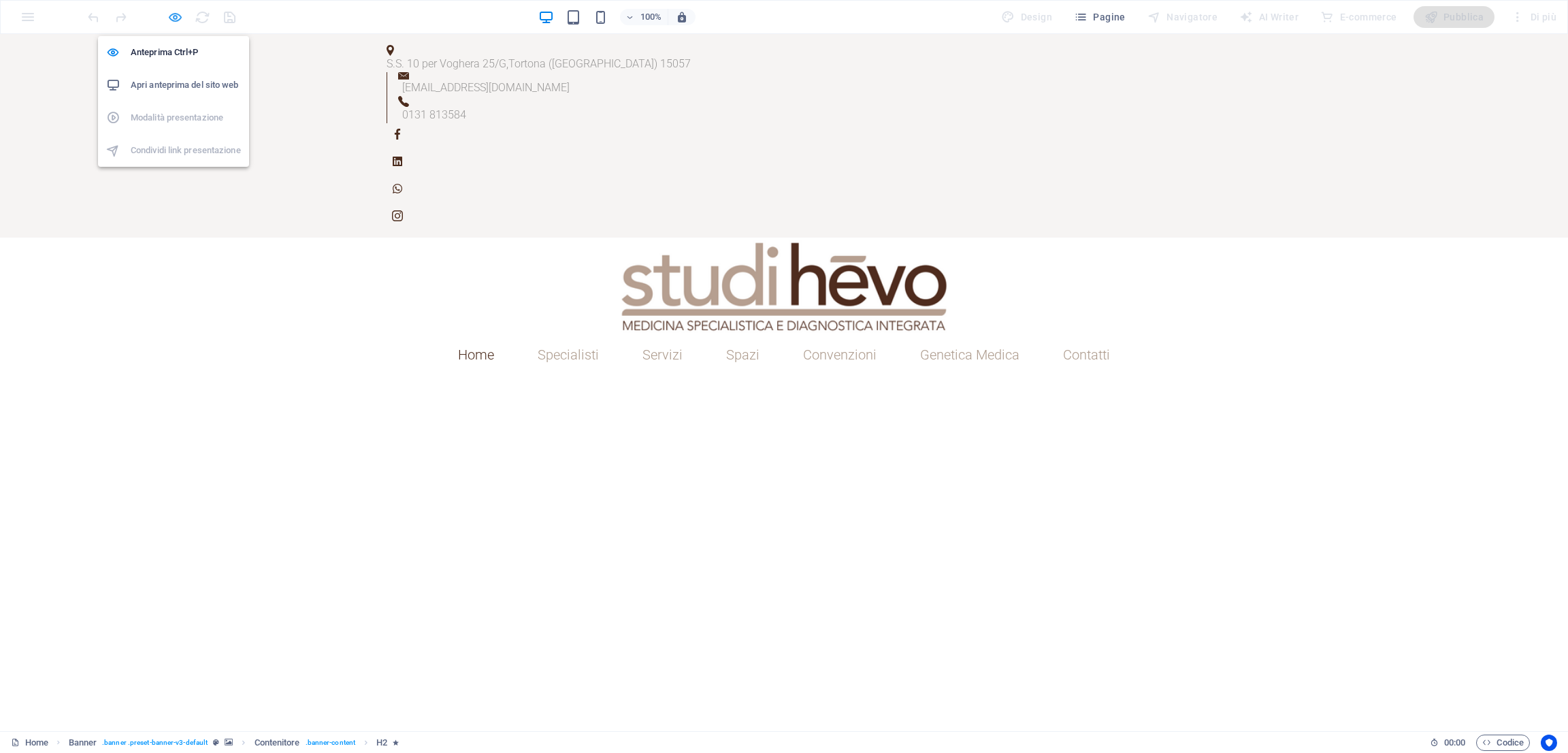
click at [174, 14] on icon "button" at bounding box center [175, 17] width 15 height 15
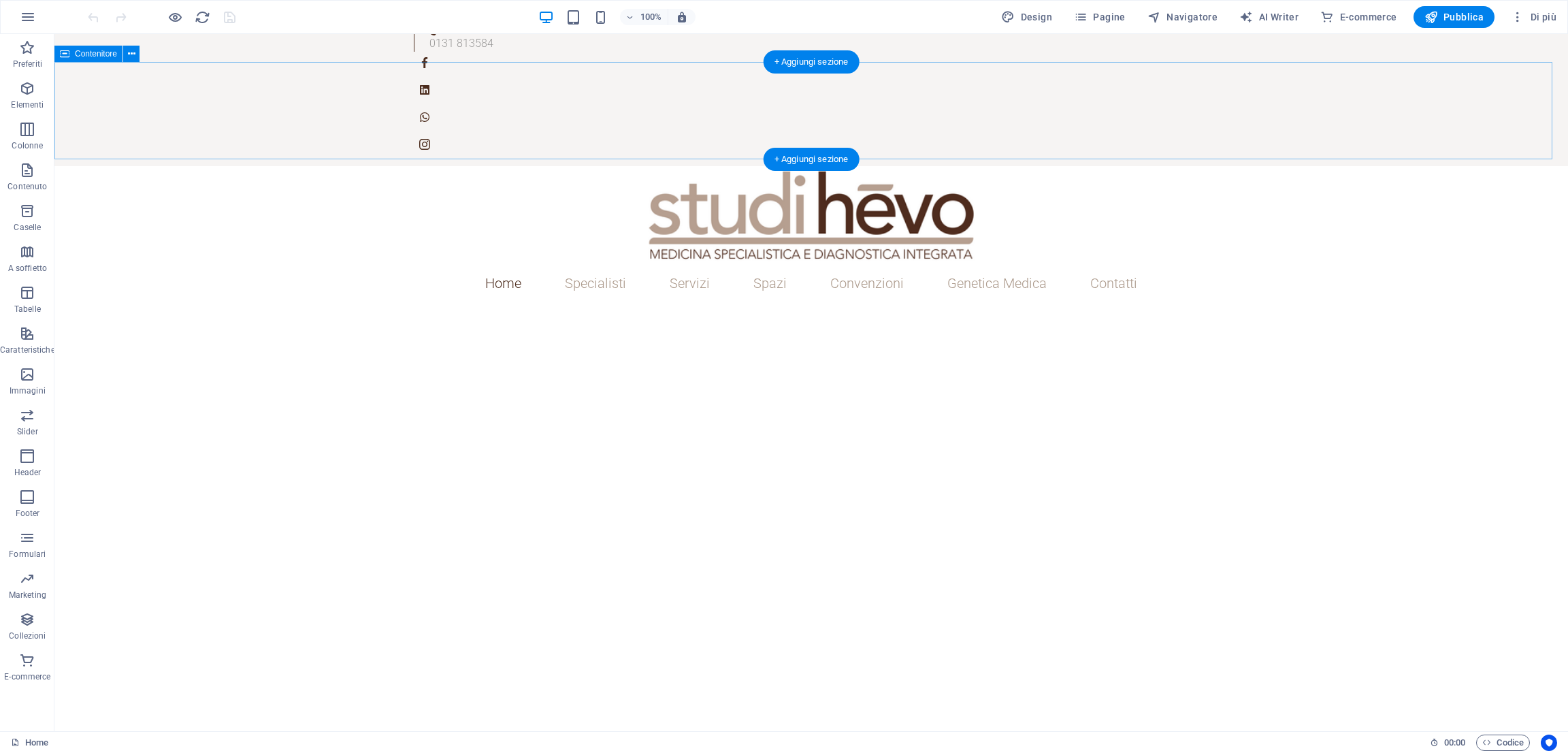
scroll to position [15, 0]
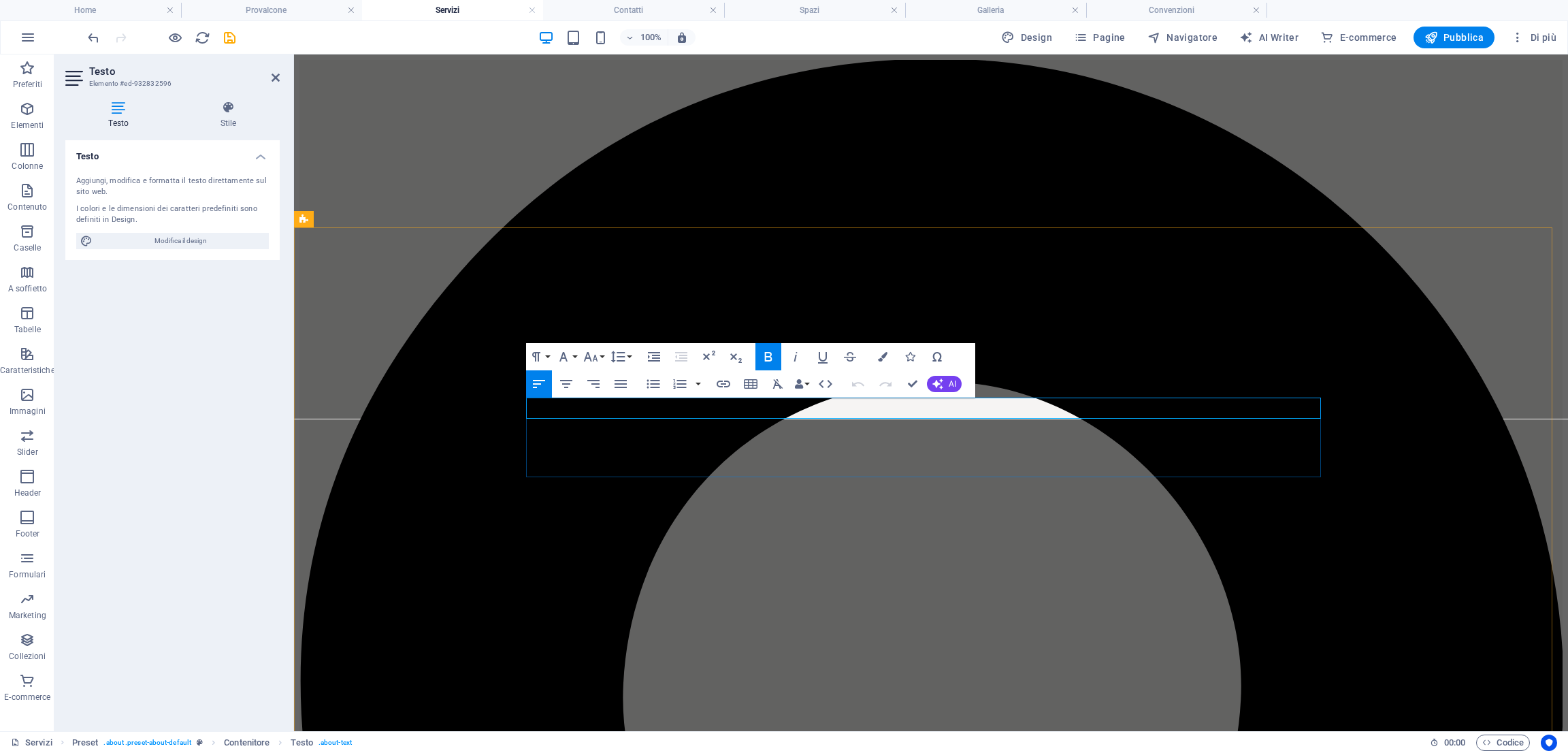
scroll to position [975, 0]
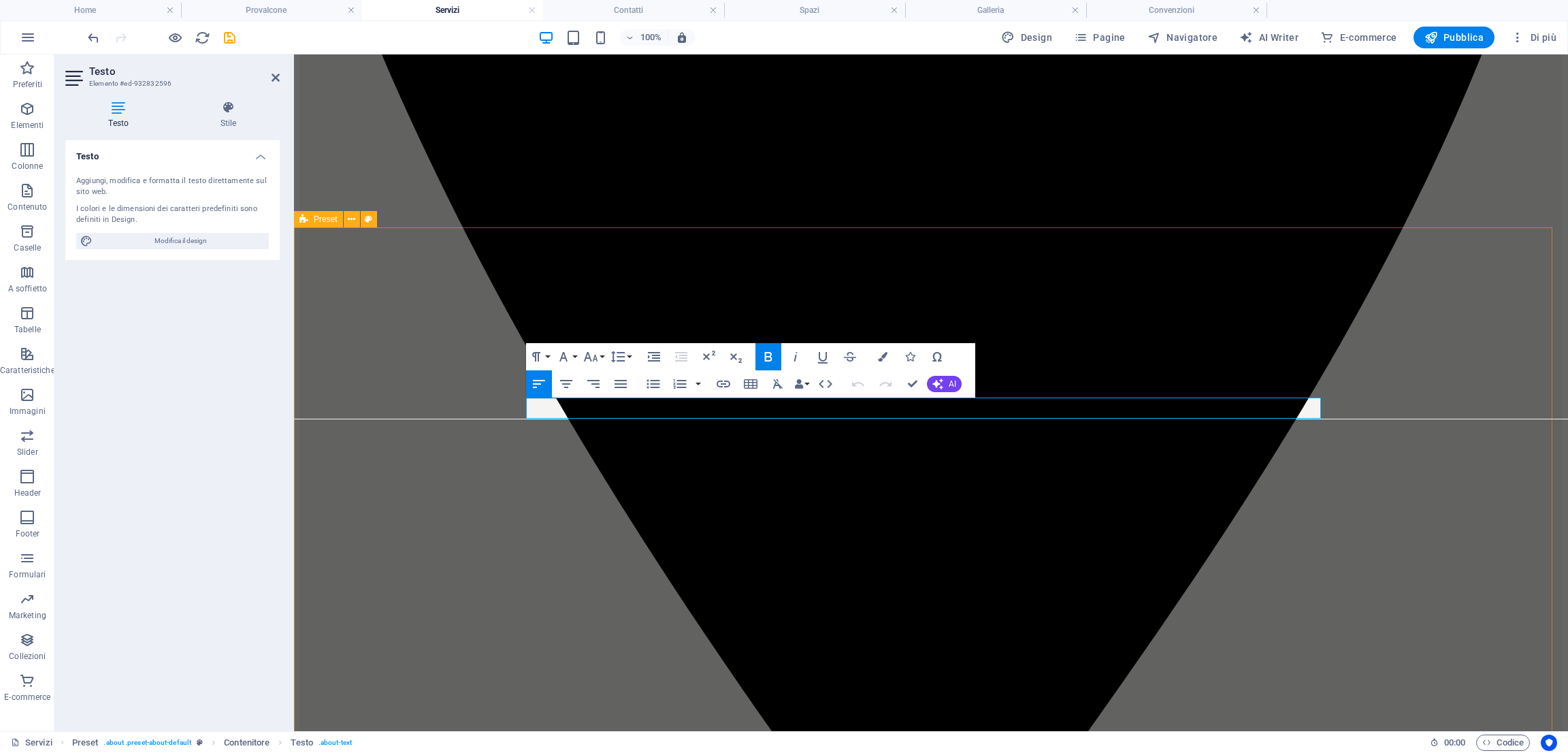
click at [883, 360] on icon "button" at bounding box center [883, 356] width 10 height 10
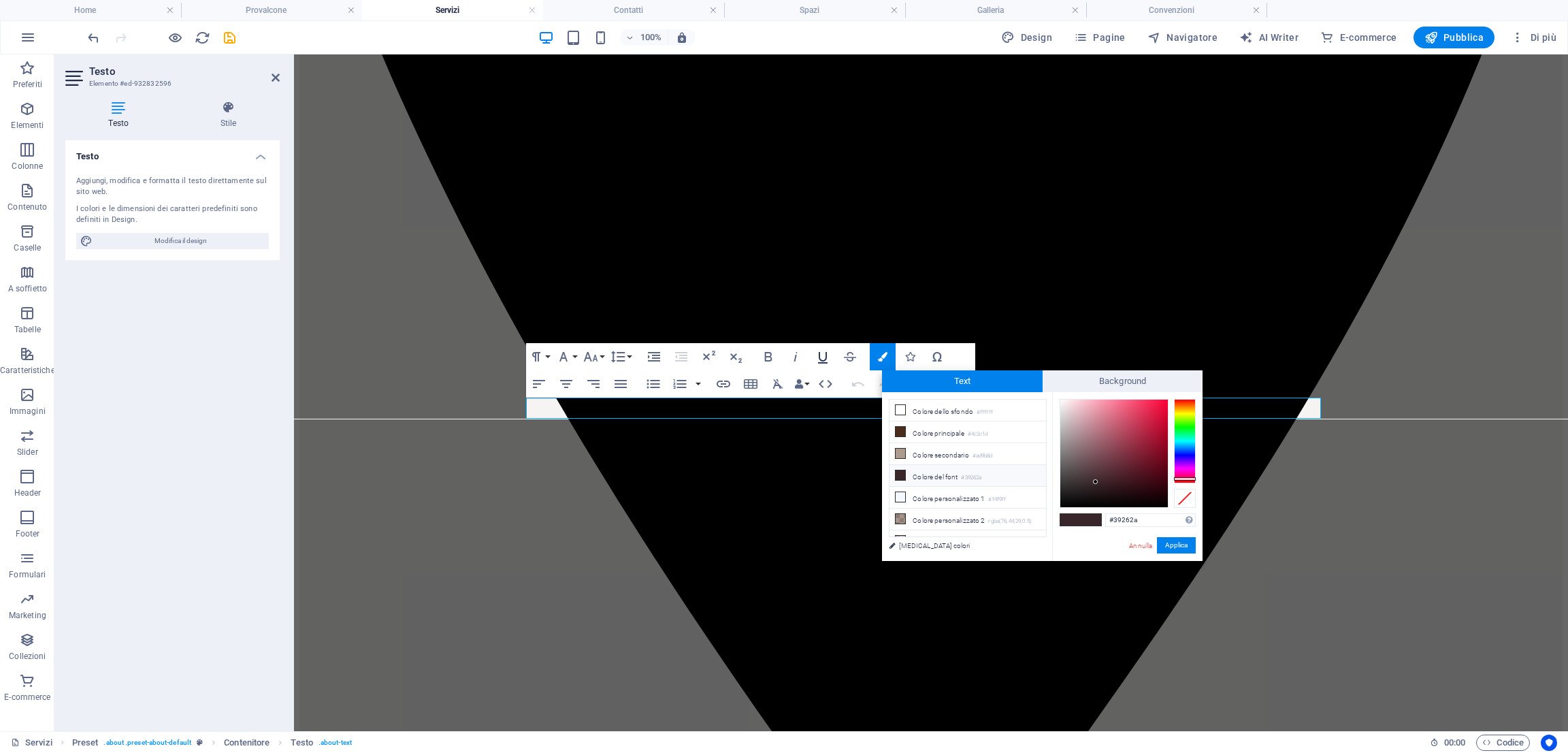
click at [822, 359] on icon "button" at bounding box center [823, 357] width 16 height 16
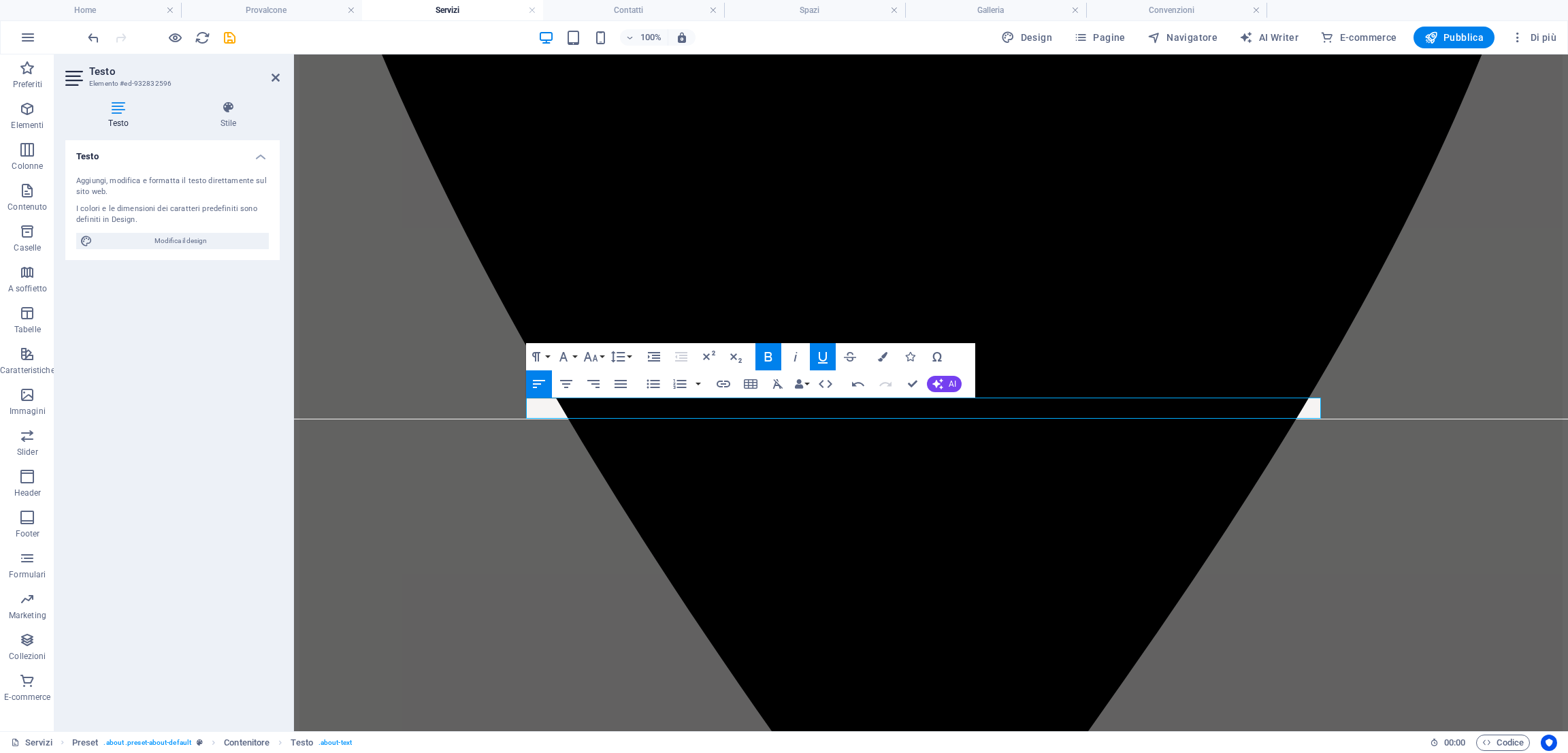
click at [822, 359] on icon "button" at bounding box center [823, 357] width 16 height 16
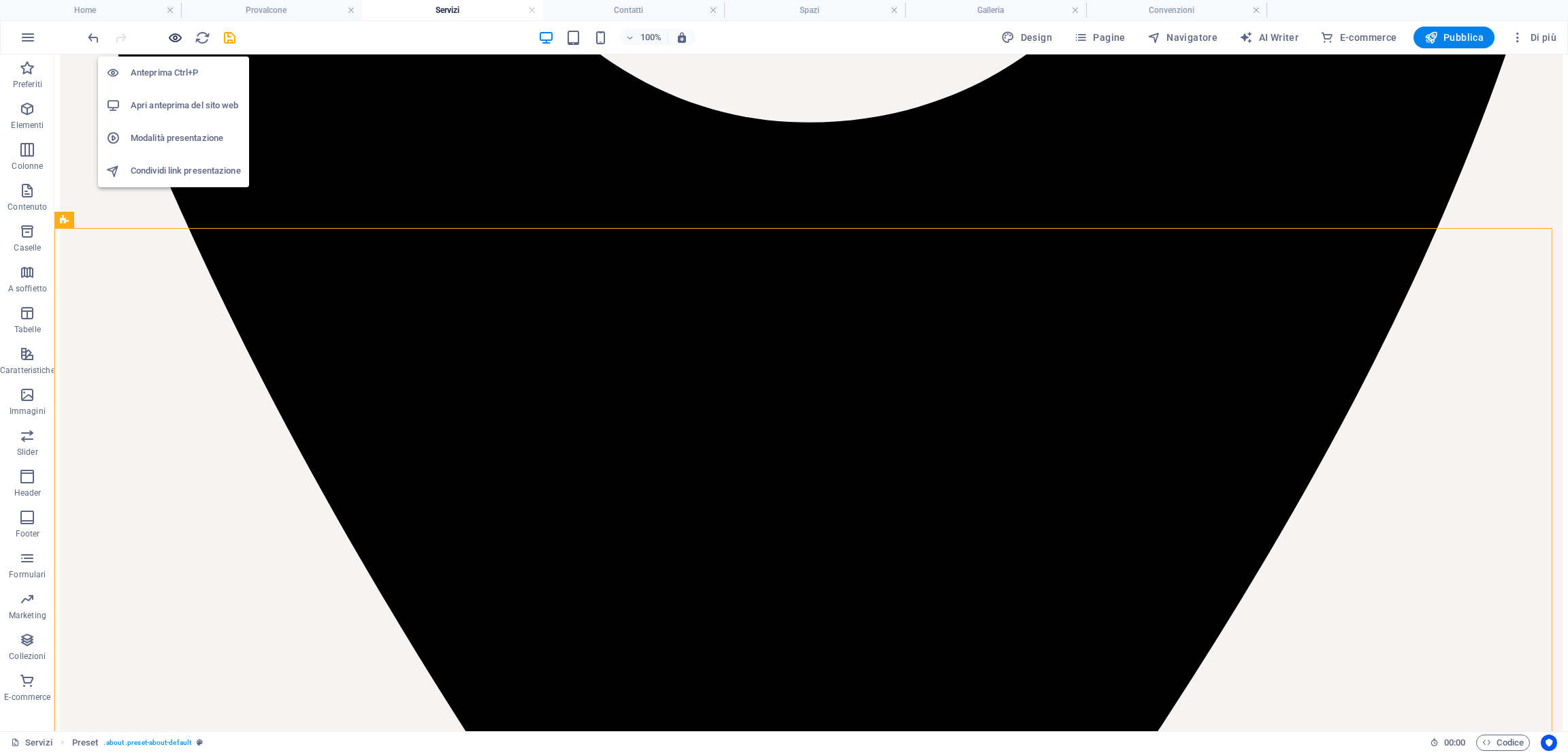
click at [177, 33] on icon "button" at bounding box center [175, 37] width 15 height 15
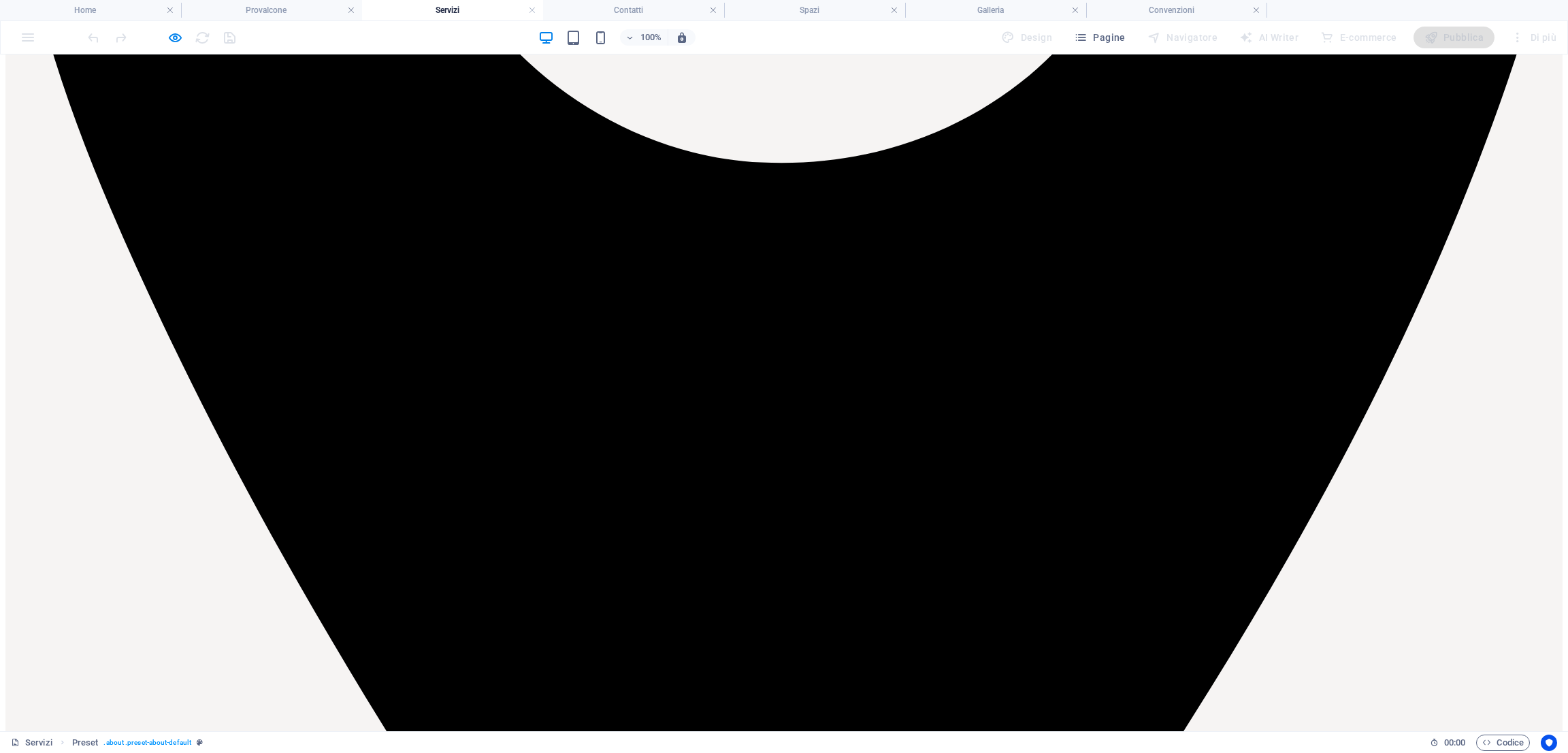
scroll to position [1075, 0]
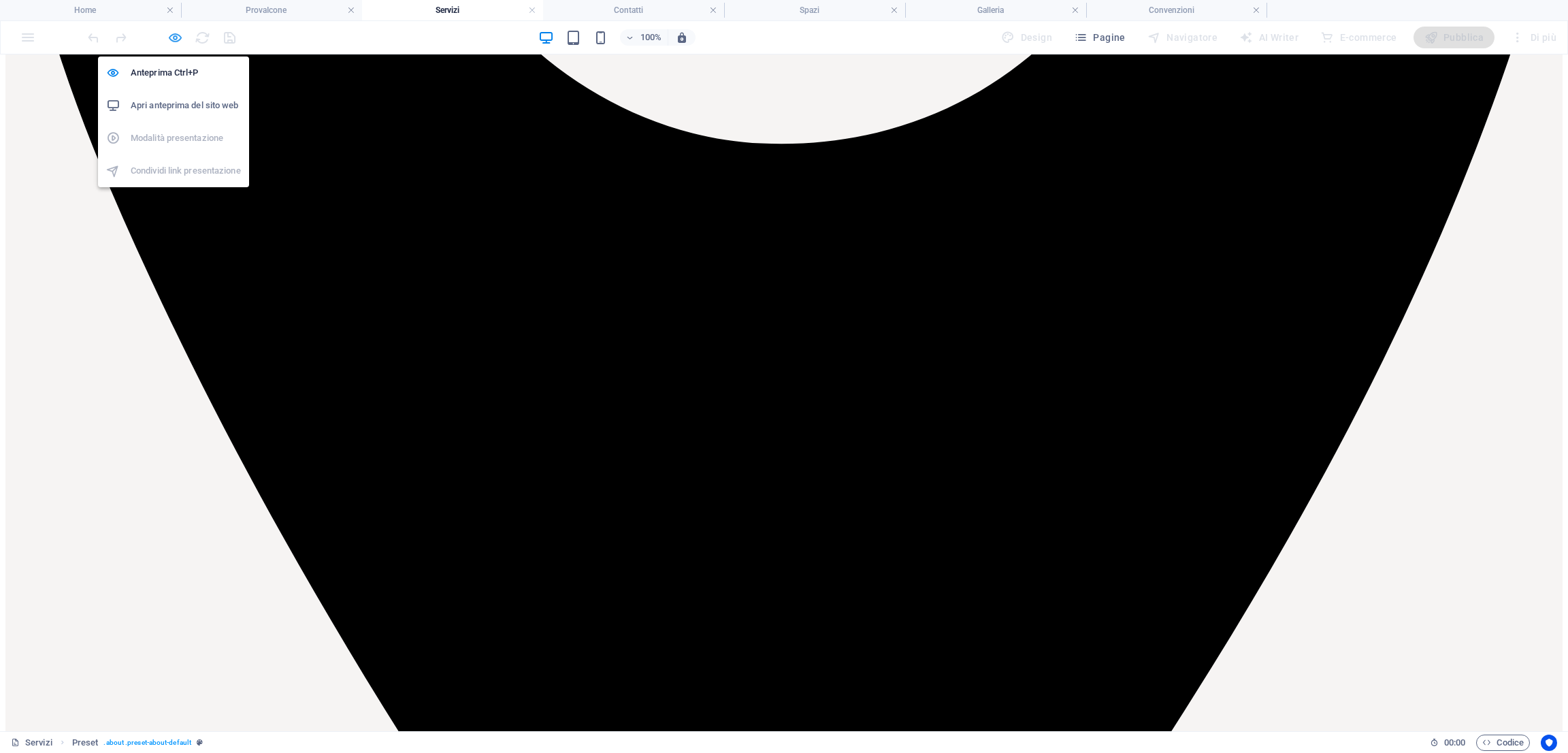
click at [169, 42] on icon "button" at bounding box center [175, 37] width 15 height 15
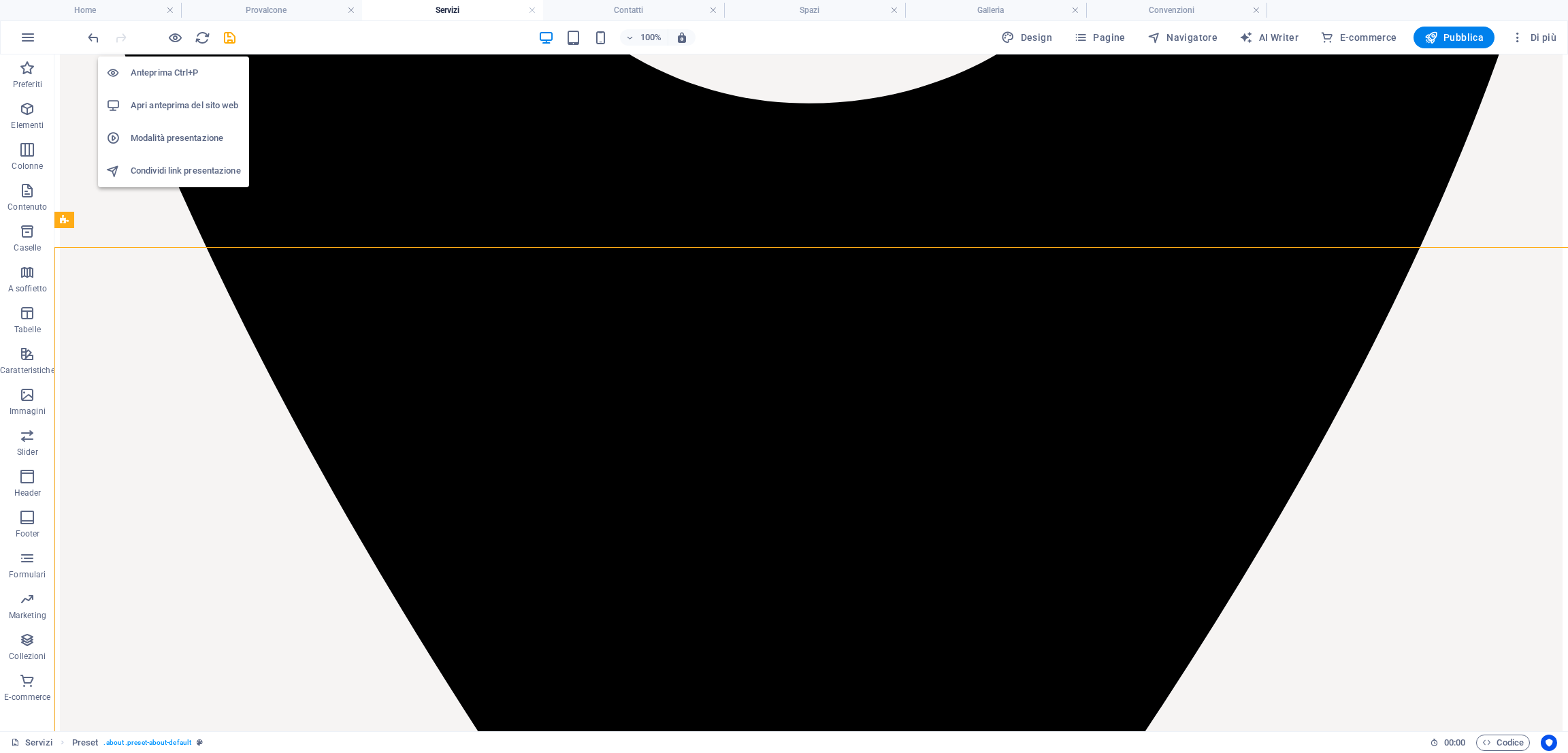
scroll to position [1056, 0]
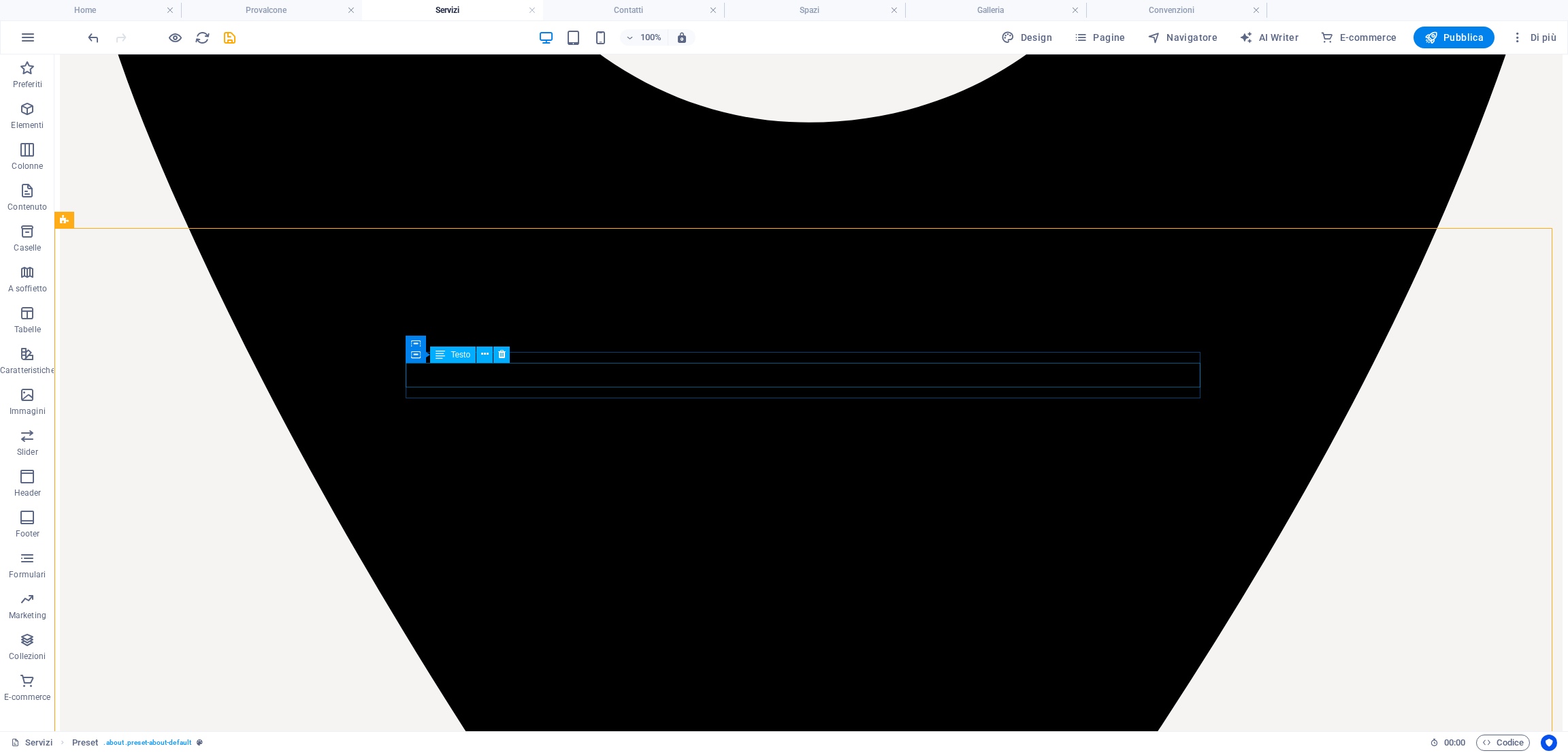
click at [506, 362] on div "Contenitore Testo" at bounding box center [462, 354] width 113 height 17
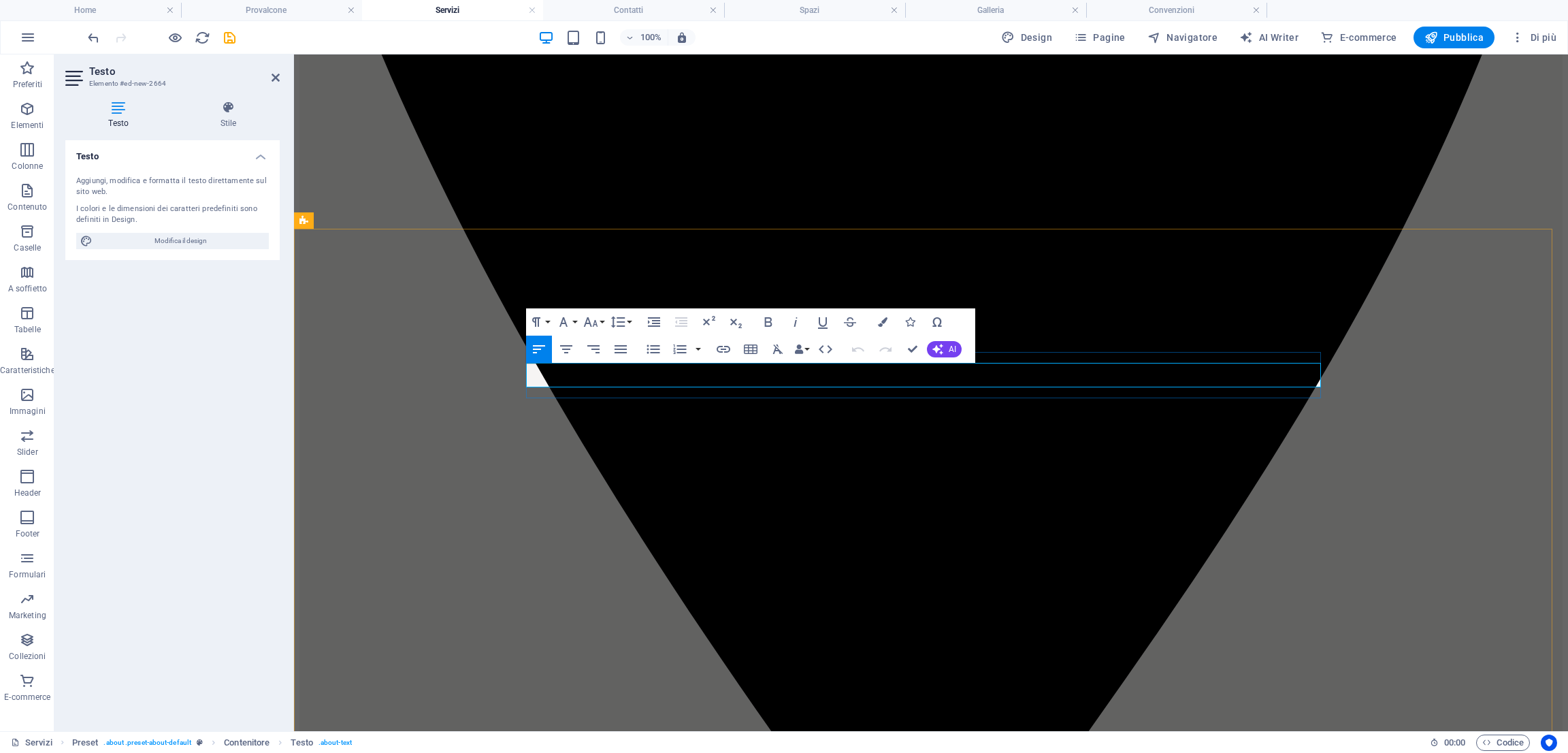
click at [793, 323] on icon "button" at bounding box center [796, 322] width 16 height 16
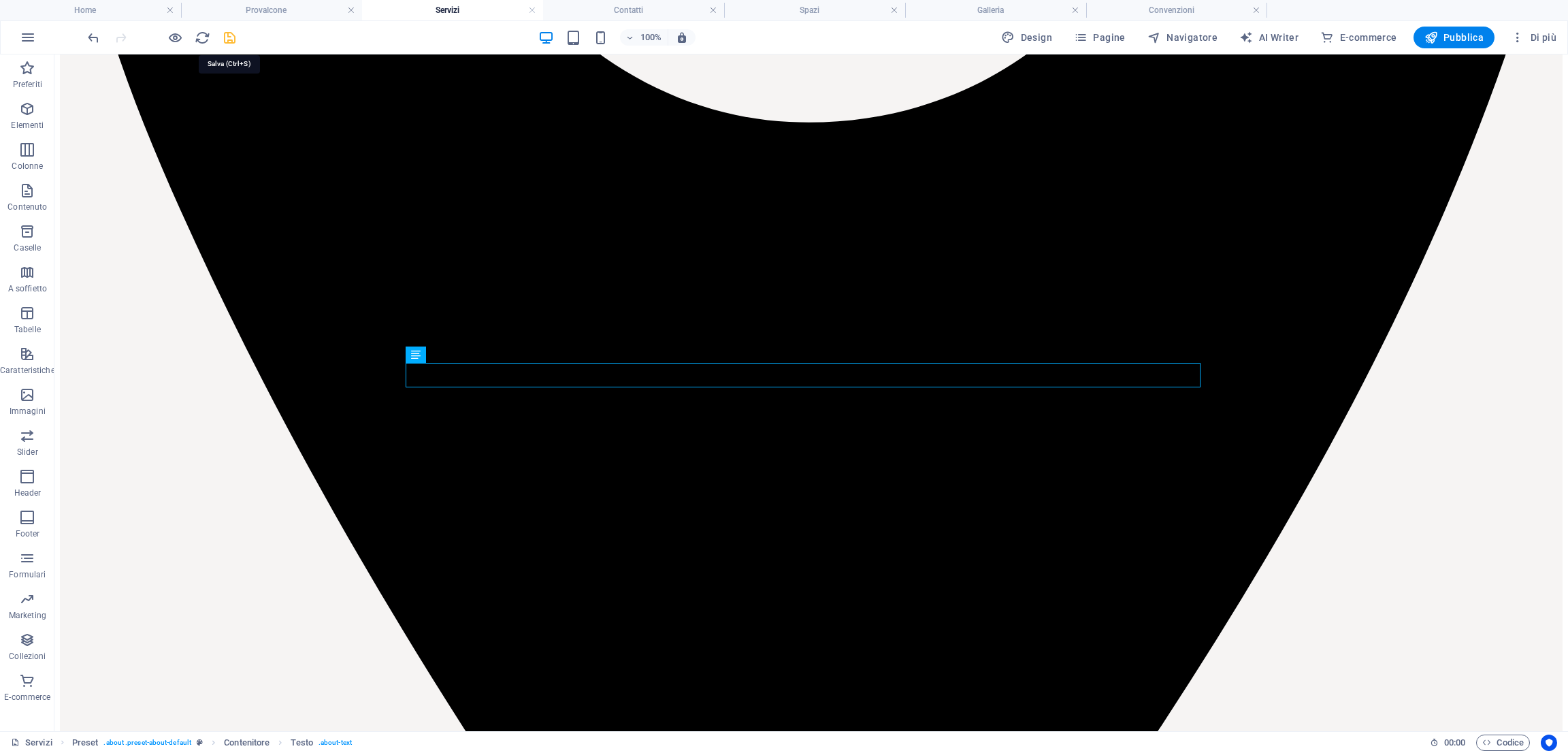
click at [229, 43] on icon "save" at bounding box center [229, 37] width 15 height 15
drag, startPoint x: 513, startPoint y: 406, endPoint x: 458, endPoint y: 387, distance: 58.2
drag, startPoint x: 456, startPoint y: 375, endPoint x: 456, endPoint y: 360, distance: 15.0
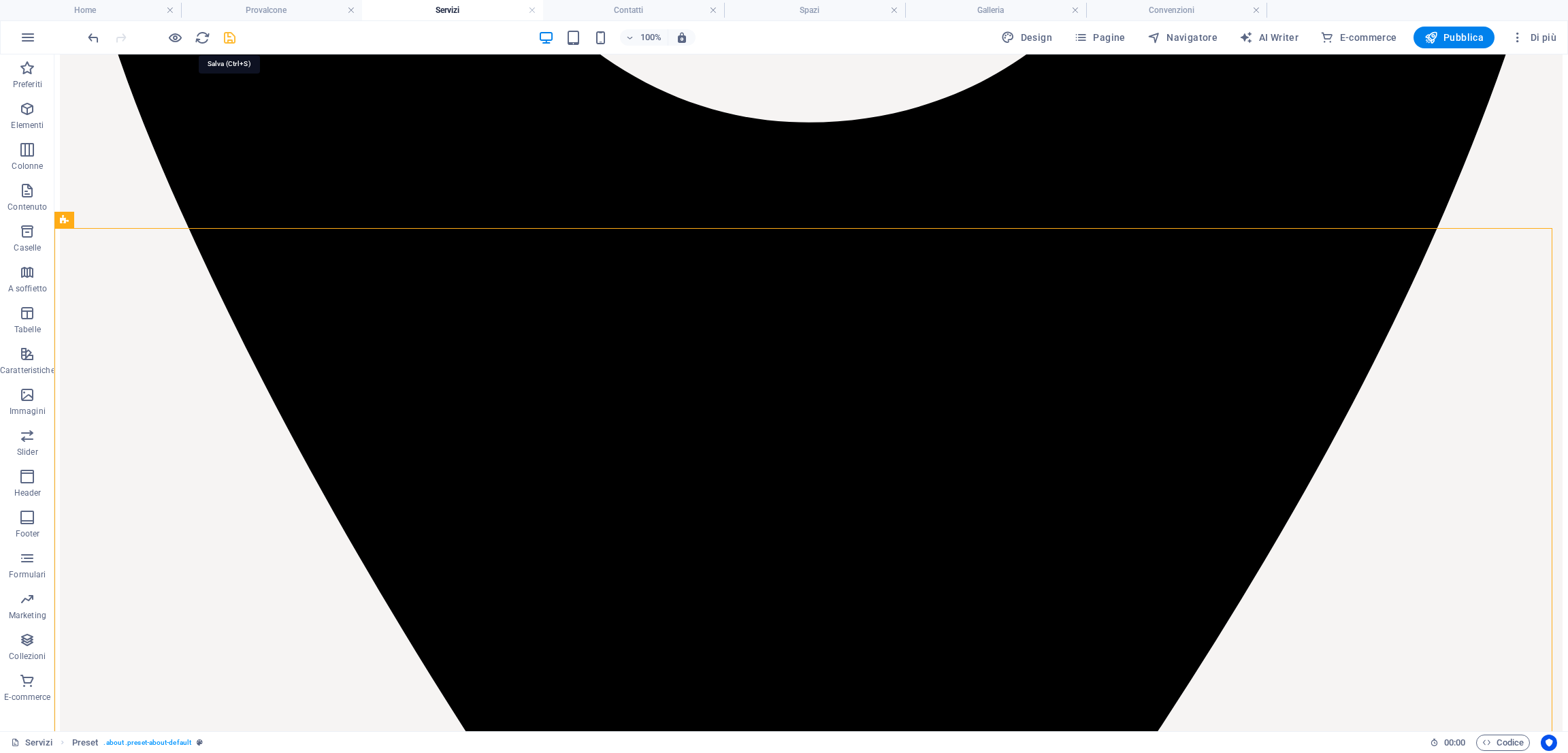
click at [228, 33] on icon "save" at bounding box center [229, 37] width 15 height 15
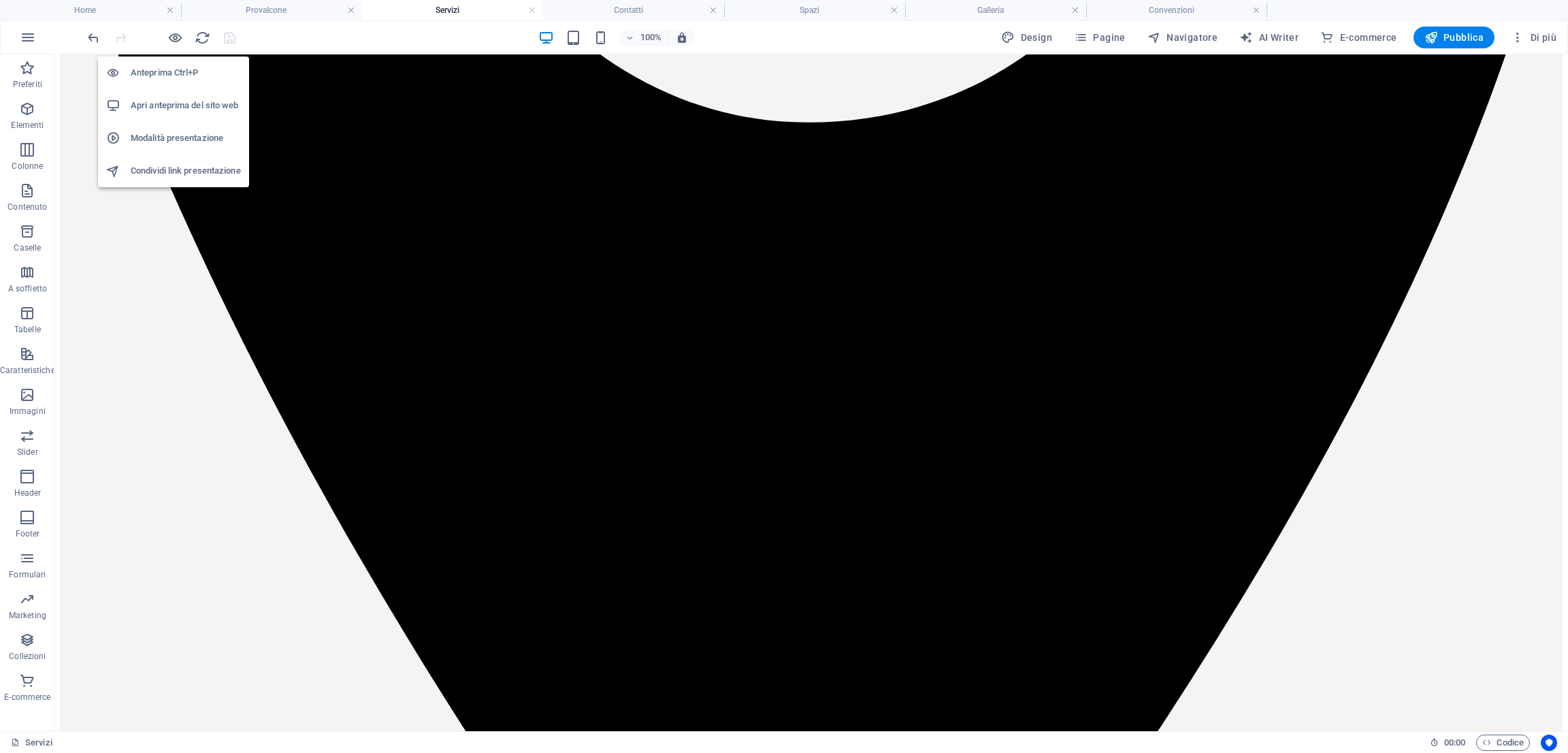
click at [174, 40] on icon "button" at bounding box center [175, 37] width 15 height 15
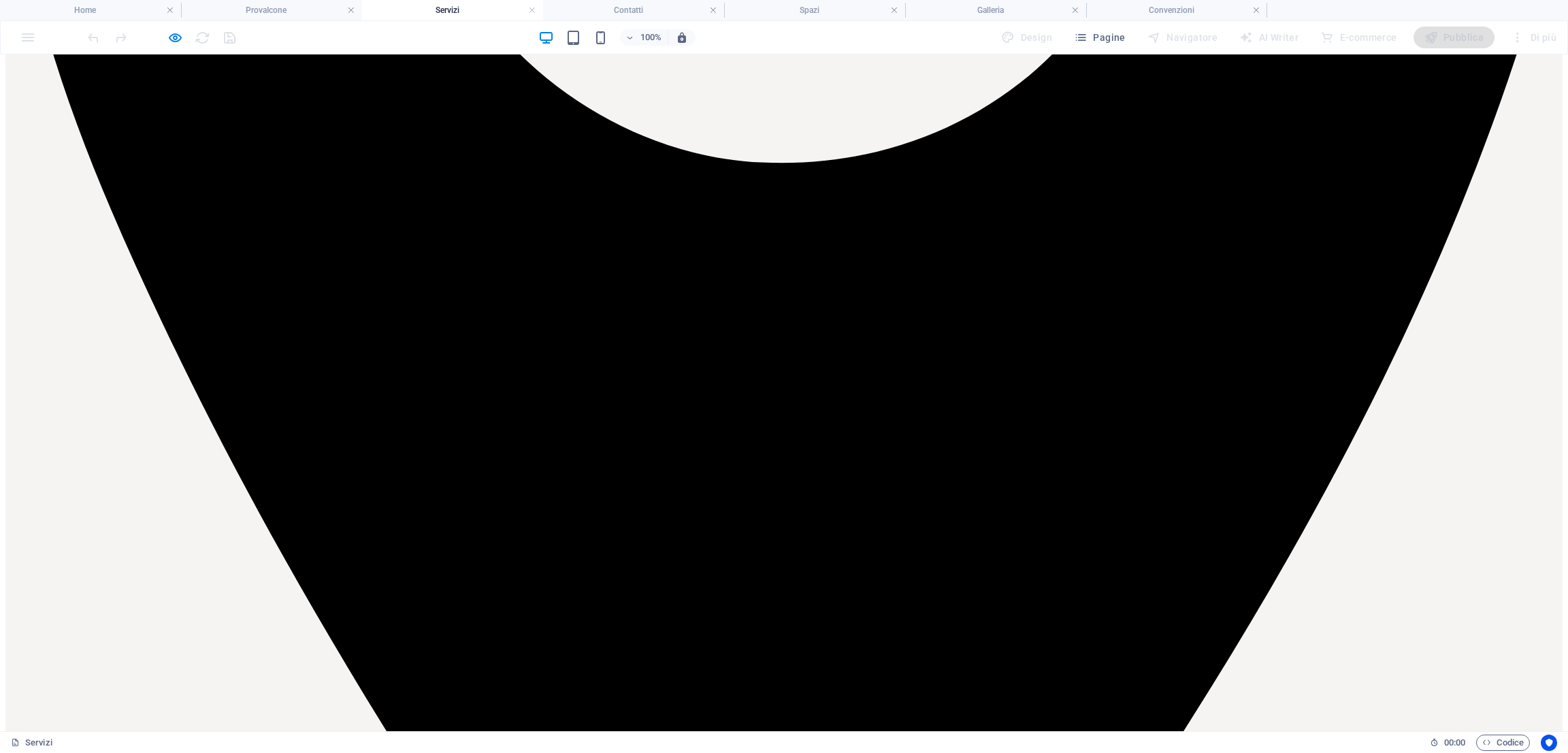
scroll to position [1075, 0]
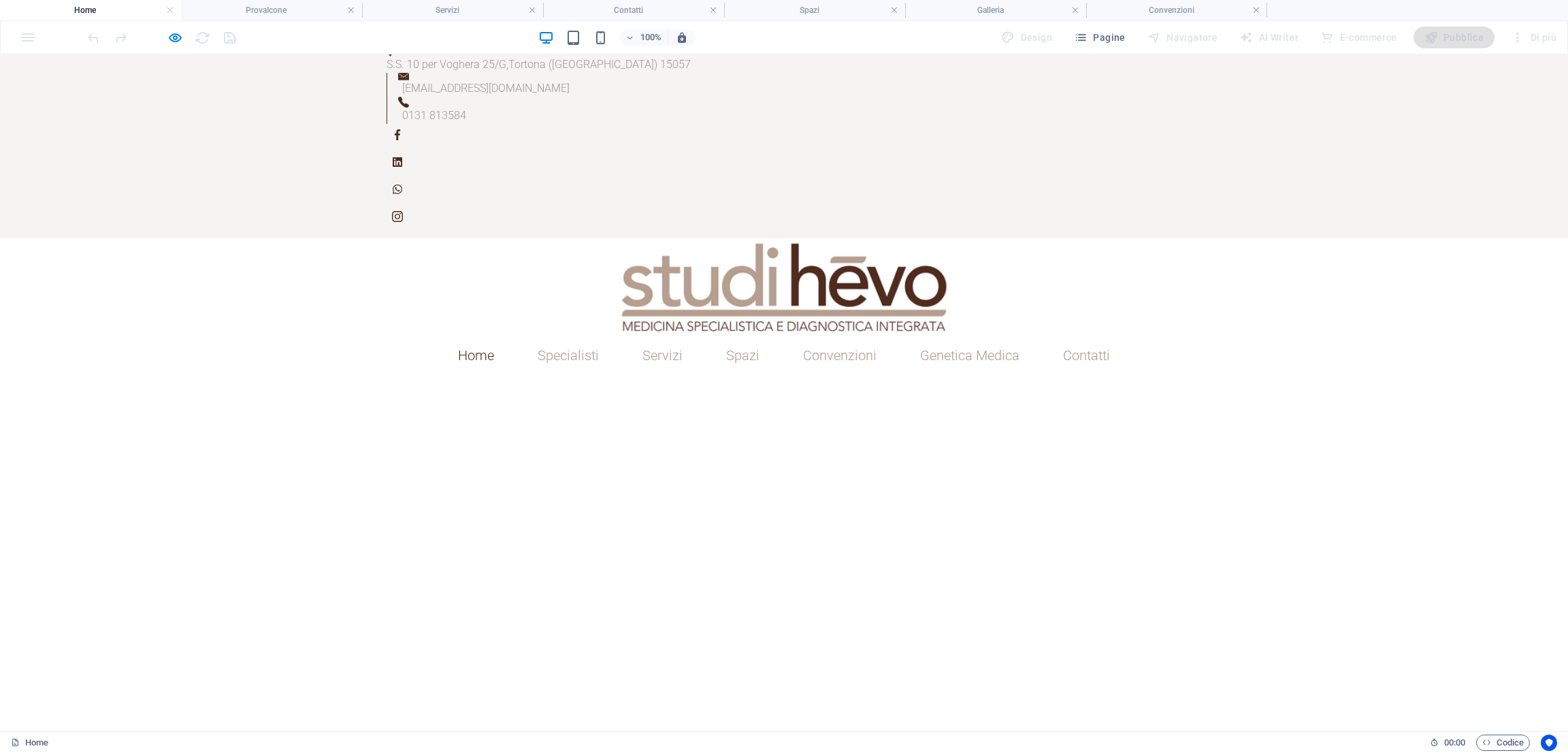
scroll to position [25, 0]
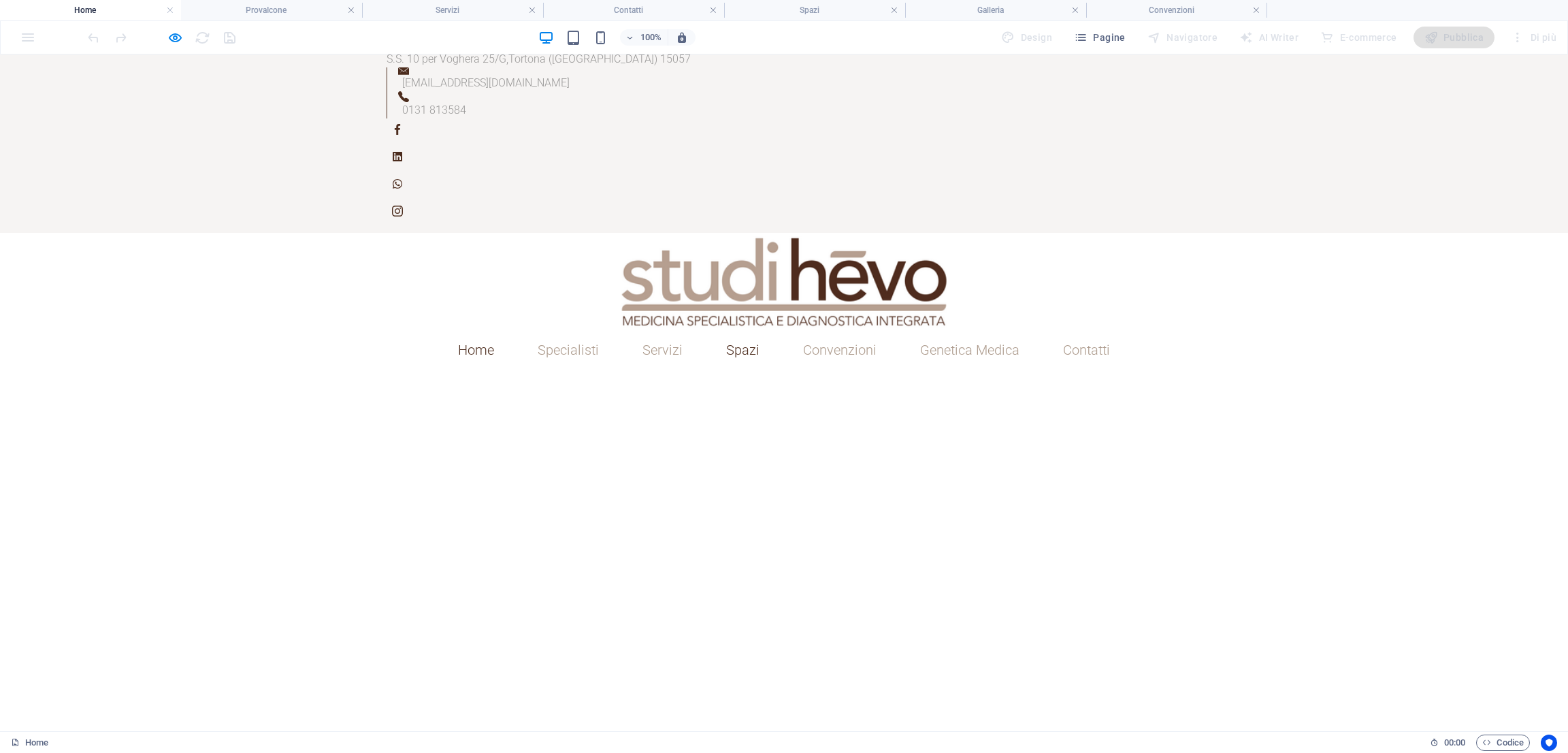
click at [732, 333] on link "Spazi" at bounding box center [742, 350] width 55 height 35
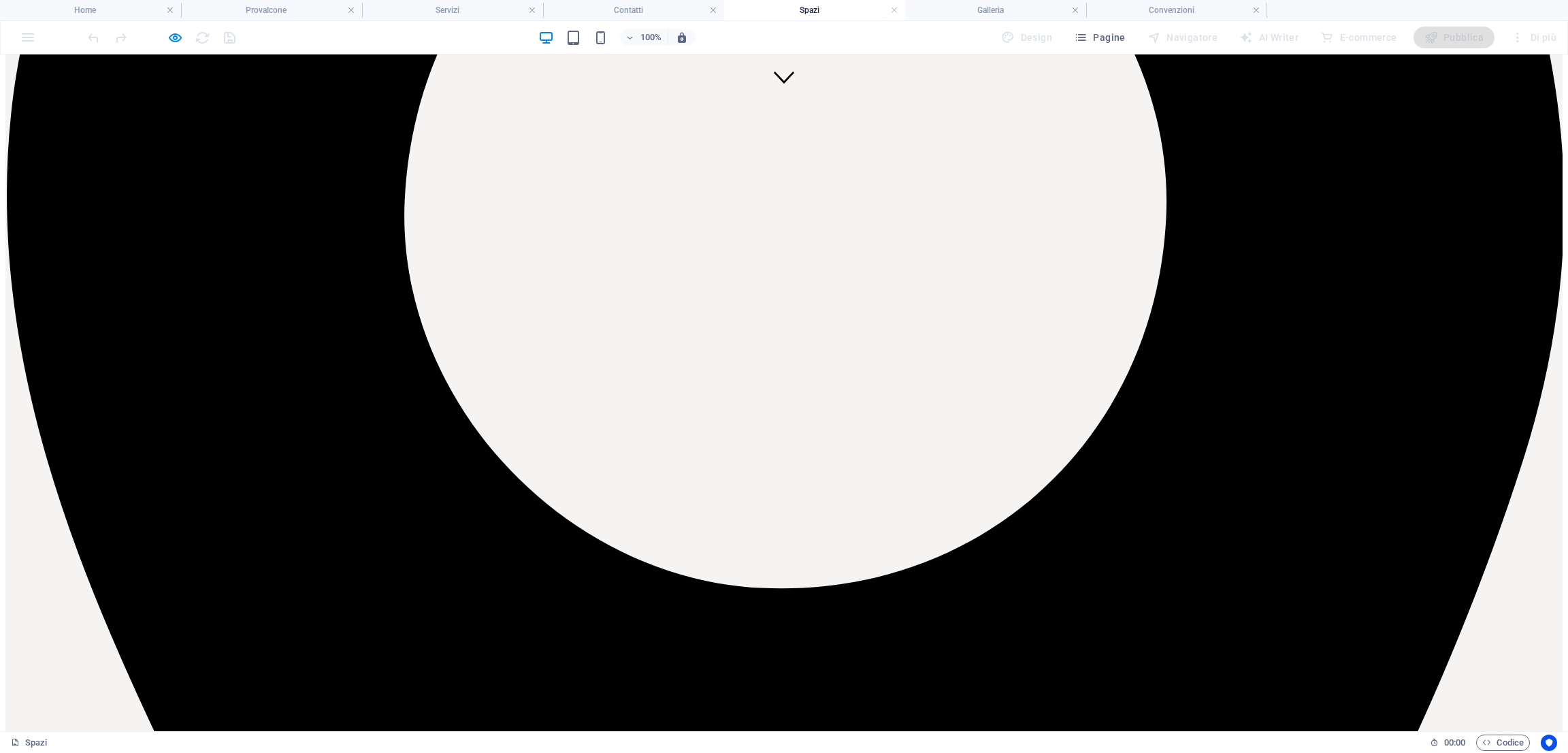
scroll to position [627, 0]
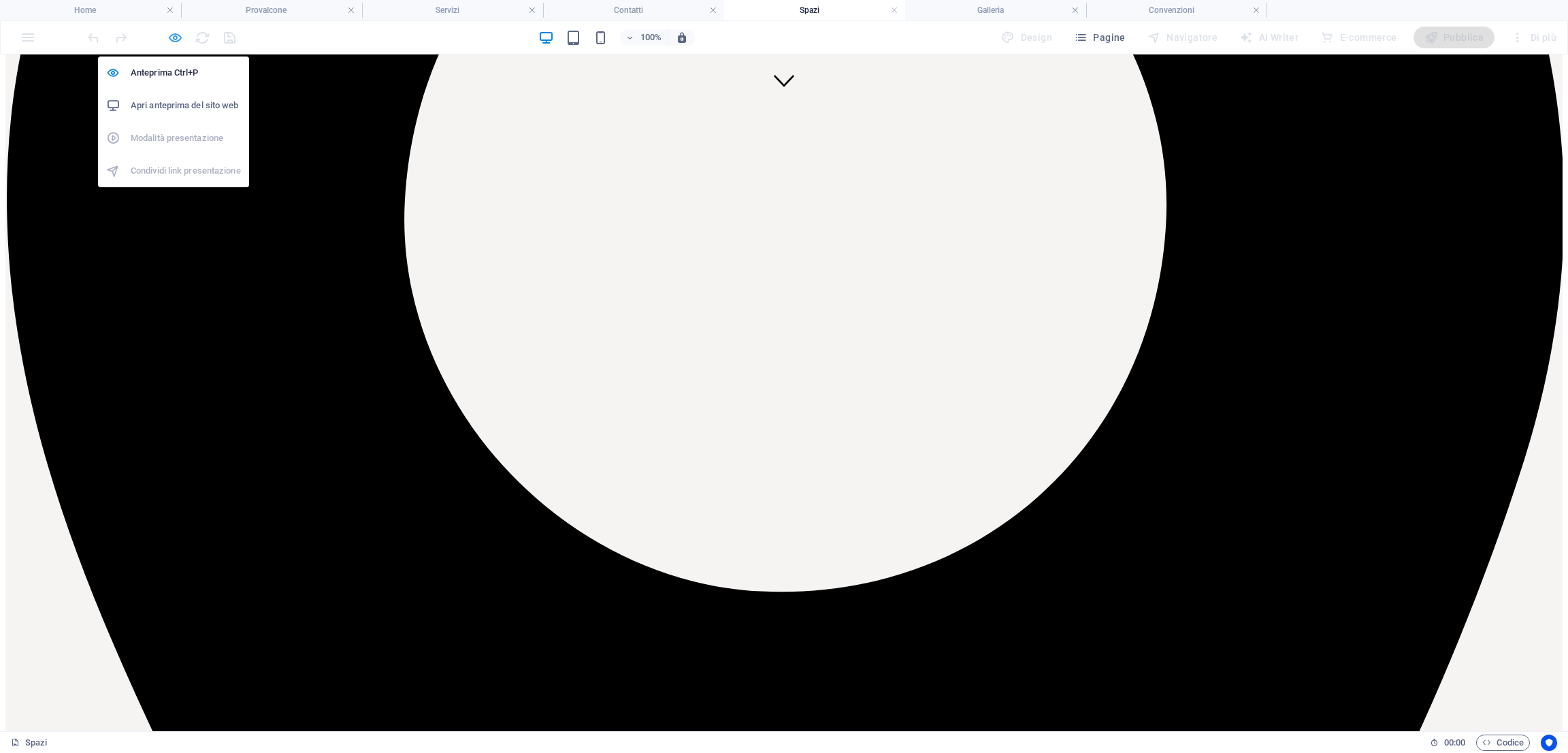
click at [175, 42] on icon "button" at bounding box center [175, 37] width 15 height 15
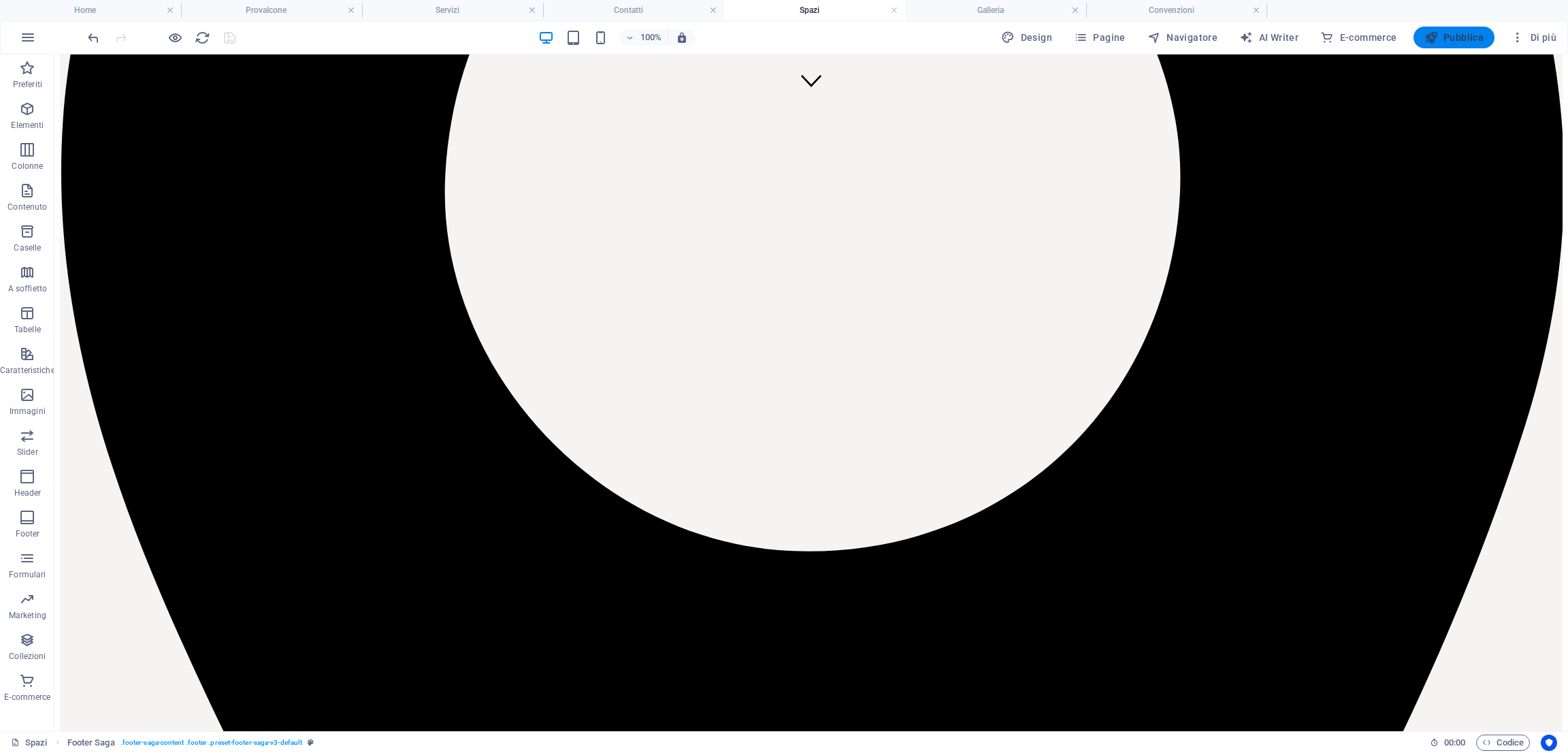
click at [1424, 37] on button "Pubblica" at bounding box center [1455, 37] width 82 height 22
